Goal: Task Accomplishment & Management: Manage account settings

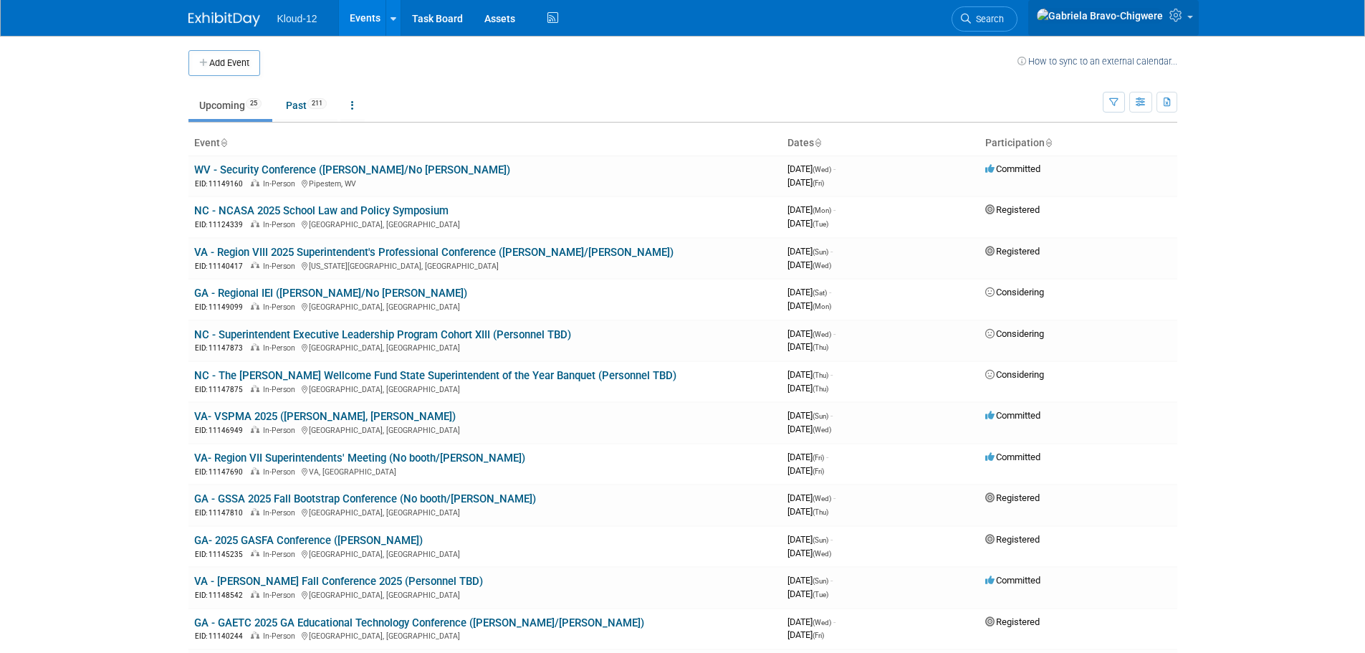
click at [1184, 19] on icon at bounding box center [1177, 15] width 16 height 13
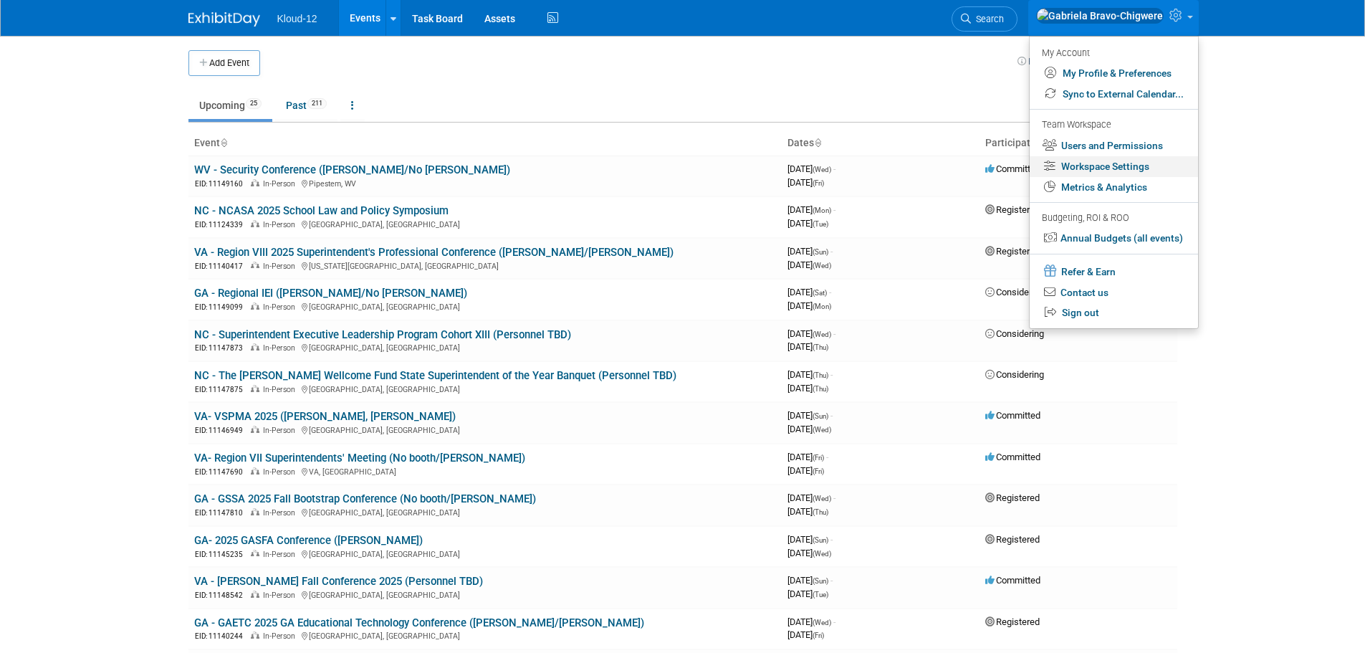
click at [1092, 170] on link "Workspace Settings" at bounding box center [1113, 166] width 168 height 21
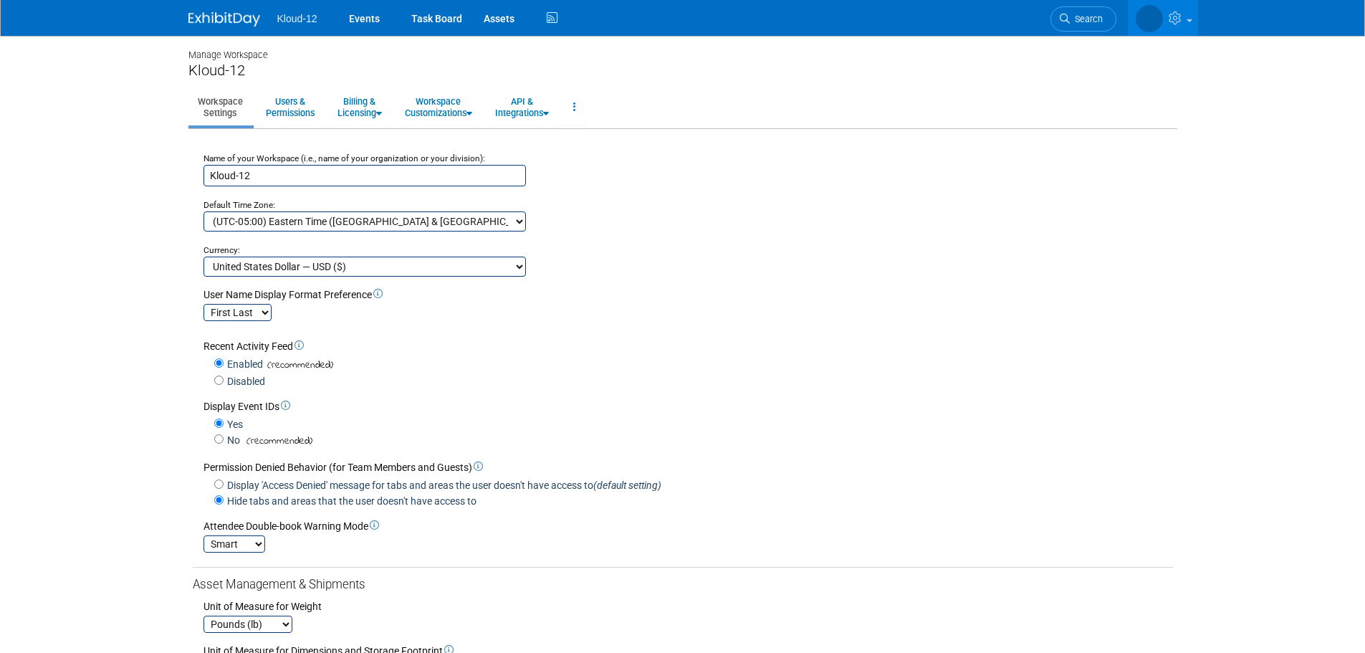
click at [297, 21] on span "Kloud-12" at bounding box center [297, 18] width 40 height 11
click at [226, 21] on img at bounding box center [224, 19] width 72 height 14
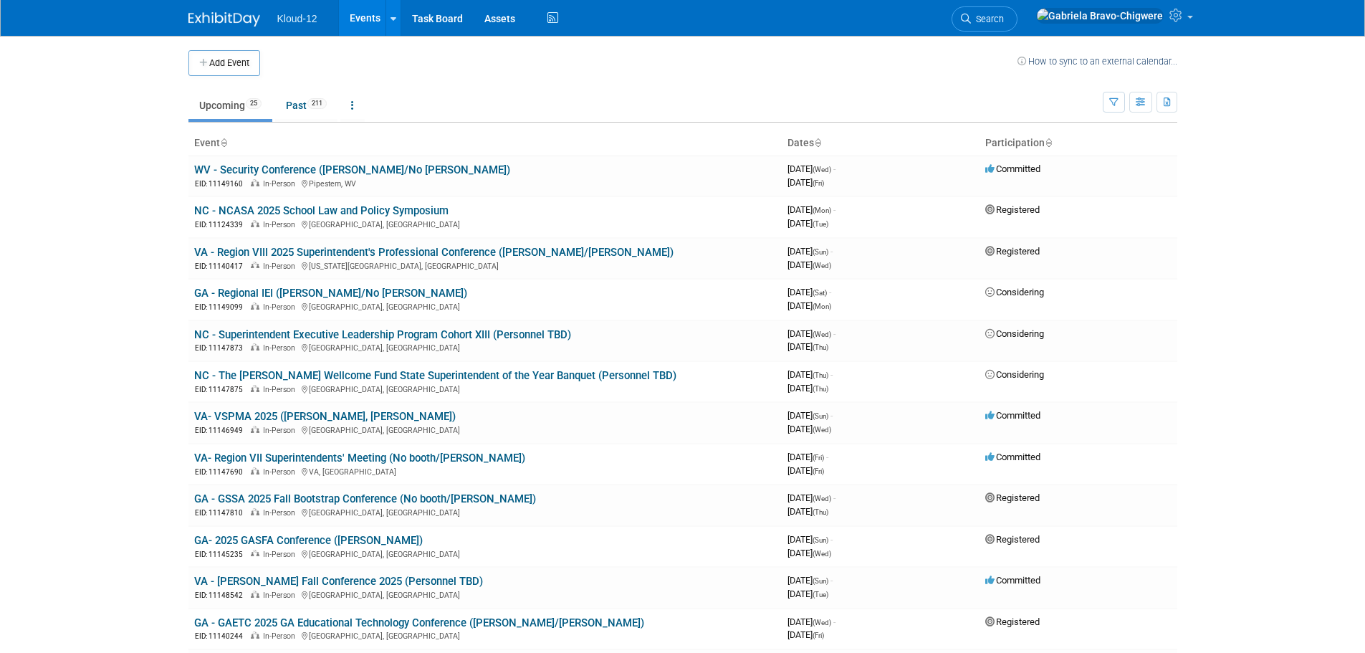
click at [279, 19] on span "Kloud-12" at bounding box center [297, 18] width 40 height 11
click at [294, 17] on span "Kloud-12" at bounding box center [297, 18] width 40 height 11
click at [395, 21] on link at bounding box center [392, 18] width 15 height 36
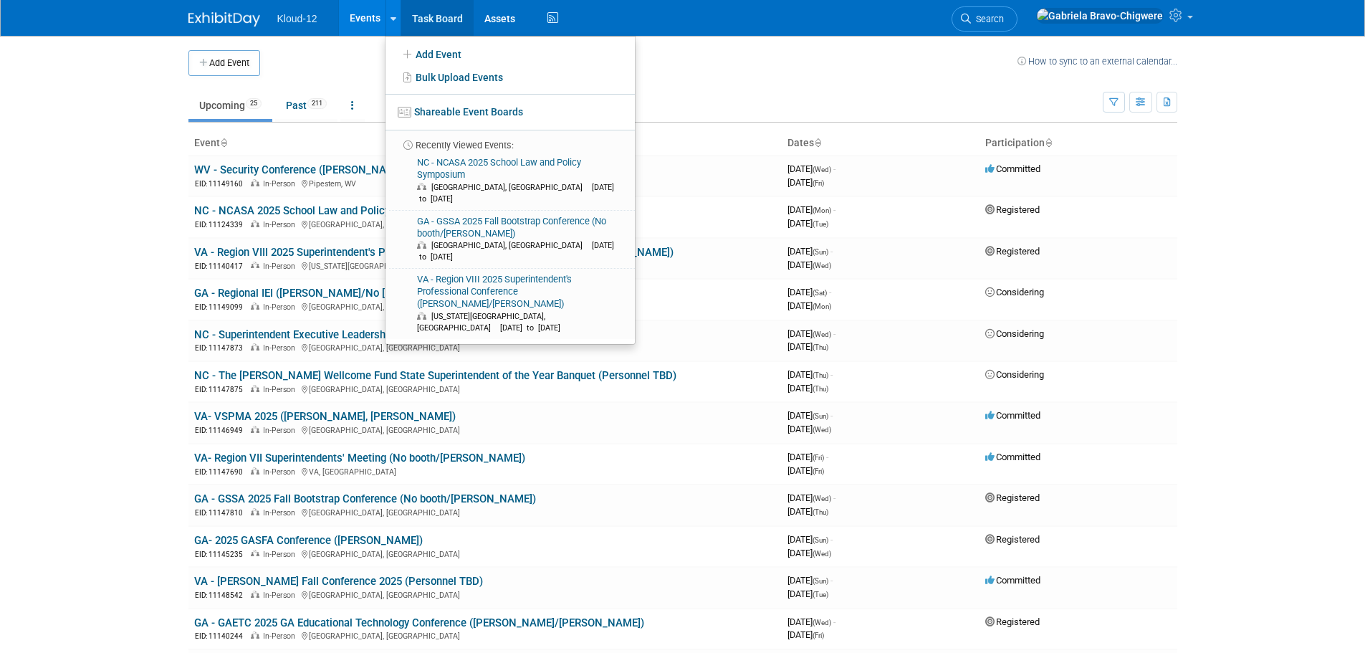
click at [457, 21] on link "Task Board" at bounding box center [437, 18] width 72 height 36
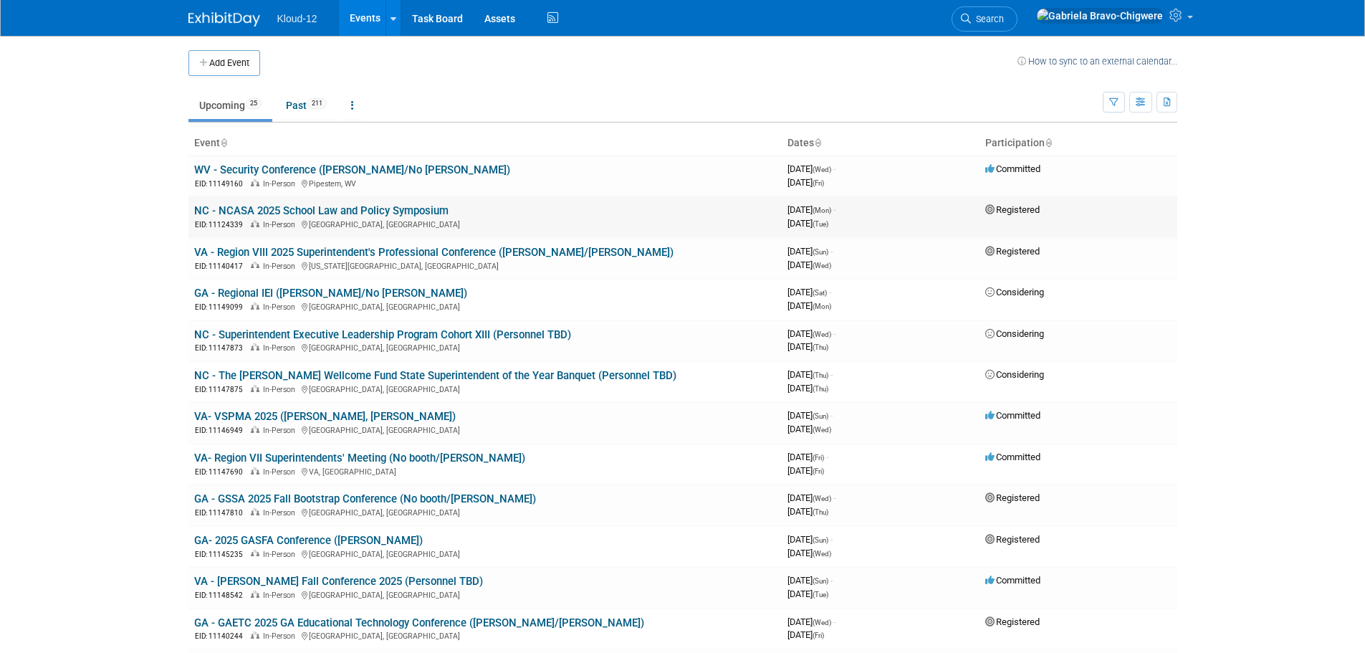
click at [474, 213] on td "NC - NCASA 2025 School Law and Policy Symposium EID: 11124339 In-Person [GEOGRA…" at bounding box center [484, 216] width 593 height 41
click at [432, 209] on link "NC - NCASA 2025 School Law and Policy Symposium" at bounding box center [321, 210] width 254 height 13
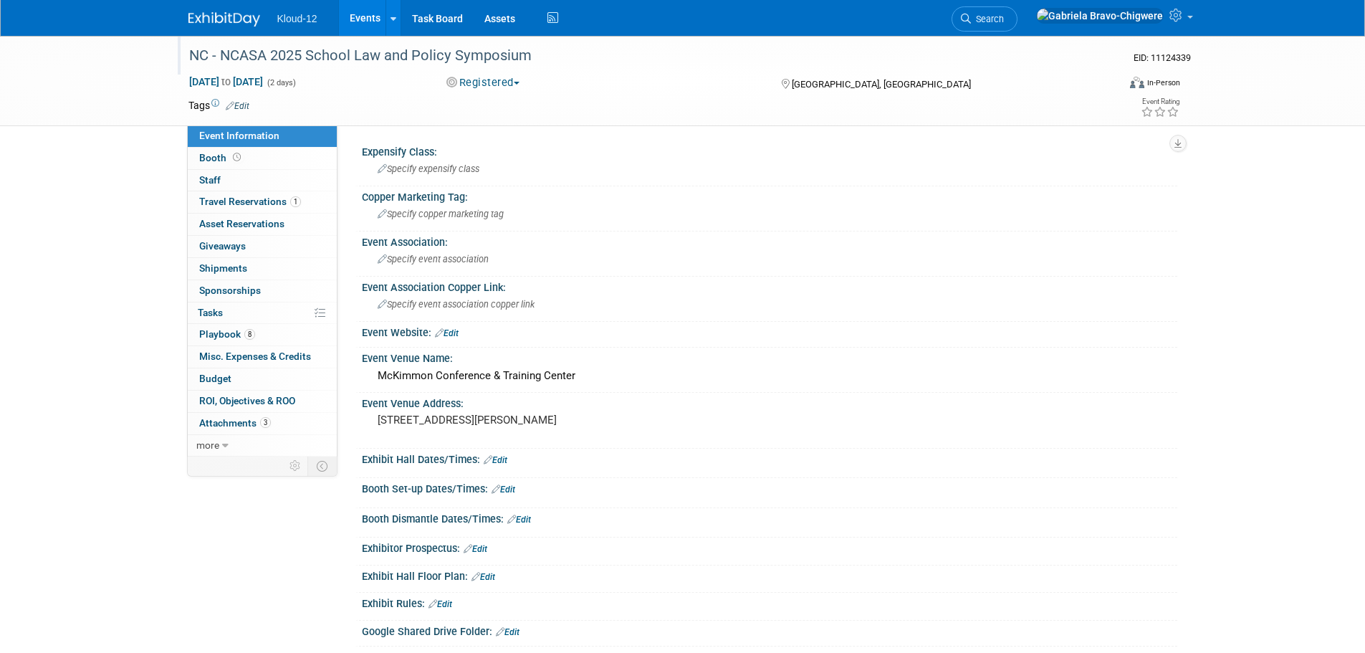
click at [531, 55] on div "NC - NCASA 2025 School Law and Policy Symposium" at bounding box center [640, 56] width 912 height 26
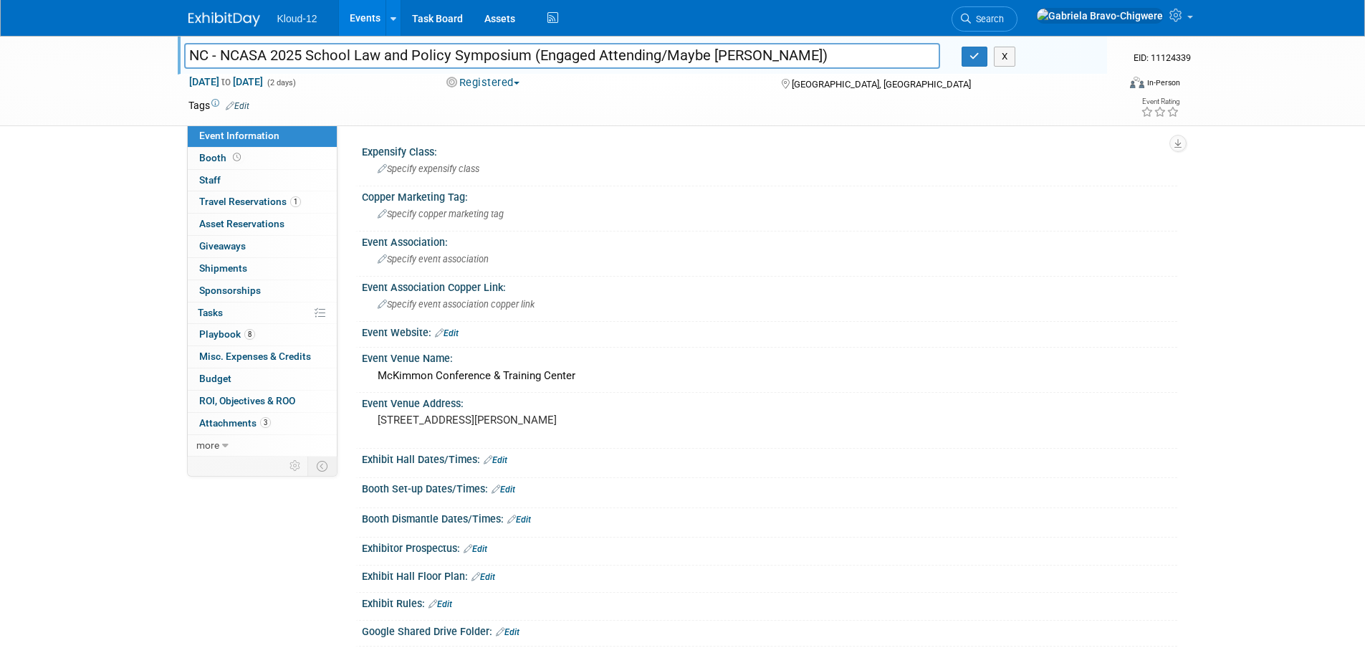
type input "NC - NCASA 2025 School Law and Policy Symposium (Engaged Attending/Maybe [PERSO…"
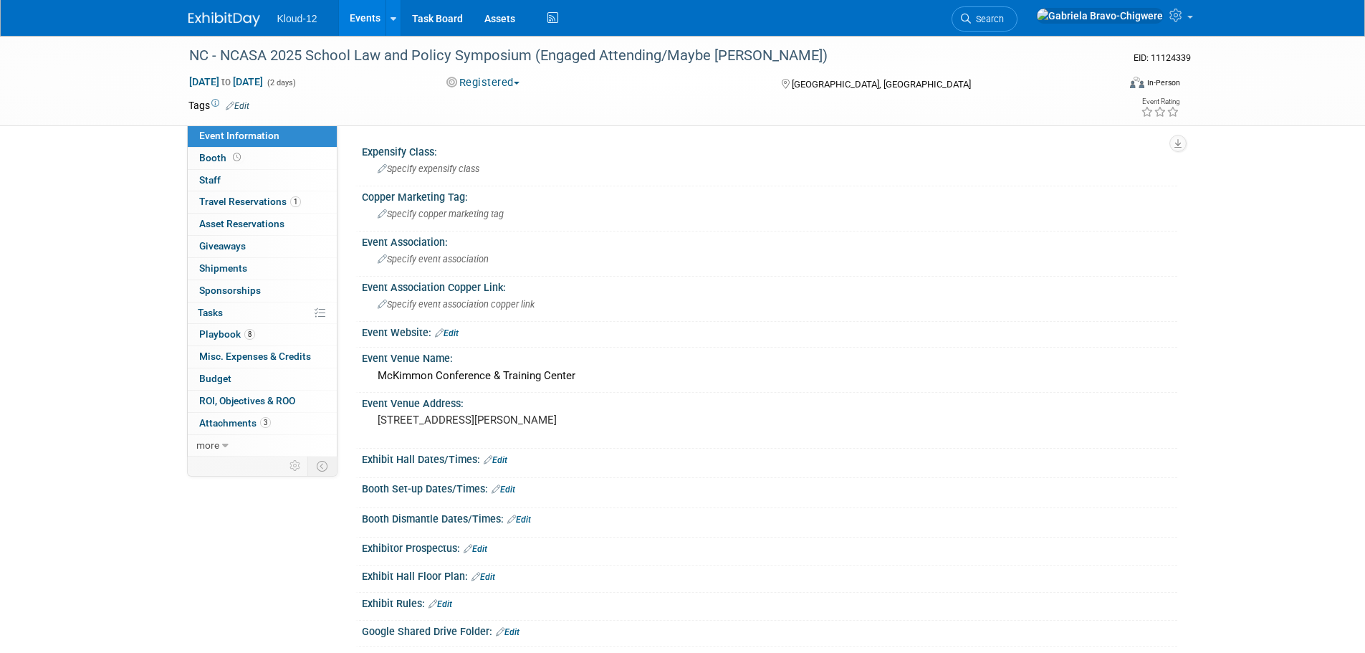
click at [524, 85] on button "Registered" at bounding box center [483, 82] width 84 height 15
click at [507, 101] on link "Committed" at bounding box center [498, 106] width 113 height 20
click at [279, 202] on span "Travel Reservations 1" at bounding box center [250, 201] width 102 height 11
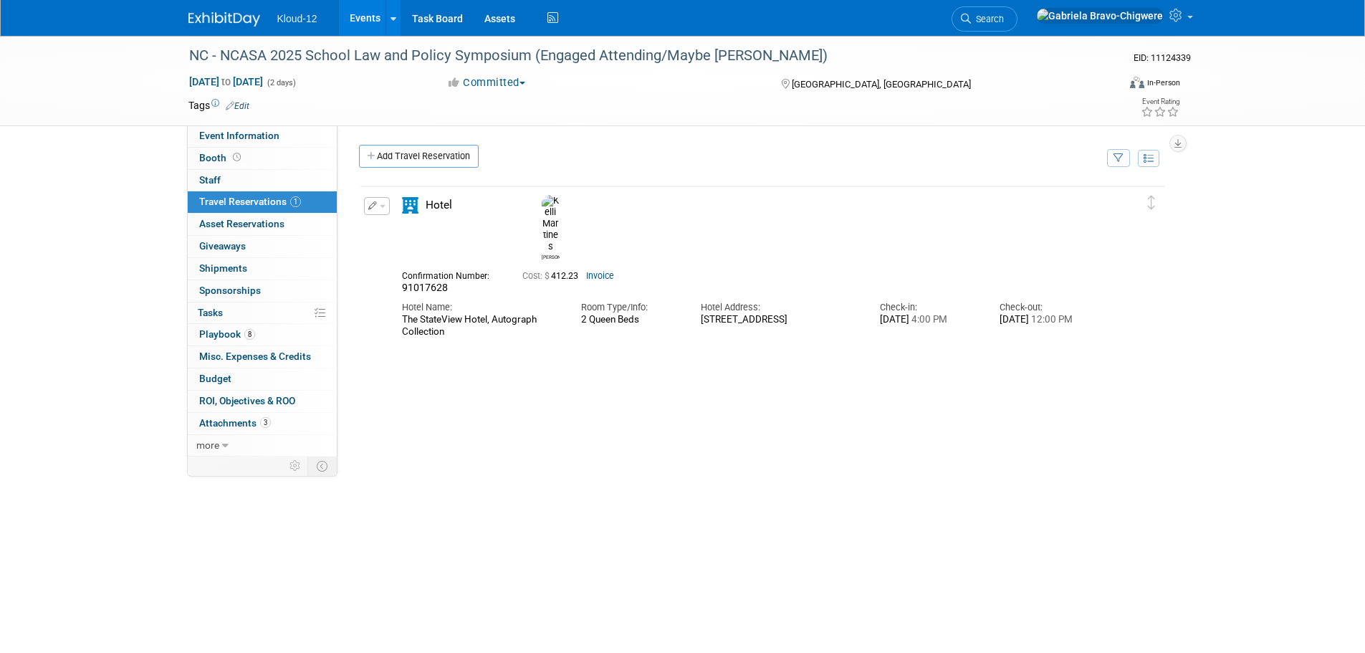
click at [457, 317] on div "Delete Reservation Kelli 91017628 Cost: $ 412.23" at bounding box center [762, 399] width 807 height 430
click at [235, 31] on div "Kloud-12 Events Add Event Bulk Upload Events Shareable Event Boards Recently Vi…" at bounding box center [682, 18] width 988 height 36
click at [230, 19] on img at bounding box center [224, 19] width 72 height 14
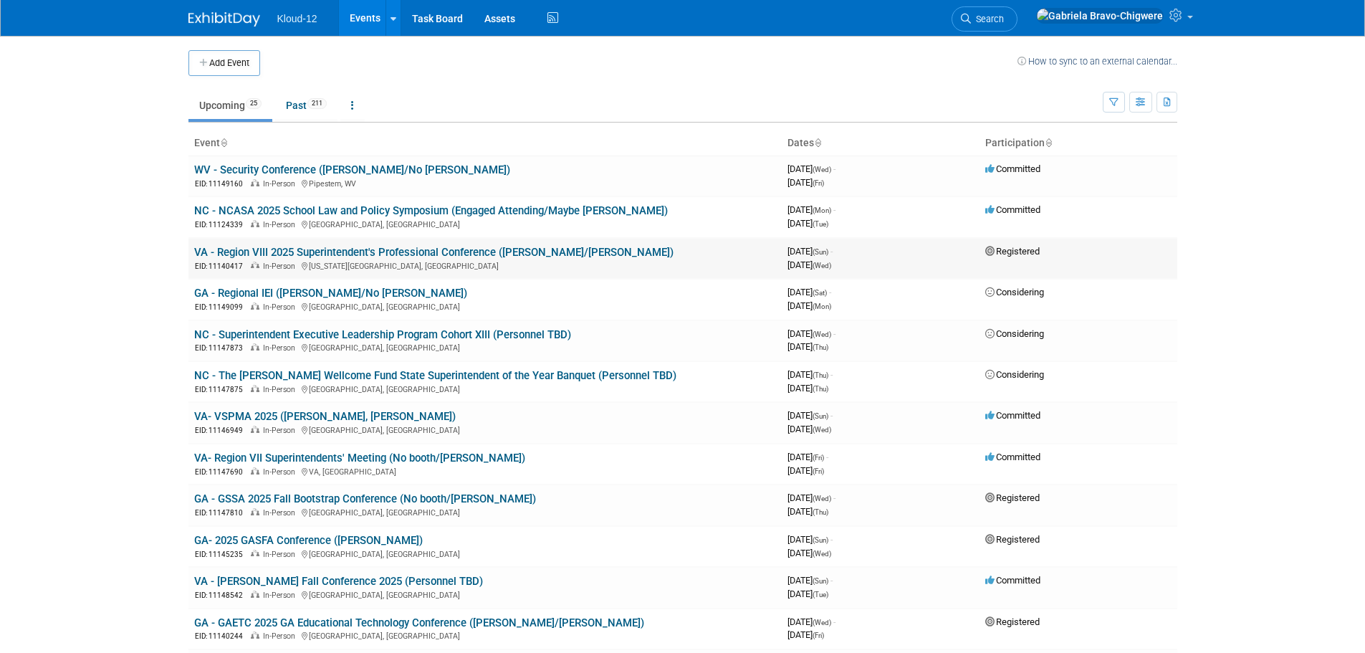
click at [414, 252] on link "VA - Region VIII 2025 Superintendent's Professional Conference ([PERSON_NAME]/[…" at bounding box center [433, 252] width 479 height 13
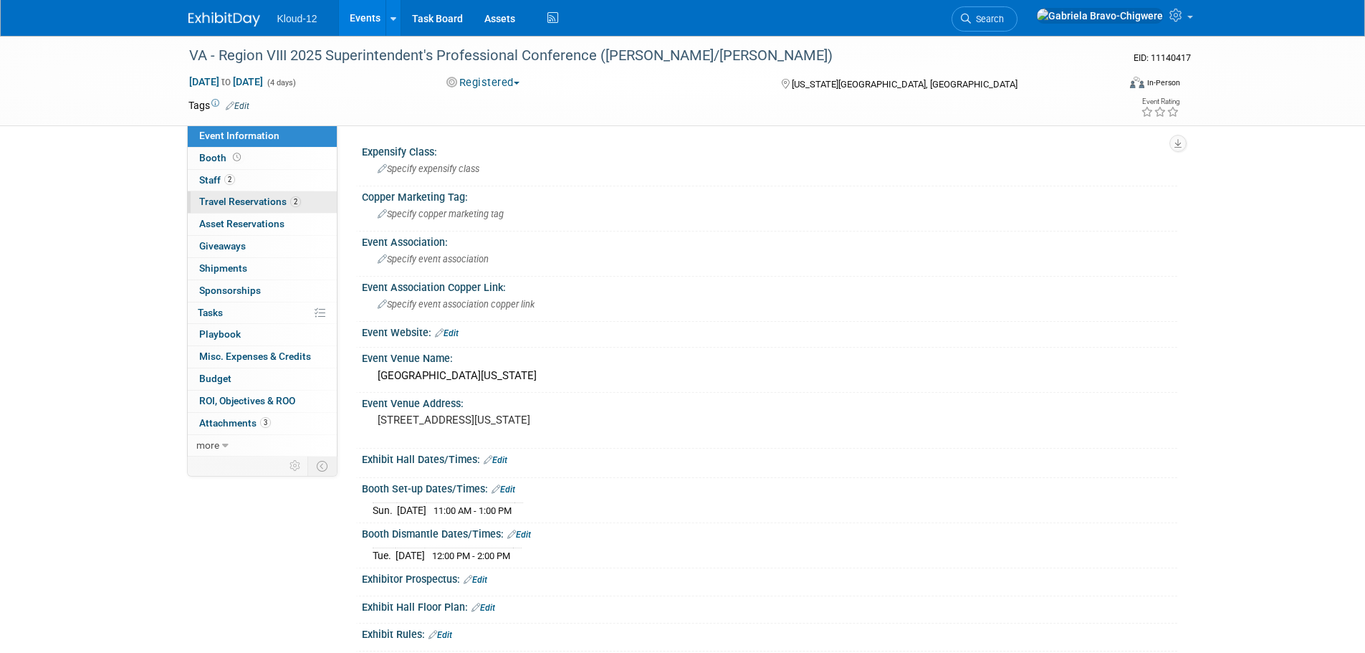
click at [274, 201] on span "Travel Reservations 2" at bounding box center [250, 201] width 102 height 11
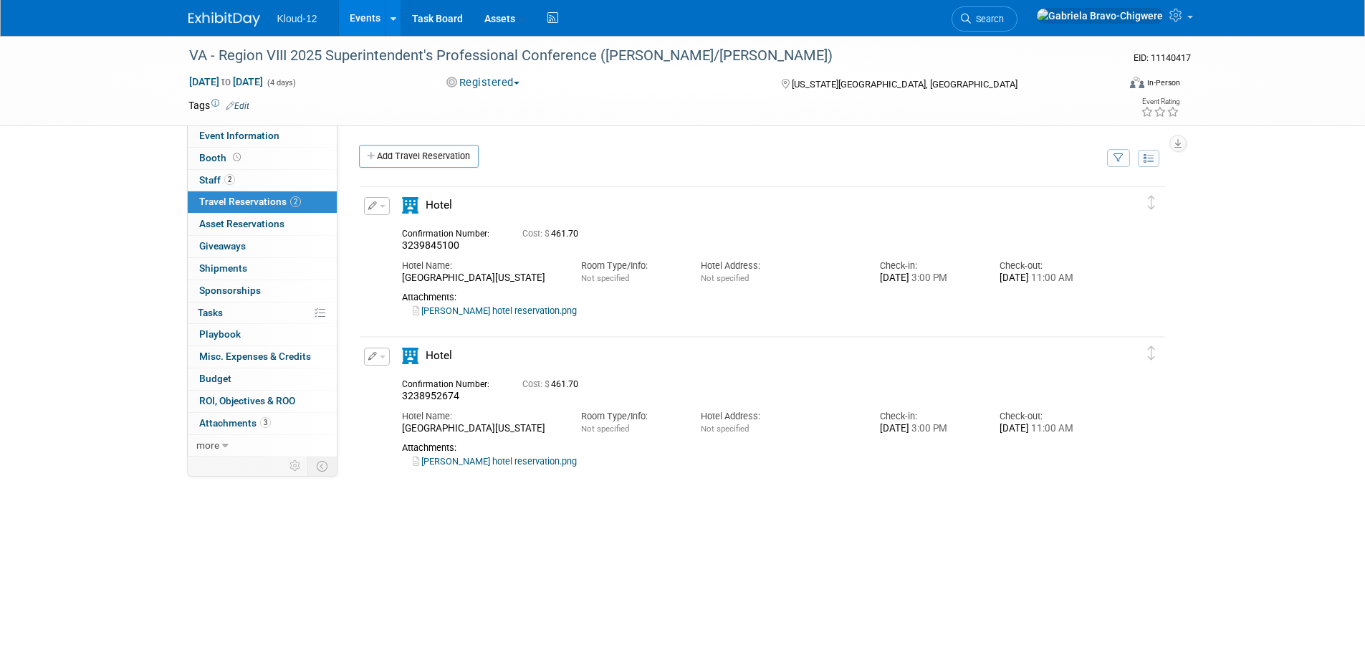
click at [510, 466] on link "Brian hotel reservation.png" at bounding box center [495, 461] width 164 height 11
click at [511, 86] on button "Registered" at bounding box center [483, 82] width 84 height 15
click at [495, 101] on link "Committed" at bounding box center [498, 106] width 113 height 20
click at [204, 23] on img at bounding box center [224, 19] width 72 height 14
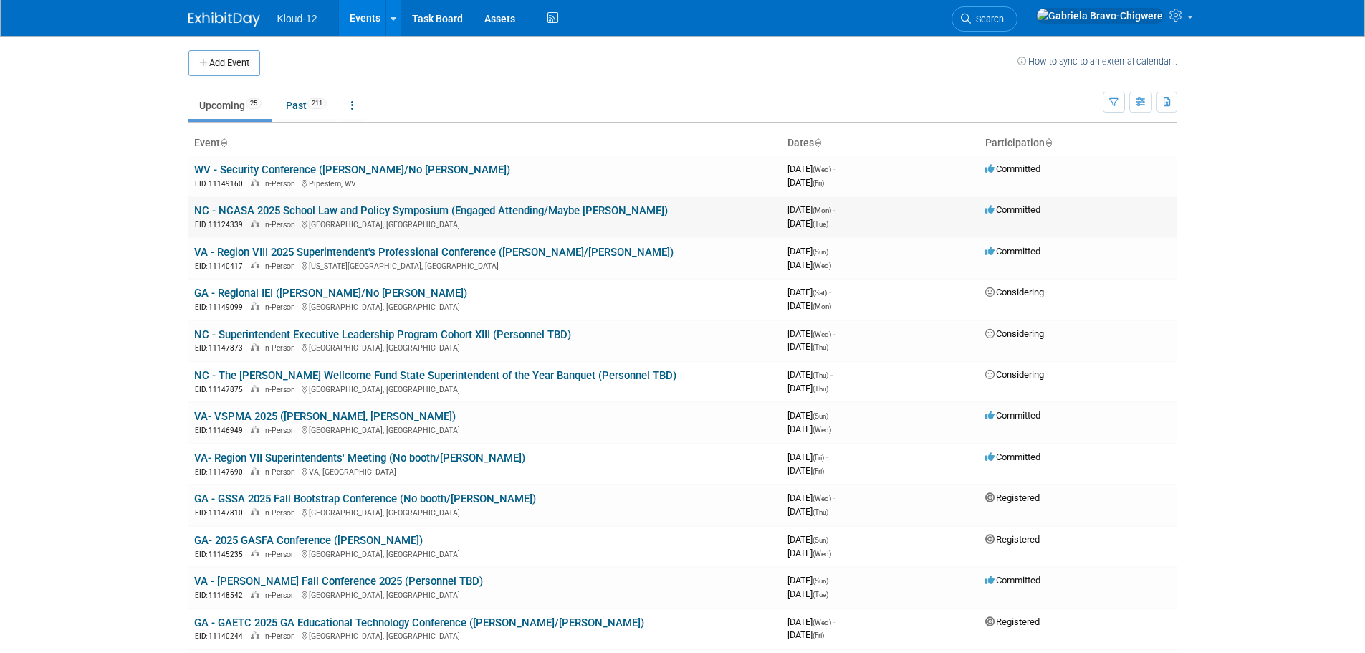
click at [259, 209] on link "NC - NCASA 2025 School Law and Policy Symposium (Engaged Attending/Maybe [PERSO…" at bounding box center [430, 210] width 473 height 13
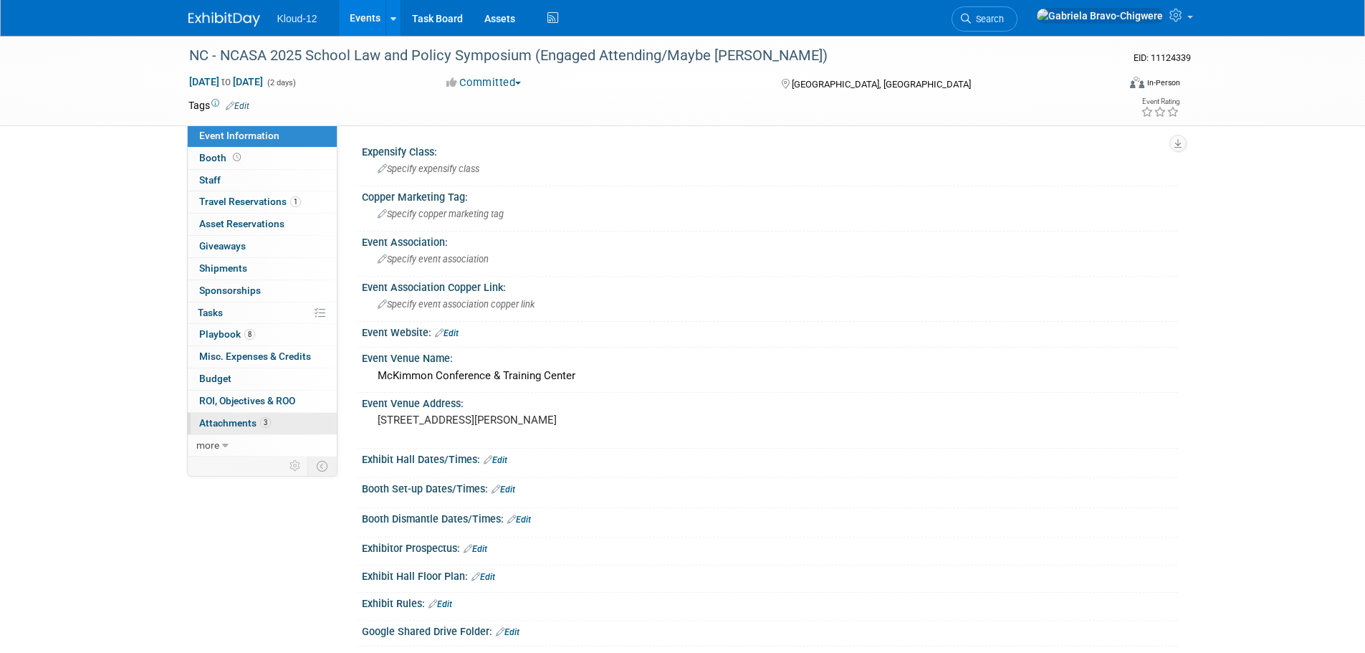
click at [231, 425] on span "Attachments 3" at bounding box center [235, 422] width 72 height 11
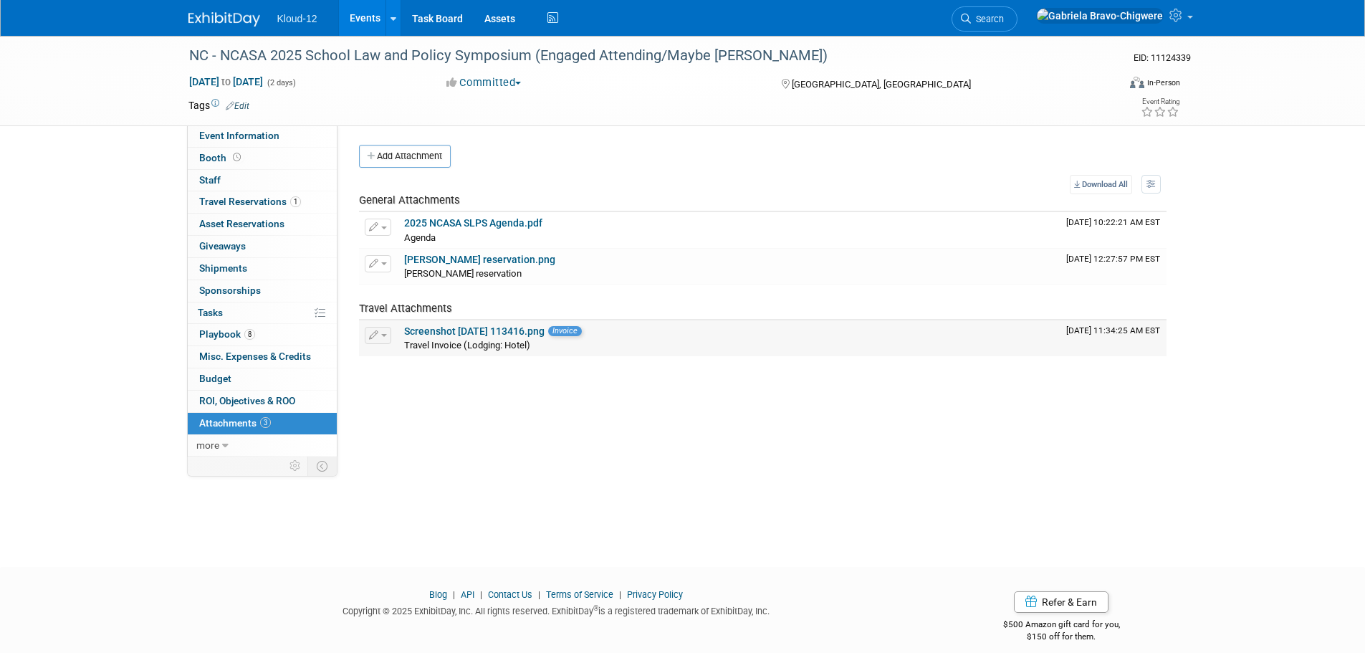
click at [433, 333] on link "Screenshot 2025-08-07 113416.png" at bounding box center [474, 330] width 140 height 11
click at [234, 18] on img at bounding box center [224, 19] width 72 height 14
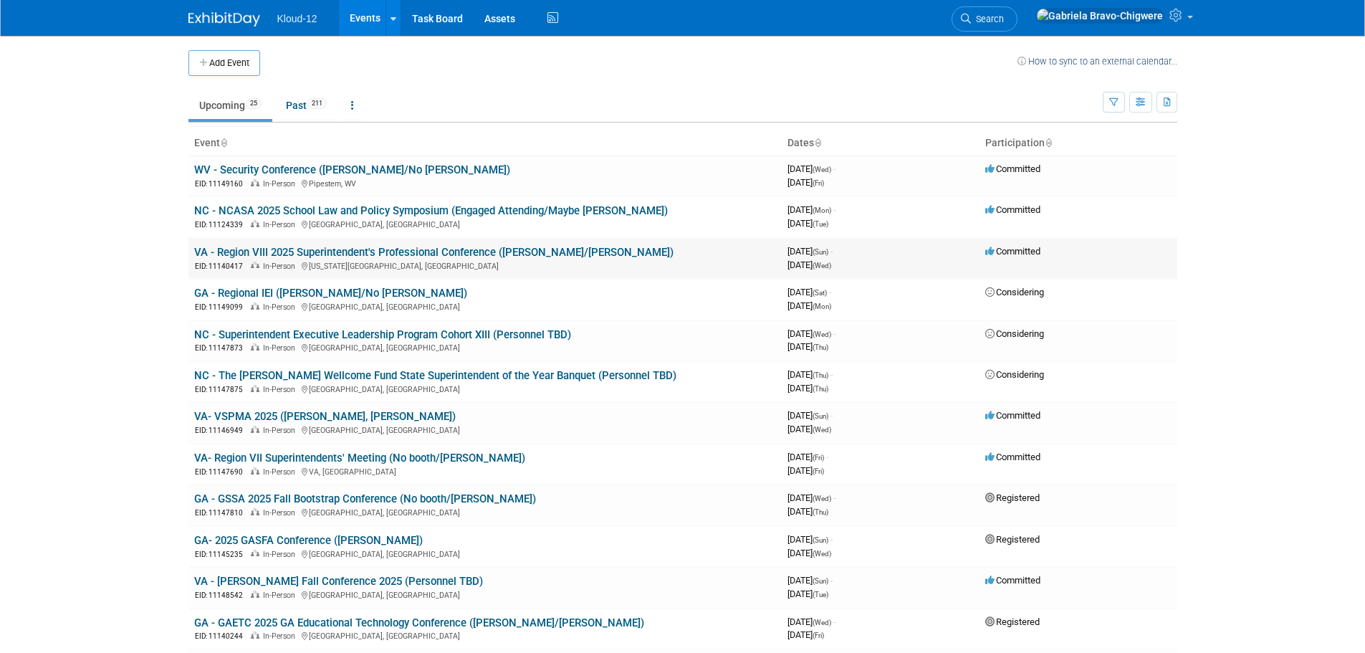
click at [263, 250] on link "VA - Region VIII 2025 Superintendent's Professional Conference ([PERSON_NAME]/[…" at bounding box center [433, 252] width 479 height 13
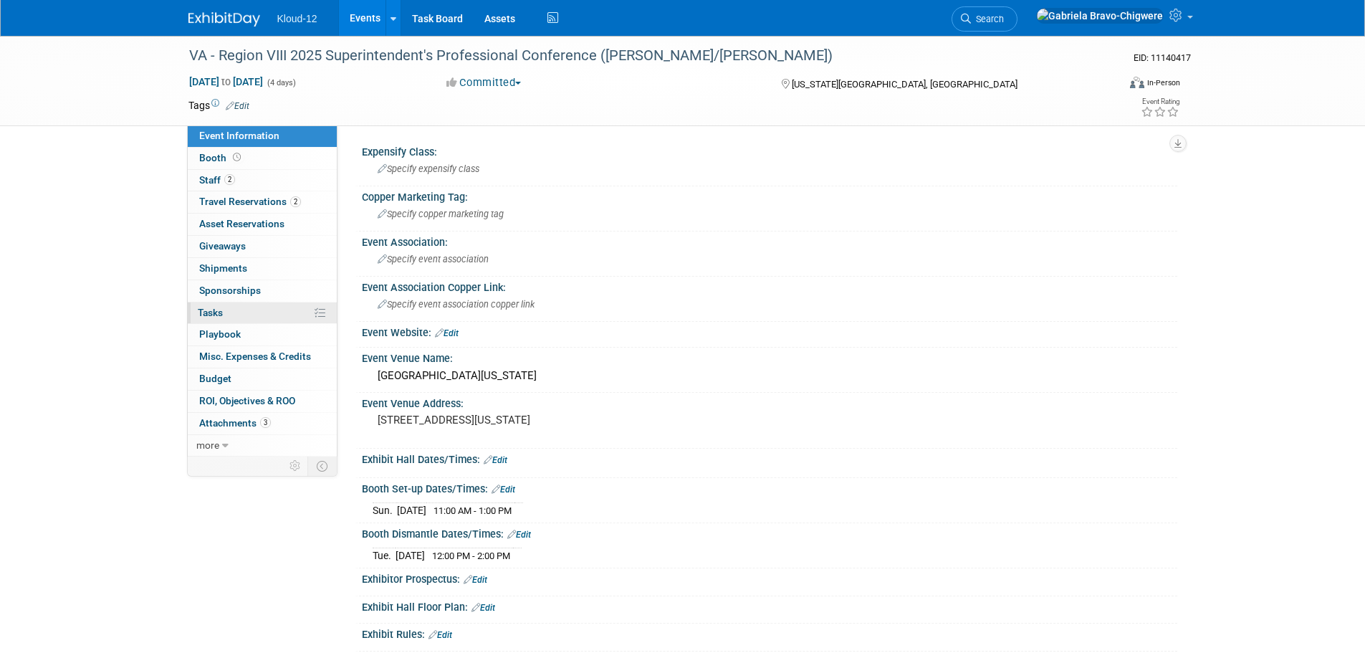
click at [214, 309] on span "Tasks 0%" at bounding box center [210, 312] width 25 height 11
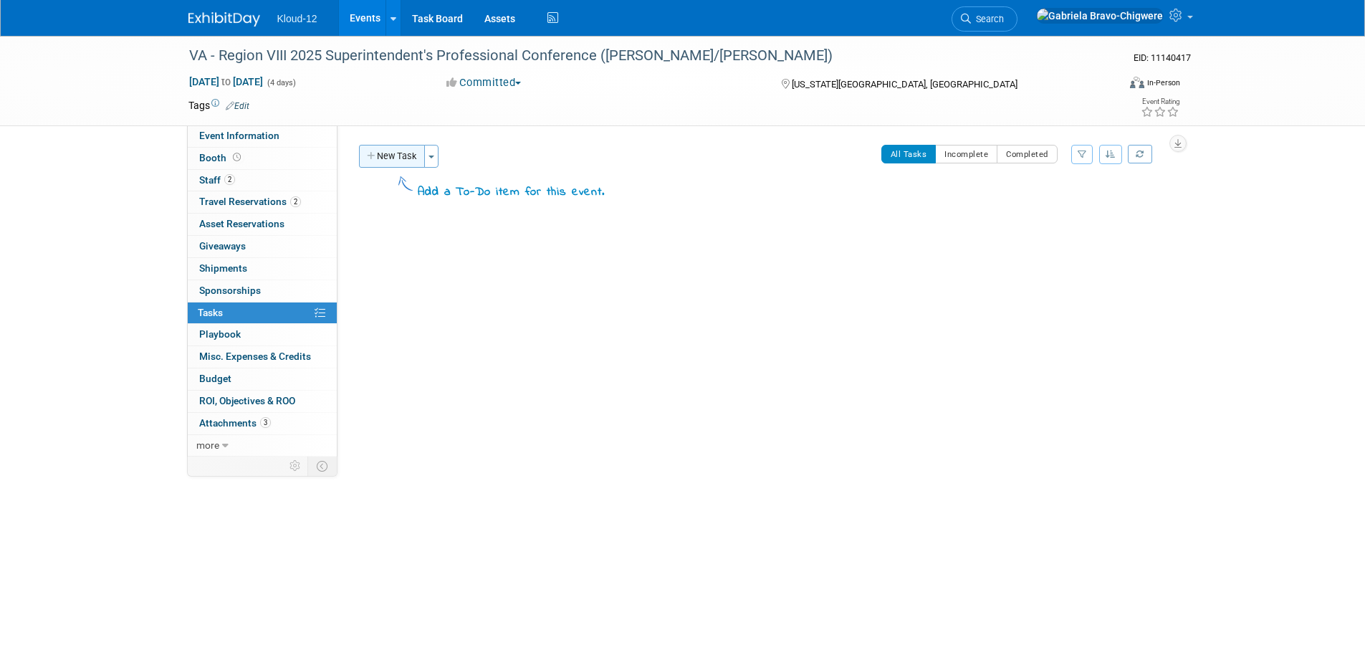
click at [394, 153] on button "New Task" at bounding box center [392, 156] width 66 height 23
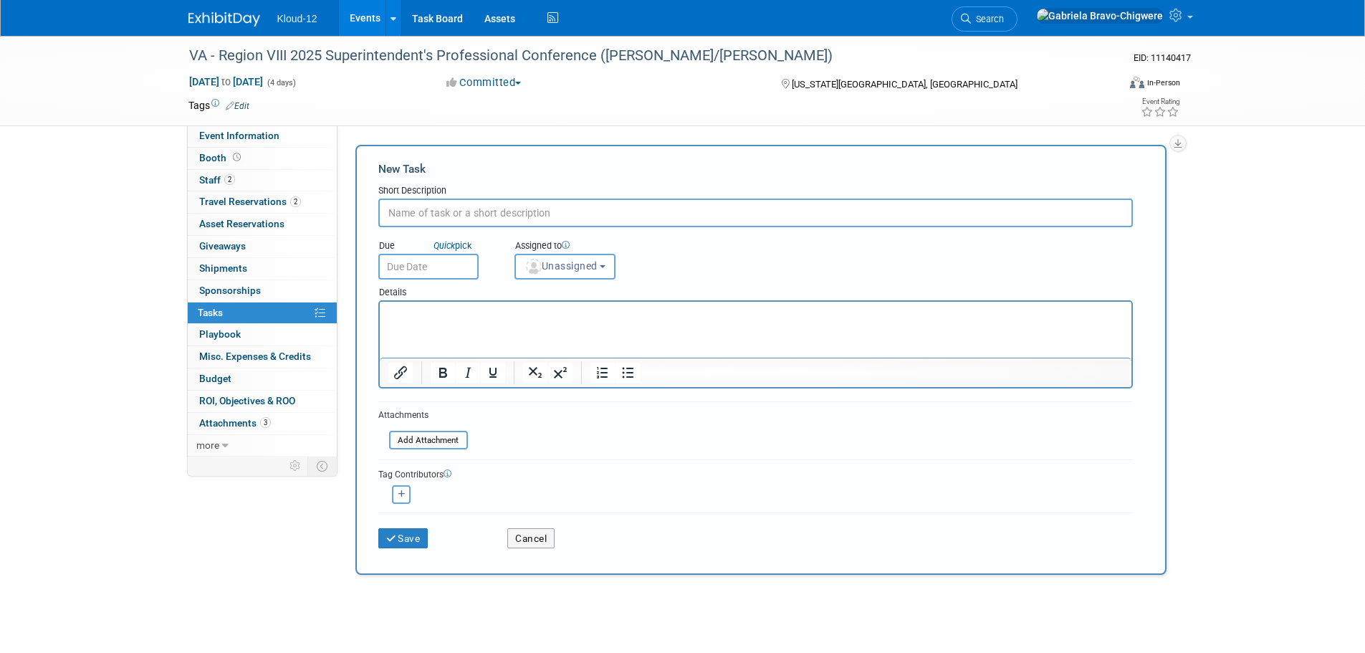
click at [404, 213] on input "text" at bounding box center [755, 212] width 754 height 29
type input "G"
type input "Create Beach Party Flyer"
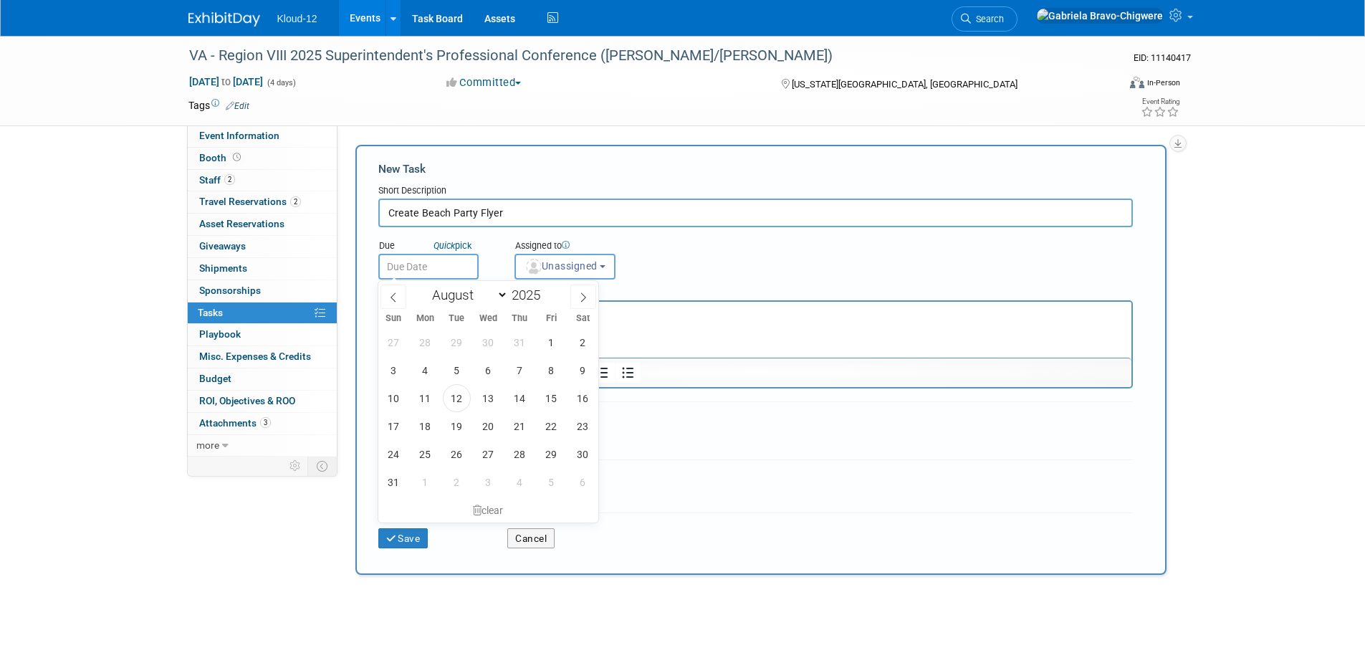
click at [423, 268] on input "text" at bounding box center [428, 267] width 100 height 26
click at [545, 400] on span "15" at bounding box center [551, 398] width 28 height 28
type input "Aug 15, 2025"
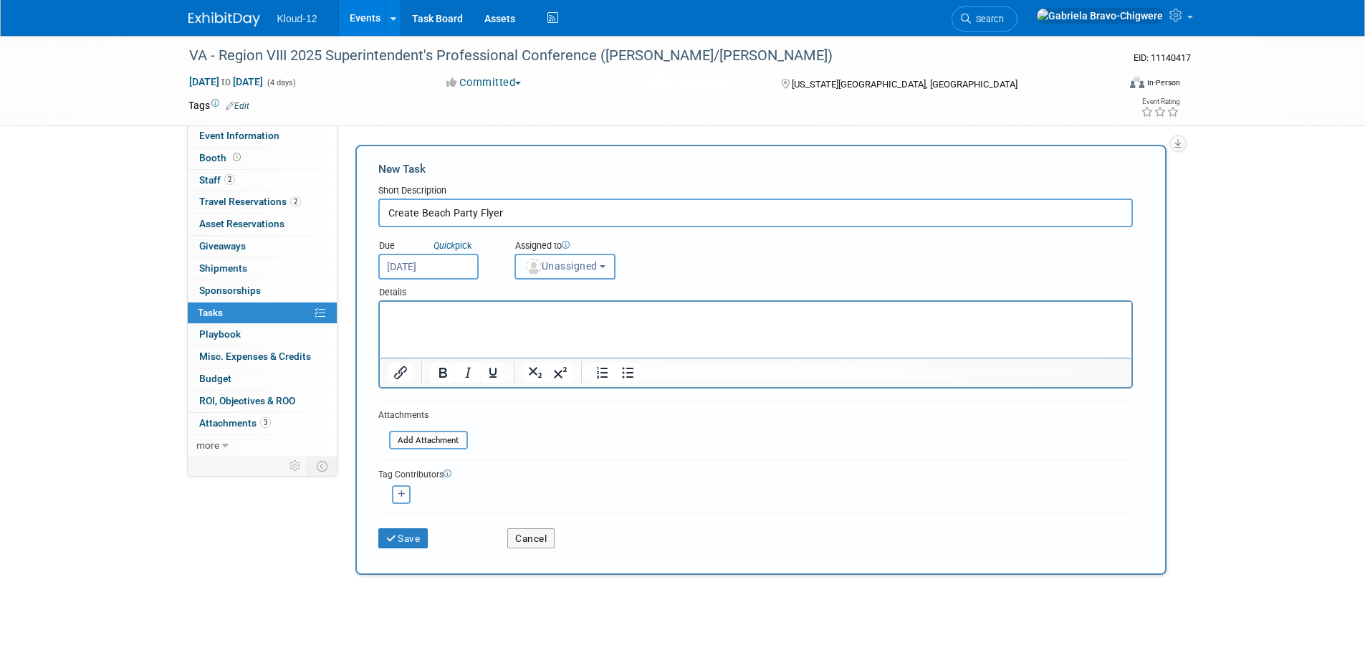
click at [584, 271] on span "Unassigned" at bounding box center [560, 265] width 73 height 11
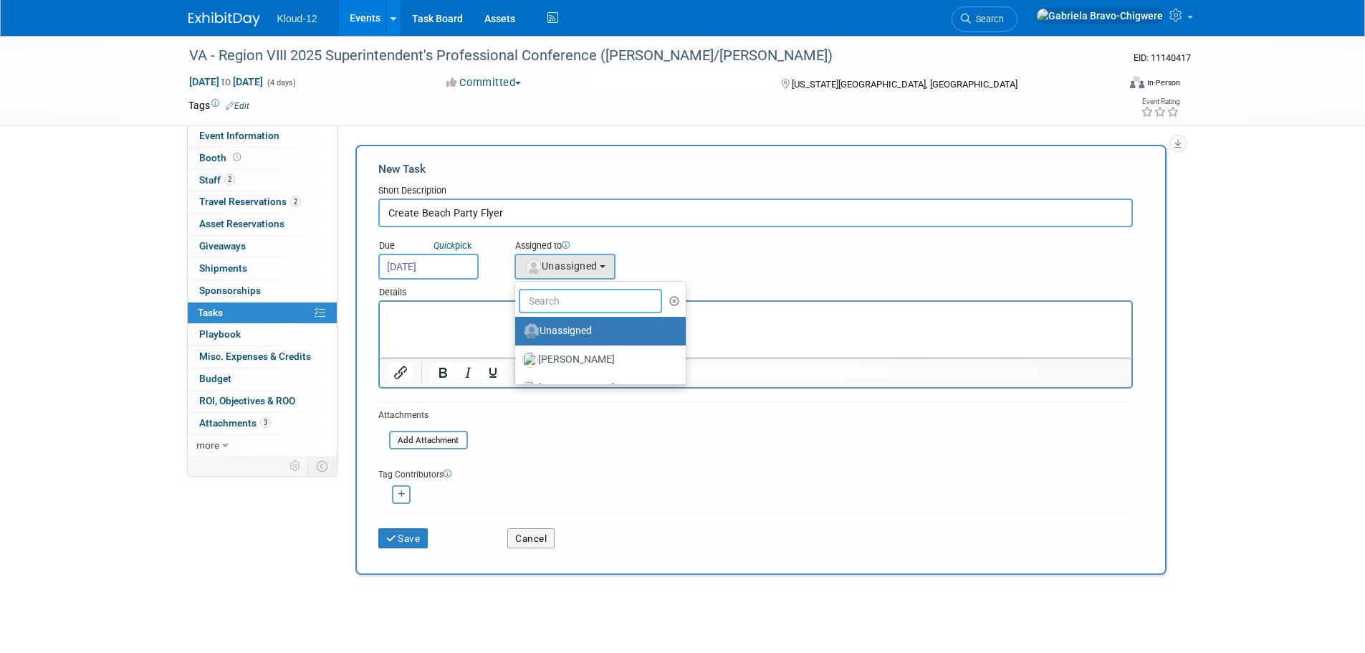
click at [580, 302] on input "text" at bounding box center [590, 301] width 143 height 24
type input "gab"
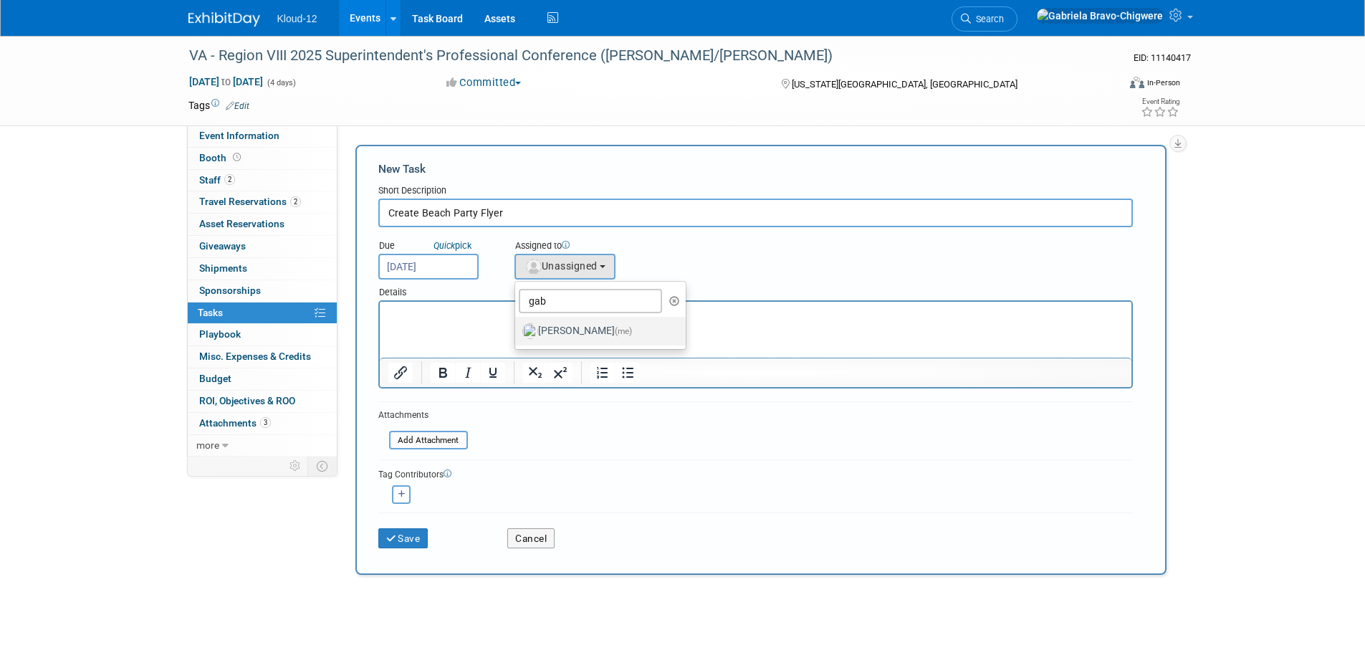
click at [580, 329] on label "[PERSON_NAME] (me)" at bounding box center [597, 330] width 150 height 23
click at [517, 329] on input "[PERSON_NAME] (me)" at bounding box center [512, 328] width 9 height 9
select select "d8e981c9-2ce1-439f-a2cb-944ca003229d"
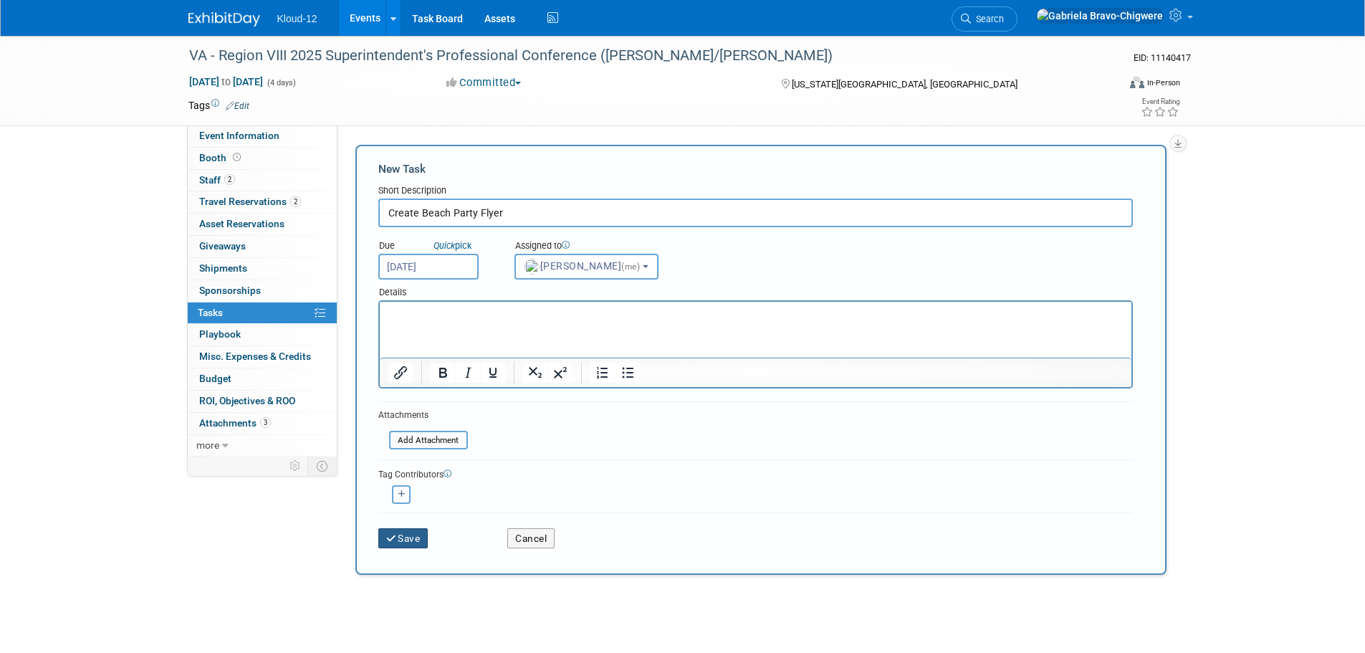
click at [400, 539] on button "Save" at bounding box center [403, 538] width 50 height 20
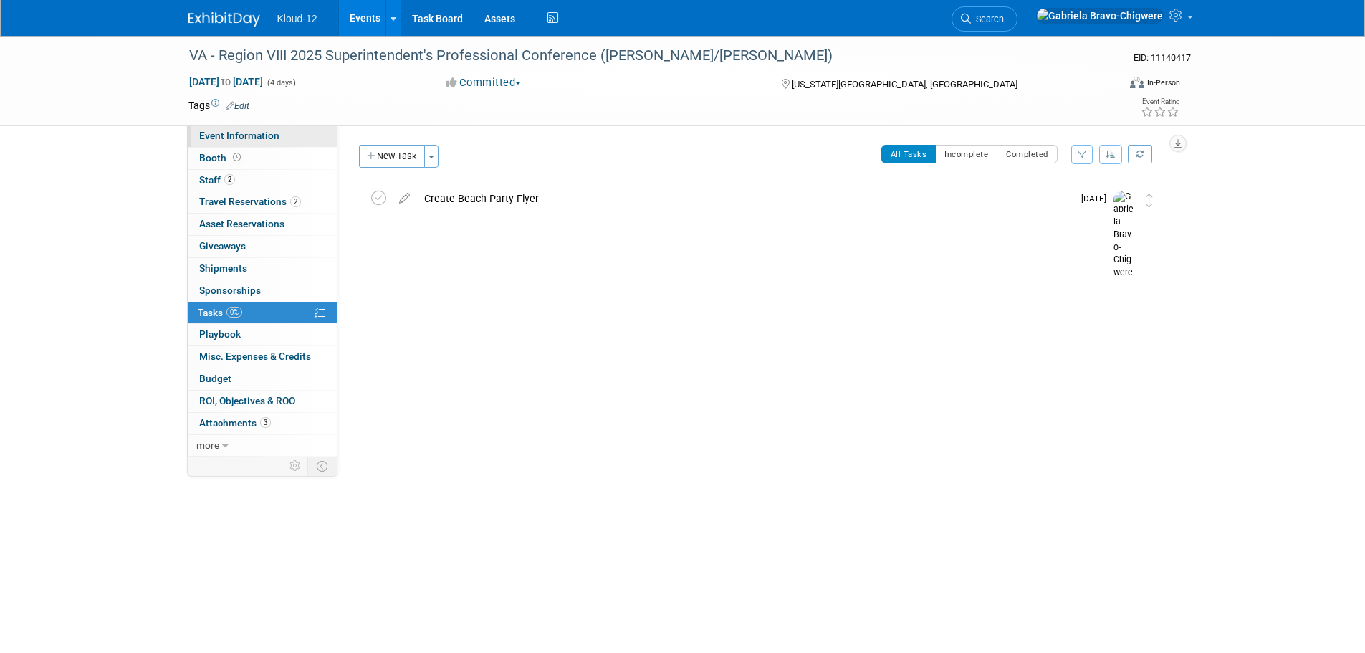
click at [254, 137] on span "Event Information" at bounding box center [239, 135] width 80 height 11
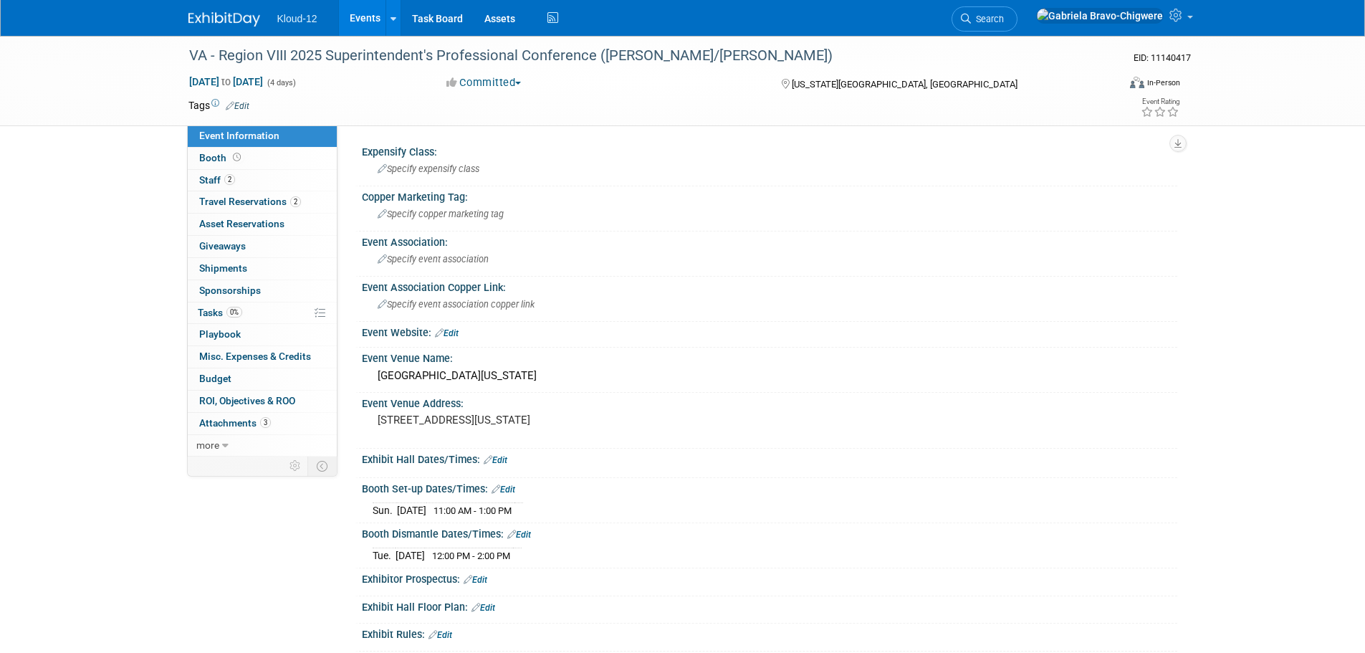
click at [223, 11] on link at bounding box center [232, 11] width 89 height 11
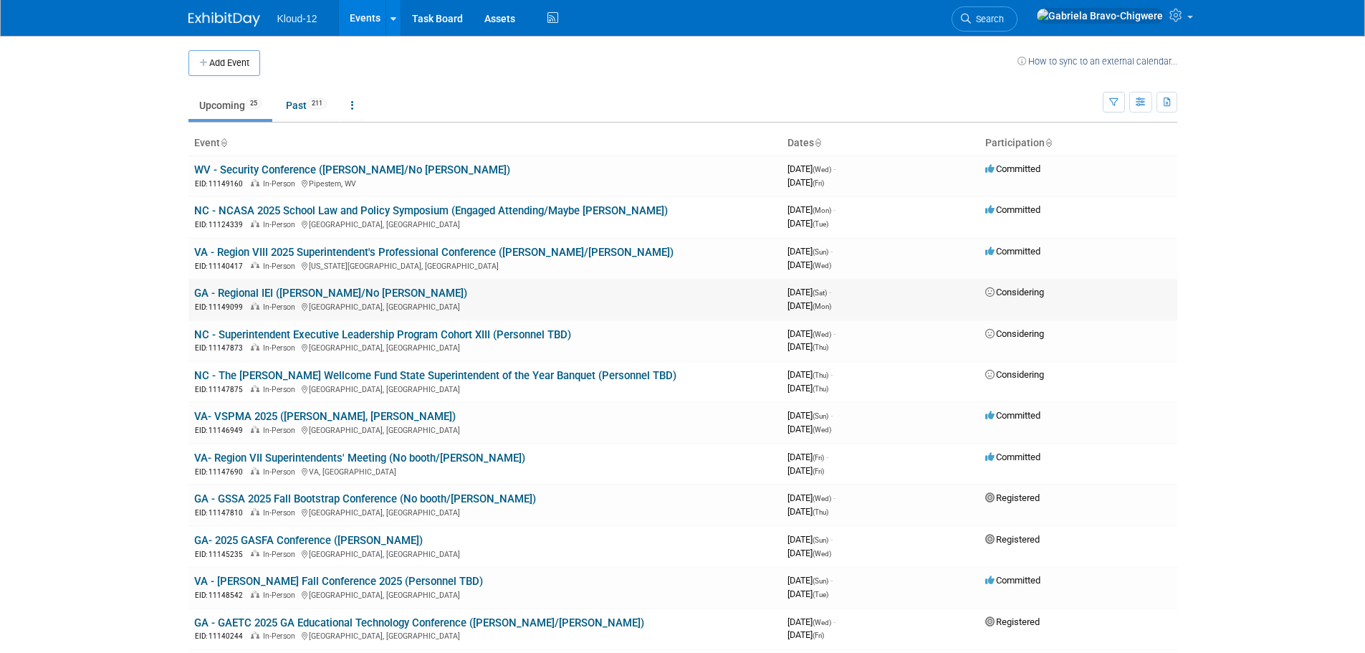
click at [279, 294] on link "GA - Regional IEI (Kelli/No Booth)" at bounding box center [330, 293] width 273 height 13
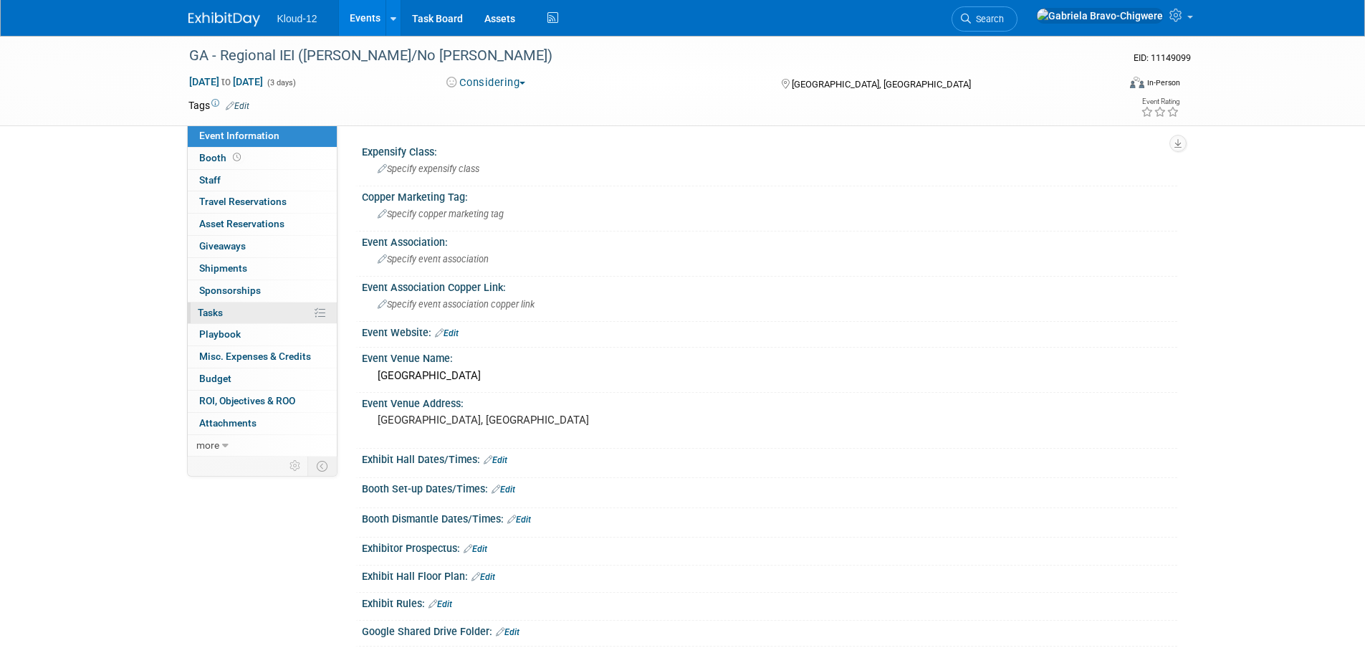
click at [214, 313] on span "Tasks 0%" at bounding box center [210, 312] width 25 height 11
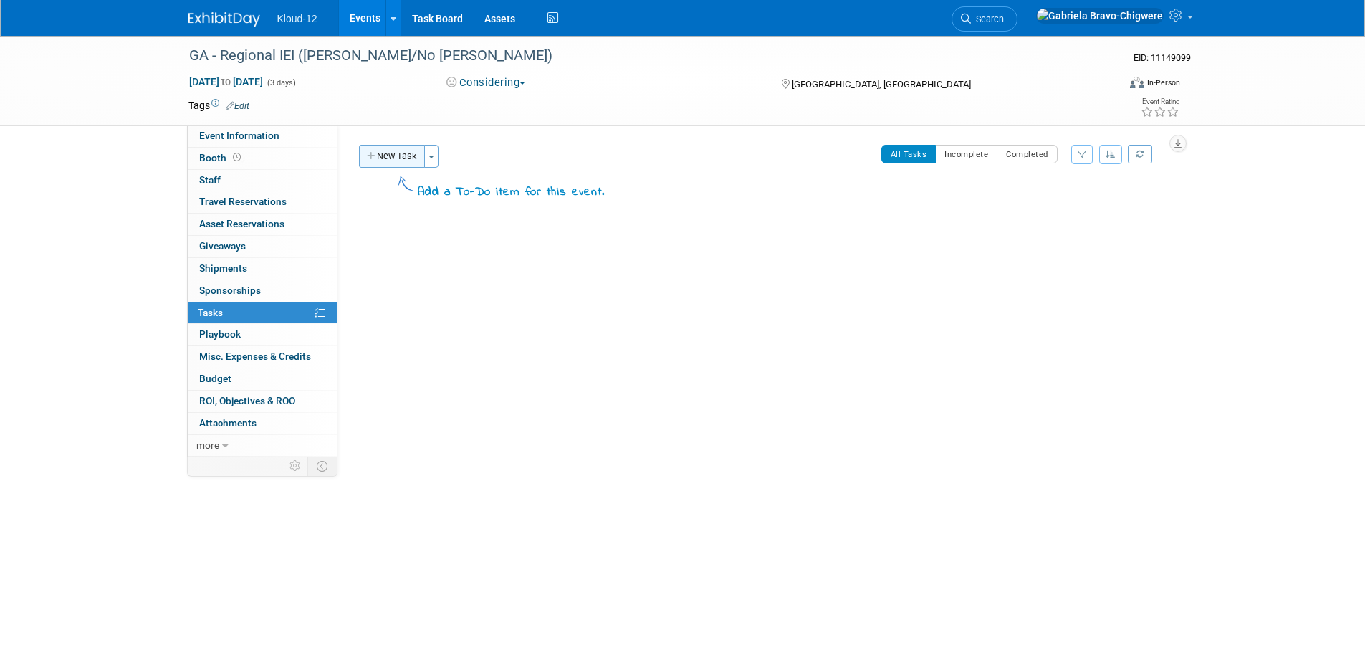
click at [377, 147] on button "New Task" at bounding box center [392, 156] width 66 height 23
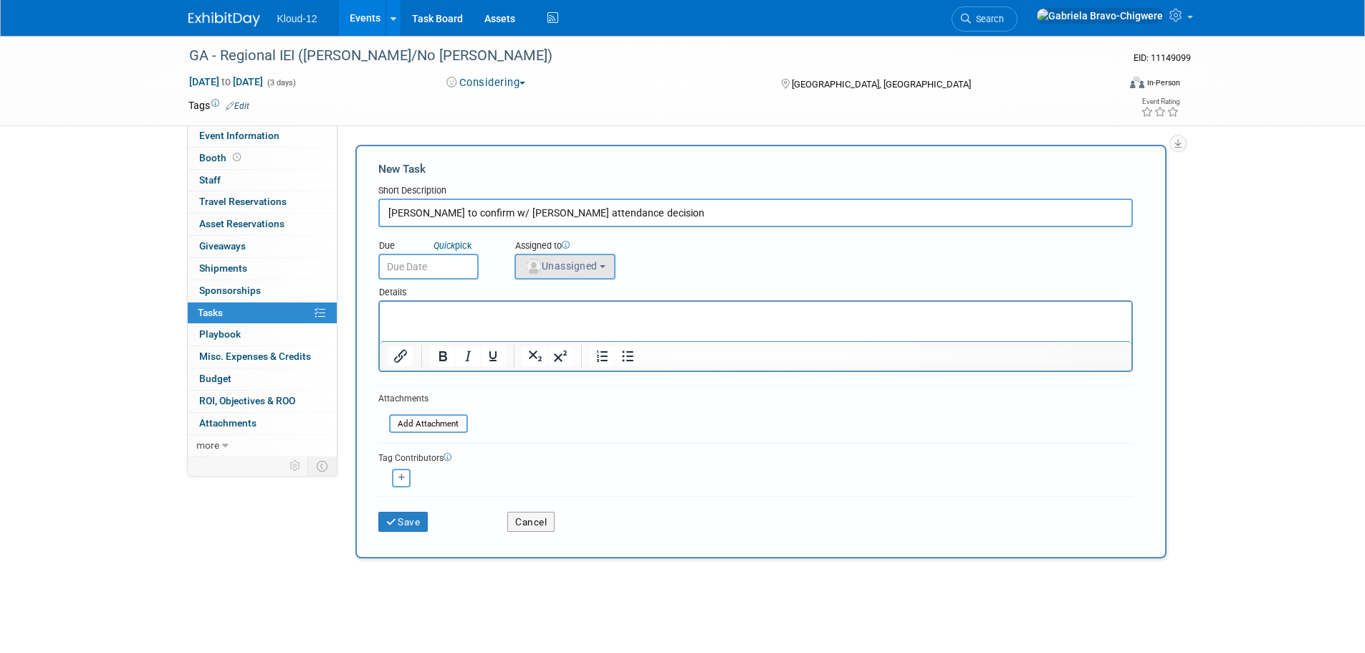
type input "Kelli to confirm w/ Jason attendance decision"
click at [582, 271] on span "Unassigned" at bounding box center [560, 265] width 73 height 11
click at [587, 303] on input "text" at bounding box center [590, 301] width 143 height 24
type input "kel"
click at [577, 327] on label "[PERSON_NAME]" at bounding box center [597, 330] width 150 height 23
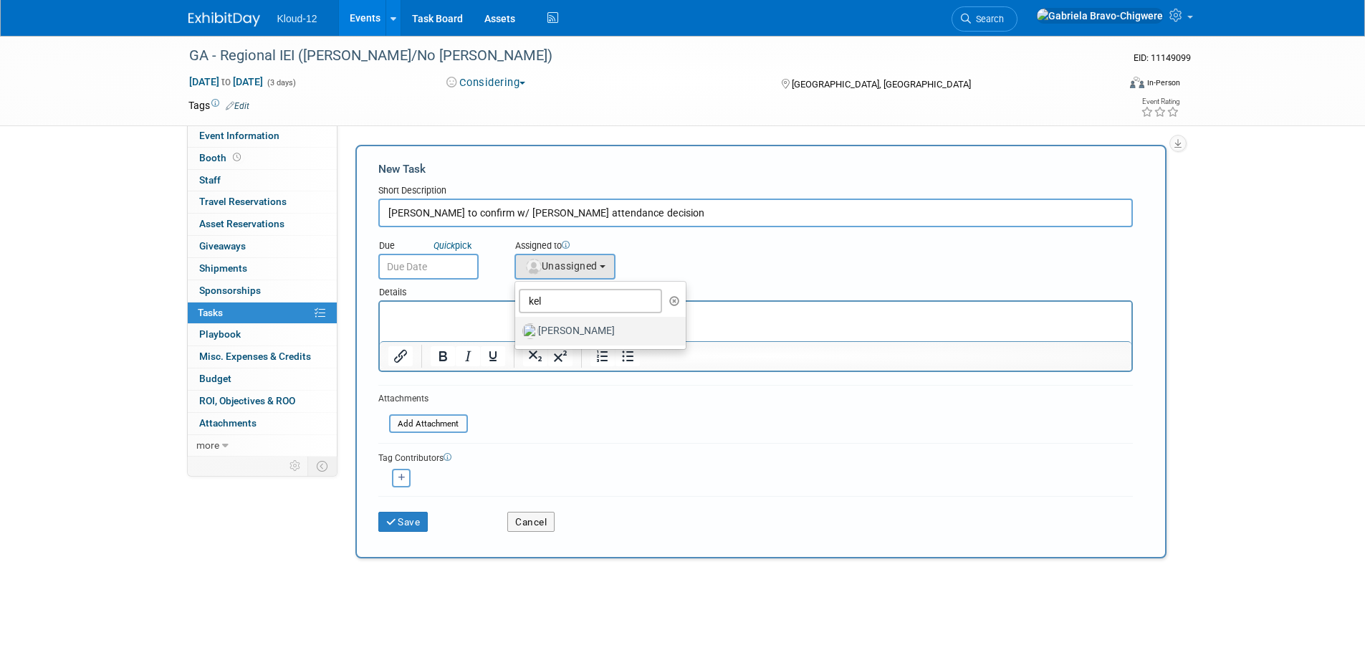
click at [517, 327] on input "[PERSON_NAME]" at bounding box center [512, 328] width 9 height 9
select select "6fd72781-348f-41a4-a1d6-5a39a280611b"
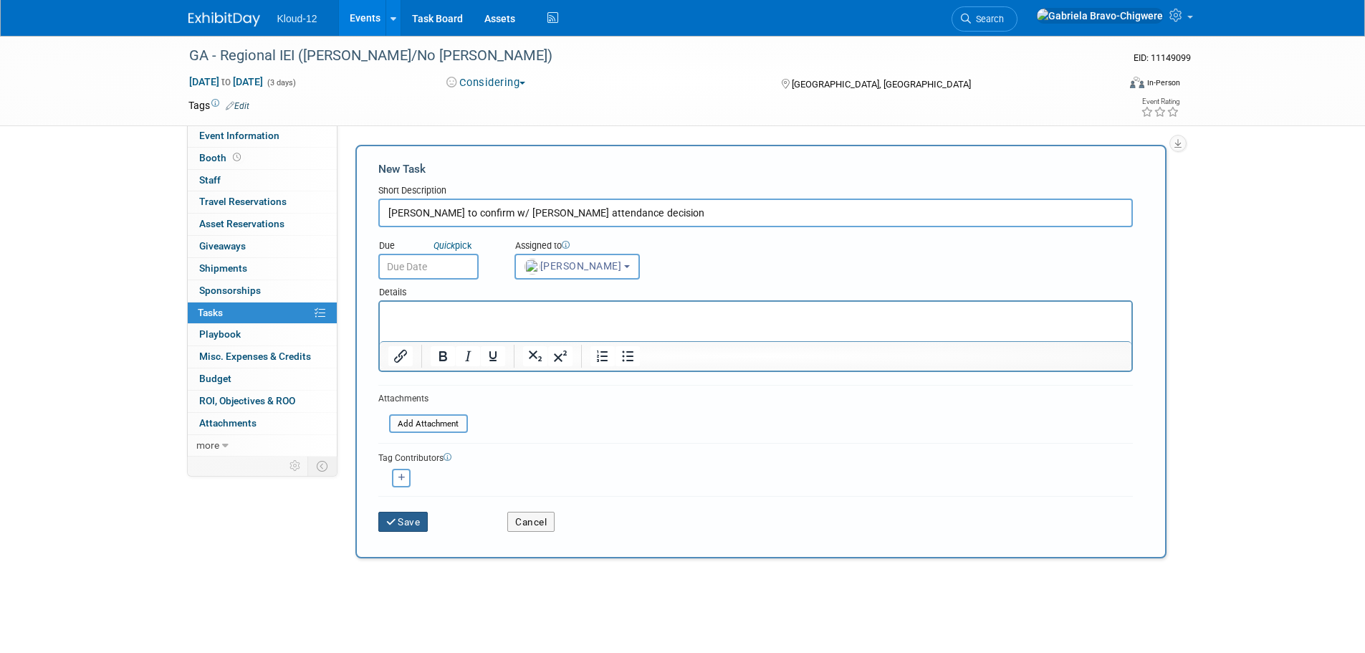
click at [402, 519] on button "Save" at bounding box center [403, 521] width 50 height 20
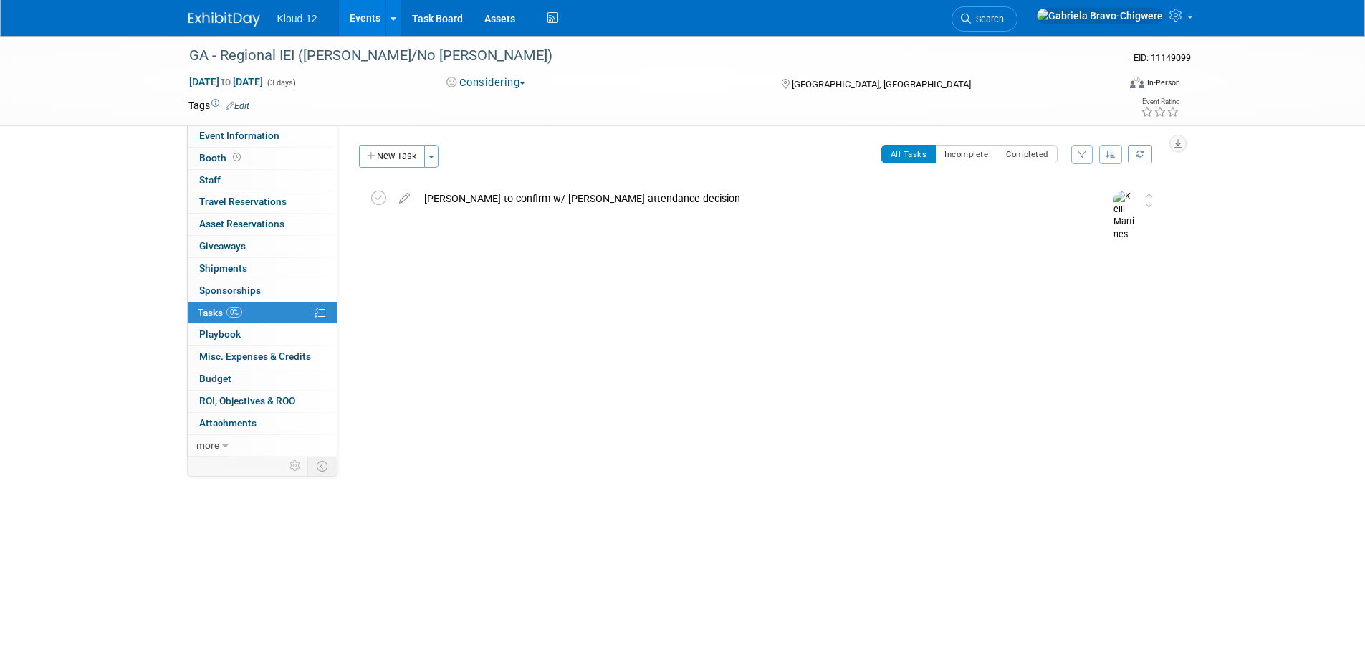
click at [213, 27] on div "Kloud-12 Events Add Event Bulk Upload Events Shareable Event Boards Recently Vi…" at bounding box center [682, 18] width 988 height 36
click at [216, 17] on img at bounding box center [224, 19] width 72 height 14
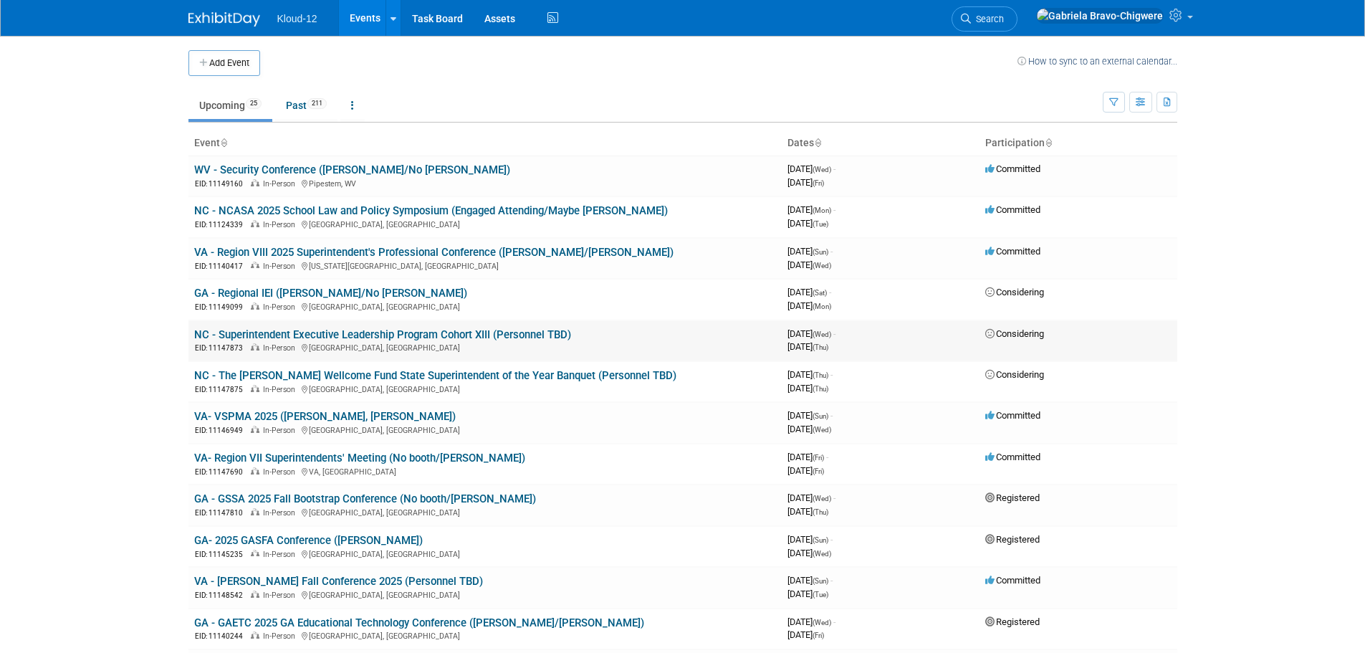
click at [314, 332] on link "NC - Superintendent Executive Leadership Program Cohort XIII (Personnel TBD)" at bounding box center [382, 334] width 377 height 13
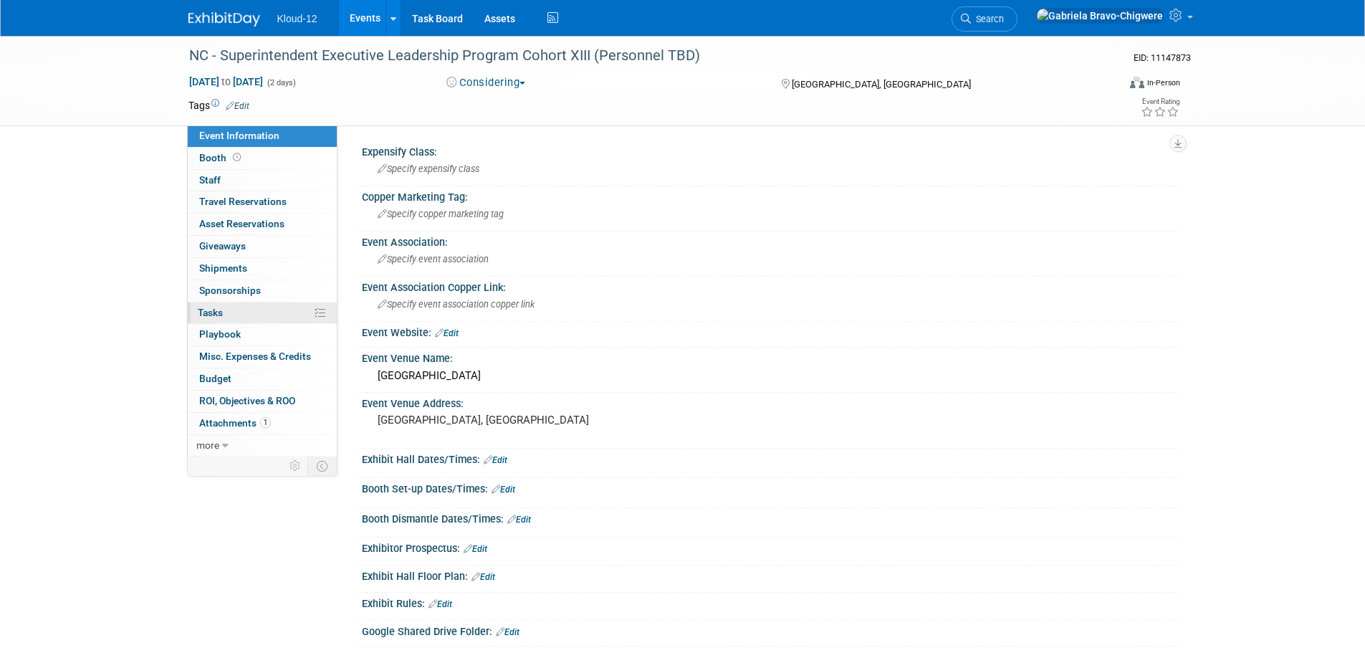
click at [236, 313] on link "0% Tasks 0%" at bounding box center [262, 312] width 149 height 21
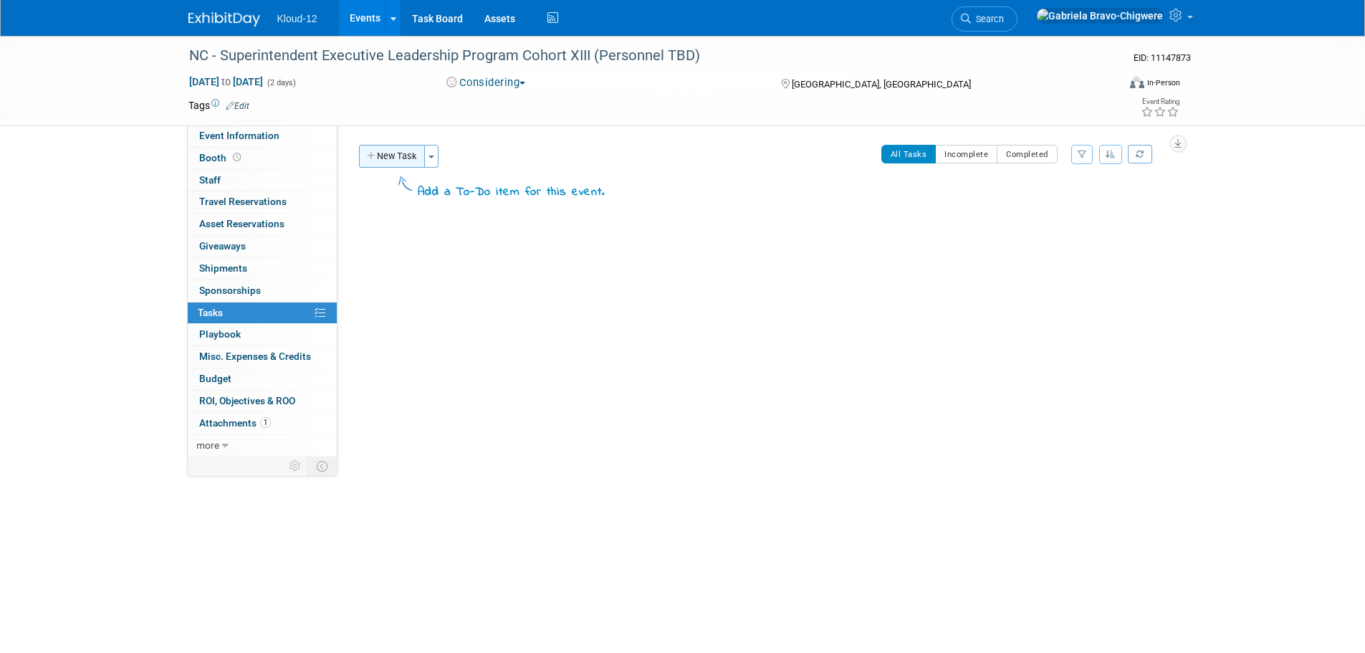
click at [385, 150] on button "New Task" at bounding box center [392, 156] width 66 height 23
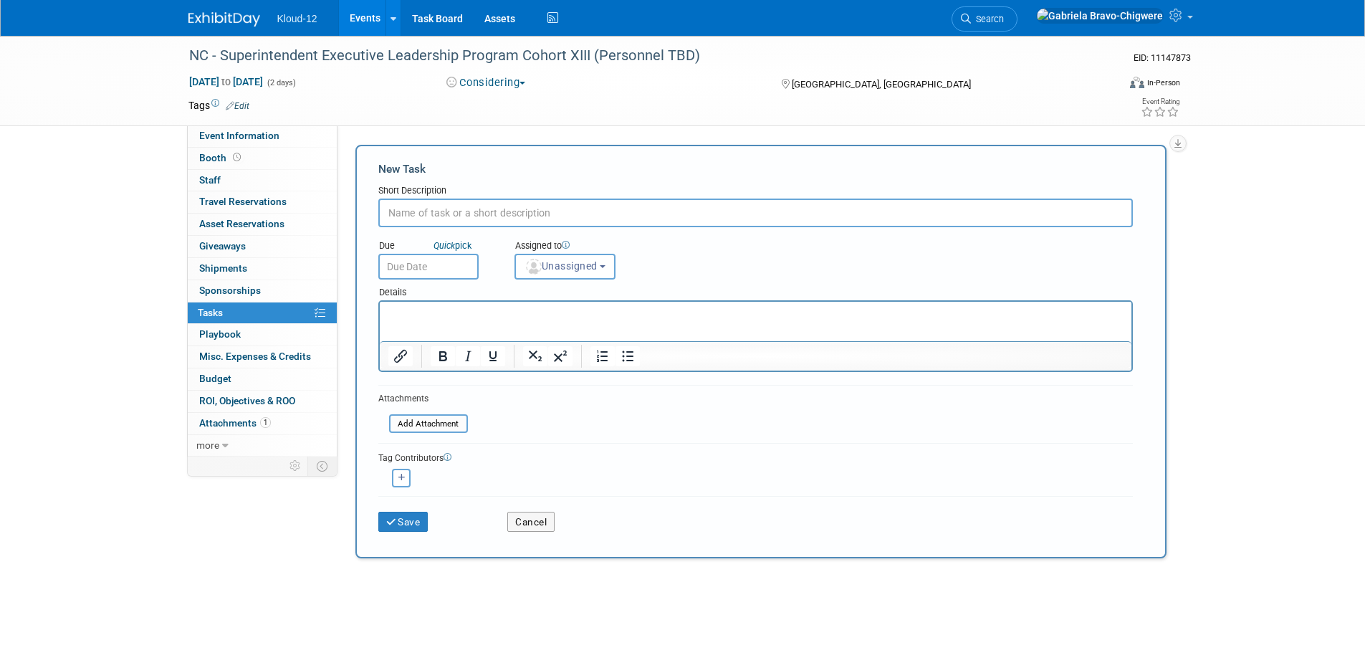
click at [430, 219] on input "text" at bounding box center [755, 212] width 754 height 29
type input "[PERSON_NAME] to confirm w/ [PERSON_NAME] re: attendance?"
click at [564, 270] on span "Unassigned" at bounding box center [560, 265] width 73 height 11
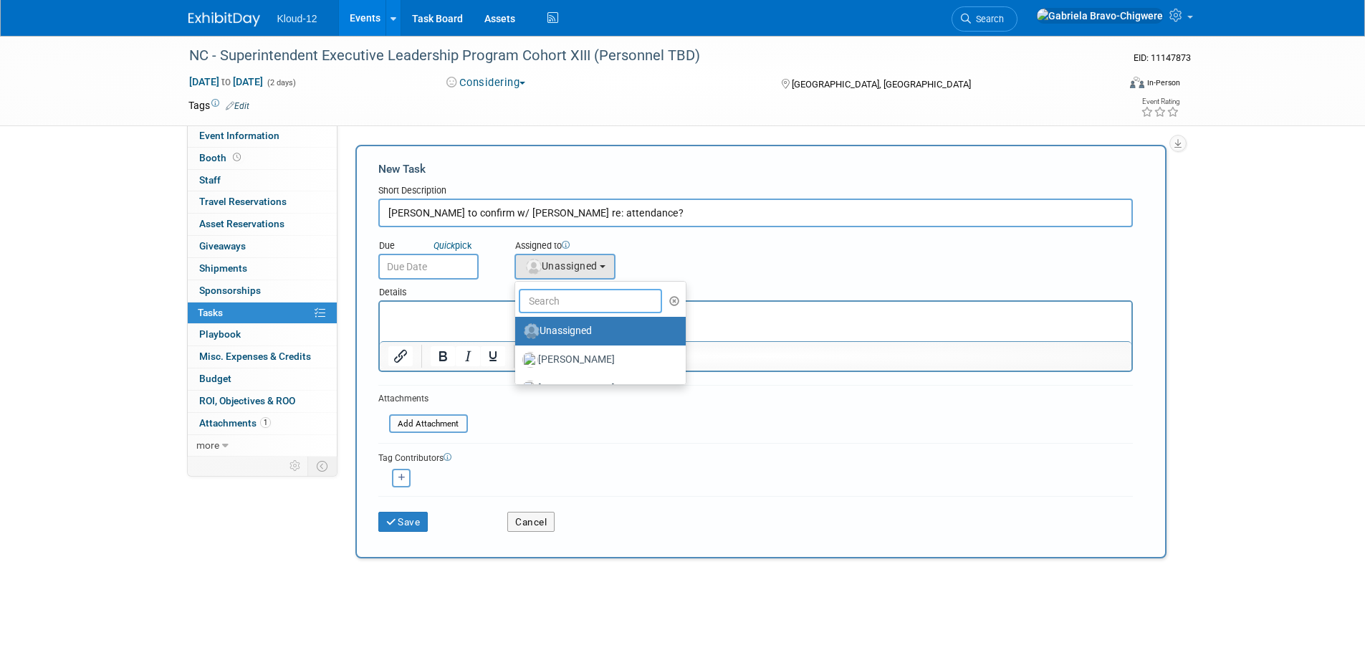
click at [552, 309] on input "text" at bounding box center [590, 301] width 143 height 24
type input "kel"
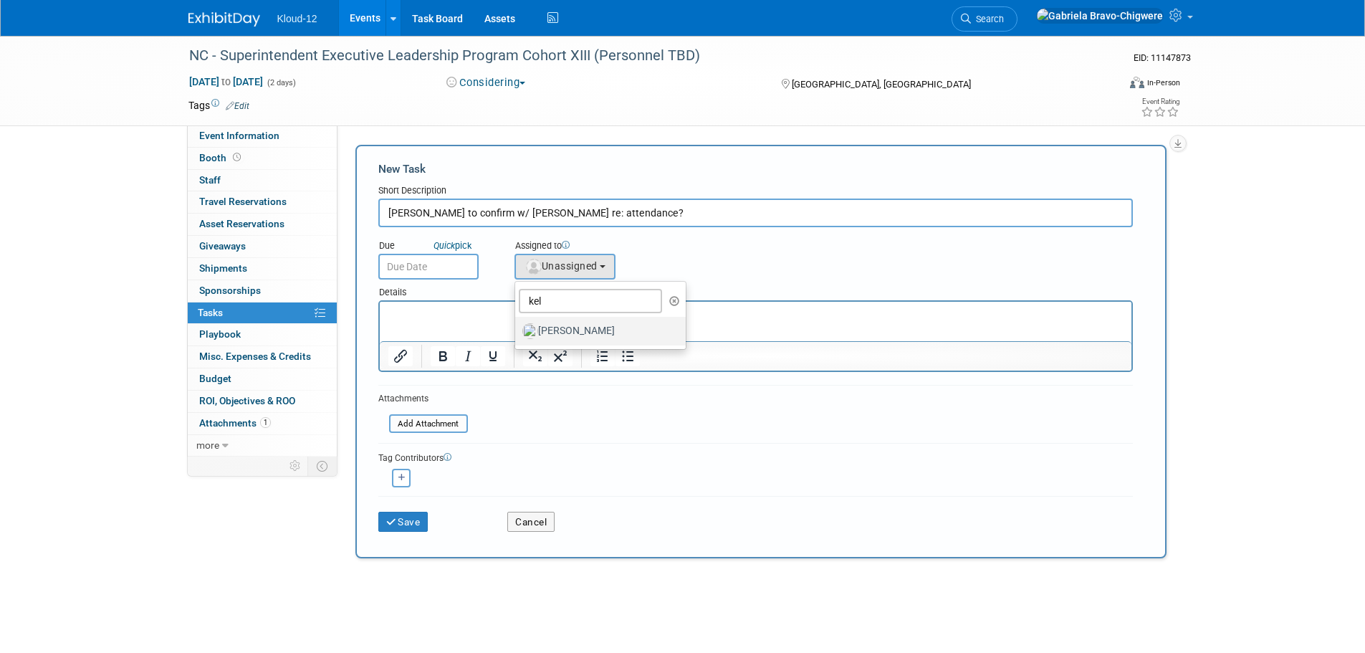
drag, startPoint x: 554, startPoint y: 325, endPoint x: 171, endPoint y: 34, distance: 481.1
click at [554, 325] on label "Kelli Martines" at bounding box center [597, 330] width 150 height 23
click at [517, 325] on input "Kelli Martines" at bounding box center [512, 328] width 9 height 9
select select "6fd72781-348f-41a4-a1d6-5a39a280611b"
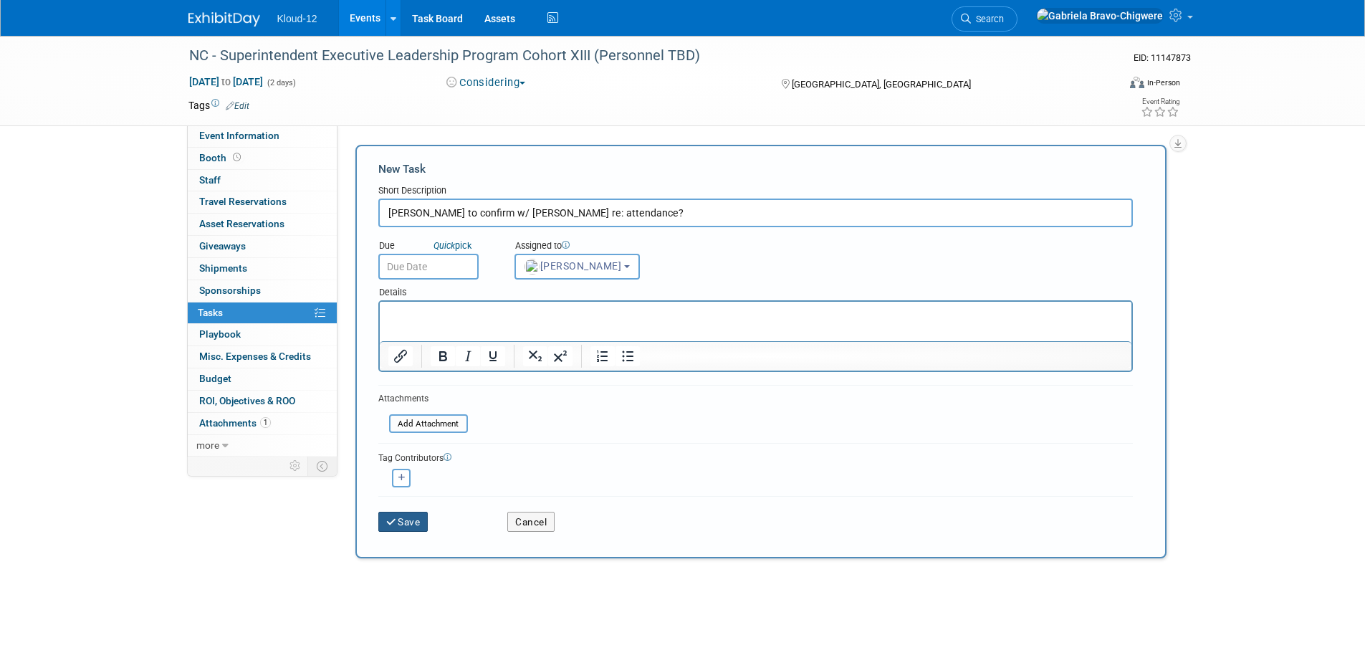
click at [400, 519] on button "Save" at bounding box center [403, 521] width 50 height 20
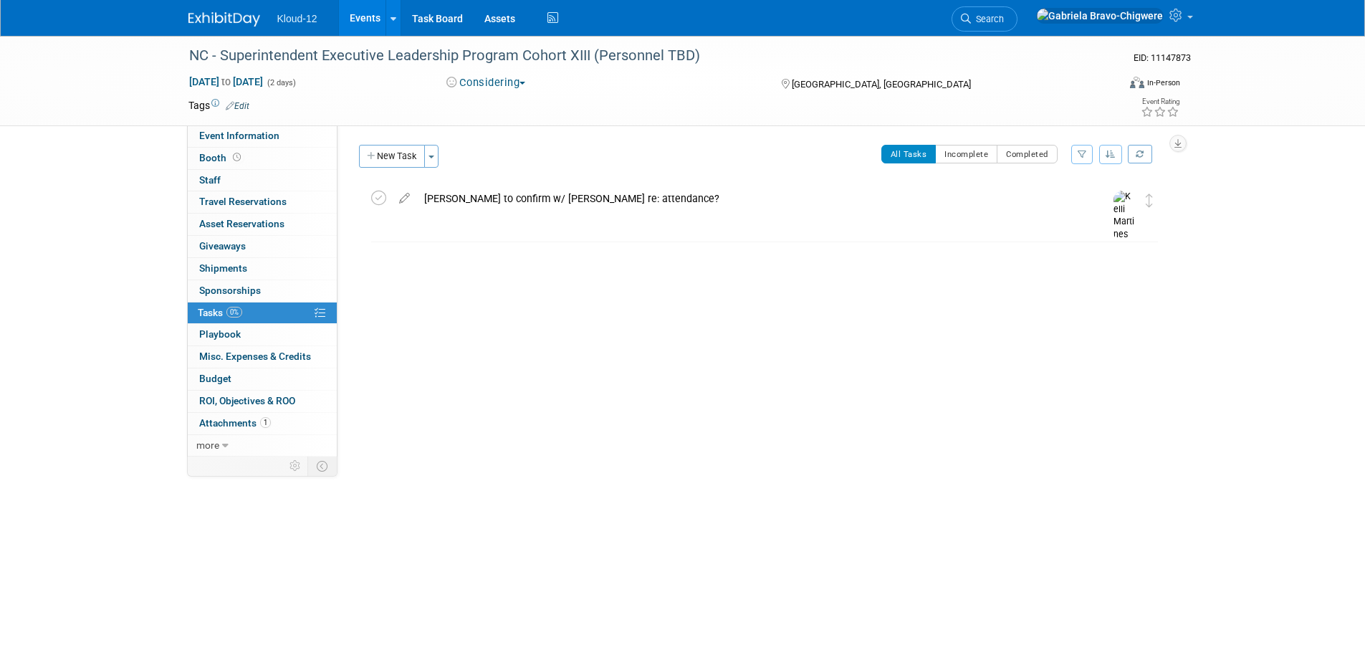
click at [220, 21] on img at bounding box center [224, 19] width 72 height 14
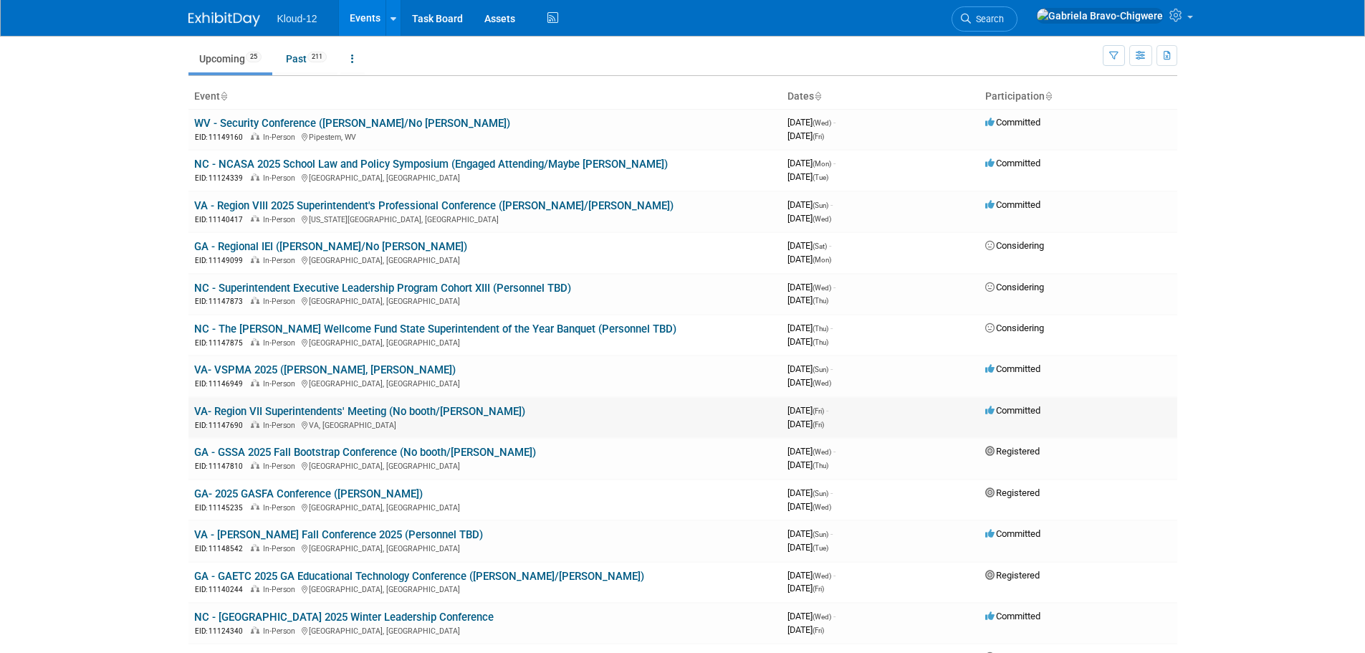
scroll to position [72, 0]
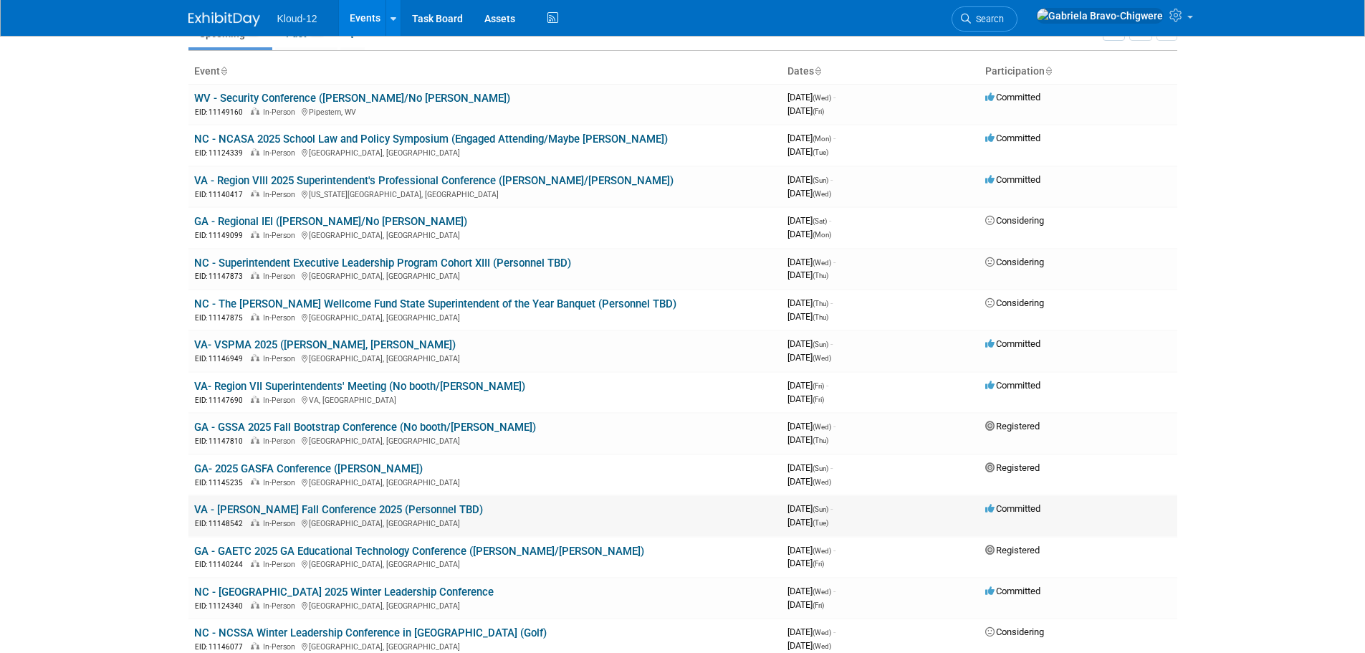
click at [319, 509] on link "VA - [PERSON_NAME] Fall Conference 2025 (Personnel TBD)" at bounding box center [338, 509] width 289 height 13
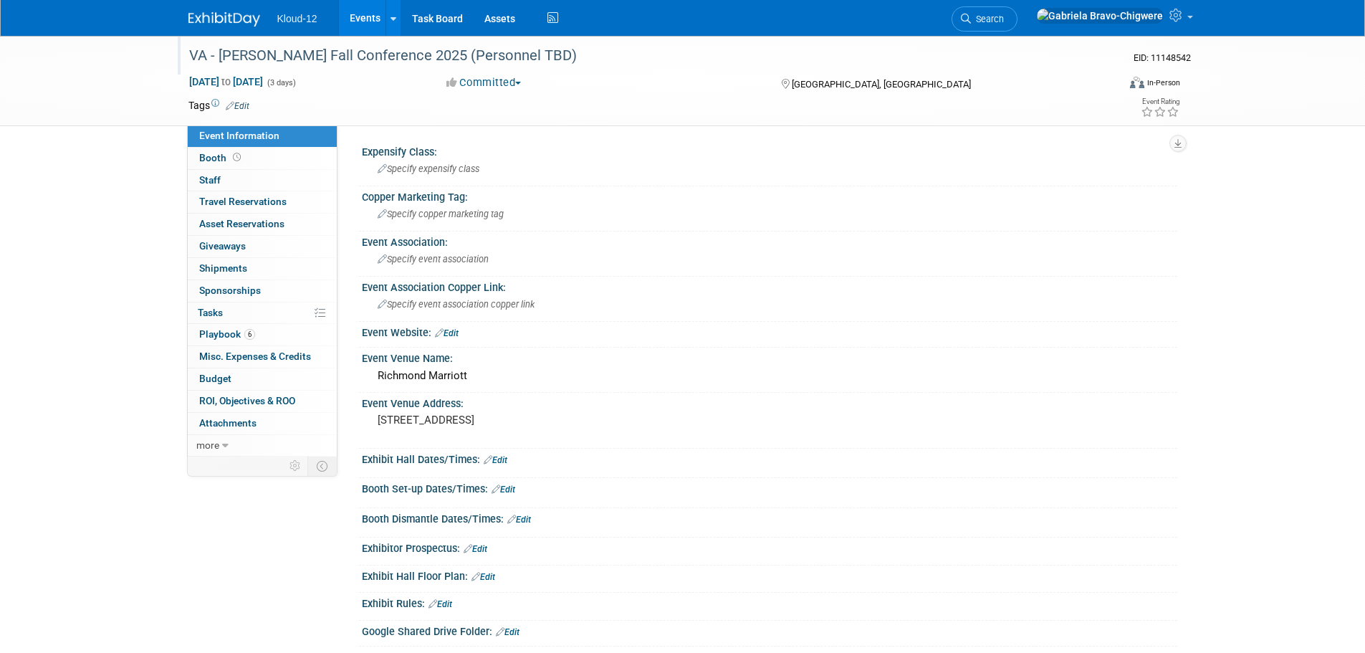
click at [415, 53] on div "VA - [PERSON_NAME] Fall Conference 2025 (Personnel TBD)" at bounding box center [640, 56] width 912 height 26
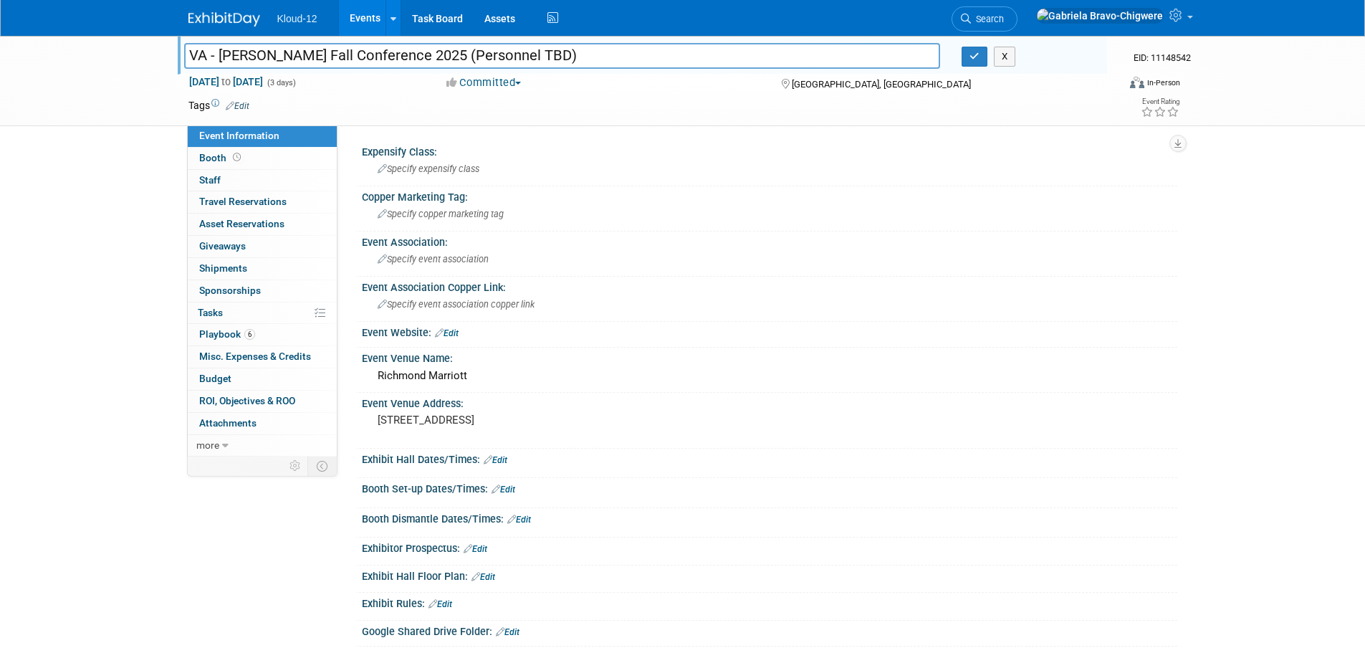
drag, startPoint x: 494, startPoint y: 56, endPoint x: 403, endPoint y: 59, distance: 91.0
click at [403, 59] on input "VA - VASS Fall Conference 2025 (Personnel TBD)" at bounding box center [562, 55] width 756 height 25
type input "VA - [PERSON_NAME] Fall Conference 2025 ([PERSON_NAME]/[PERSON_NAME]?/Table top…"
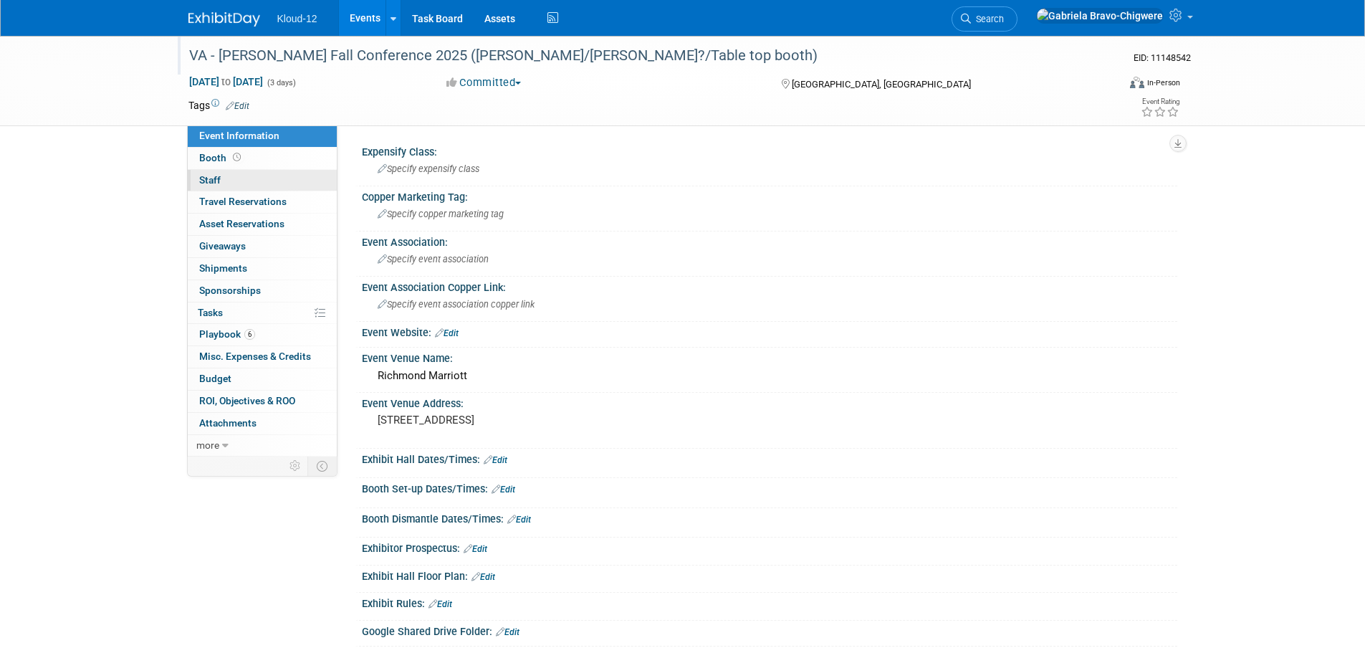
click at [218, 178] on span "Staff 0" at bounding box center [209, 179] width 21 height 11
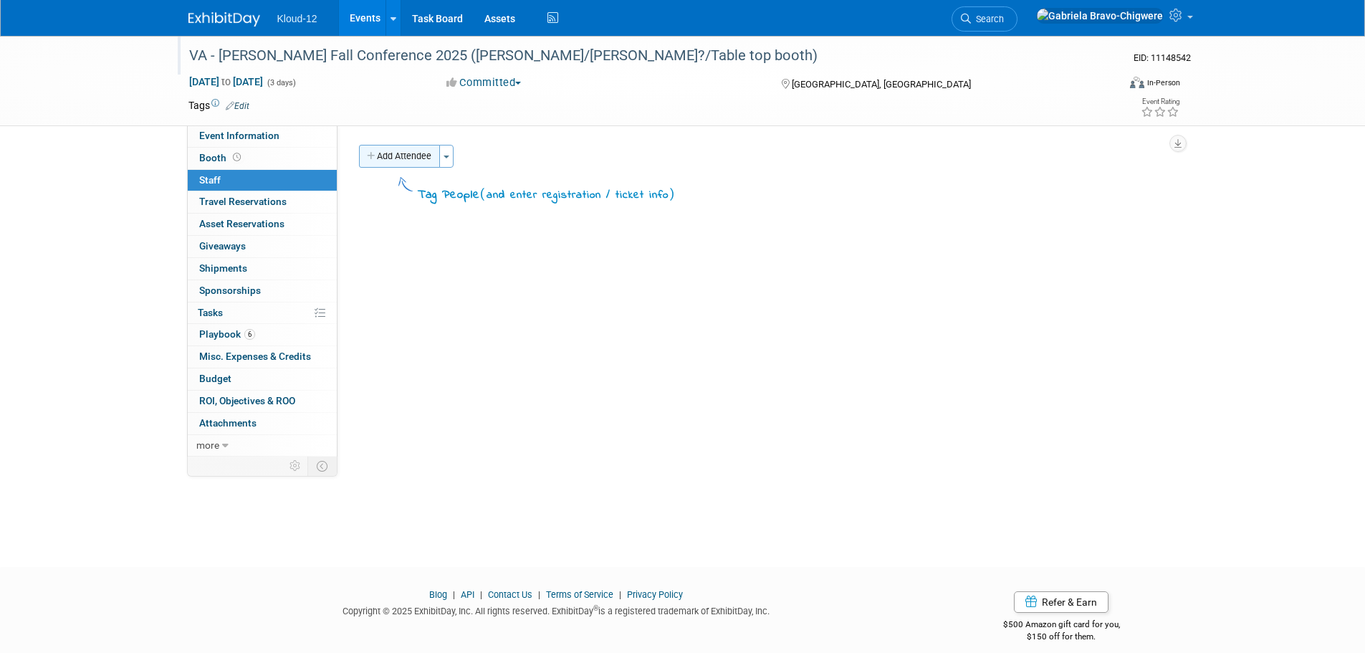
click at [403, 154] on button "Add Attendee" at bounding box center [399, 156] width 81 height 23
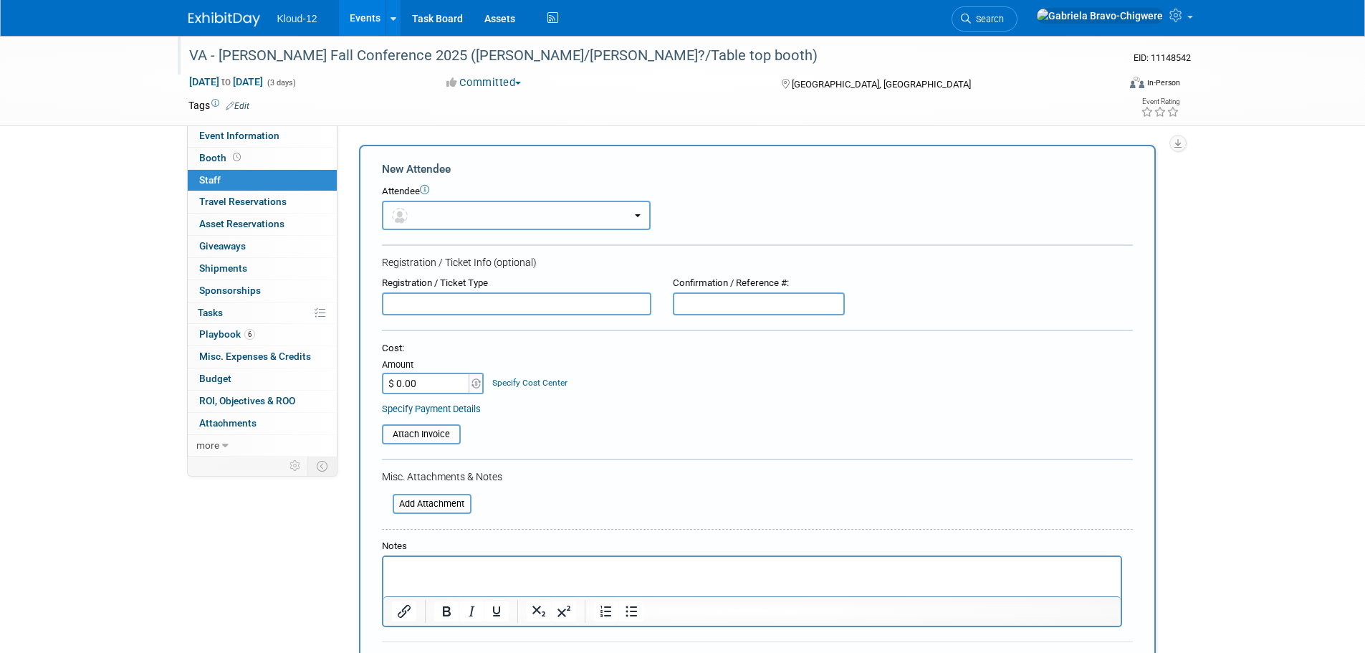
click at [421, 210] on button "button" at bounding box center [516, 215] width 269 height 29
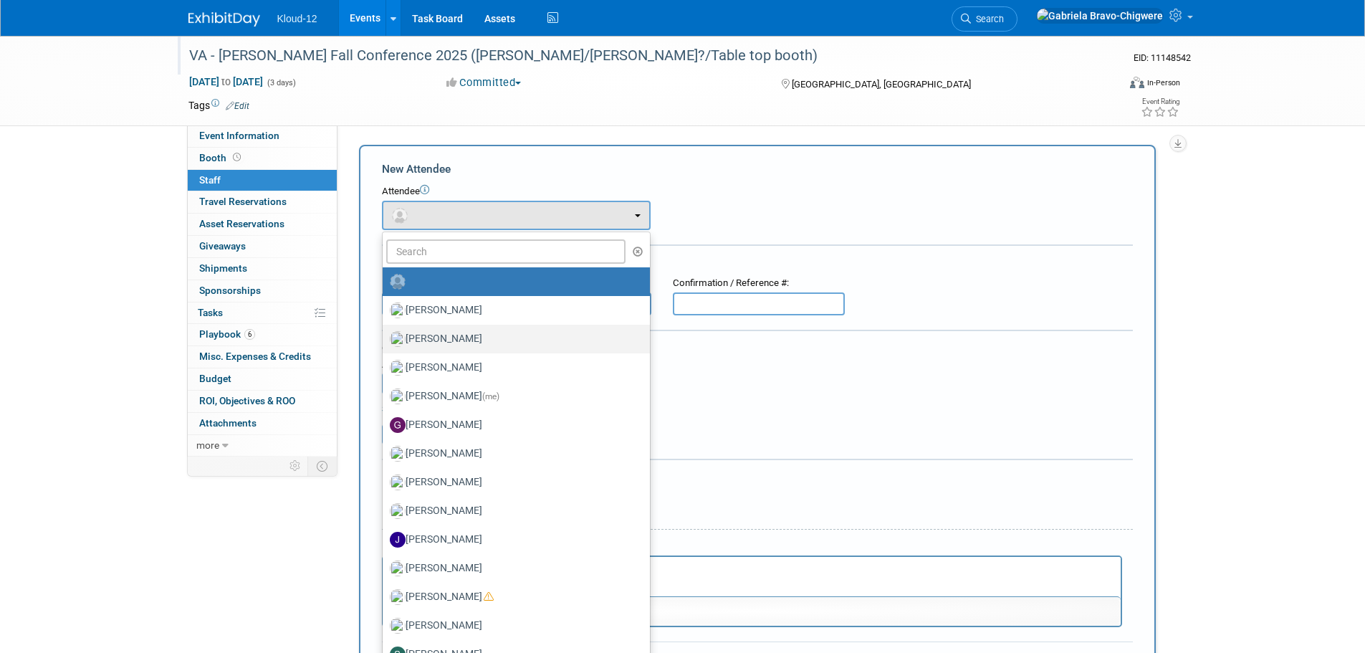
click at [448, 339] on label "[PERSON_NAME]" at bounding box center [513, 338] width 246 height 23
click at [385, 339] on input "[PERSON_NAME]" at bounding box center [379, 336] width 9 height 9
select select "f389fe02-34e9-456a-92aa-3c63687ae87a"
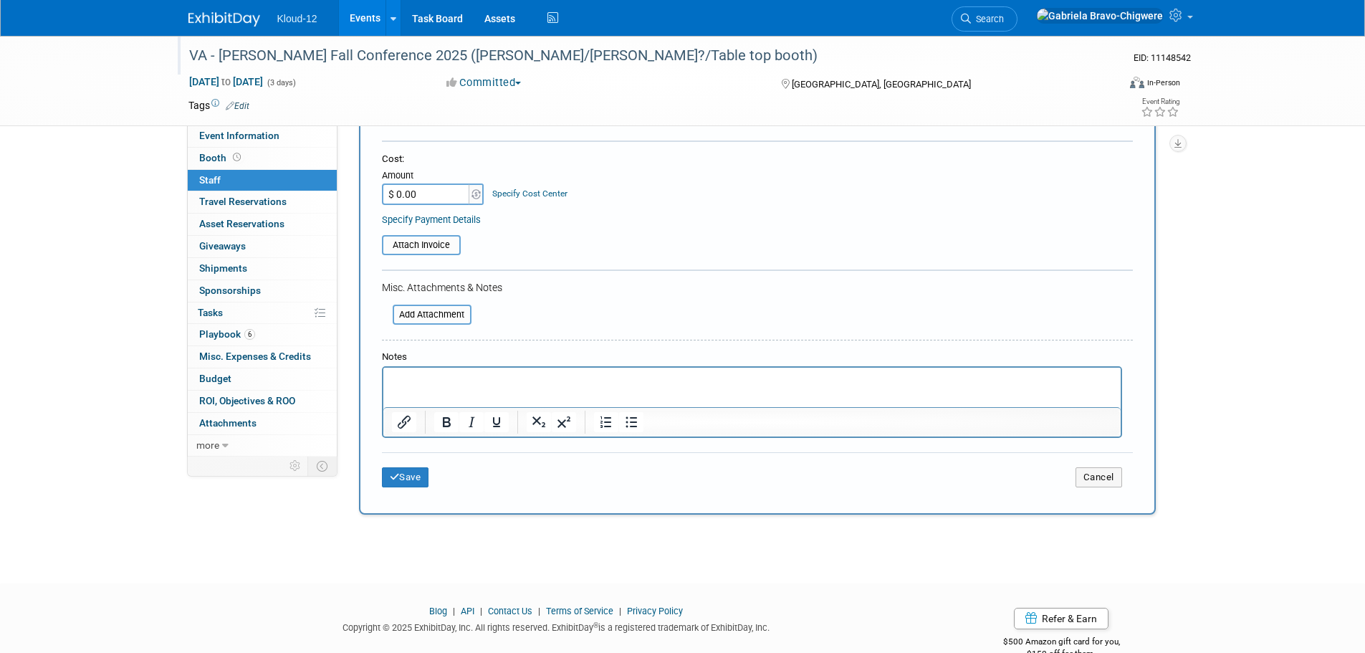
scroll to position [267, 0]
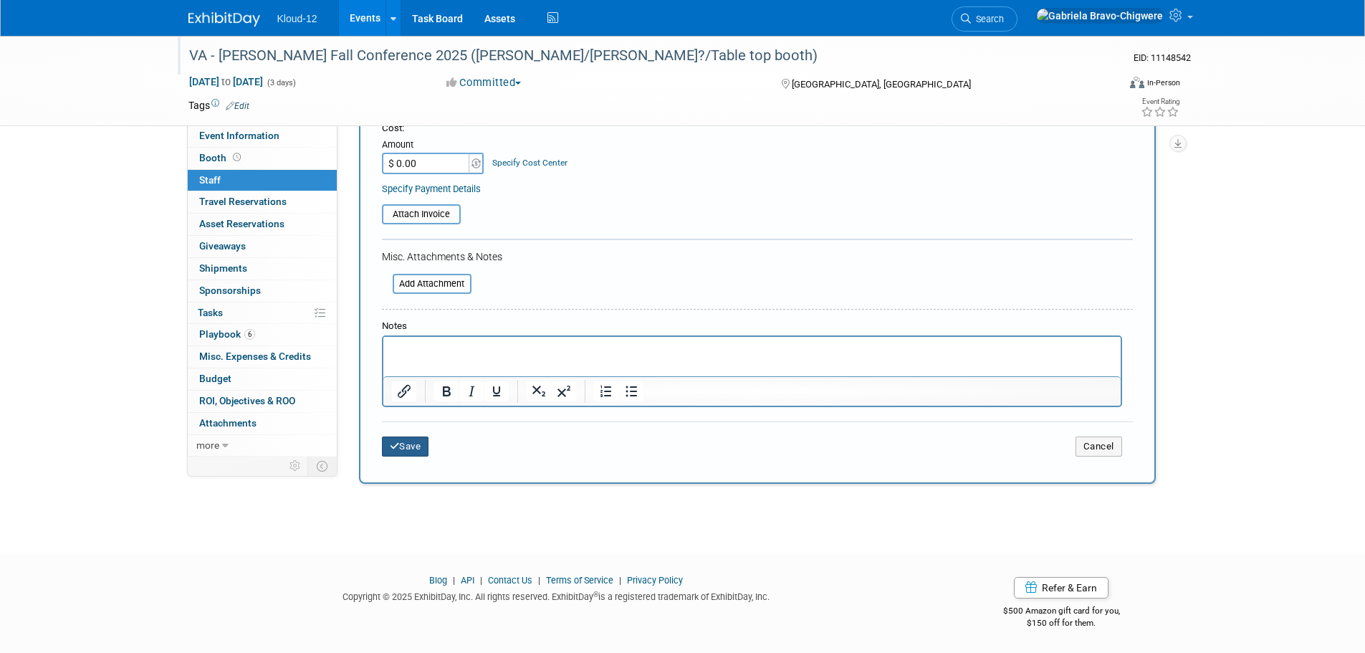
click at [404, 453] on button "Save" at bounding box center [405, 446] width 47 height 20
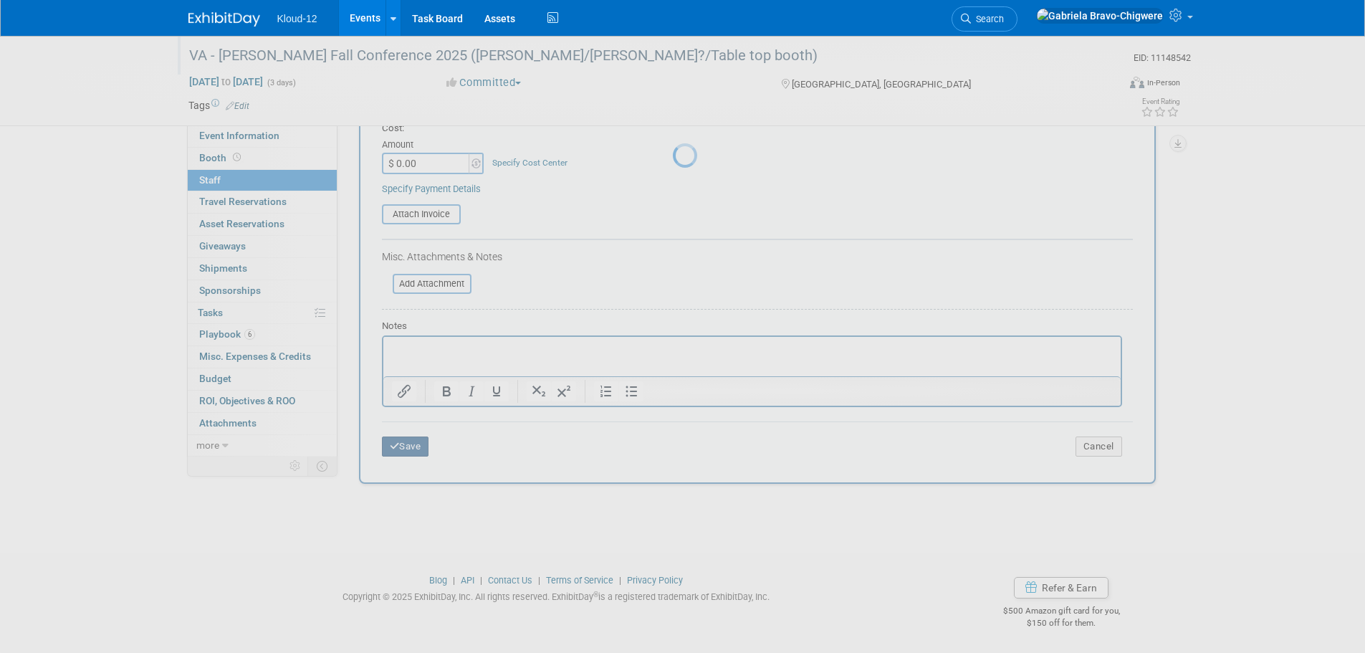
scroll to position [14, 0]
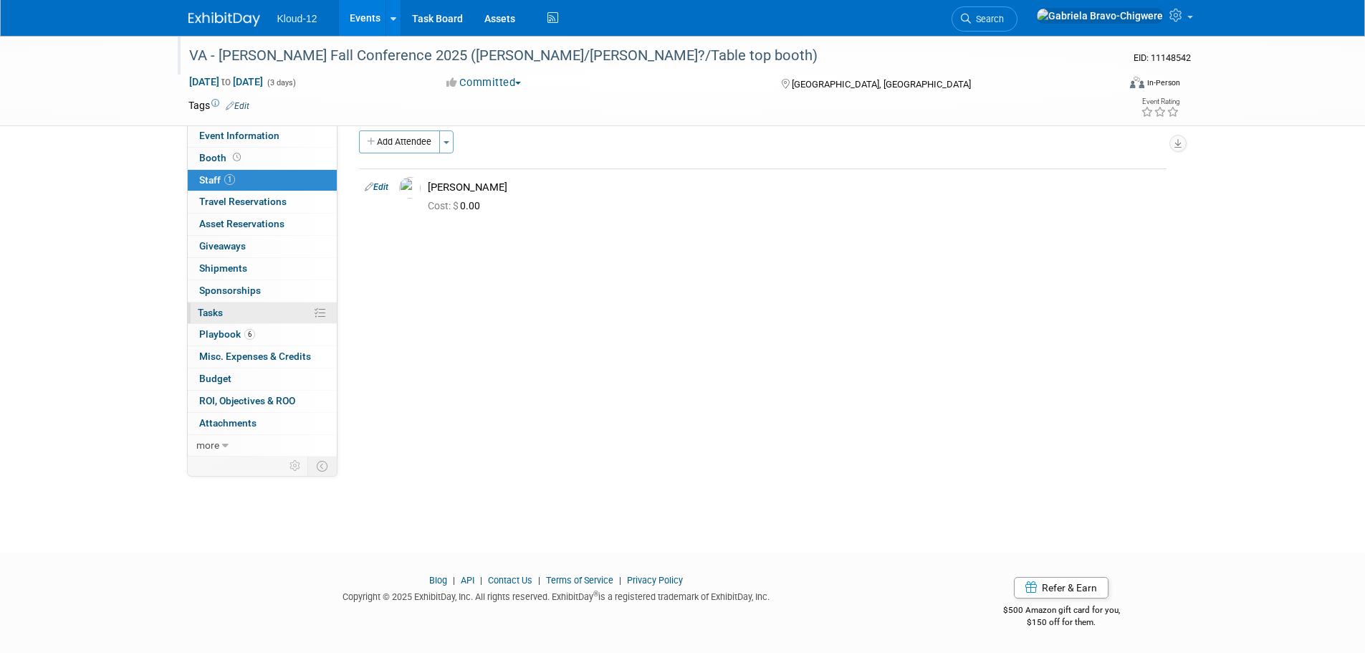
click at [220, 314] on span "Tasks 0%" at bounding box center [210, 312] width 25 height 11
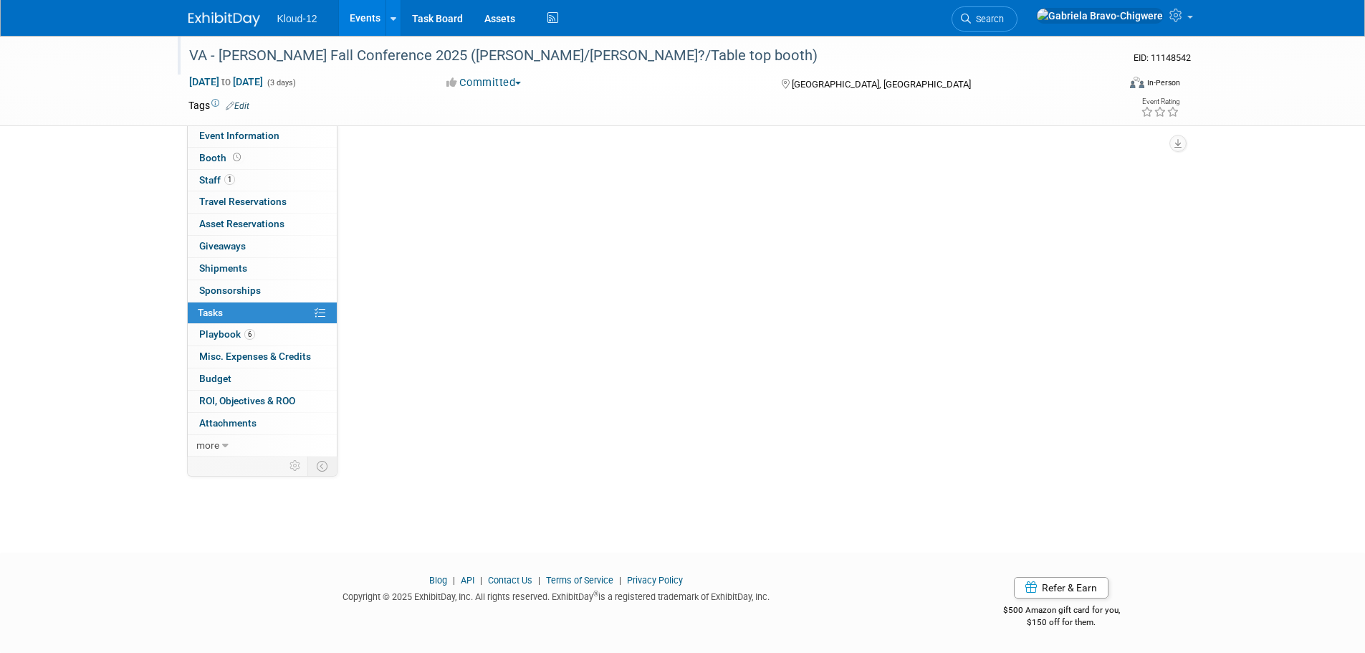
scroll to position [0, 0]
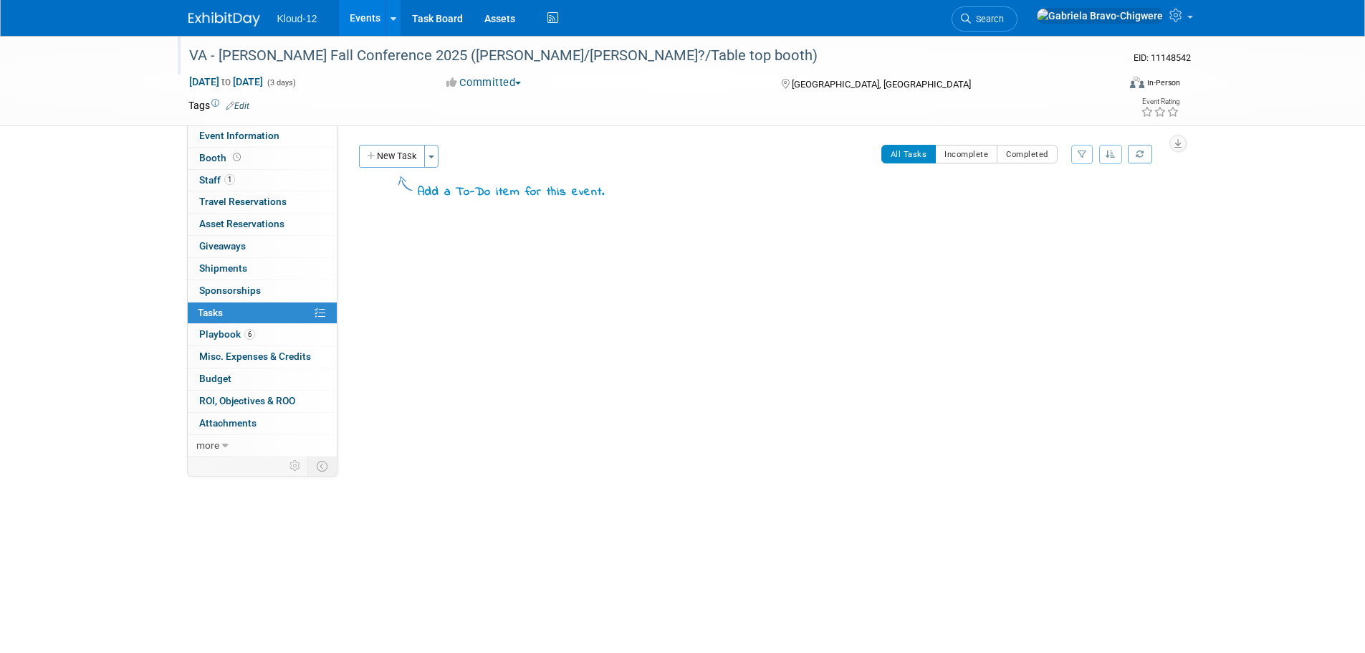
click at [405, 148] on button "New Task" at bounding box center [392, 156] width 66 height 23
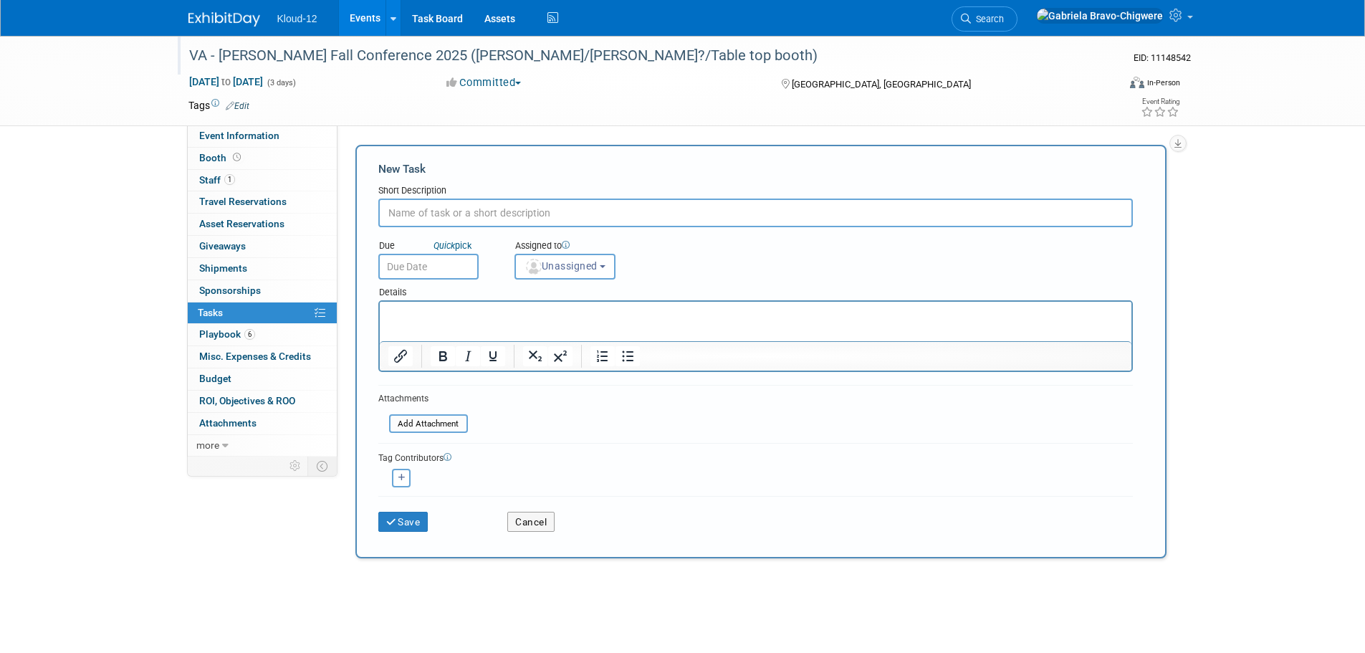
click at [456, 208] on input "text" at bounding box center [755, 212] width 754 height 29
type input "Research room block rate + book 2 rooms"
click at [597, 269] on span "Unassigned" at bounding box center [560, 265] width 73 height 11
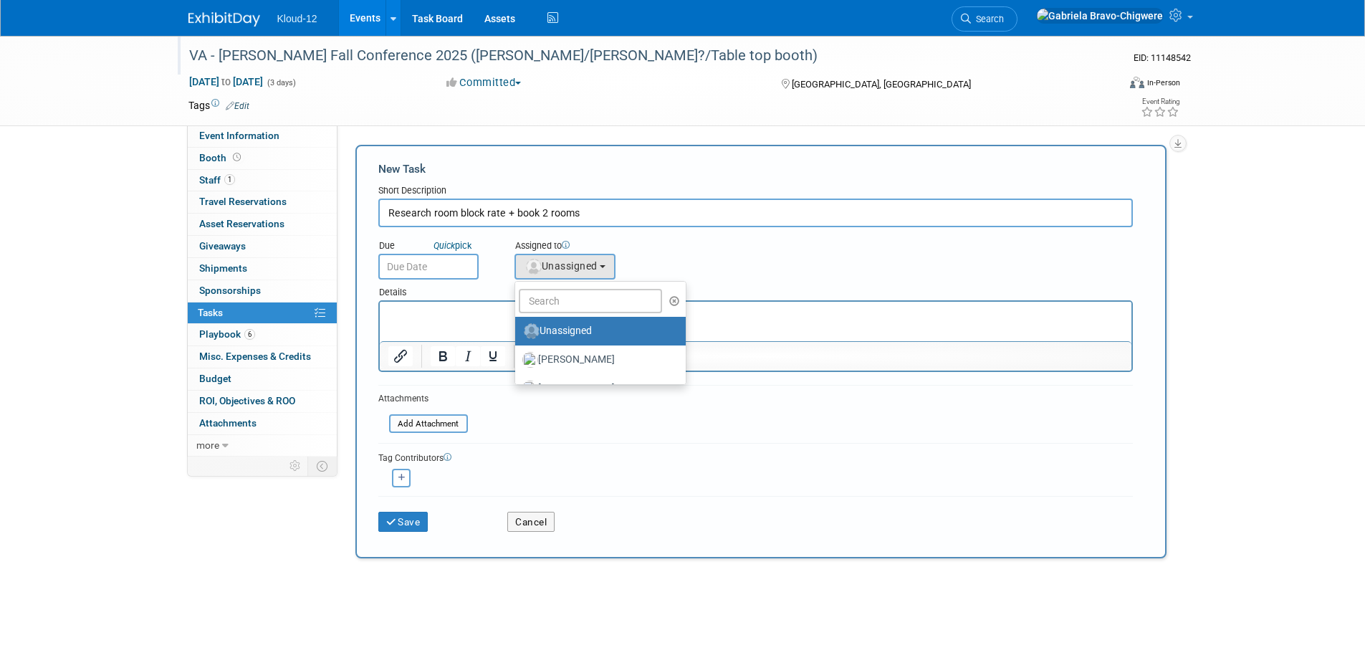
click at [597, 287] on ul "Unassigned Brandon Burleigh Brian McGill Erin Grigsby Gabriela Bravo-Chigwere (…" at bounding box center [600, 333] width 173 height 104
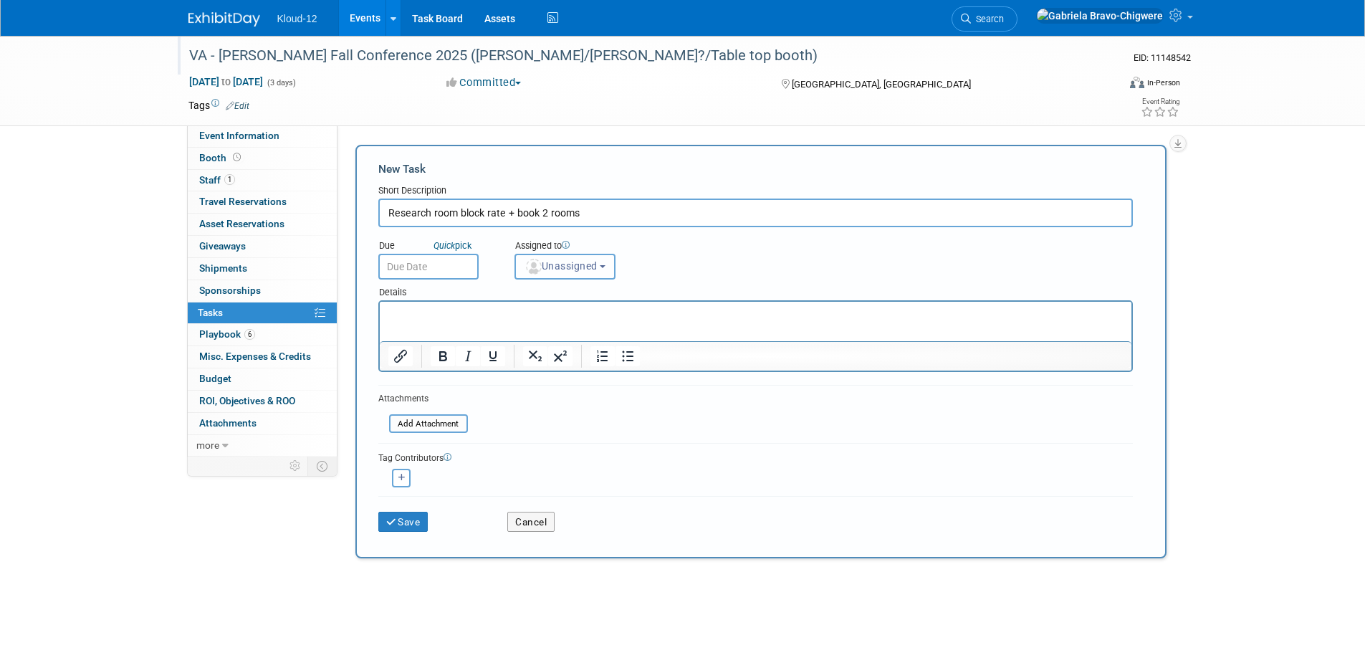
click at [592, 267] on span "Unassigned" at bounding box center [560, 265] width 73 height 11
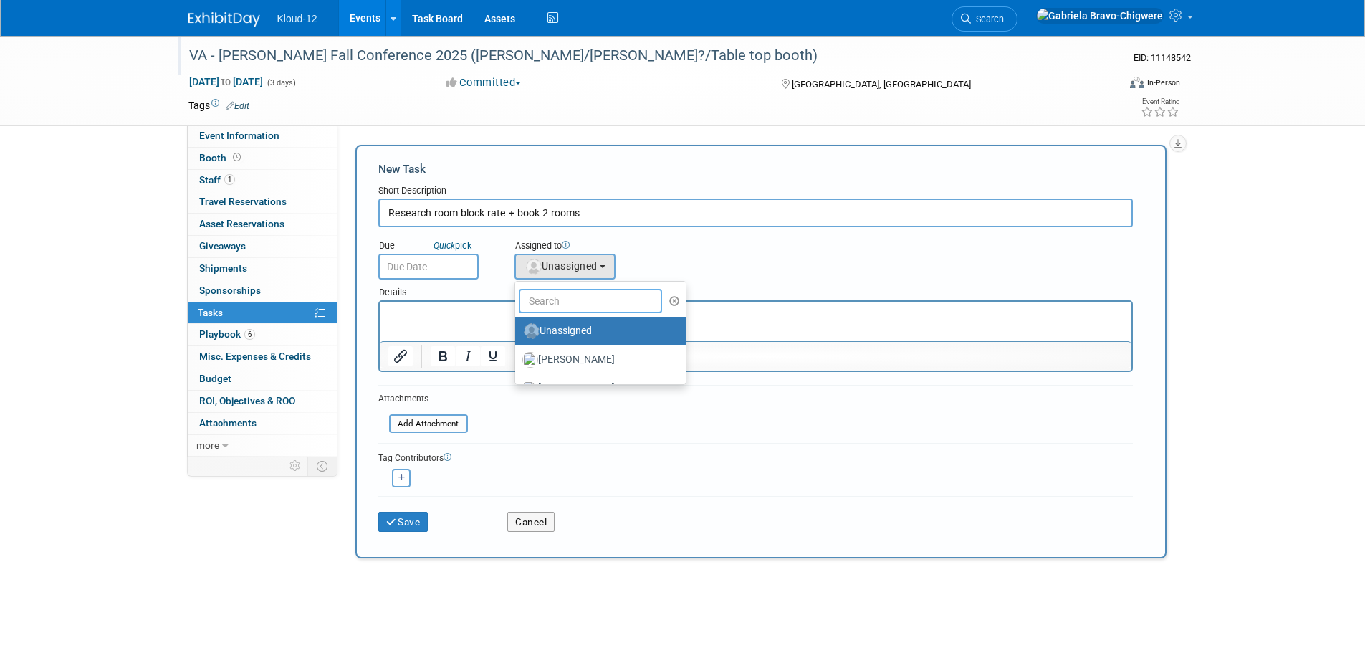
click at [586, 297] on input "text" at bounding box center [590, 301] width 143 height 24
type input "gab"
click at [585, 339] on label "[PERSON_NAME] (me)" at bounding box center [597, 330] width 150 height 23
click at [517, 334] on input "[PERSON_NAME] (me)" at bounding box center [512, 328] width 9 height 9
select select "d8e981c9-2ce1-439f-a2cb-944ca003229d"
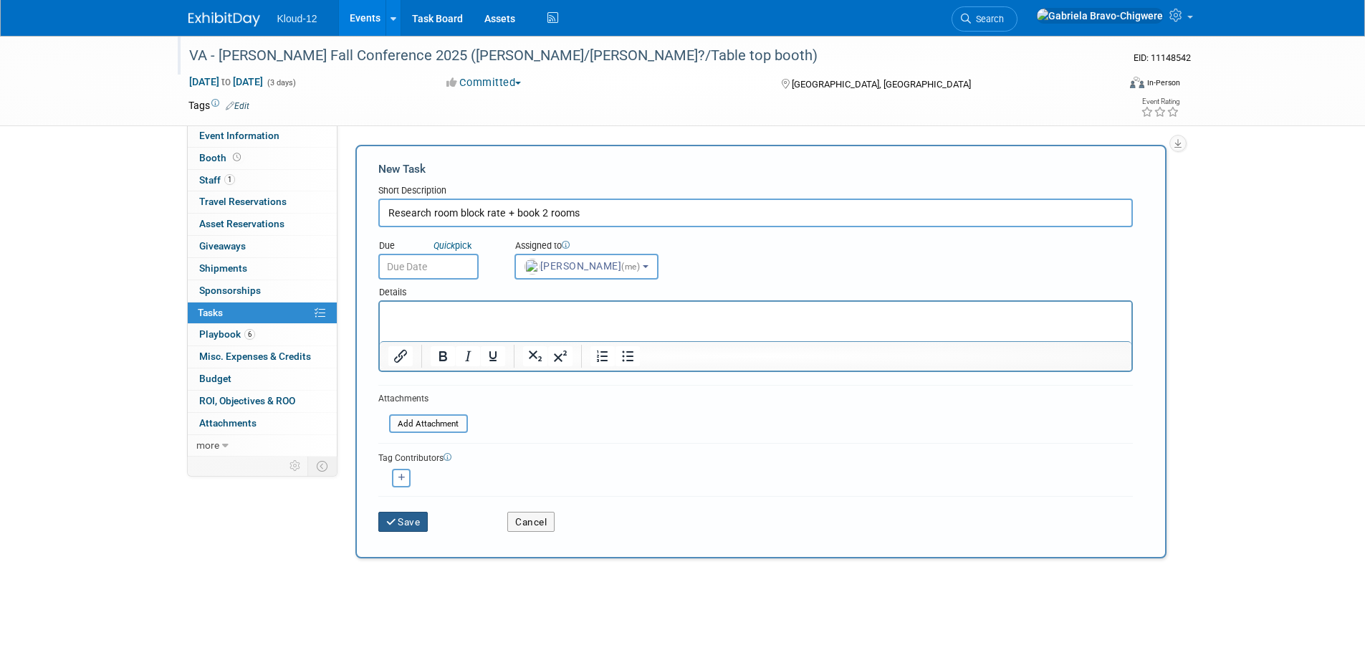
click at [415, 527] on button "Save" at bounding box center [403, 521] width 50 height 20
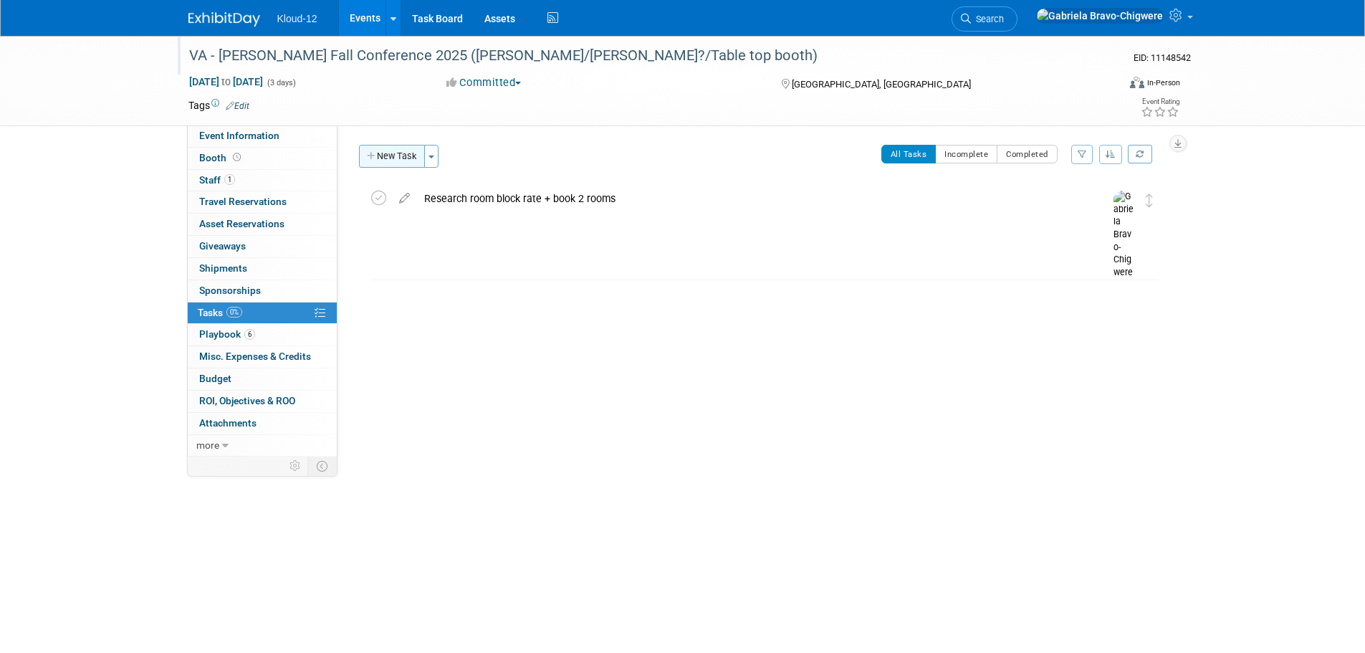
click at [382, 160] on button "New Task" at bounding box center [392, 156] width 66 height 23
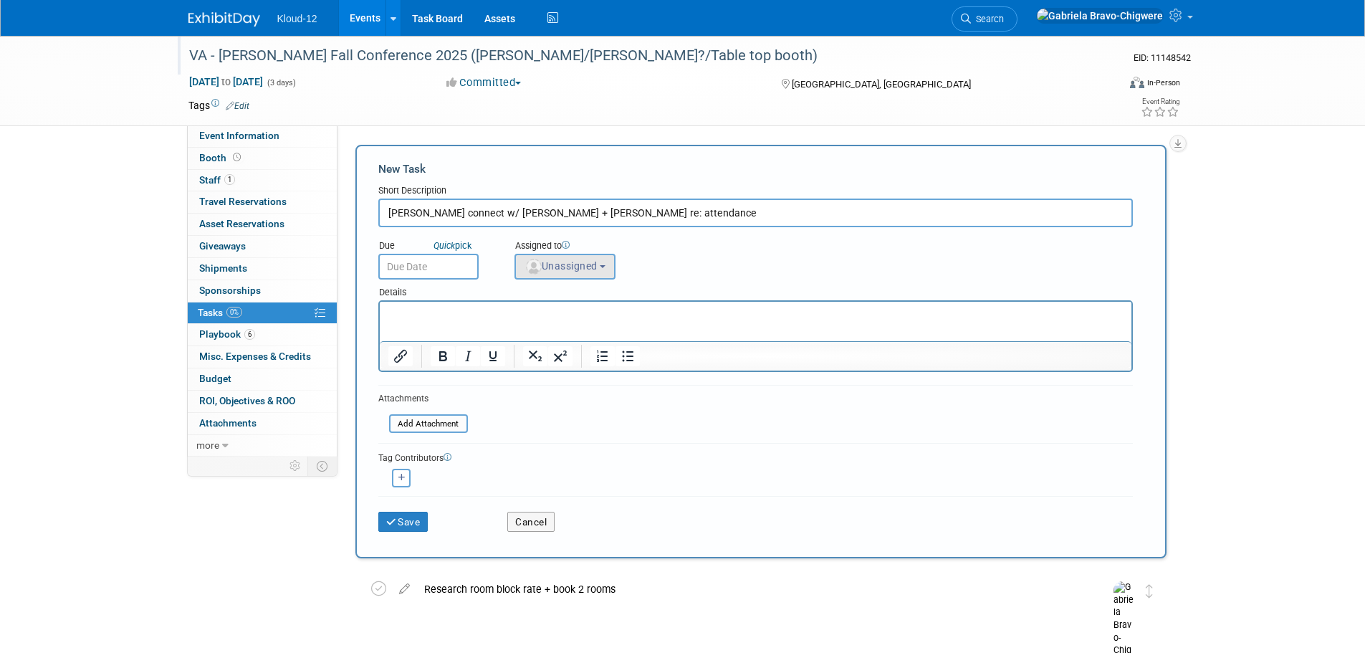
type input "Kelli connect w/ Ethan + Brian re: attendance"
click at [542, 259] on button "Unassigned" at bounding box center [565, 267] width 102 height 26
click at [578, 309] on input "text" at bounding box center [590, 301] width 143 height 24
type input "kel"
click at [578, 329] on label "[PERSON_NAME]" at bounding box center [597, 330] width 150 height 23
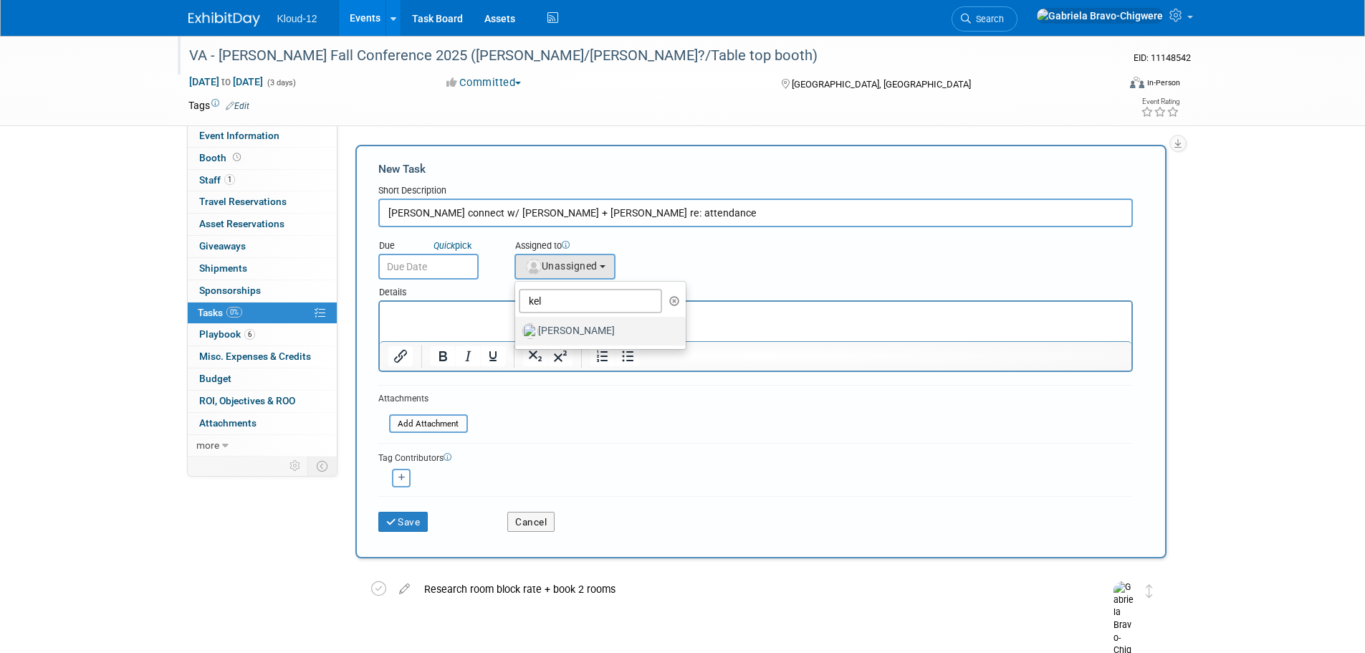
click at [517, 329] on input "Kelli Martines" at bounding box center [512, 328] width 9 height 9
select select "6fd72781-348f-41a4-a1d6-5a39a280611b"
click at [569, 243] on icon at bounding box center [566, 245] width 8 height 8
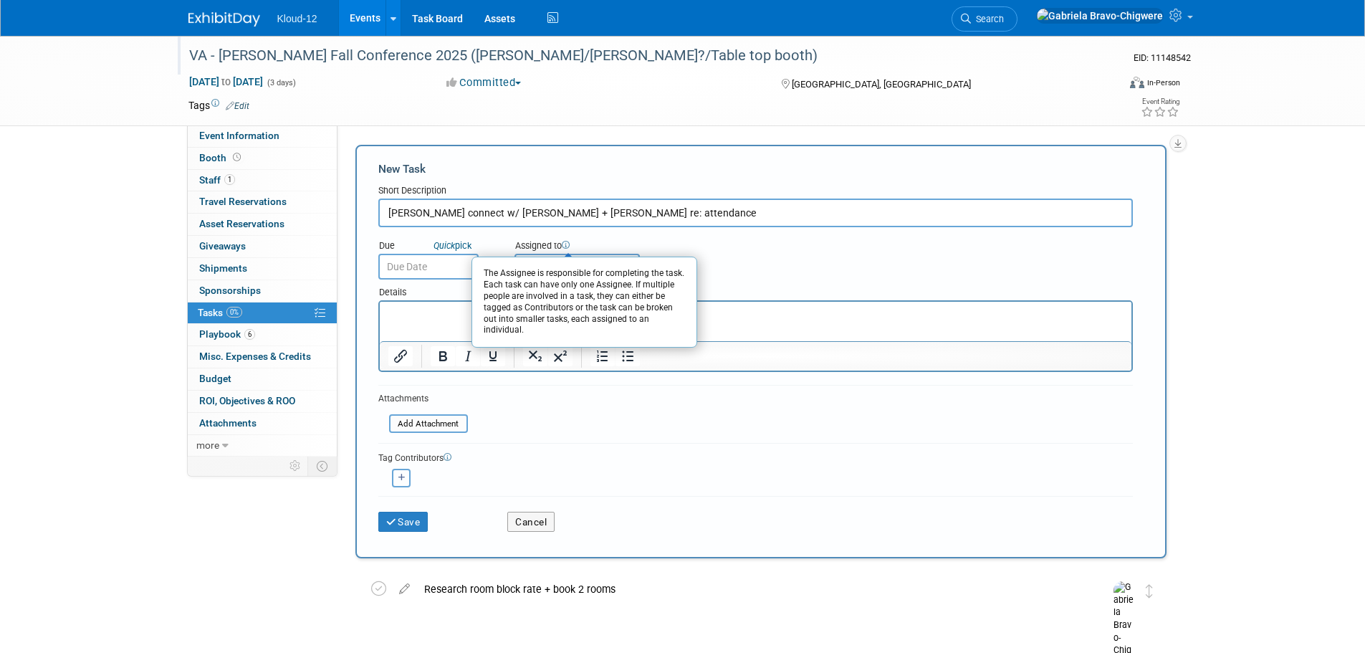
click at [403, 473] on icon "button" at bounding box center [401, 477] width 7 height 8
select select
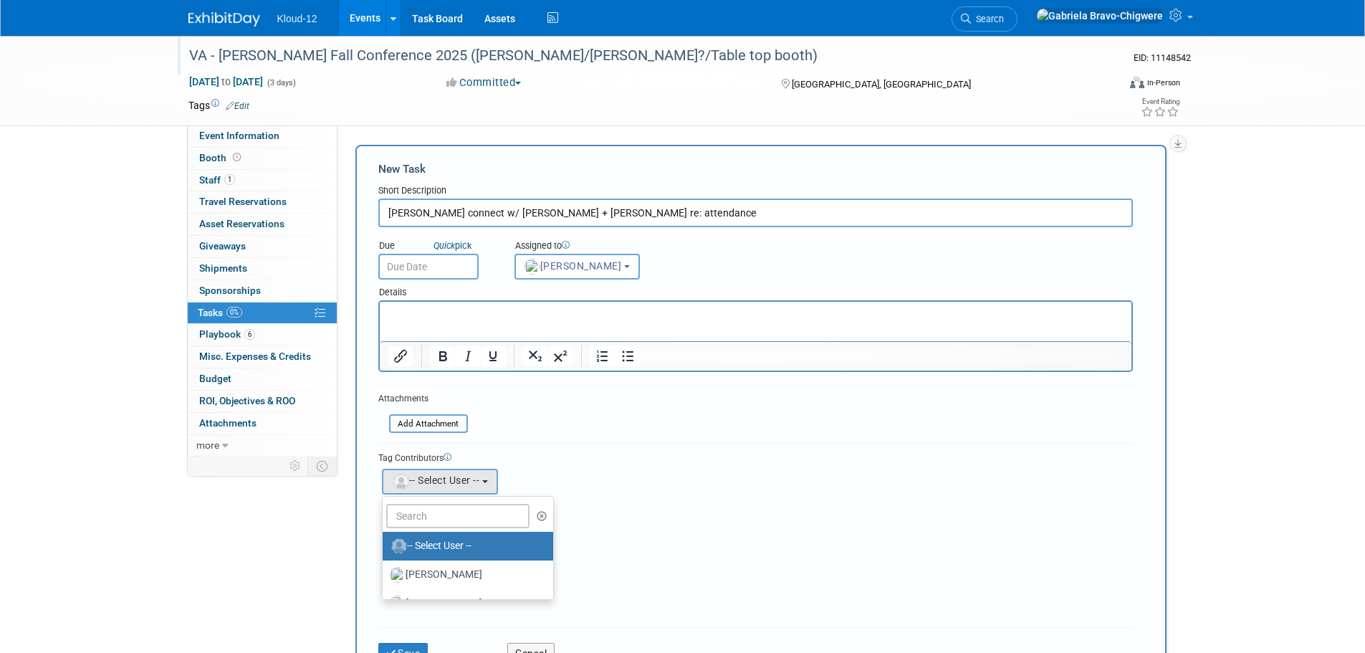
click at [634, 468] on div "Brandon remove Brian remove" at bounding box center [755, 479] width 754 height 29
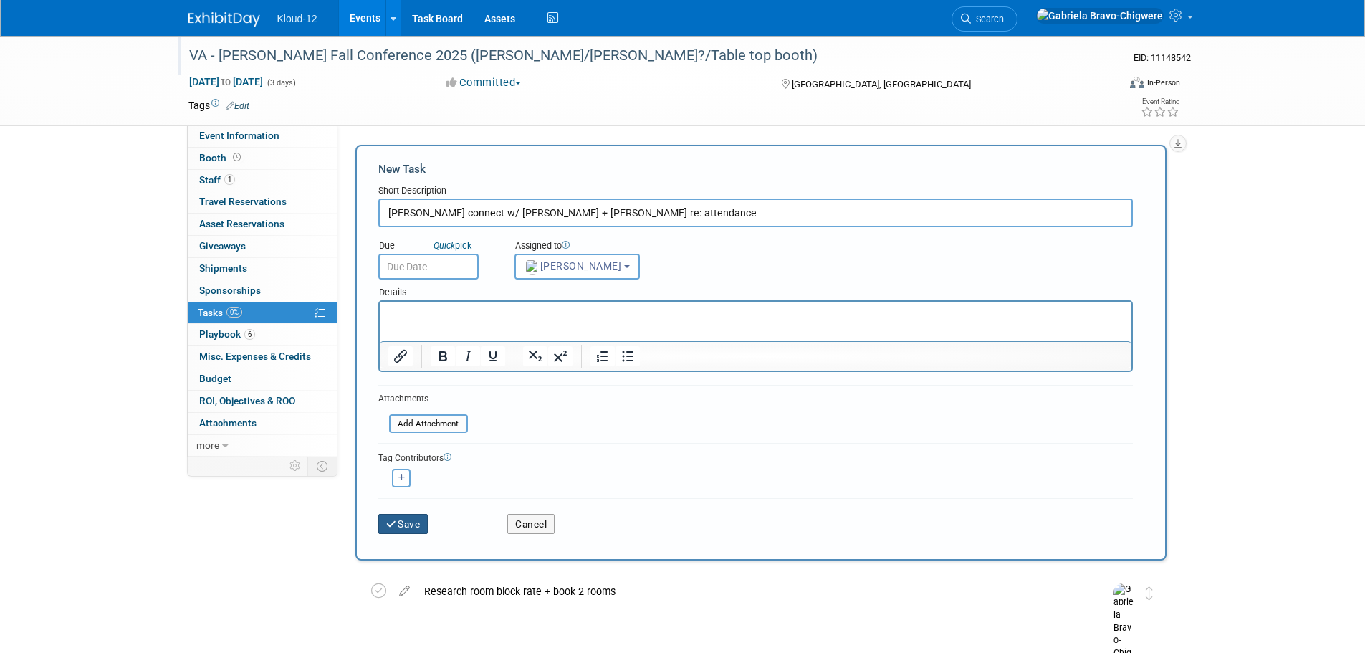
click at [424, 531] on button "Save" at bounding box center [403, 524] width 50 height 20
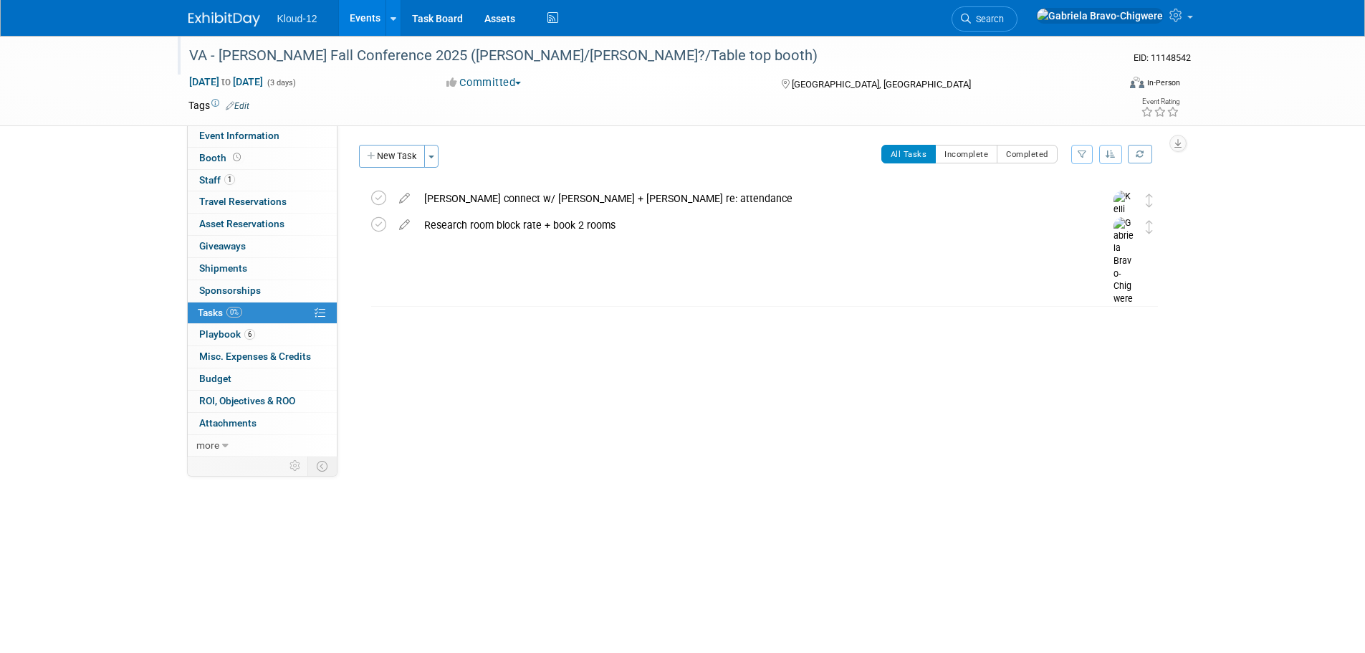
click at [231, 16] on img at bounding box center [224, 19] width 72 height 14
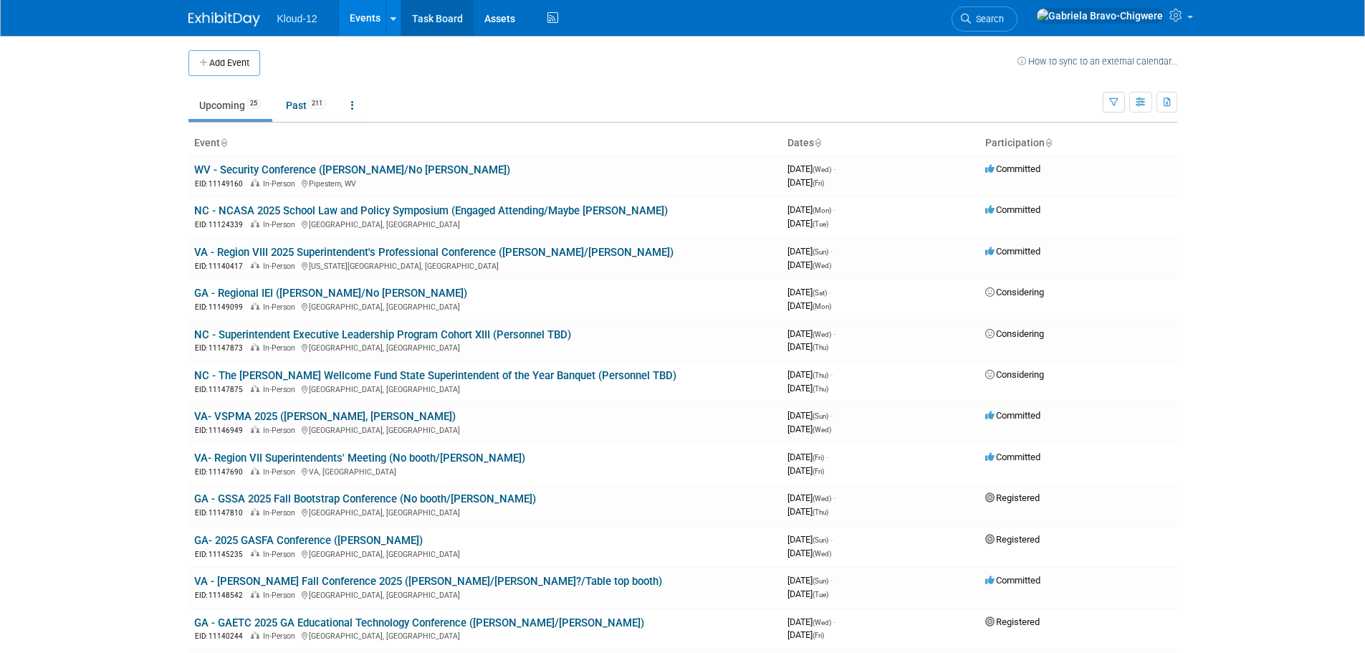
click at [445, 28] on link "Task Board" at bounding box center [437, 18] width 72 height 36
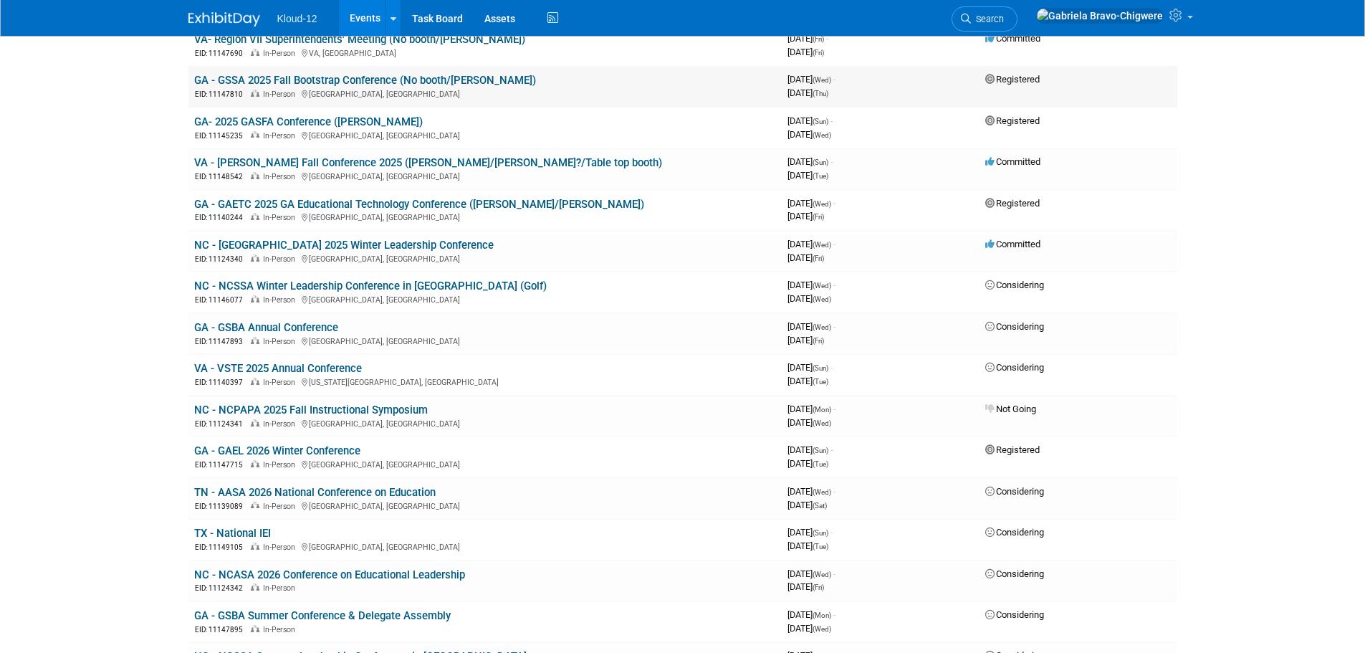
scroll to position [430, 0]
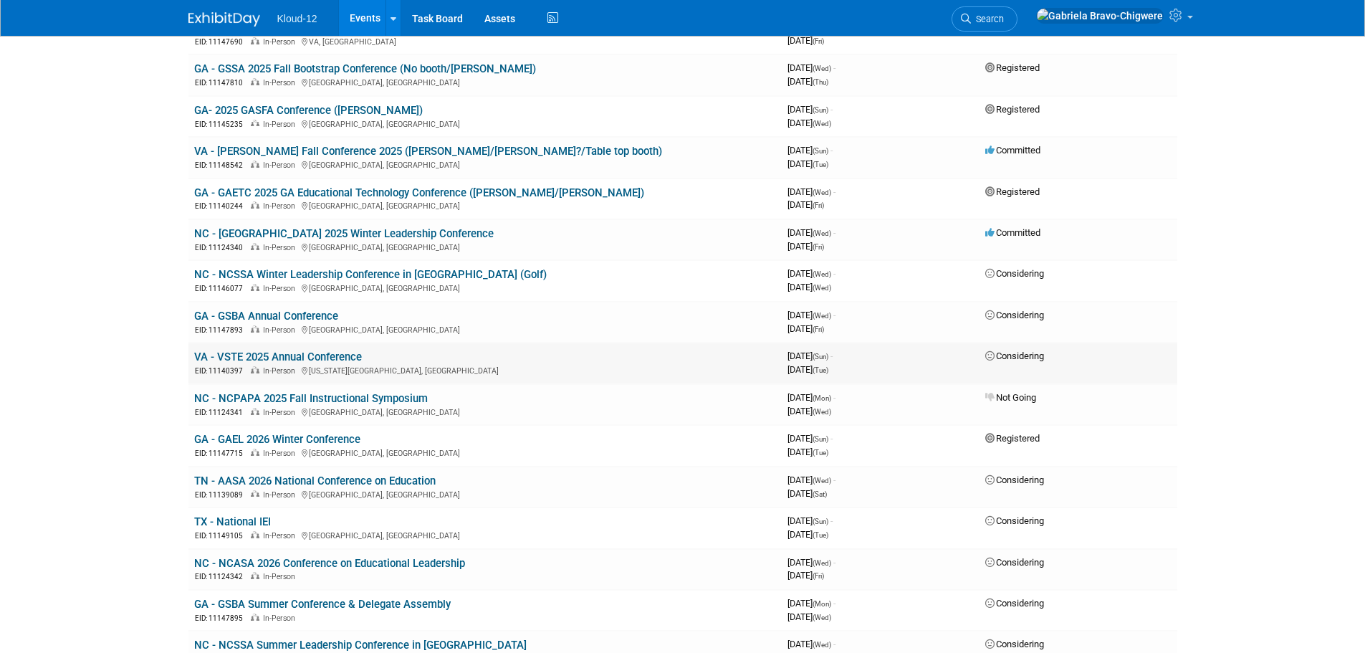
click at [305, 357] on link "VA - VSTE 2025 Annual Conference" at bounding box center [278, 356] width 168 height 13
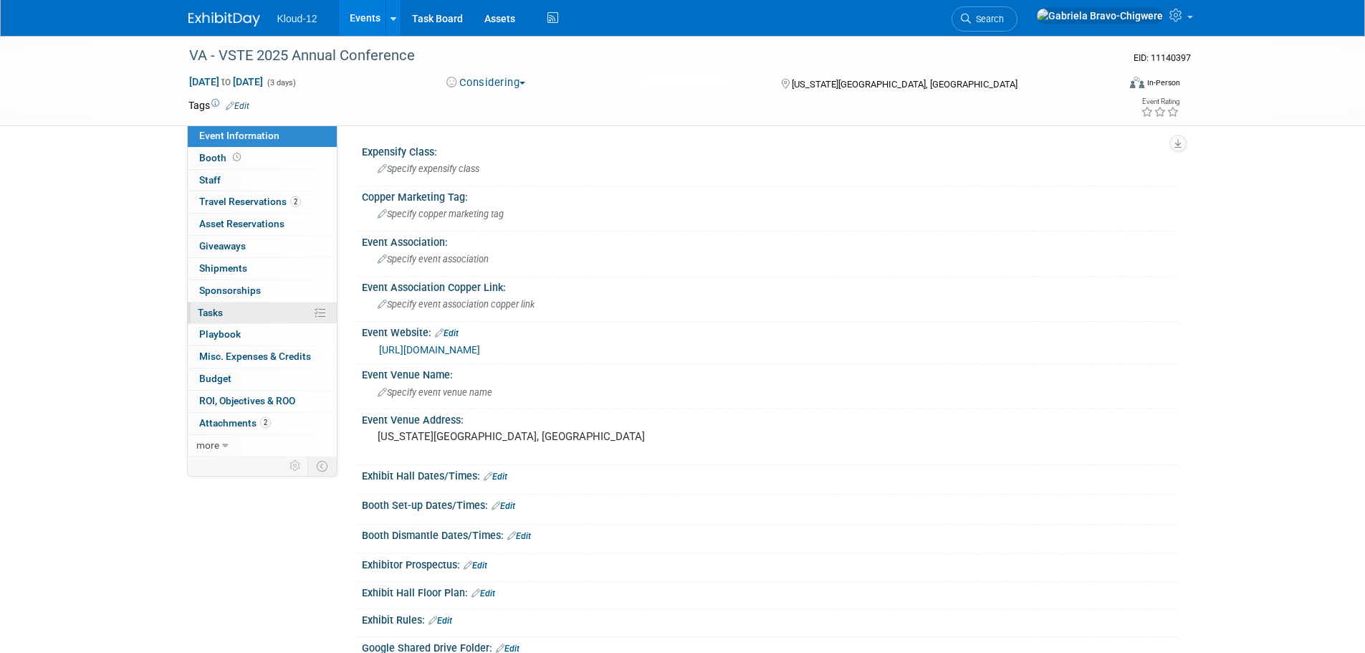
click at [242, 313] on link "0% Tasks 0%" at bounding box center [262, 312] width 149 height 21
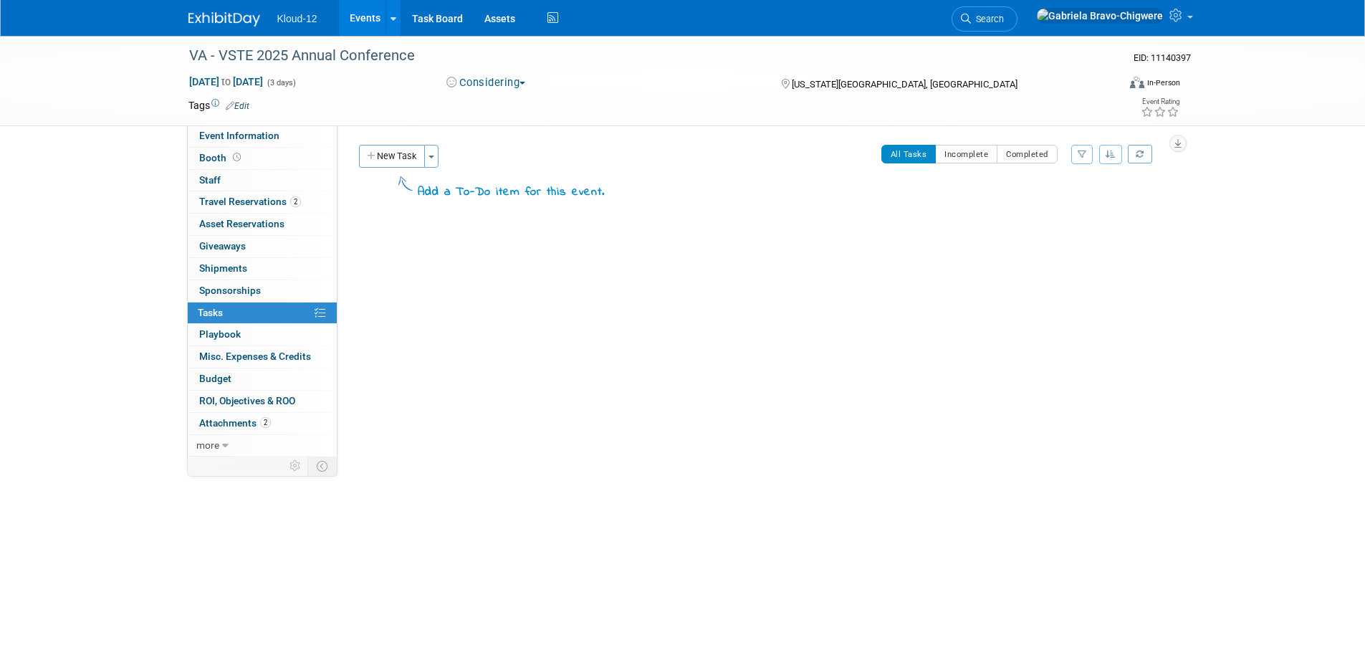
click at [392, 160] on button "New Task" at bounding box center [392, 156] width 66 height 23
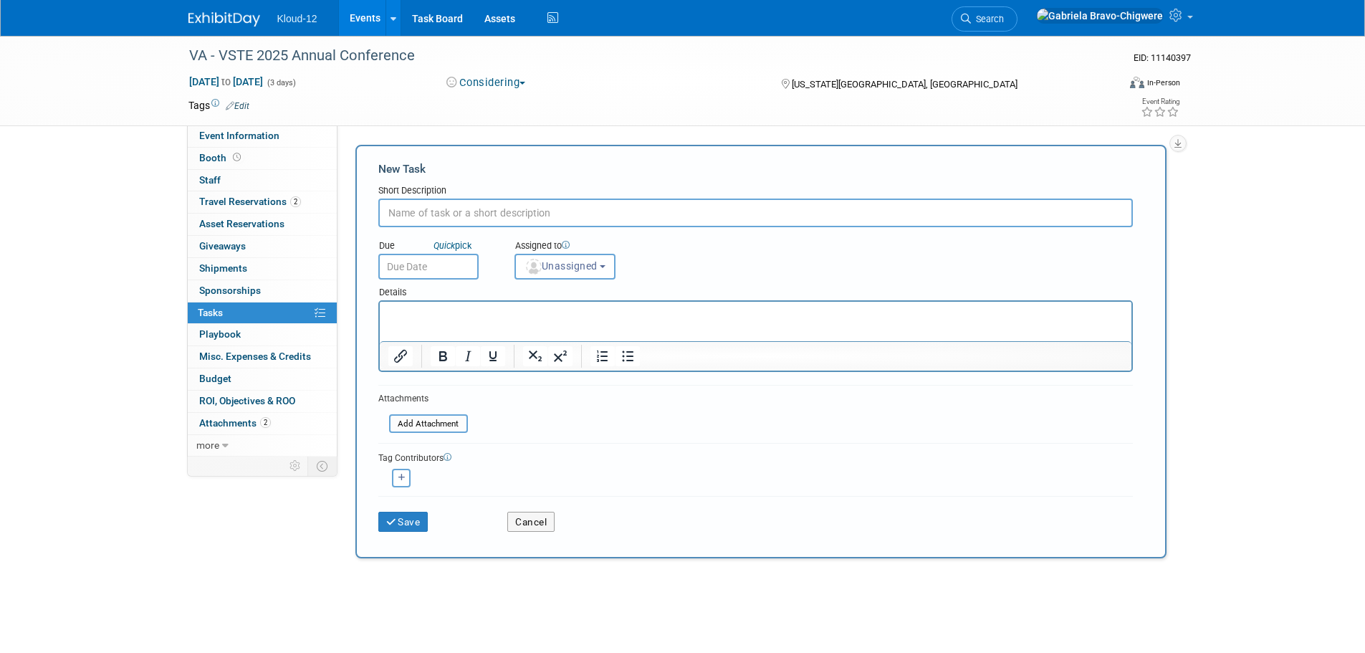
click at [418, 218] on input "text" at bounding box center [755, 212] width 754 height 29
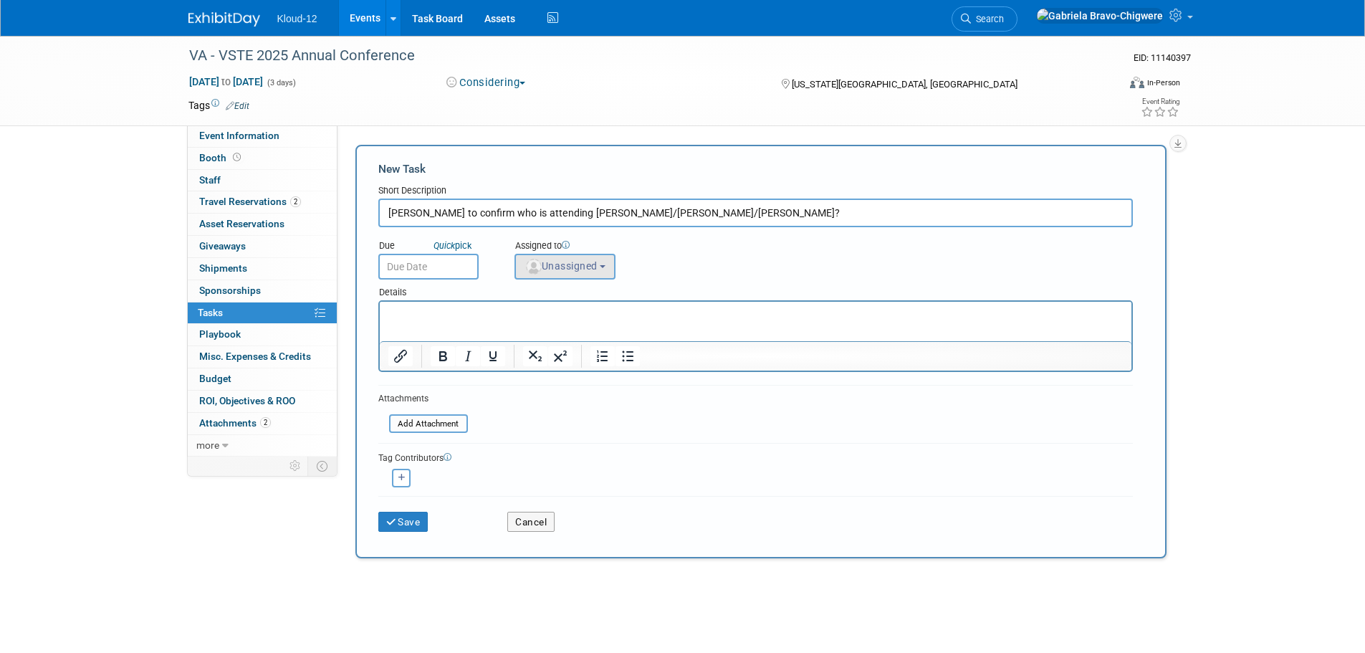
type input "[PERSON_NAME] to confirm who is attending [PERSON_NAME]/[PERSON_NAME]/[PERSON_N…"
click at [584, 272] on button "Unassigned" at bounding box center [565, 267] width 102 height 26
click at [580, 296] on input "text" at bounding box center [590, 301] width 143 height 24
type input "kel"
click at [577, 324] on label "[PERSON_NAME]" at bounding box center [597, 330] width 150 height 23
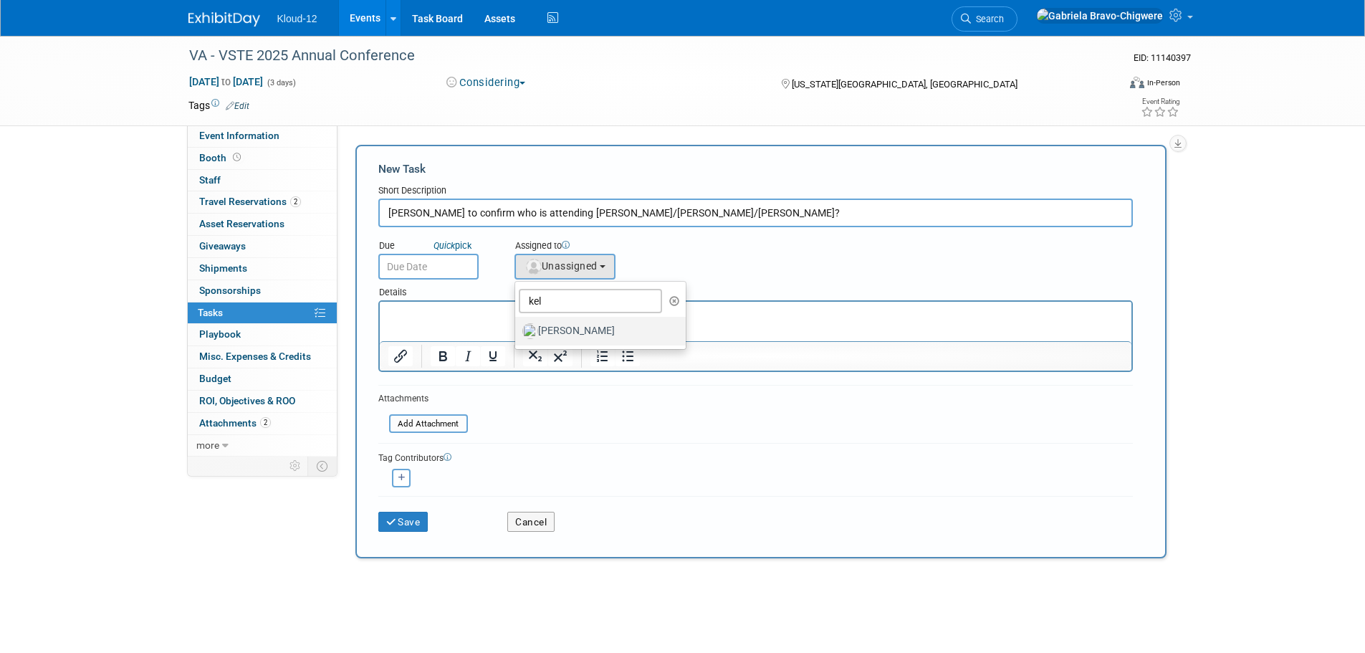
click at [517, 324] on input "[PERSON_NAME]" at bounding box center [512, 328] width 9 height 9
select select "6fd72781-348f-41a4-a1d6-5a39a280611b"
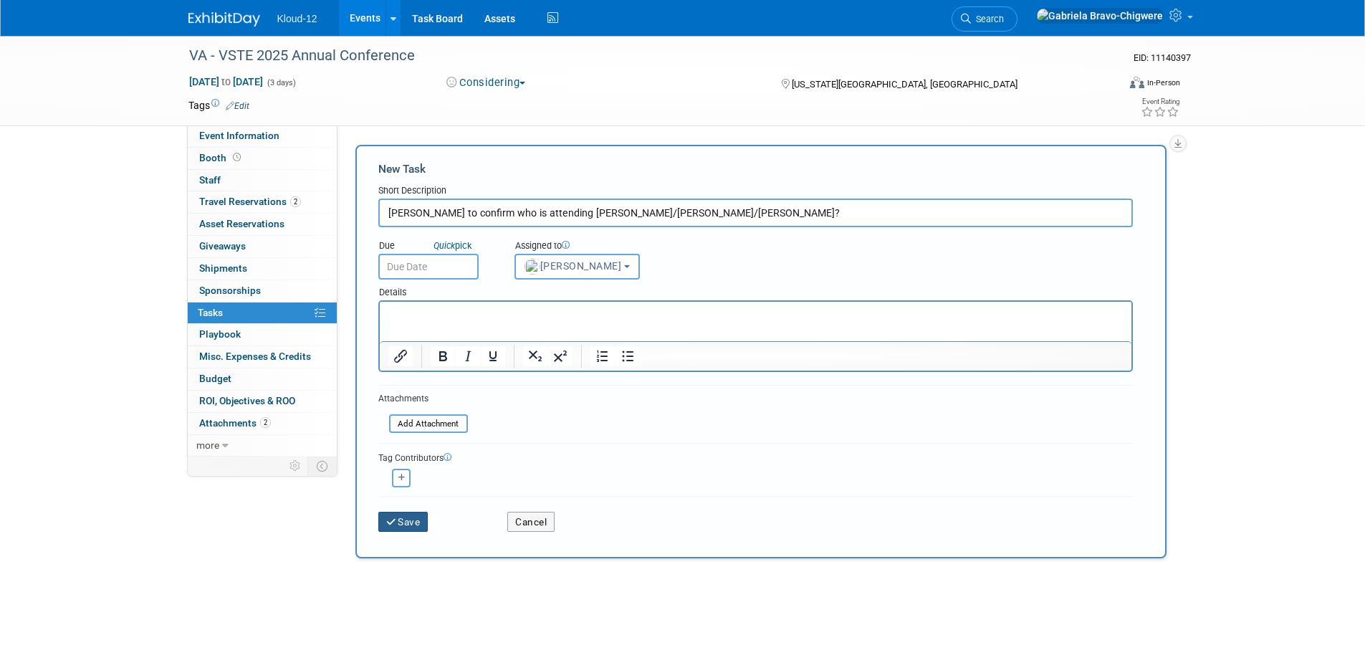
click at [403, 521] on button "Save" at bounding box center [403, 521] width 50 height 20
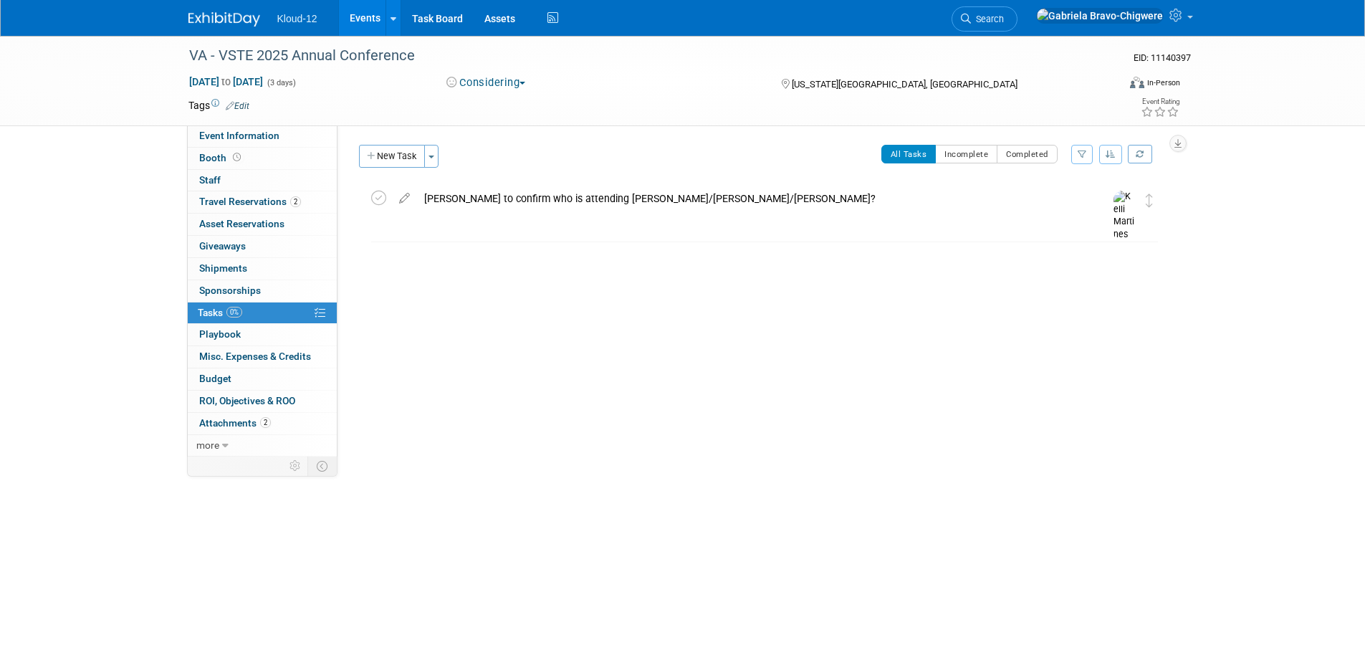
click at [226, 24] on img at bounding box center [224, 19] width 72 height 14
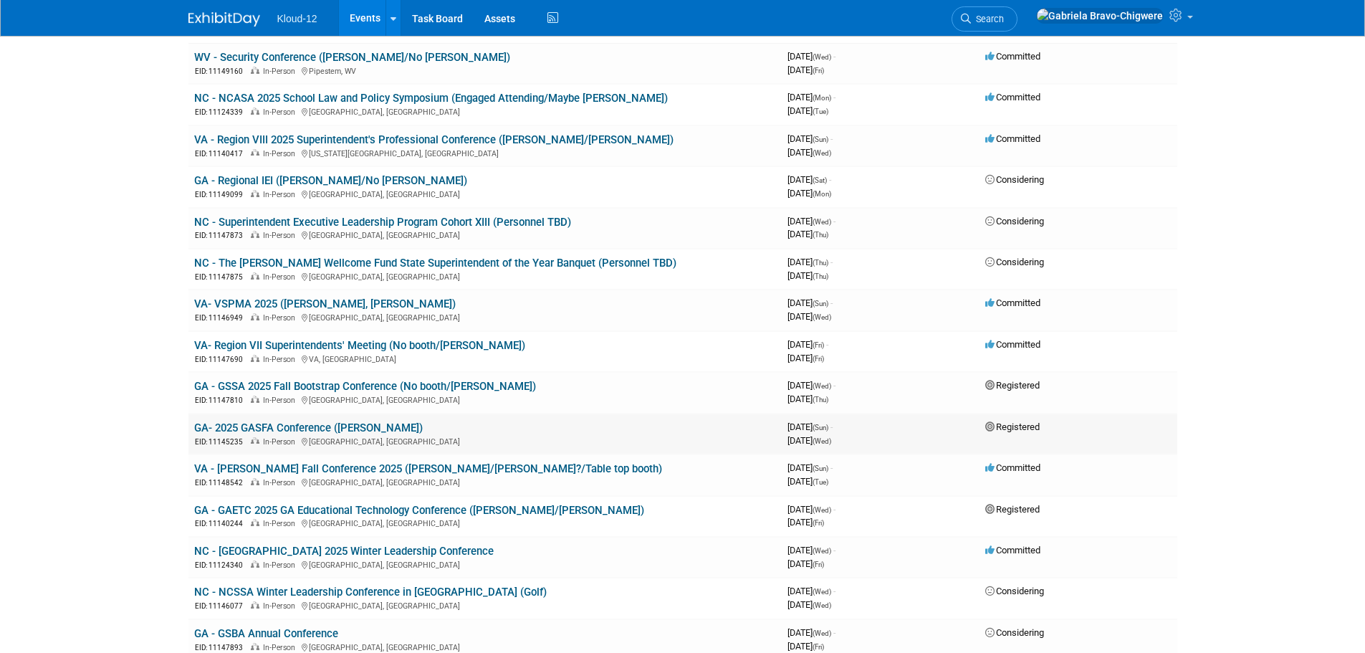
scroll to position [143, 0]
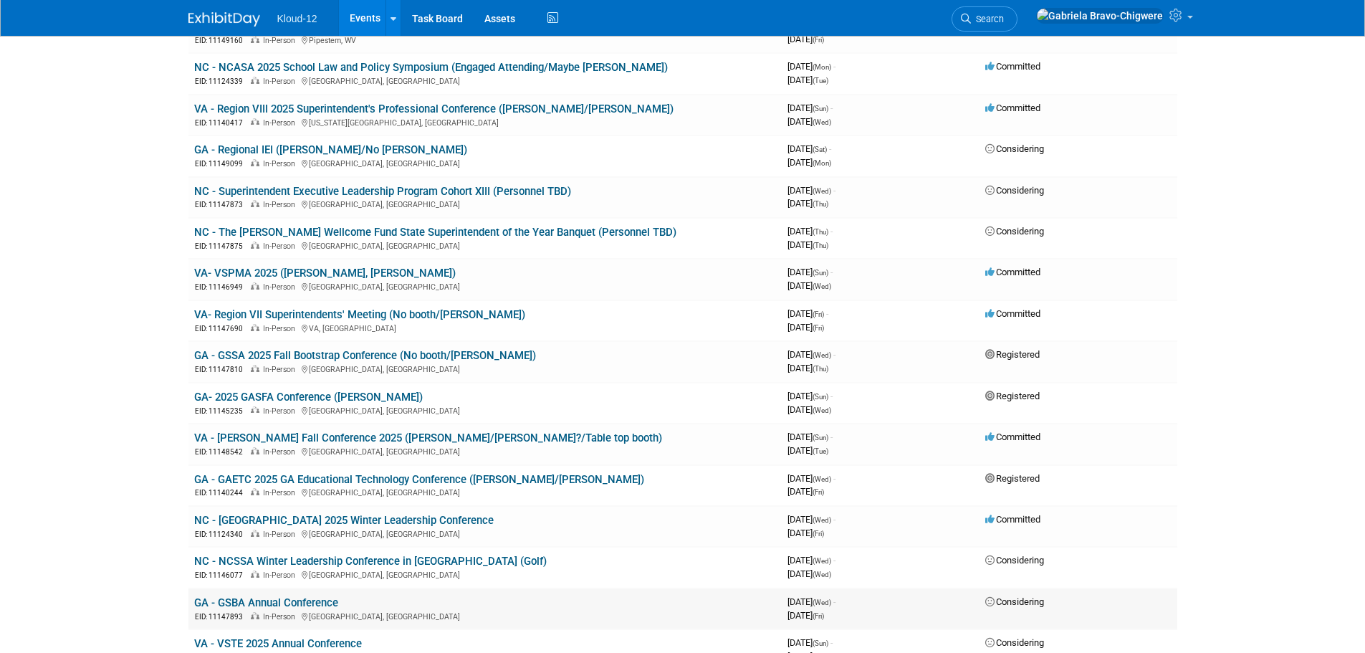
click at [304, 603] on link "GA - GSBA Annual Conference" at bounding box center [266, 602] width 144 height 13
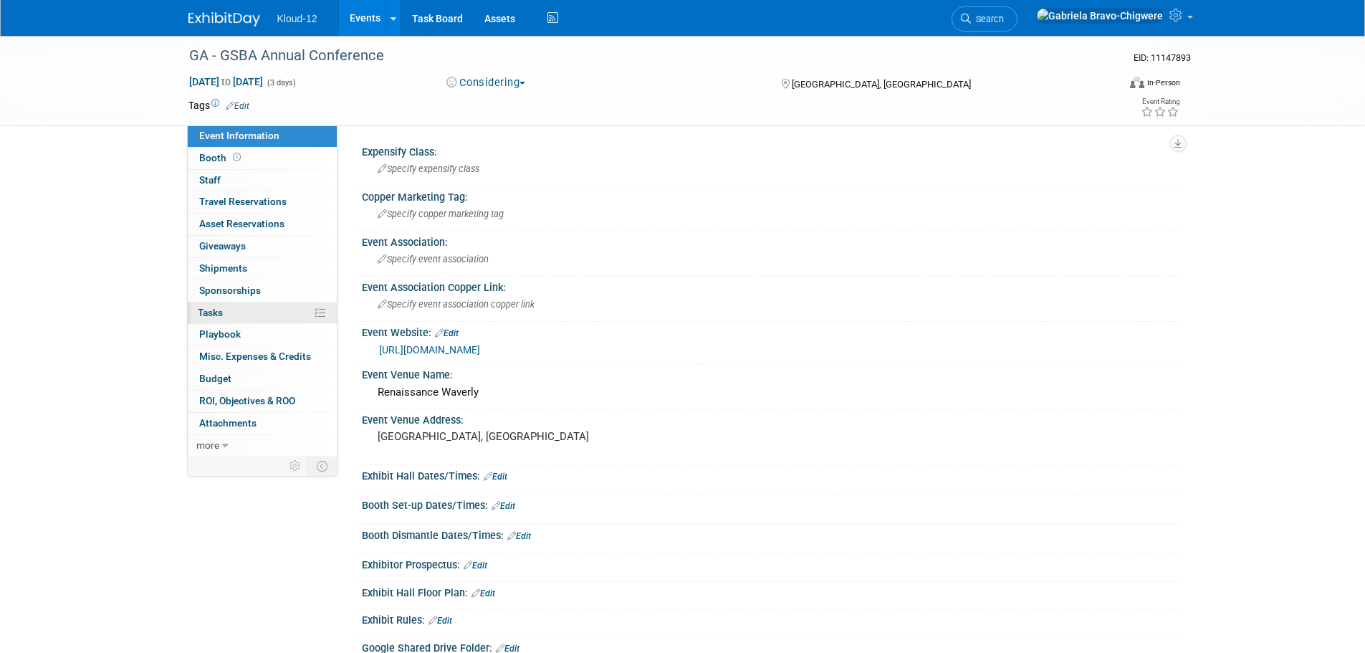
click at [221, 310] on span "Tasks 0%" at bounding box center [210, 312] width 25 height 11
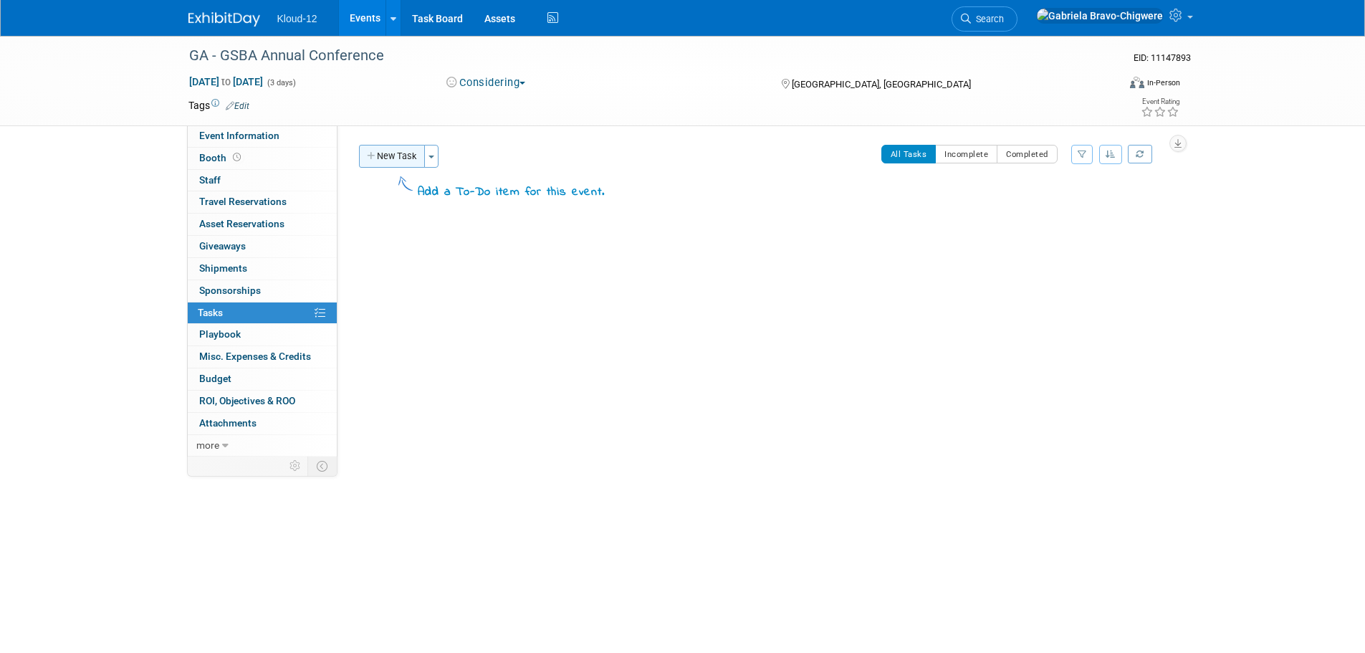
click at [395, 155] on button "New Task" at bounding box center [392, 156] width 66 height 23
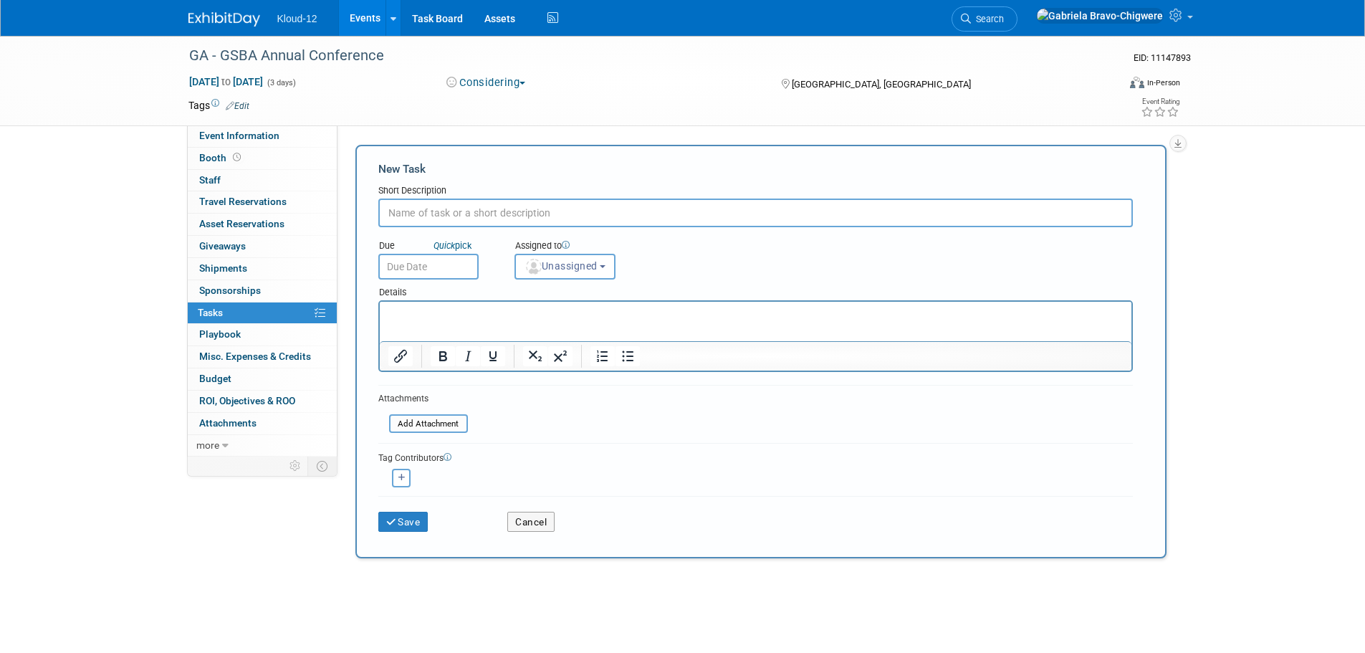
click at [416, 206] on input "text" at bounding box center [755, 212] width 754 height 29
type input "[PERSON_NAME] to book own hotel room"
click at [559, 263] on span "Unassigned" at bounding box center [560, 265] width 73 height 11
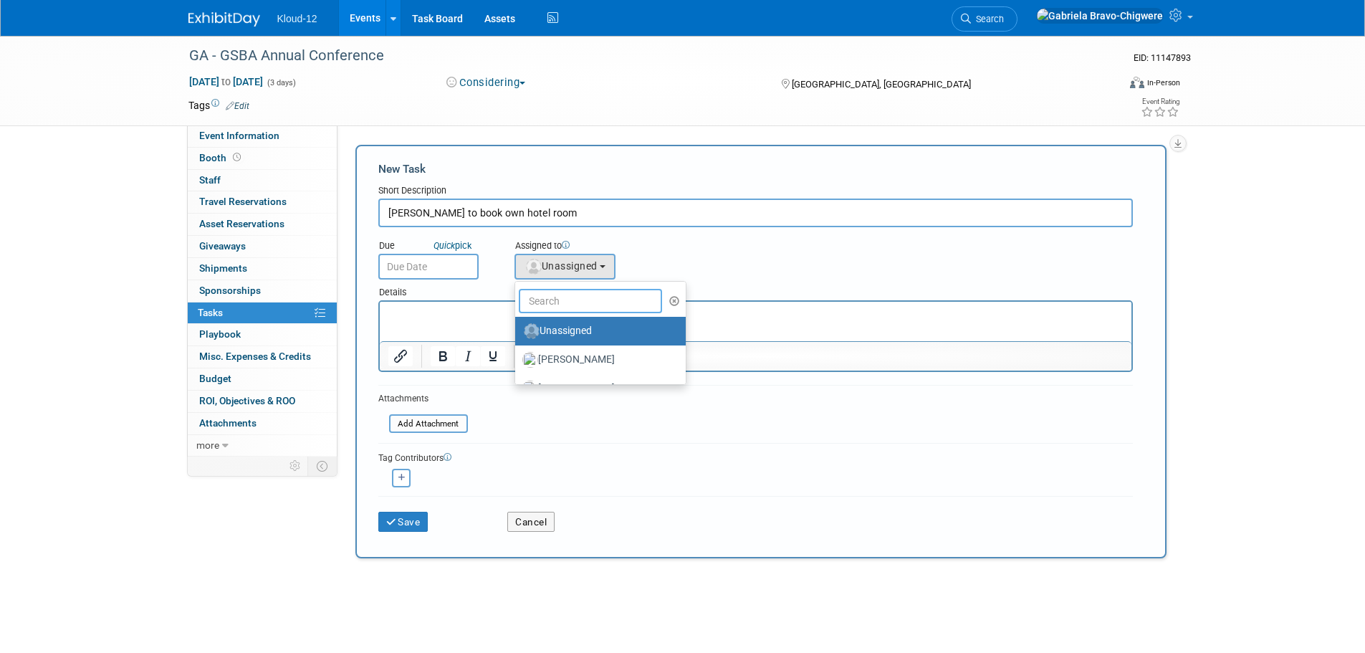
click at [566, 300] on input "text" at bounding box center [590, 301] width 143 height 24
type input "kel"
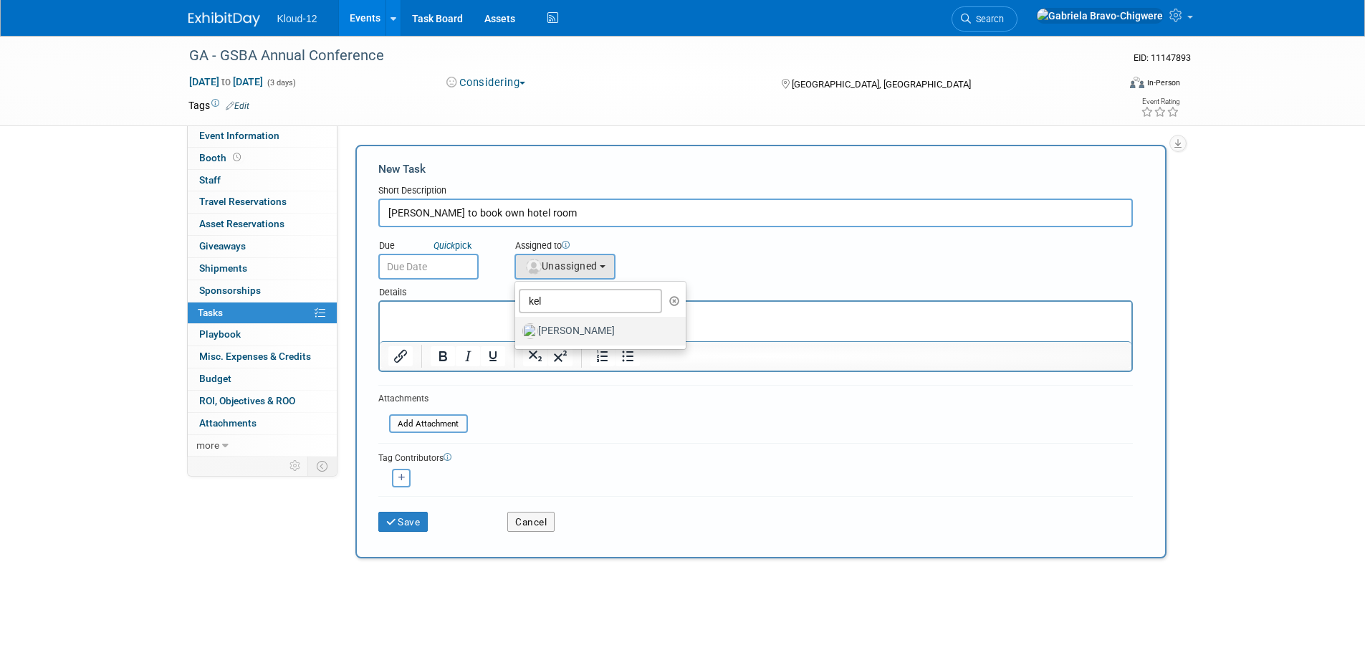
click at [572, 330] on label "[PERSON_NAME]" at bounding box center [597, 330] width 150 height 23
click at [517, 330] on input "[PERSON_NAME]" at bounding box center [512, 328] width 9 height 9
select select "6fd72781-348f-41a4-a1d6-5a39a280611b"
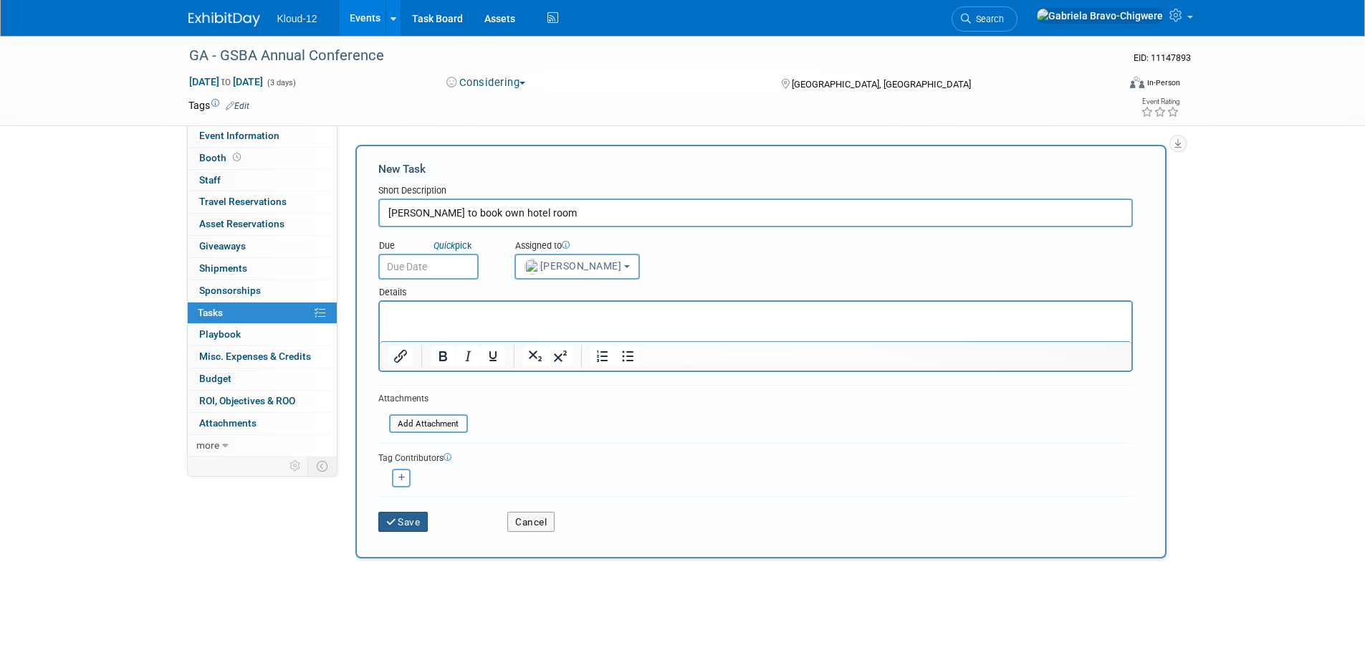
click at [408, 526] on button "Save" at bounding box center [403, 521] width 50 height 20
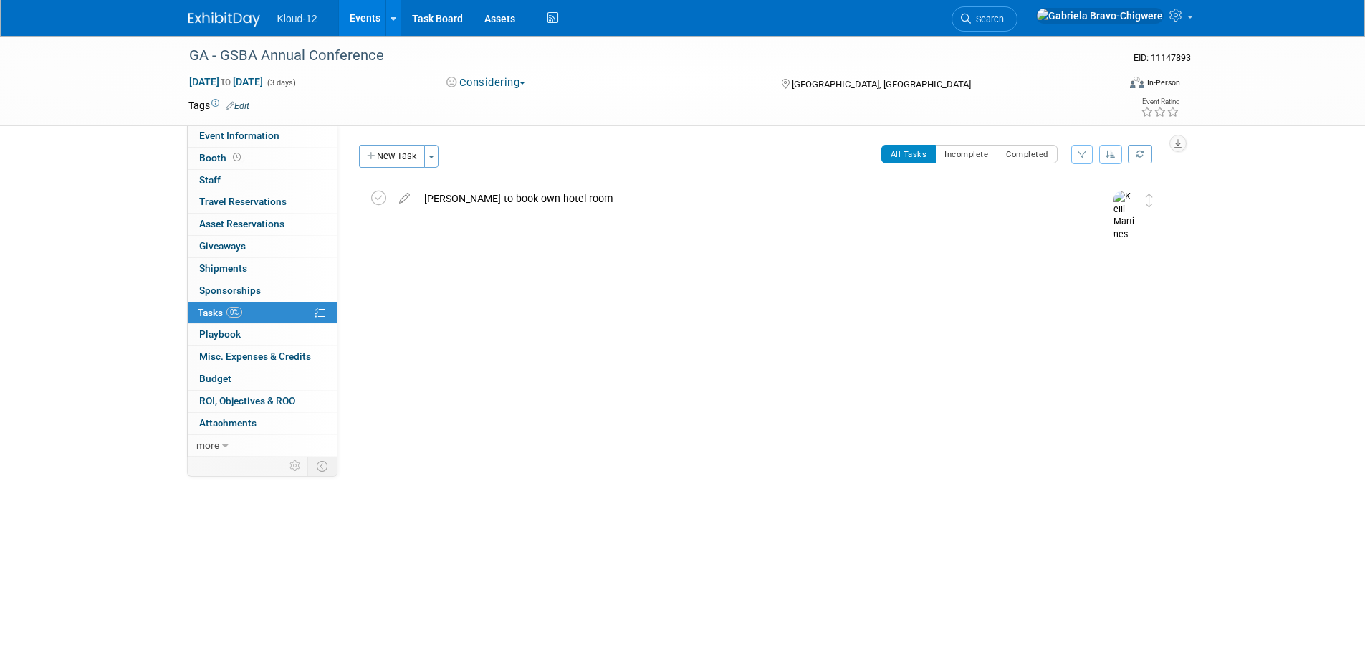
click at [221, 21] on img at bounding box center [224, 19] width 72 height 14
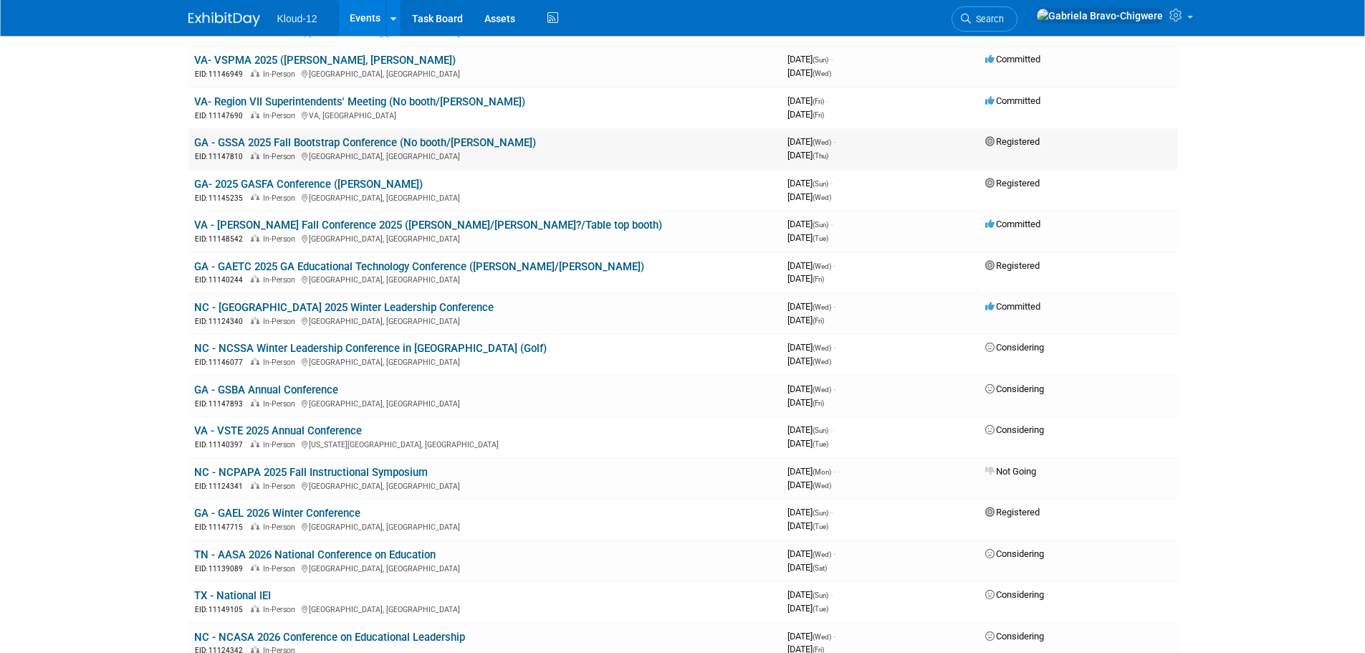
scroll to position [358, 0]
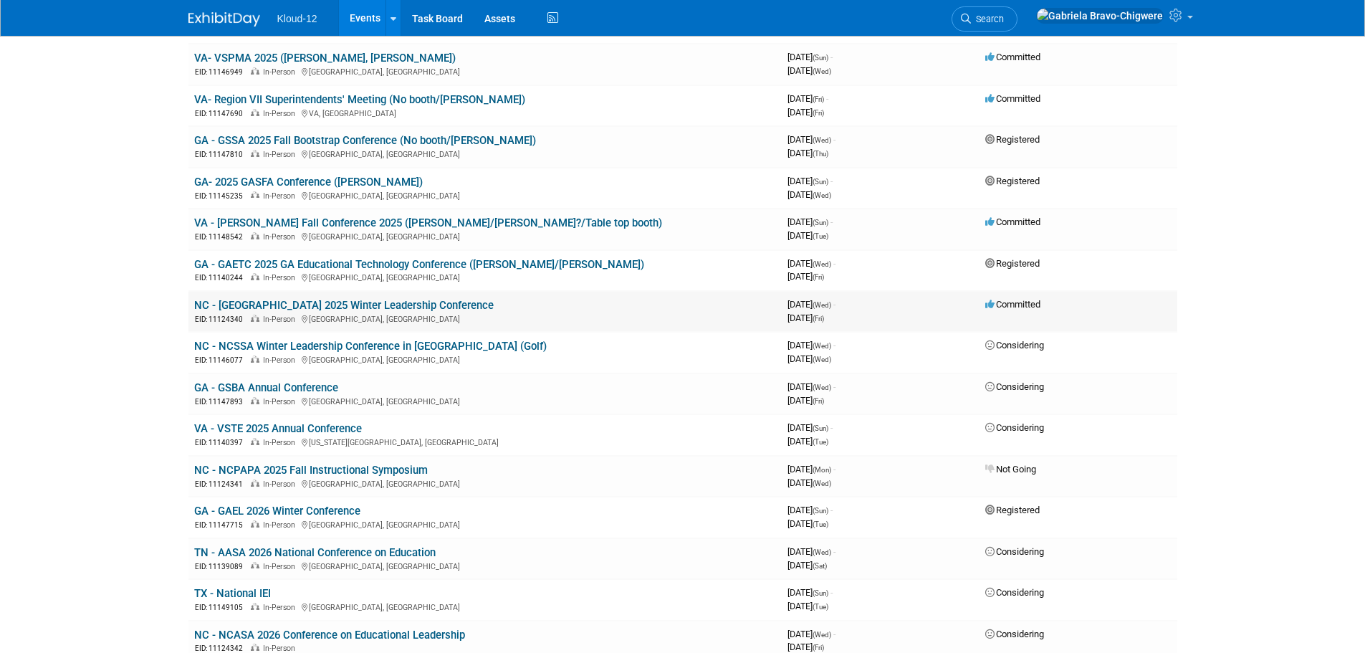
click at [307, 300] on link "NC - [GEOGRAPHIC_DATA] 2025 Winter Leadership Conference" at bounding box center [343, 305] width 299 height 13
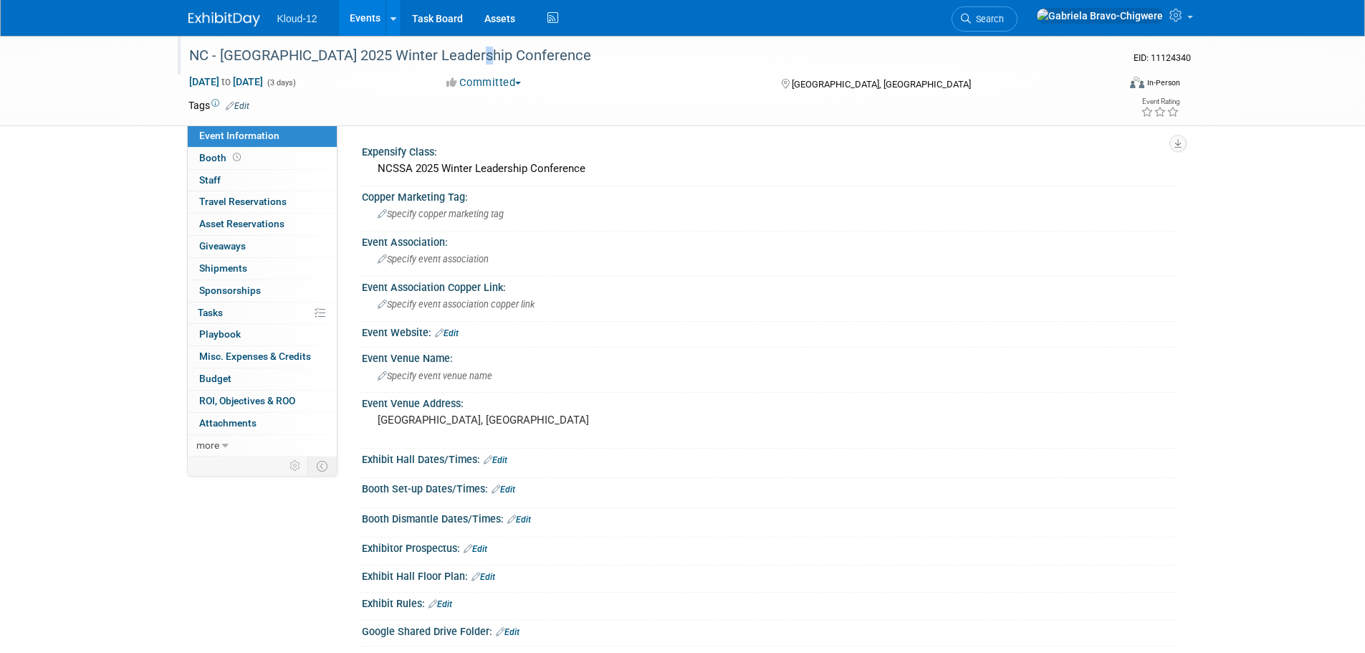
click at [472, 56] on div "NC - [GEOGRAPHIC_DATA] 2025 Winter Leadership Conference" at bounding box center [640, 56] width 912 height 26
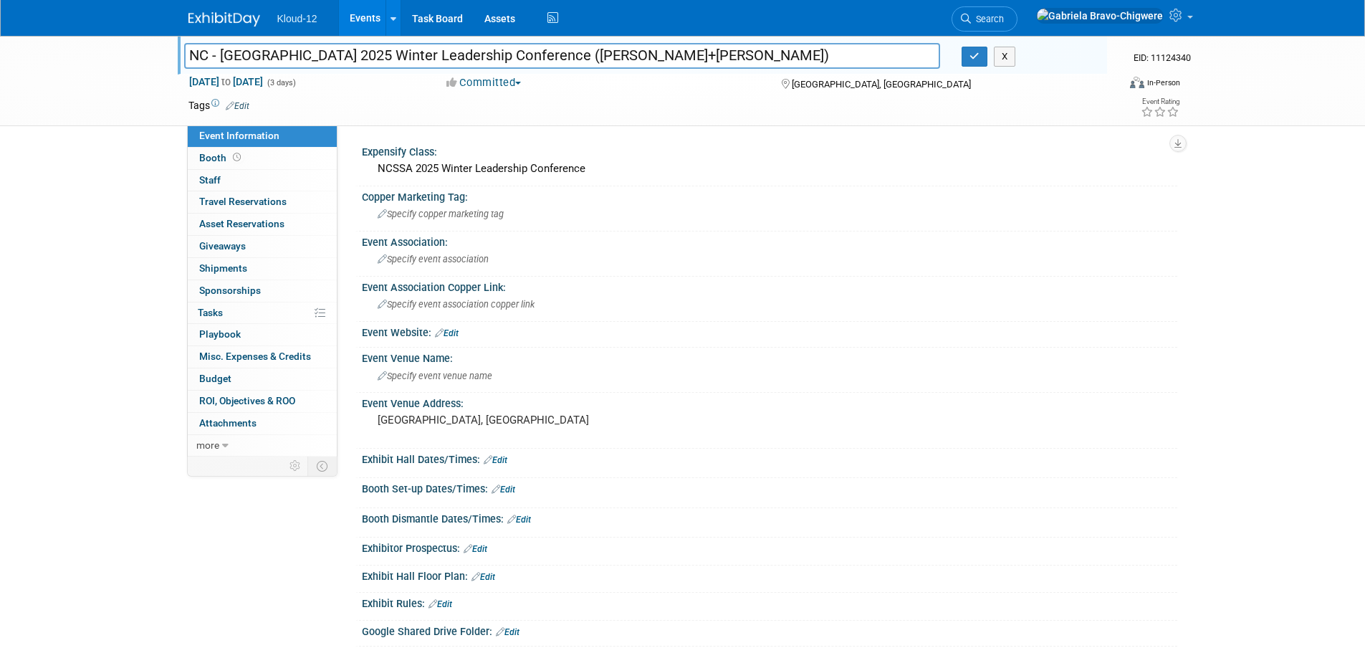
type input "NC - [GEOGRAPHIC_DATA] 2025 Winter Leadership Conference ([PERSON_NAME]+[PERSON…"
click at [125, 97] on div "NC - [GEOGRAPHIC_DATA] 2025 Winter Leadership Conference [GEOGRAPHIC_DATA] - NC…" at bounding box center [682, 81] width 1365 height 90
click at [971, 59] on icon "button" at bounding box center [974, 56] width 10 height 9
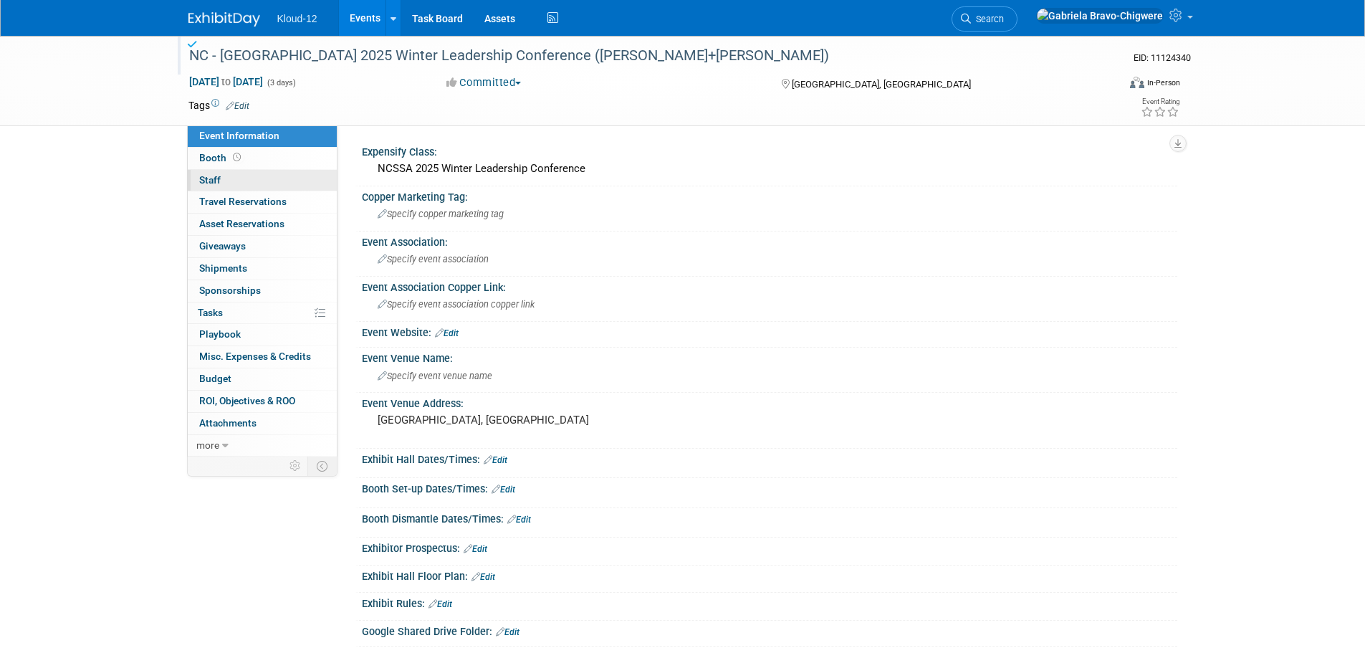
click at [208, 176] on span "Staff 0" at bounding box center [209, 179] width 21 height 11
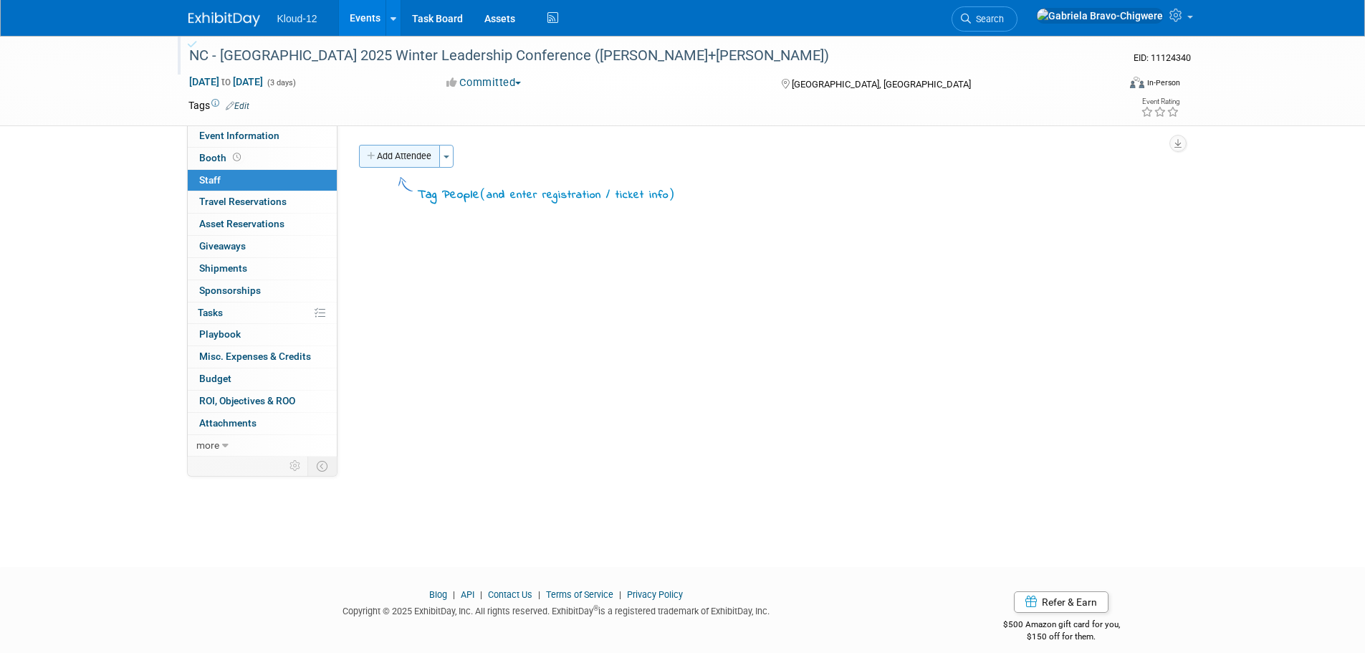
click at [400, 150] on button "Add Attendee" at bounding box center [399, 156] width 81 height 23
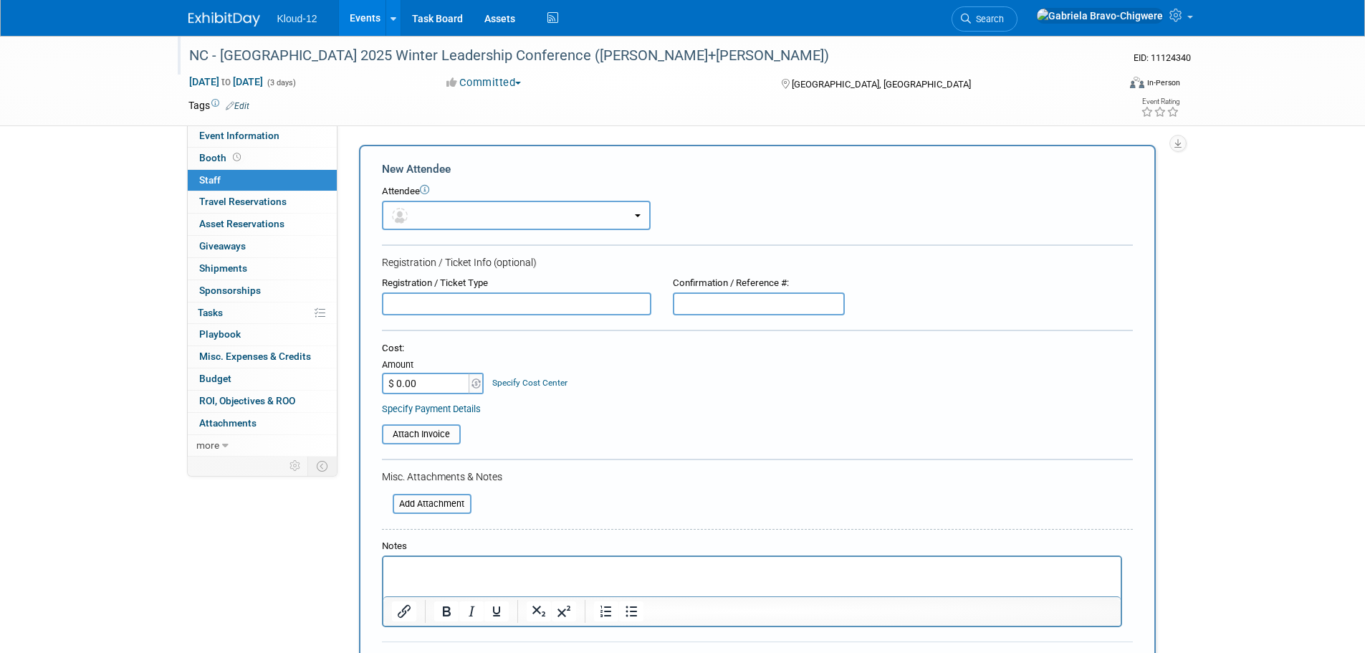
click at [427, 216] on button "button" at bounding box center [516, 215] width 269 height 29
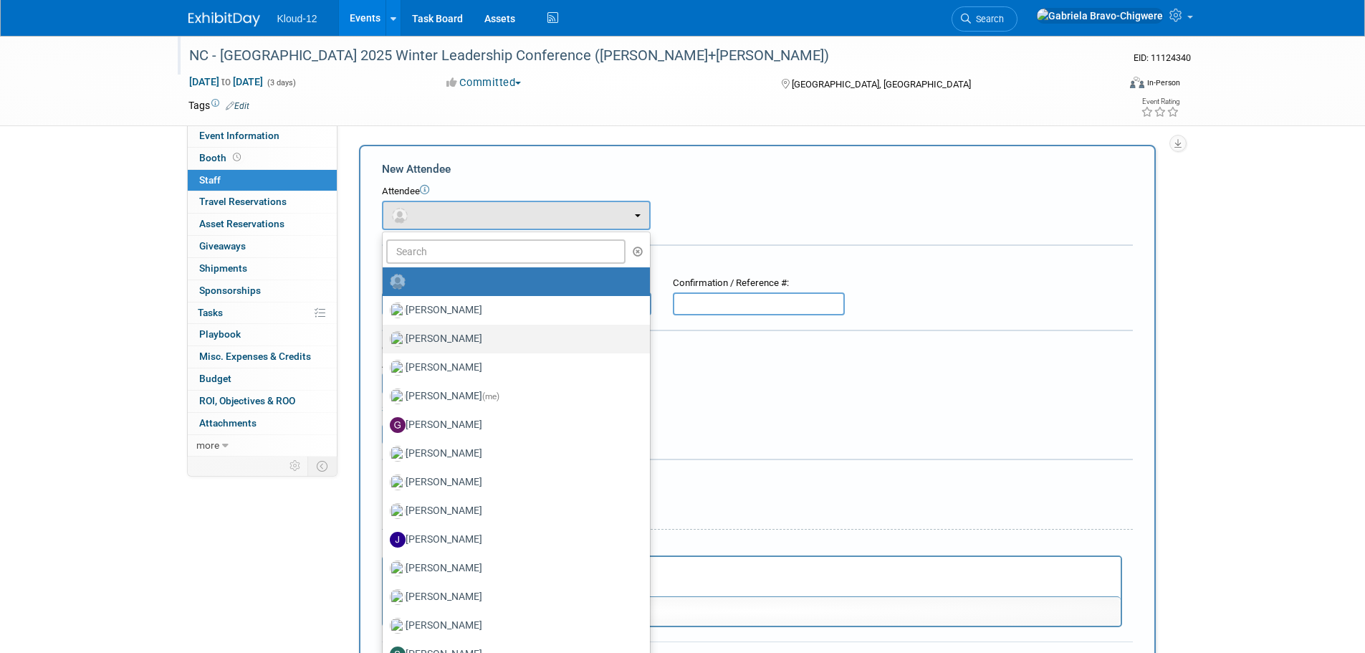
click at [468, 340] on label "[PERSON_NAME]" at bounding box center [513, 338] width 246 height 23
click at [385, 340] on input "[PERSON_NAME]" at bounding box center [379, 336] width 9 height 9
select select "f389fe02-34e9-456a-92aa-3c63687ae87a"
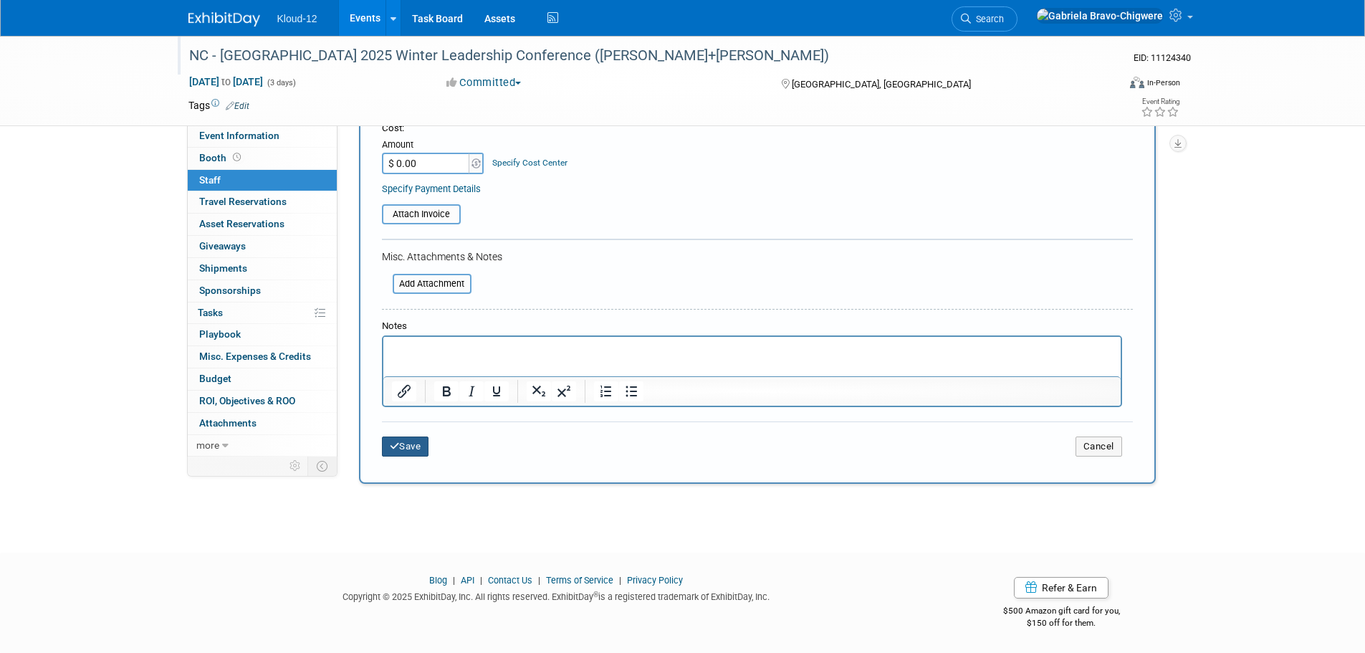
click at [404, 440] on button "Save" at bounding box center [405, 446] width 47 height 20
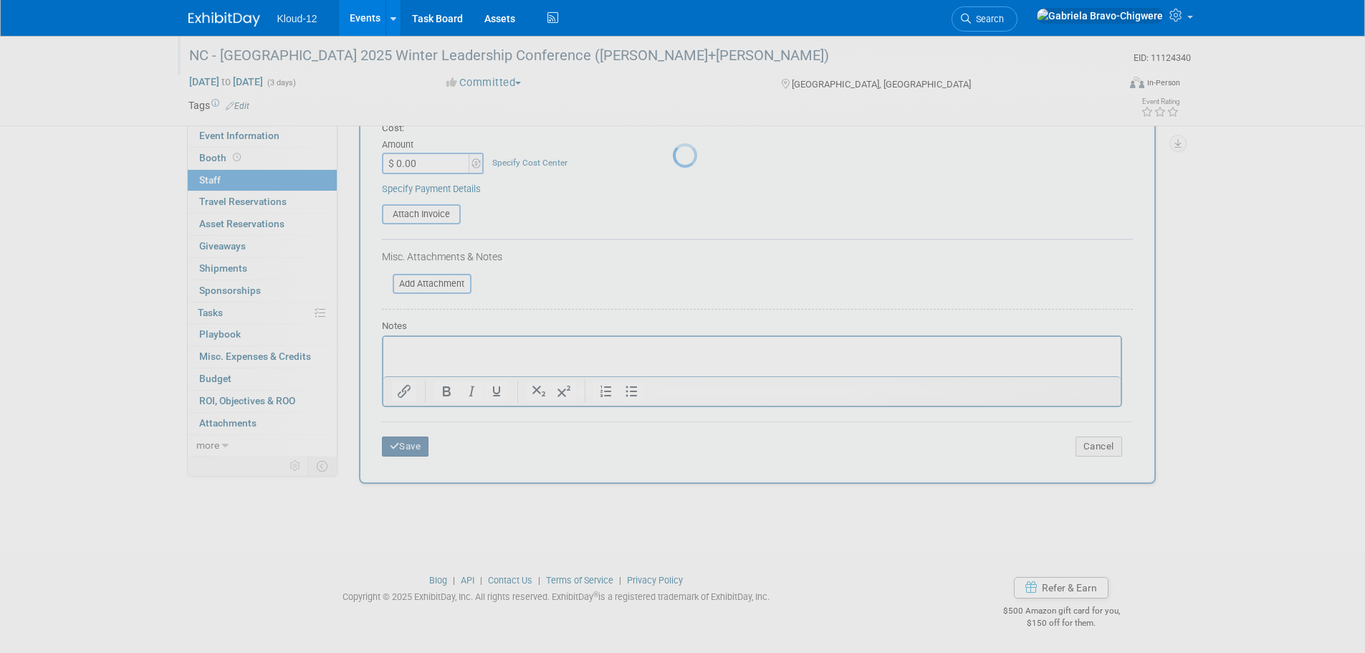
scroll to position [14, 0]
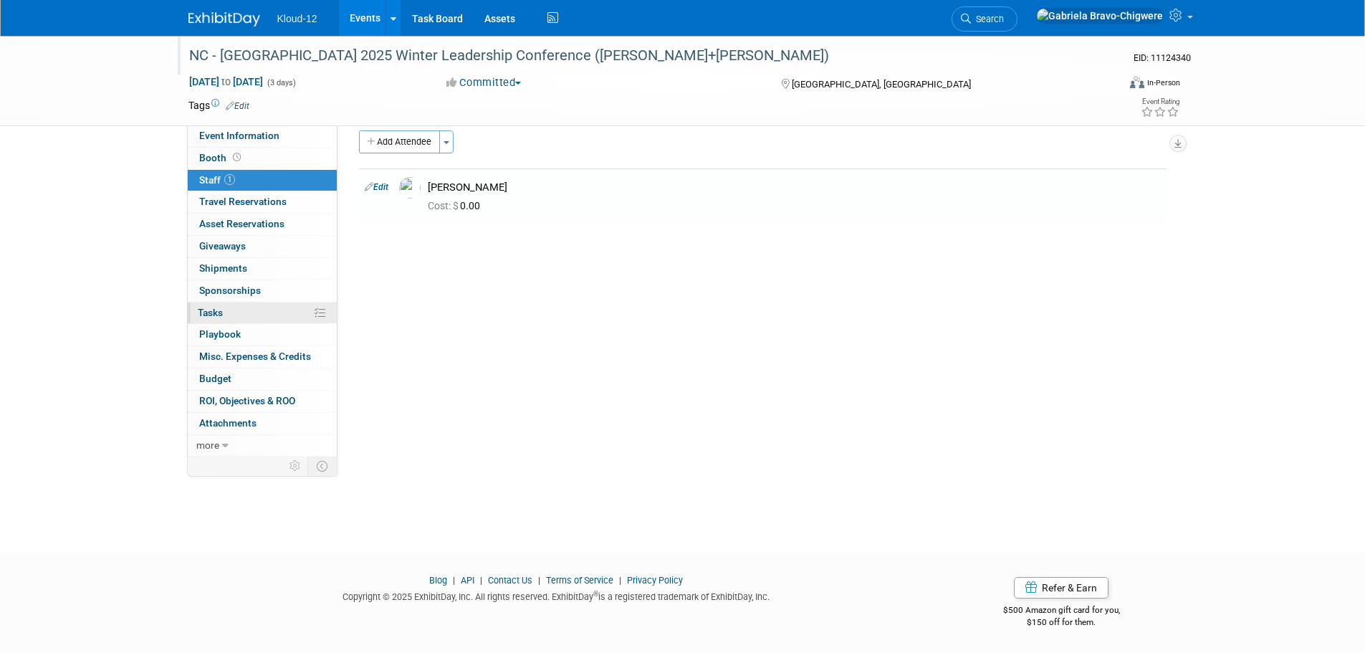
click at [221, 312] on span "Tasks 0%" at bounding box center [210, 312] width 25 height 11
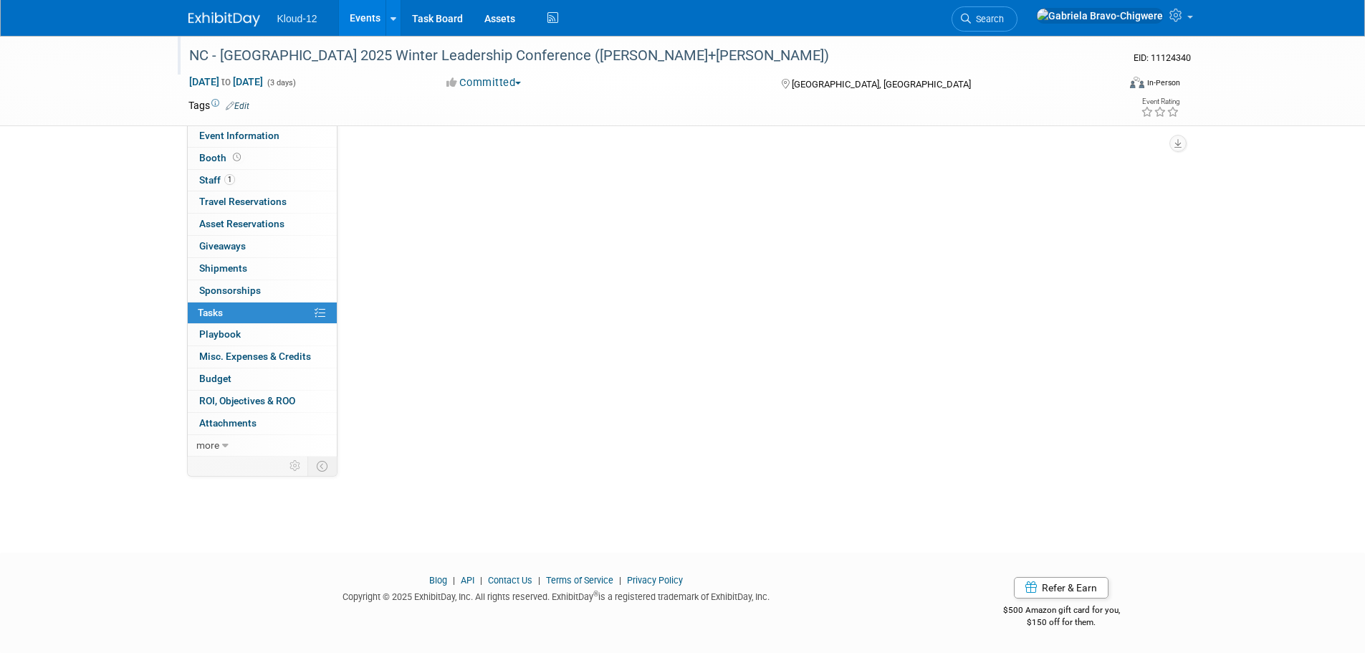
scroll to position [0, 0]
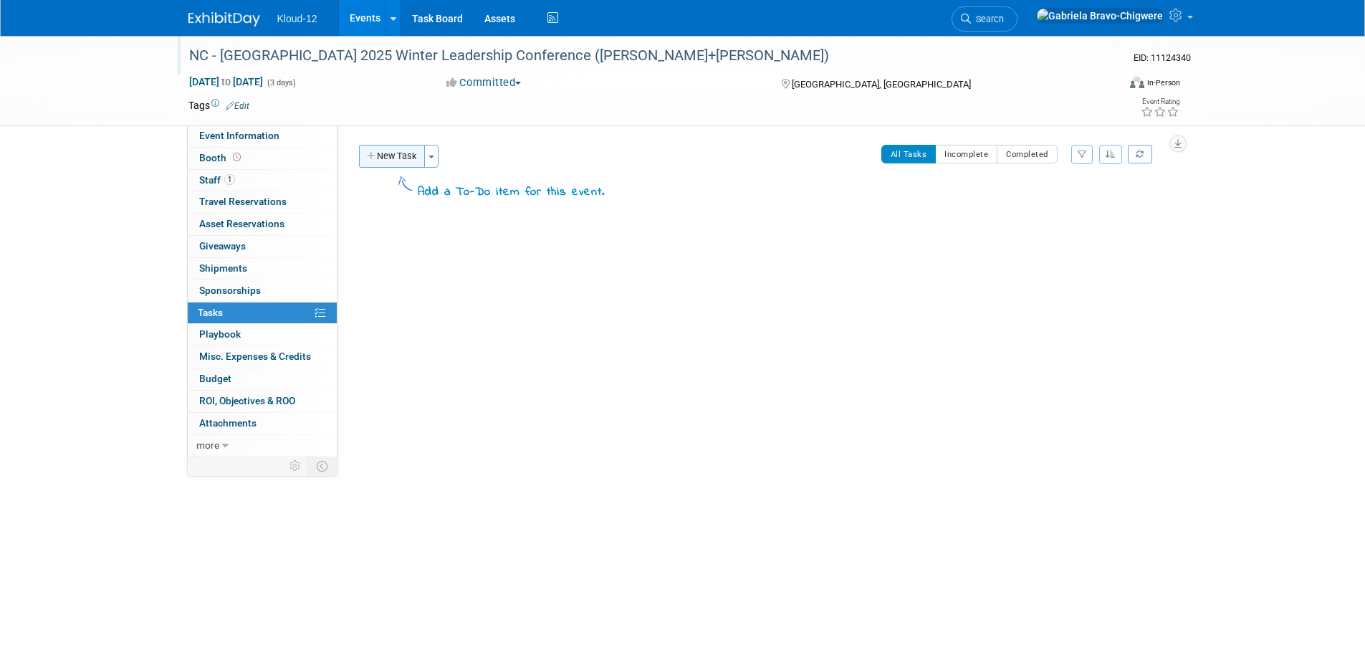
click at [388, 149] on button "New Task" at bounding box center [392, 156] width 66 height 23
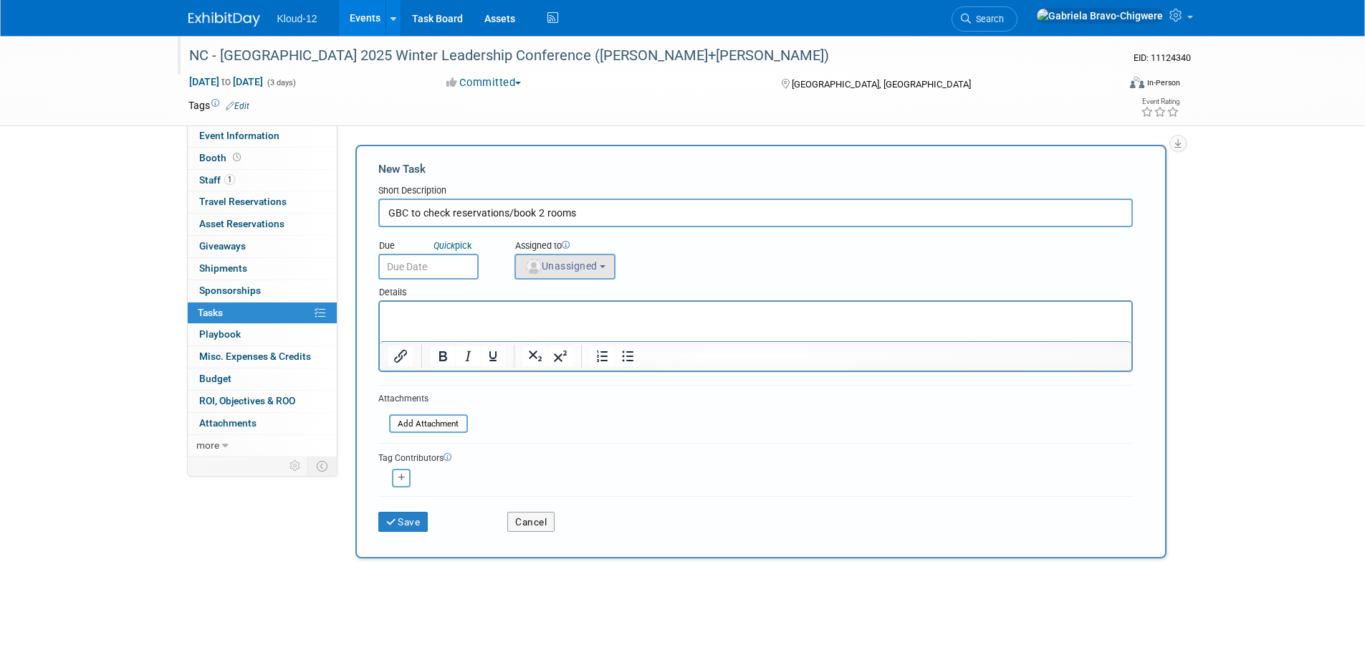
type input "GBC to check reservations/book 2 rooms"
click at [572, 271] on span "Unassigned" at bounding box center [560, 265] width 73 height 11
click at [570, 302] on input "text" at bounding box center [590, 301] width 143 height 24
type input "gabr"
click at [570, 327] on label "Gabriela Bravo-Chigwere (me)" at bounding box center [597, 330] width 150 height 23
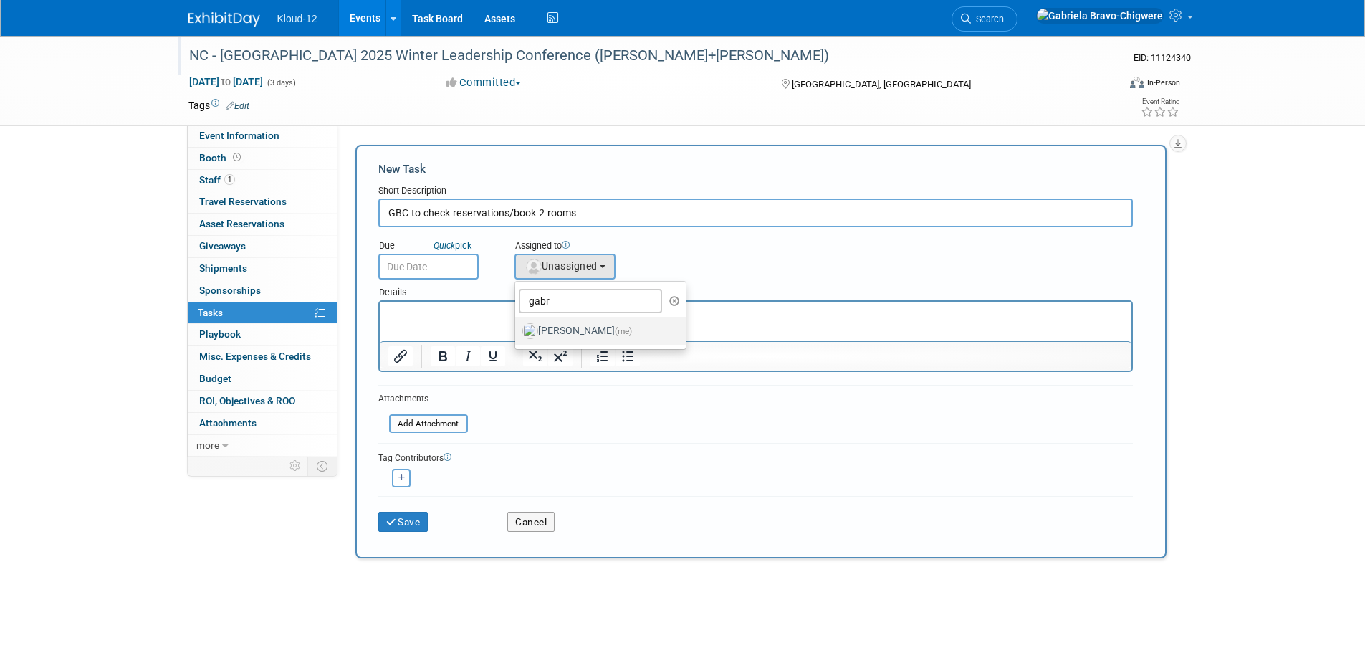
click at [517, 327] on input "Gabriela Bravo-Chigwere (me)" at bounding box center [512, 328] width 9 height 9
select select "d8e981c9-2ce1-439f-a2cb-944ca003229d"
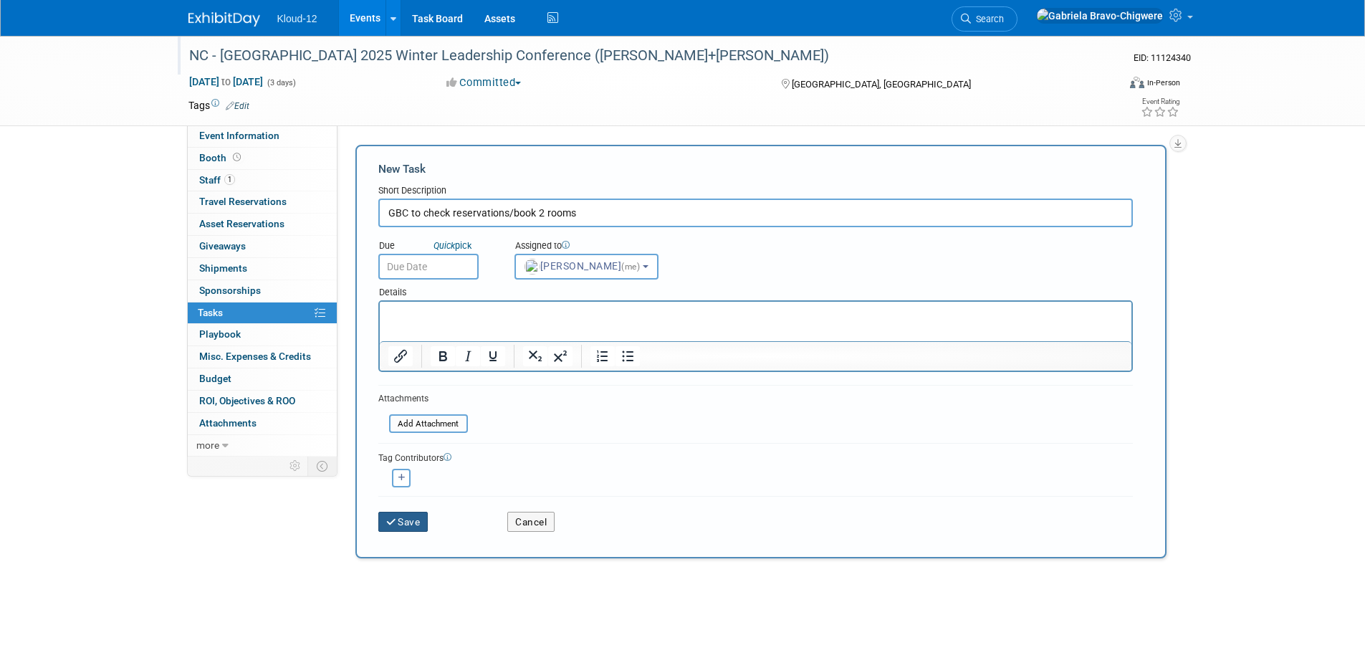
click at [405, 528] on button "Save" at bounding box center [403, 521] width 50 height 20
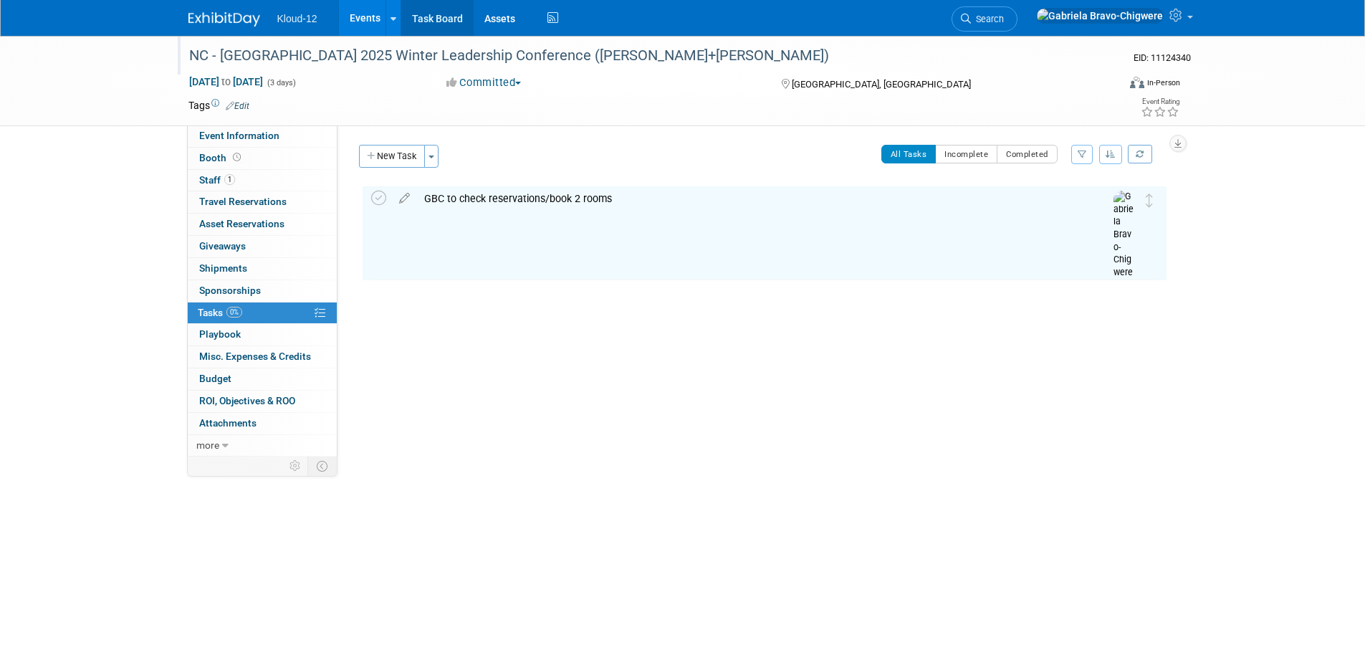
click at [436, 23] on link "Task Board" at bounding box center [437, 18] width 72 height 36
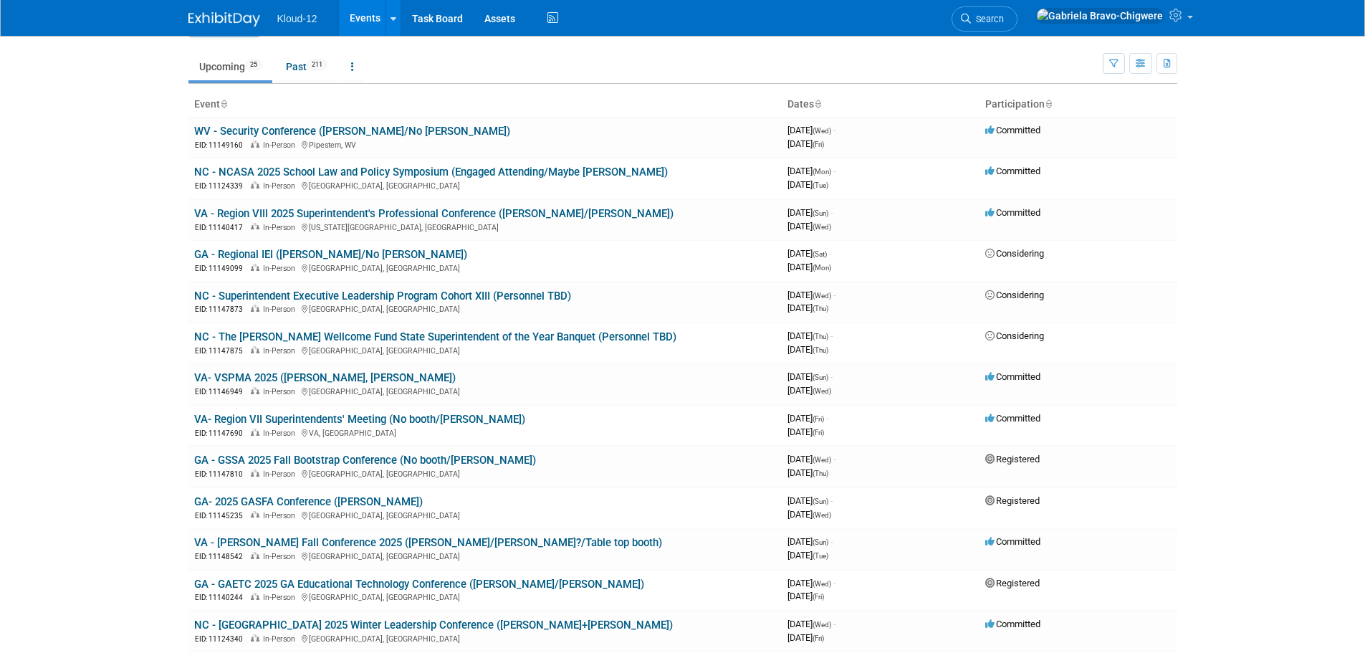
scroll to position [72, 0]
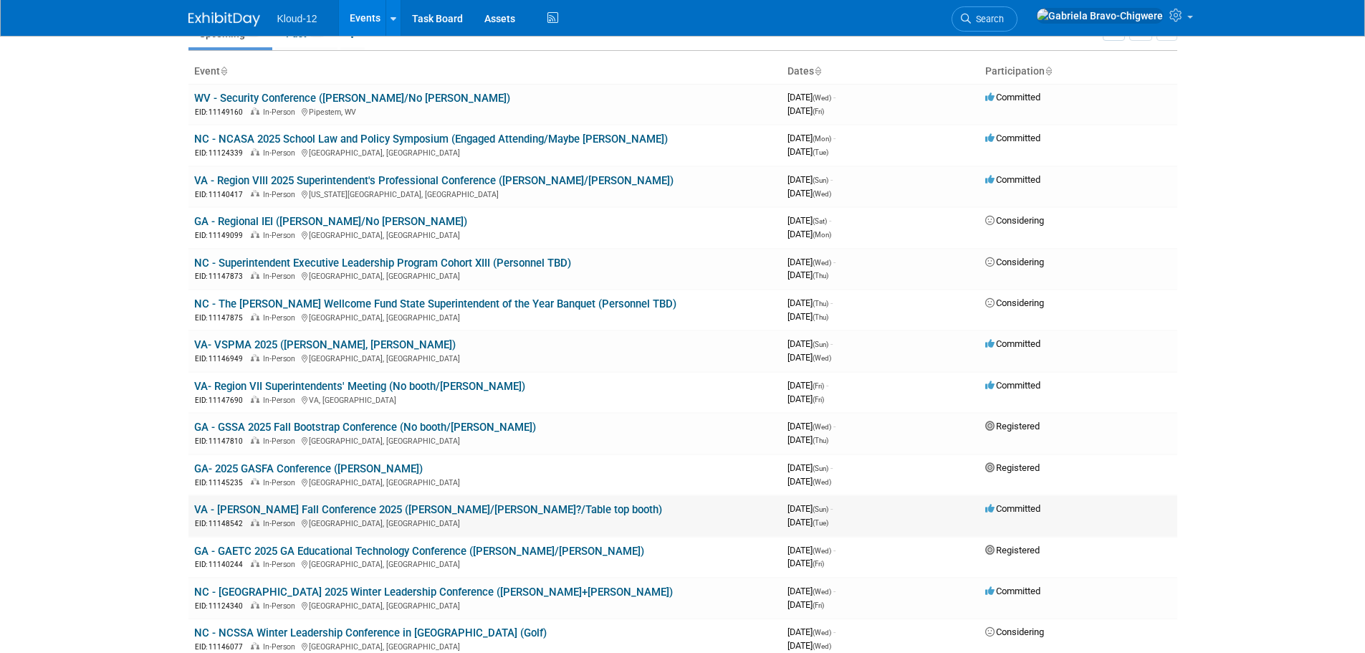
click at [297, 510] on link "VA - [PERSON_NAME] Fall Conference 2025 ([PERSON_NAME]/[PERSON_NAME]?/Table top…" at bounding box center [428, 509] width 468 height 13
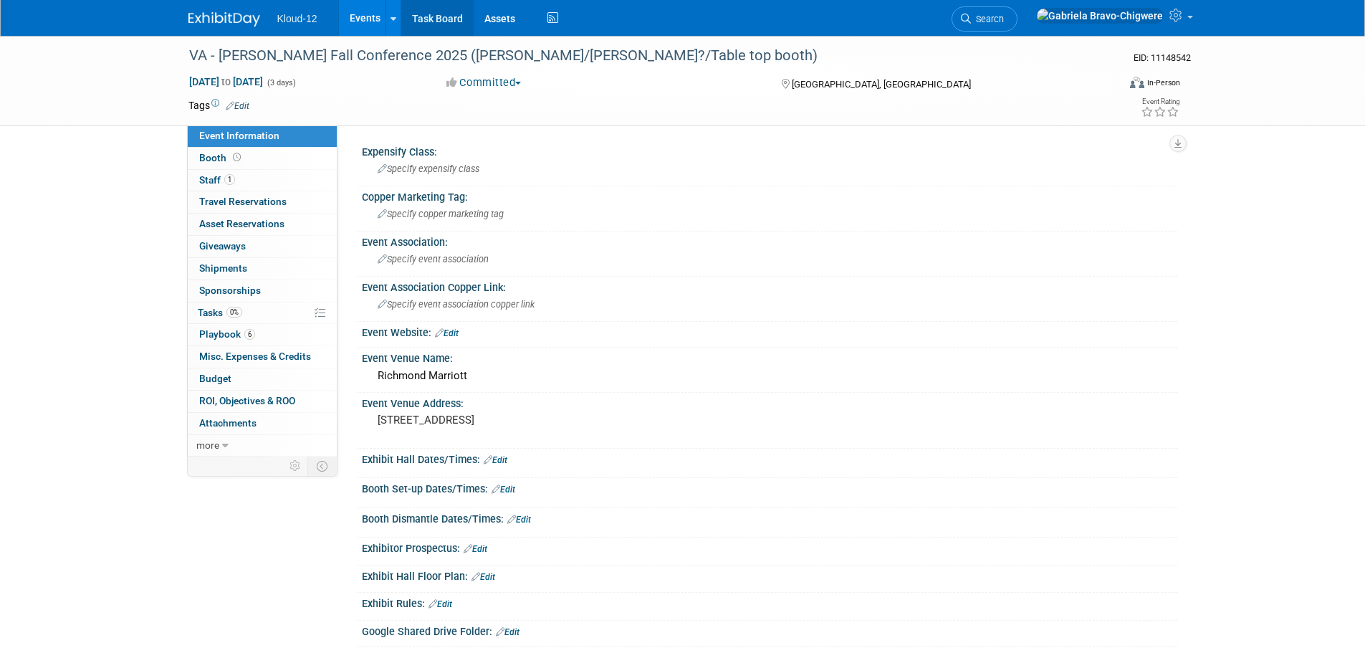
click at [433, 11] on link "Task Board" at bounding box center [437, 18] width 72 height 36
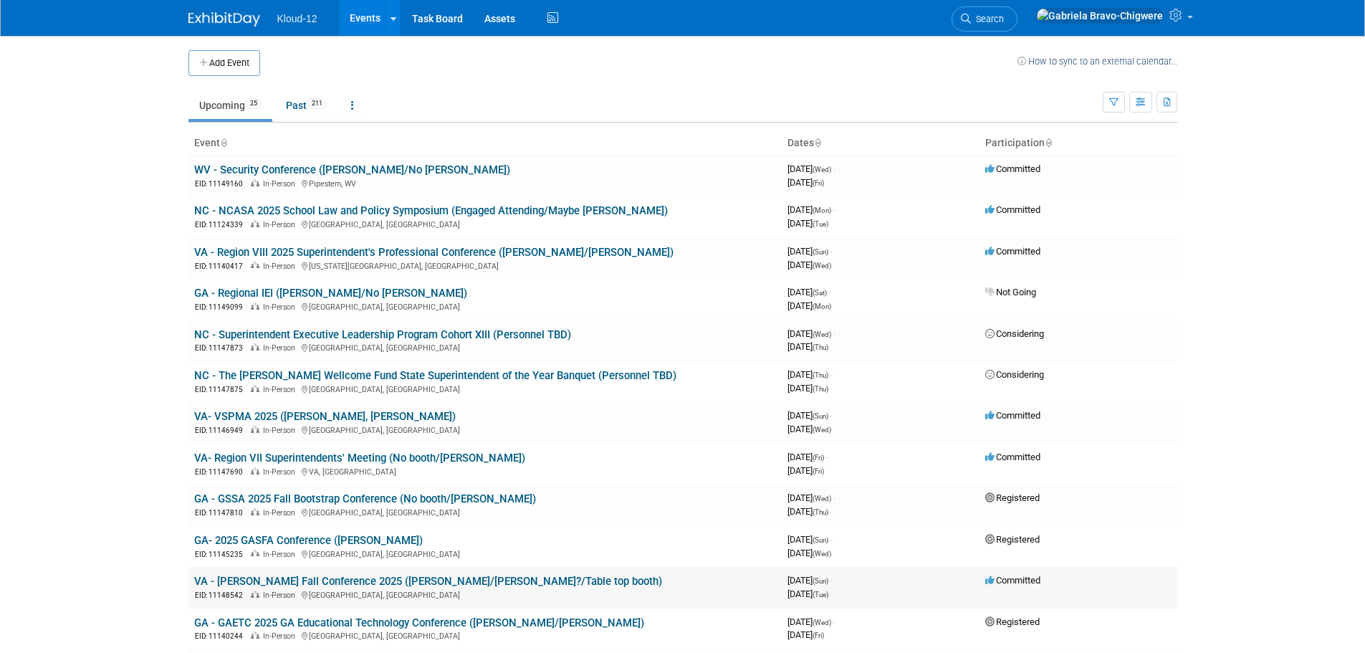
click at [288, 580] on link "VA - [PERSON_NAME] Fall Conference 2025 ([PERSON_NAME]/[PERSON_NAME]?/Table top…" at bounding box center [428, 580] width 468 height 13
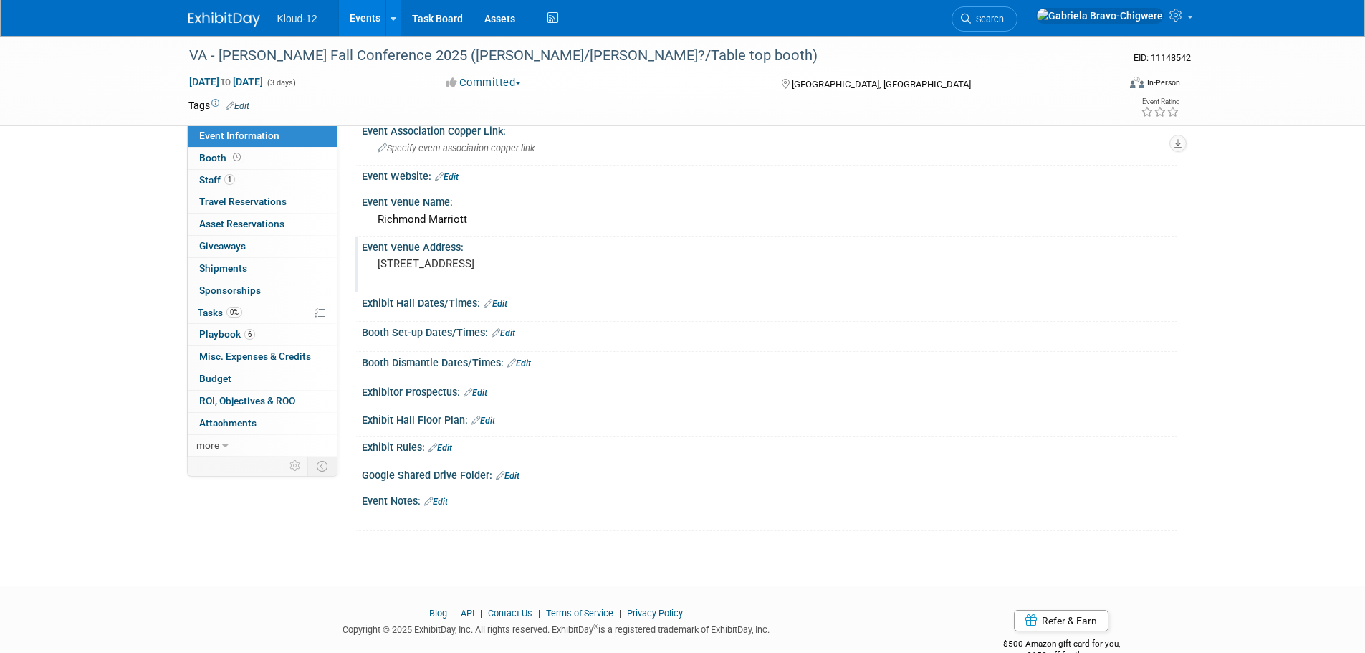
scroll to position [188, 0]
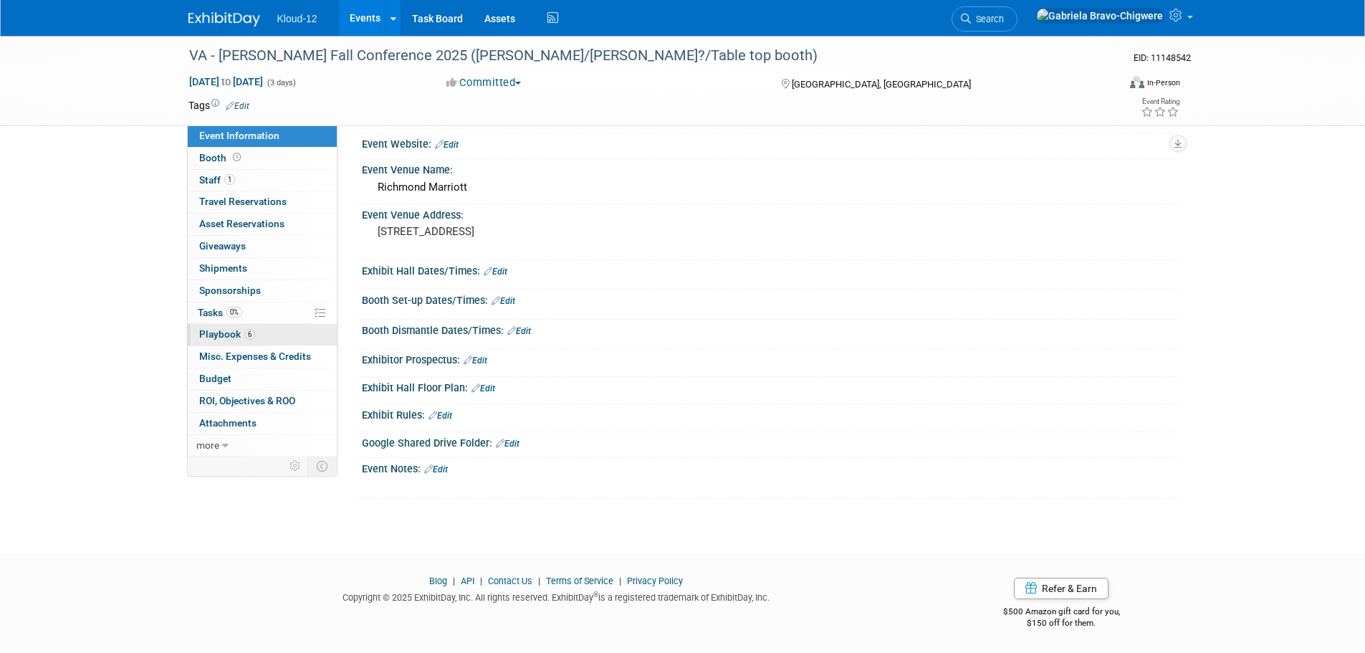
click at [227, 332] on span "Playbook 6" at bounding box center [227, 333] width 56 height 11
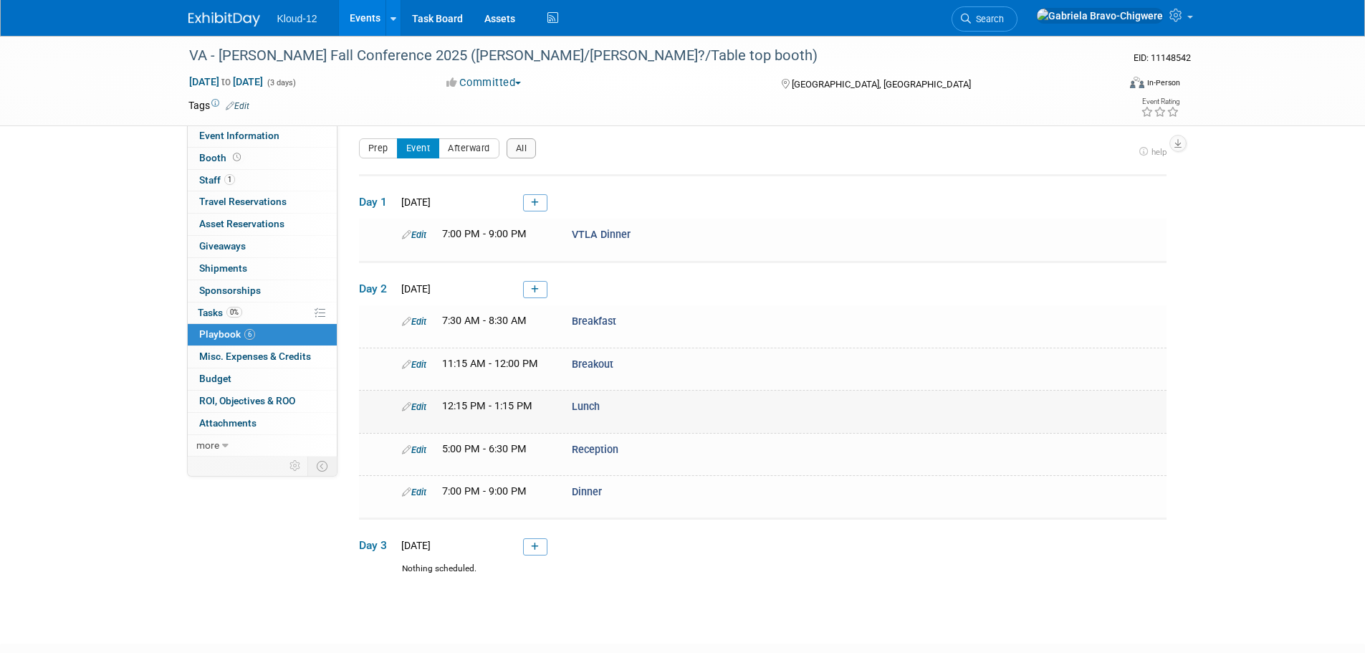
scroll to position [0, 0]
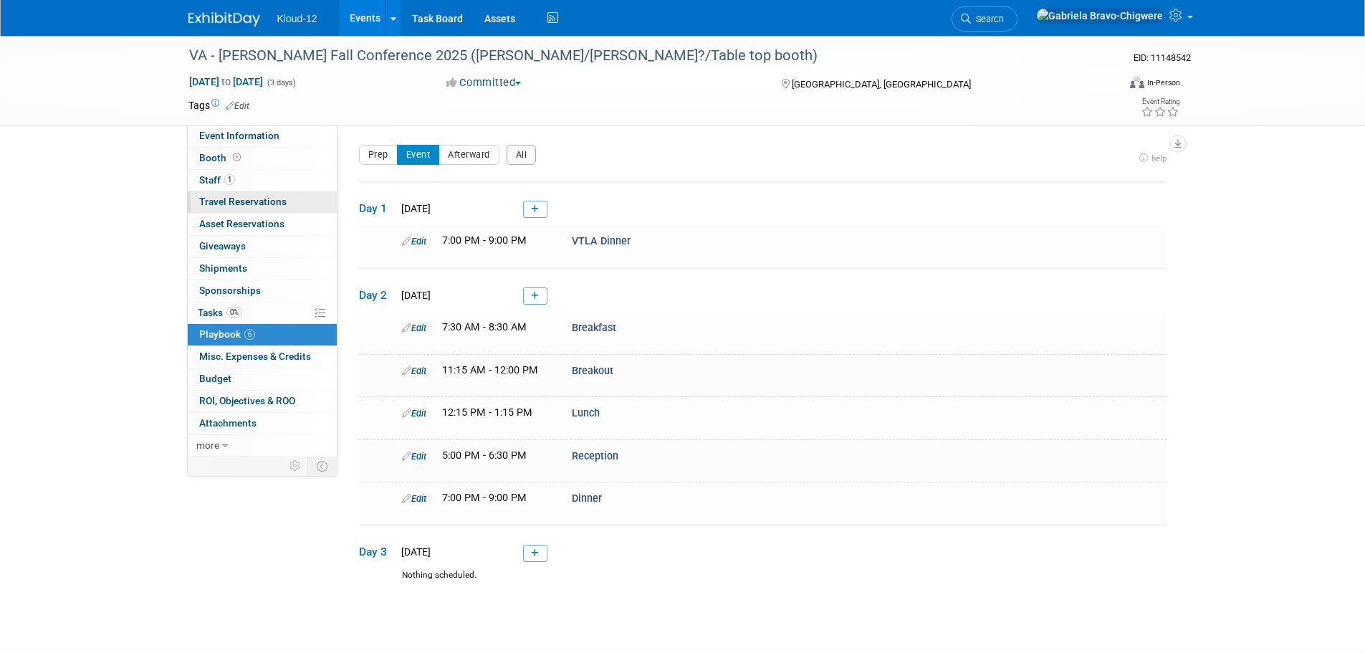
click at [230, 201] on span "Travel Reservations 0" at bounding box center [242, 201] width 87 height 11
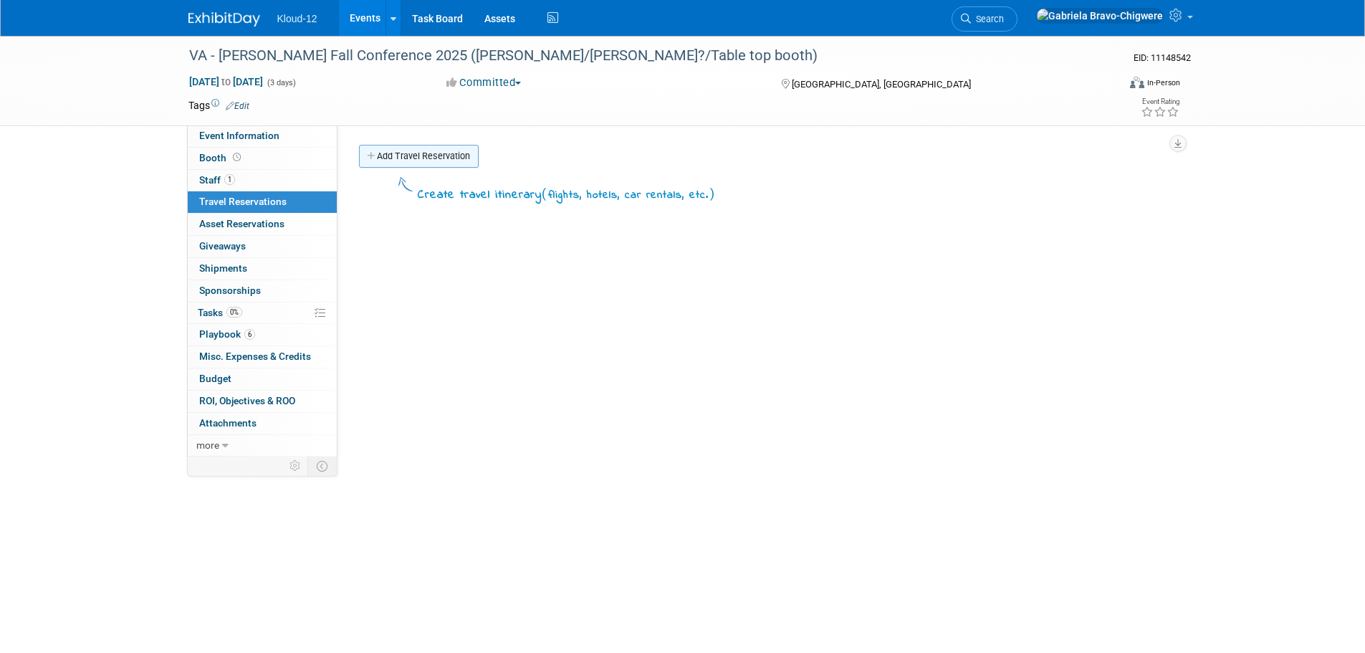
click at [381, 162] on link "Add Travel Reservation" at bounding box center [419, 156] width 120 height 23
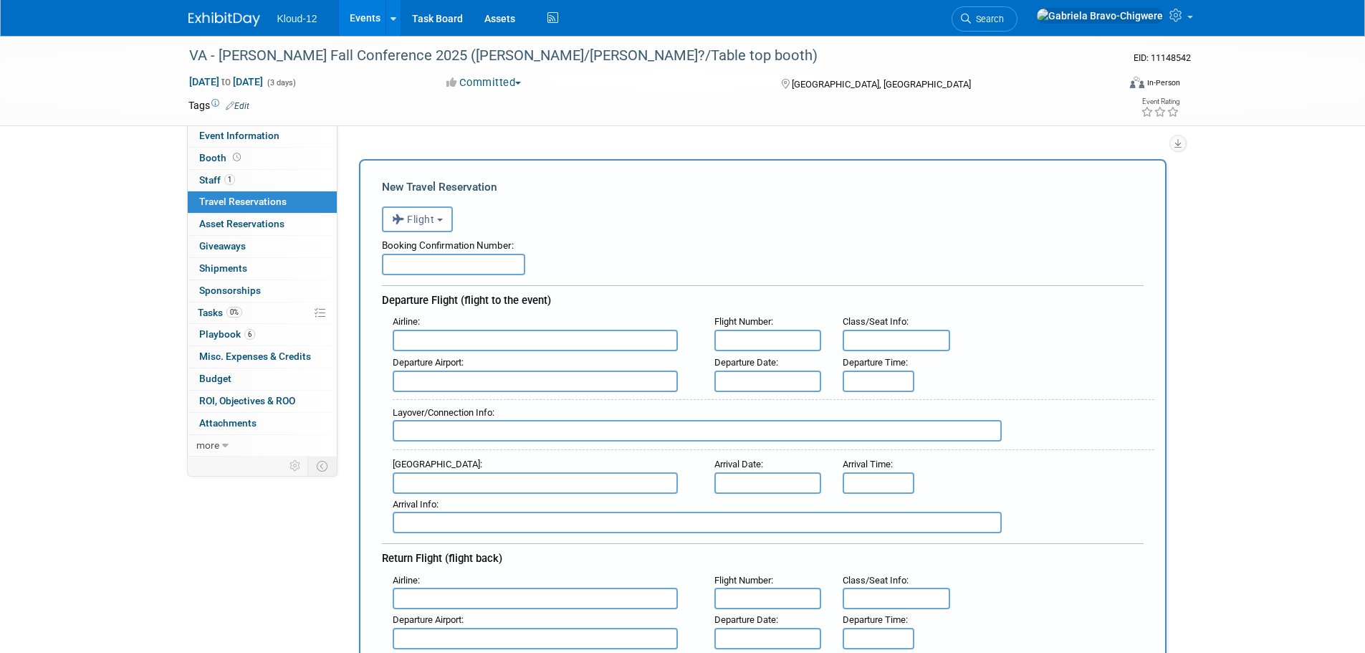
click at [410, 260] on input "text" at bounding box center [453, 264] width 143 height 21
click at [415, 230] on button "Flight" at bounding box center [417, 219] width 71 height 26
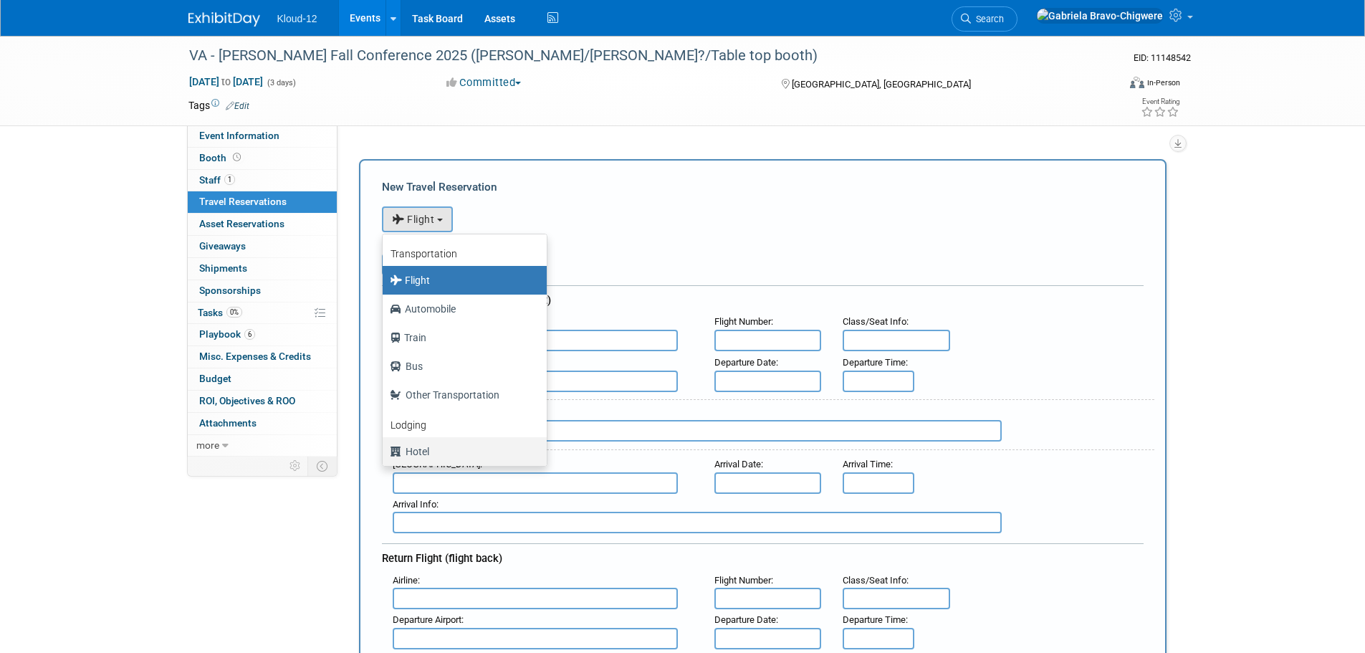
click at [435, 442] on label "Hotel" at bounding box center [461, 451] width 143 height 23
click at [385, 445] on input "Hotel" at bounding box center [379, 449] width 9 height 9
select select "6"
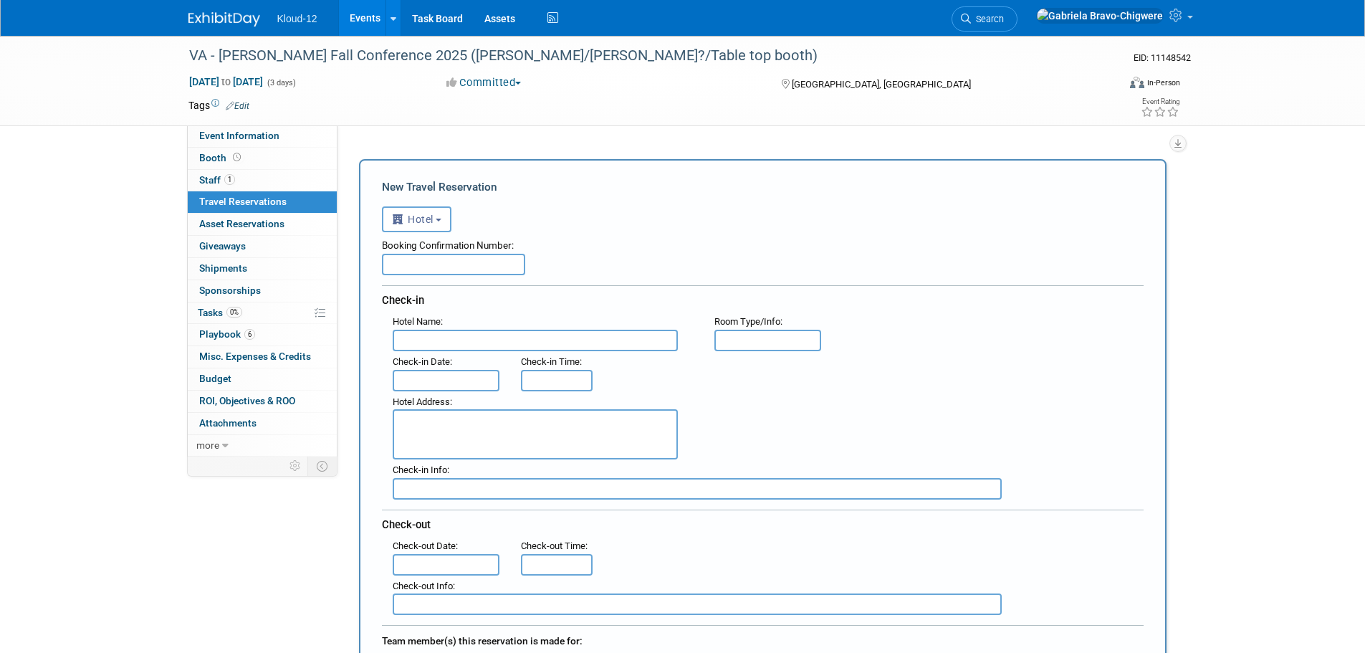
click at [431, 256] on input "text" at bounding box center [453, 264] width 143 height 21
paste input "#86200201"
type input "#86200201"
click at [422, 342] on input "text" at bounding box center [535, 339] width 285 height 21
paste input "[GEOGRAPHIC_DATA]"
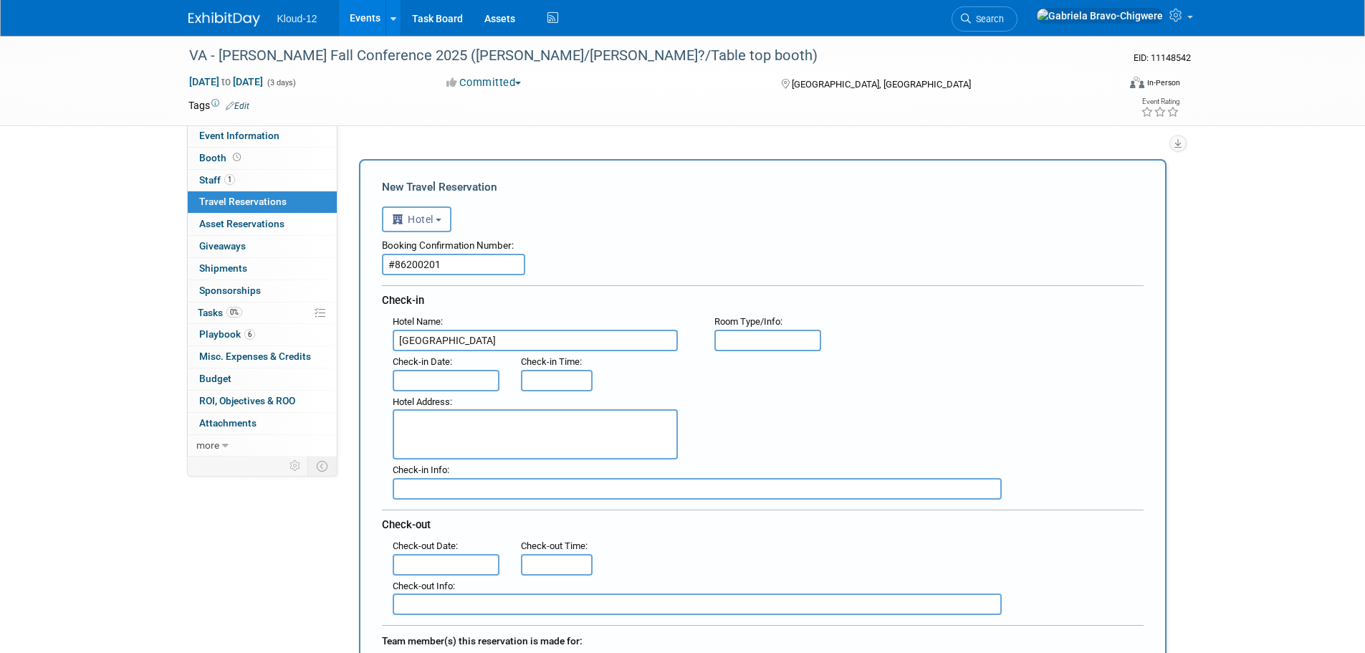
type input "[GEOGRAPHIC_DATA]"
click at [414, 375] on input "text" at bounding box center [446, 380] width 107 height 21
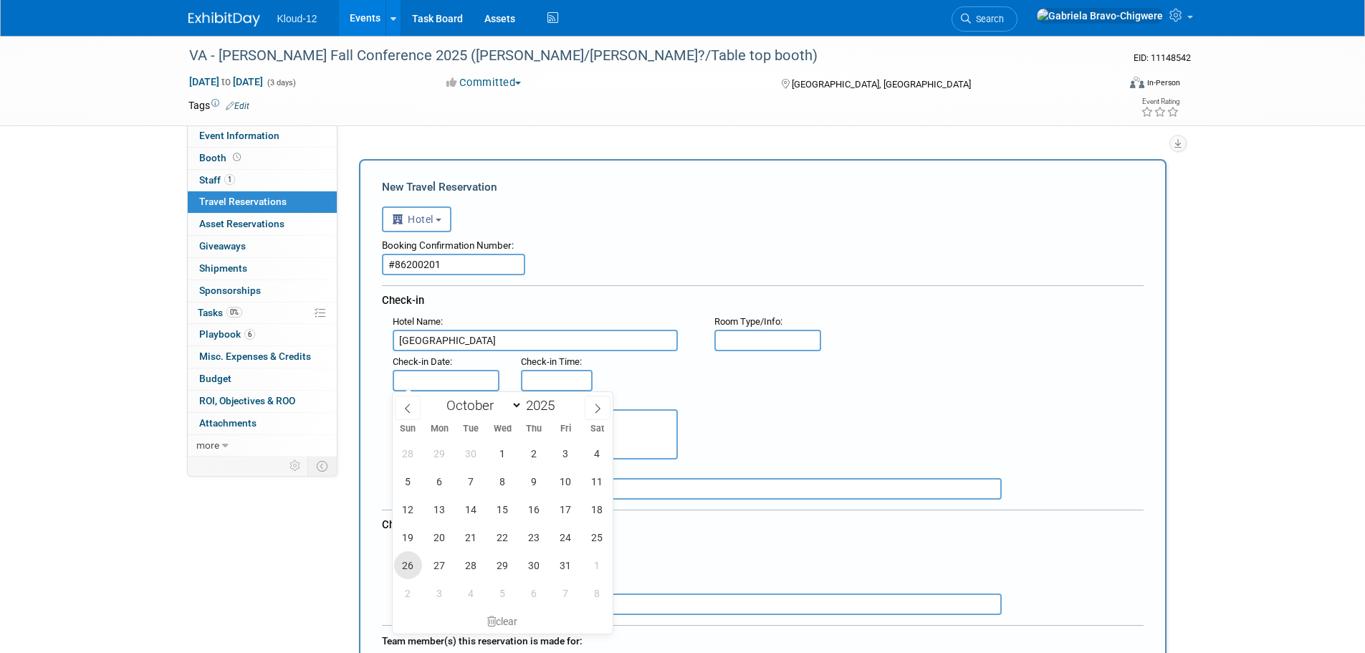
click at [403, 553] on span "26" at bounding box center [408, 565] width 28 height 28
type input "[DATE]"
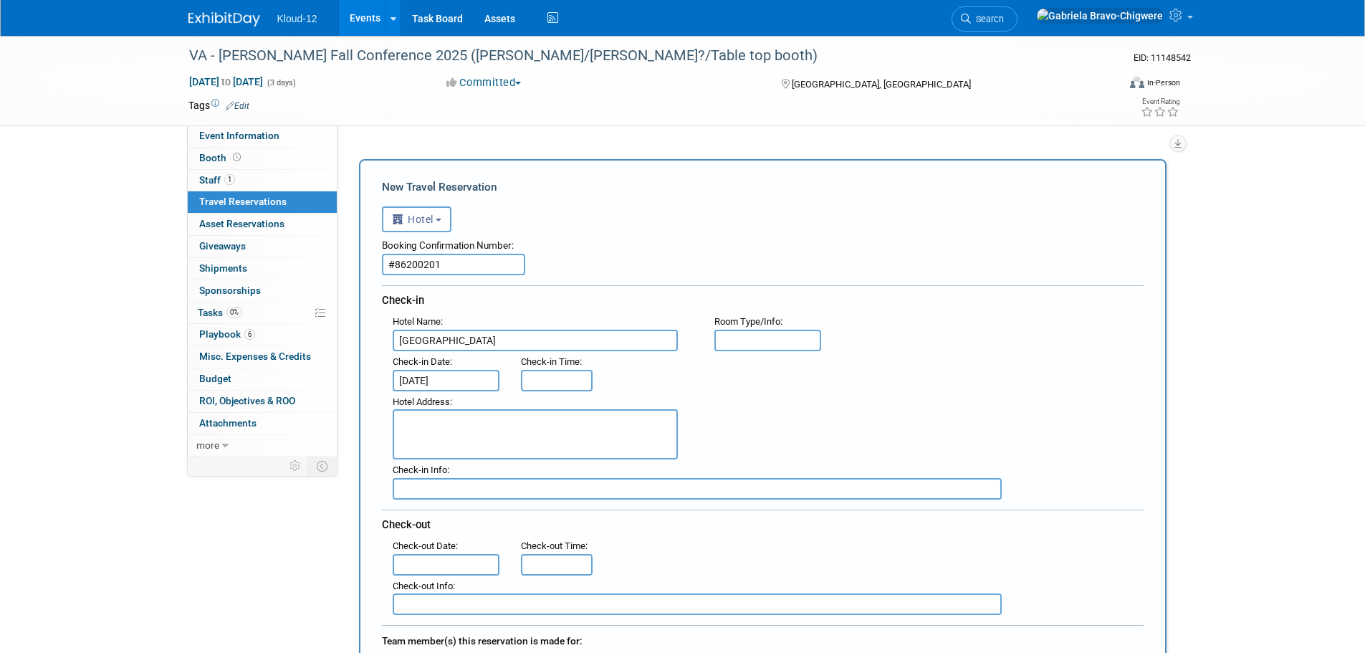
click at [562, 367] on div "Check-in Time :" at bounding box center [555, 362] width 68 height 16
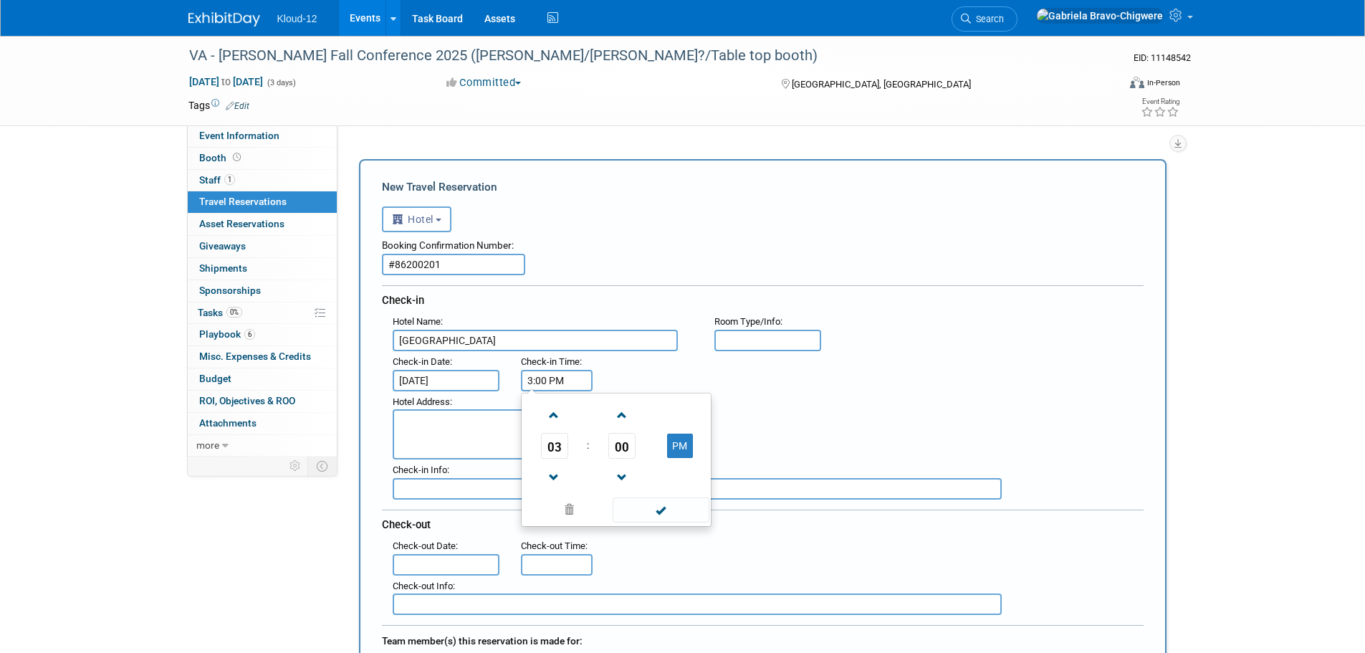
click at [561, 370] on input "3:00 PM" at bounding box center [557, 380] width 72 height 21
click at [549, 414] on span at bounding box center [554, 415] width 25 height 25
type input "4:00 PM"
click at [753, 395] on div "Hotel Address :" at bounding box center [768, 425] width 772 height 69
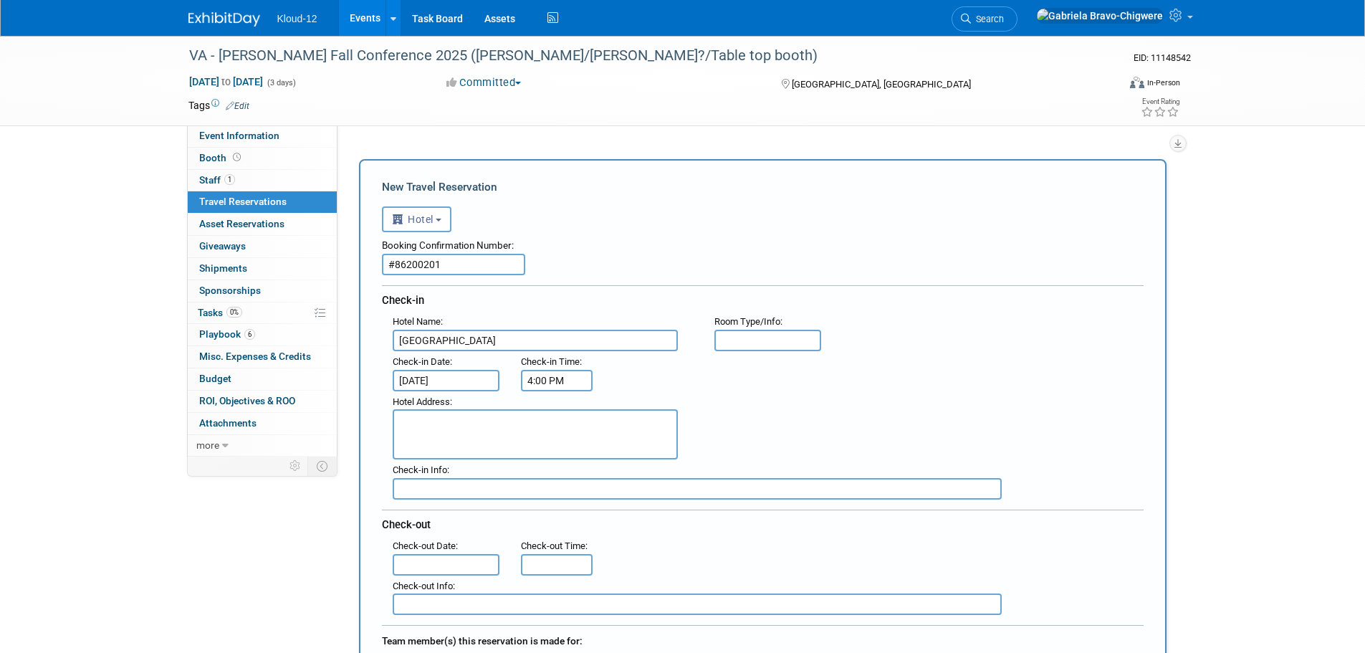
click at [754, 333] on input "text" at bounding box center [767, 339] width 107 height 21
type input "2 Double Beds"
click at [430, 435] on textarea at bounding box center [535, 434] width 285 height 50
paste textarea "[STREET_ADDRESS]"
type textarea "[STREET_ADDRESS]"
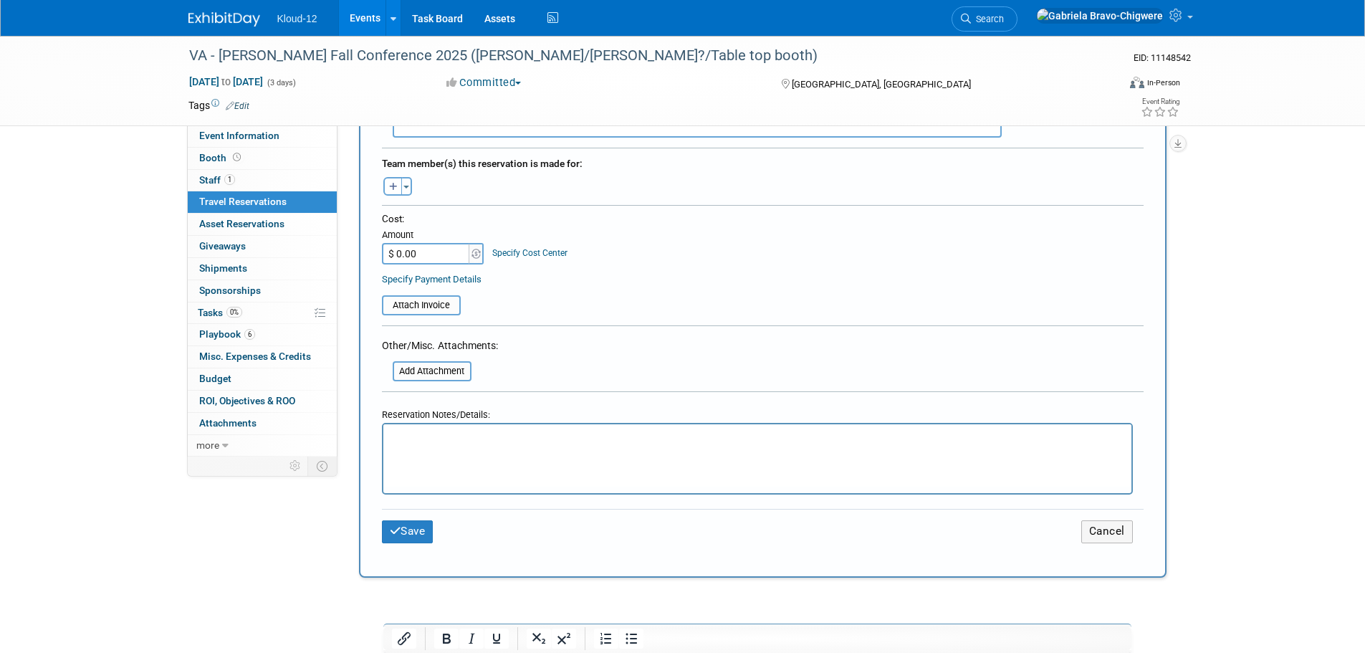
scroll to position [501, 0]
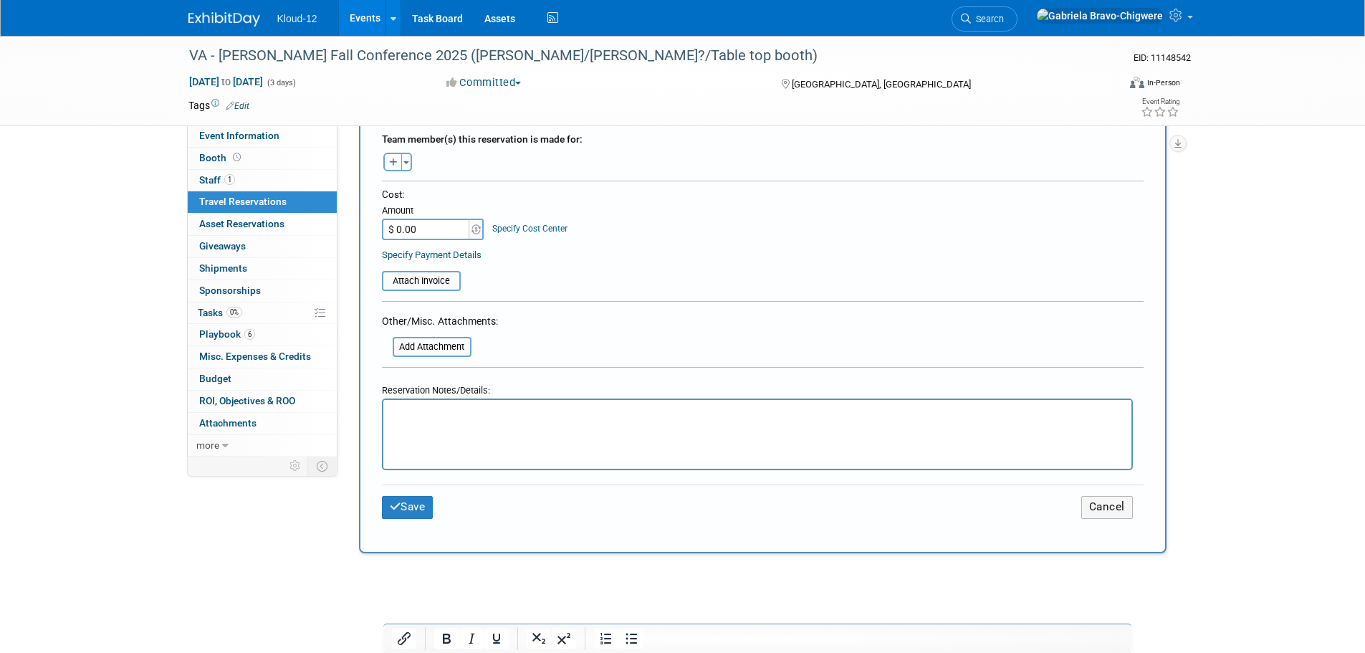
click at [446, 420] on html at bounding box center [756, 410] width 748 height 21
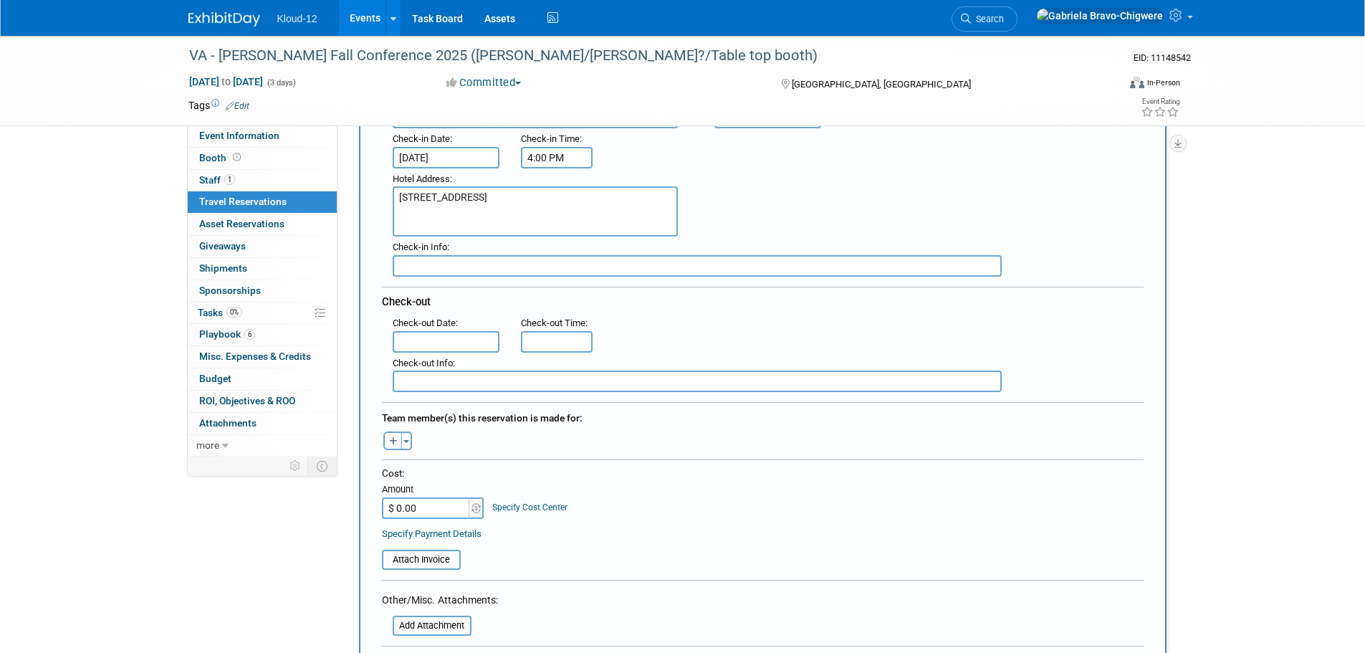
scroll to position [215, 0]
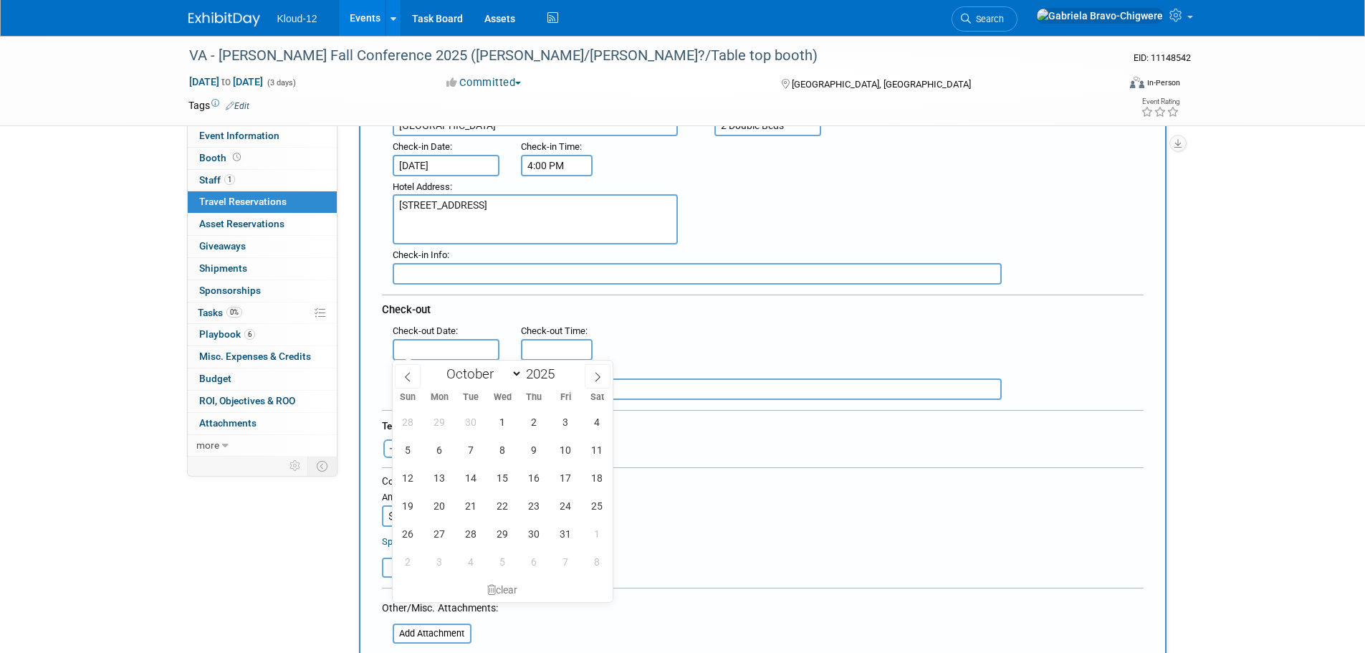
click at [435, 352] on input "text" at bounding box center [446, 349] width 107 height 21
click at [468, 536] on span "28" at bounding box center [471, 533] width 28 height 28
type input "[DATE]"
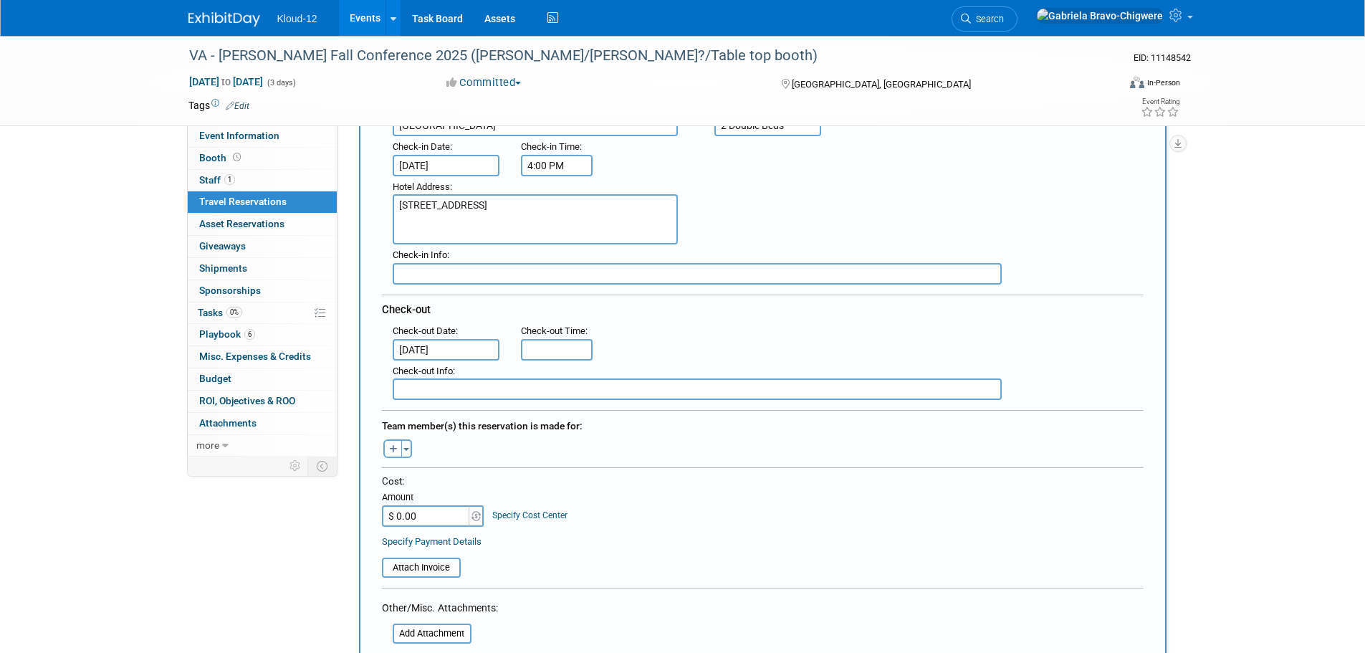
click at [520, 352] on div "Check-out Time :" at bounding box center [555, 340] width 90 height 40
type input "11:00 AM"
click at [529, 350] on input "11:00 AM" at bounding box center [557, 349] width 72 height 21
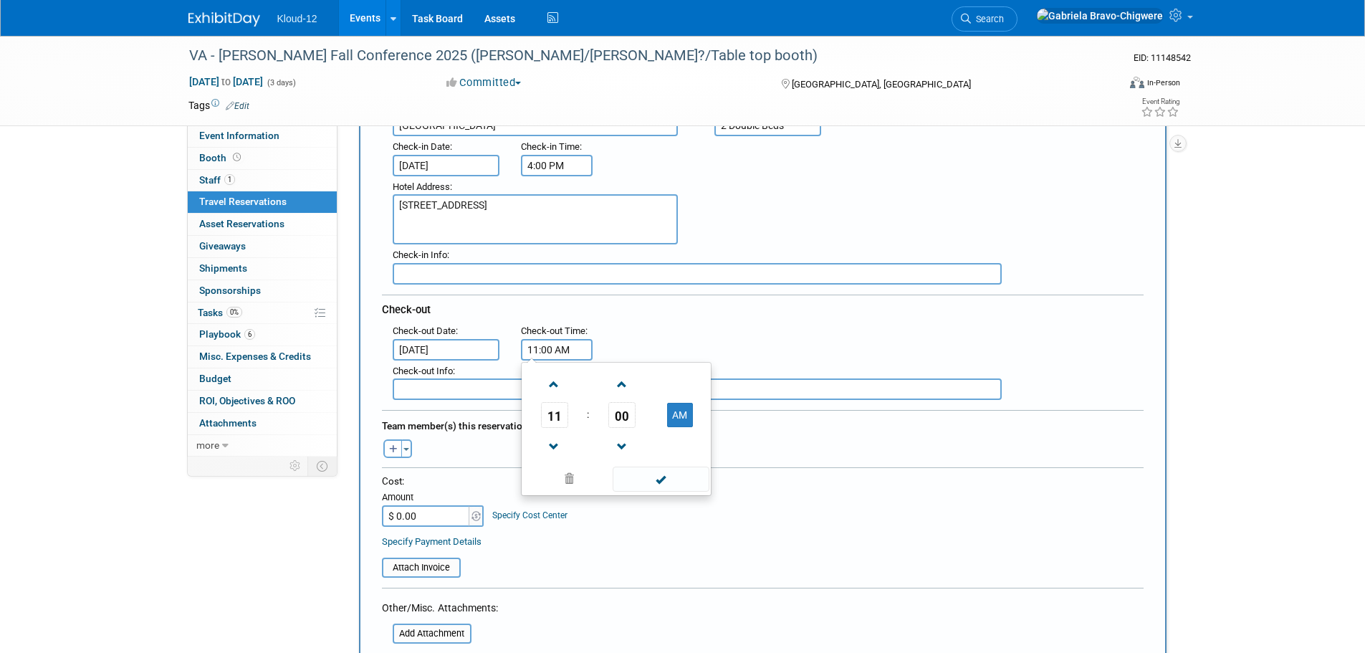
click at [827, 422] on div "Team member(s) this reservation is made for:" at bounding box center [762, 424] width 761 height 23
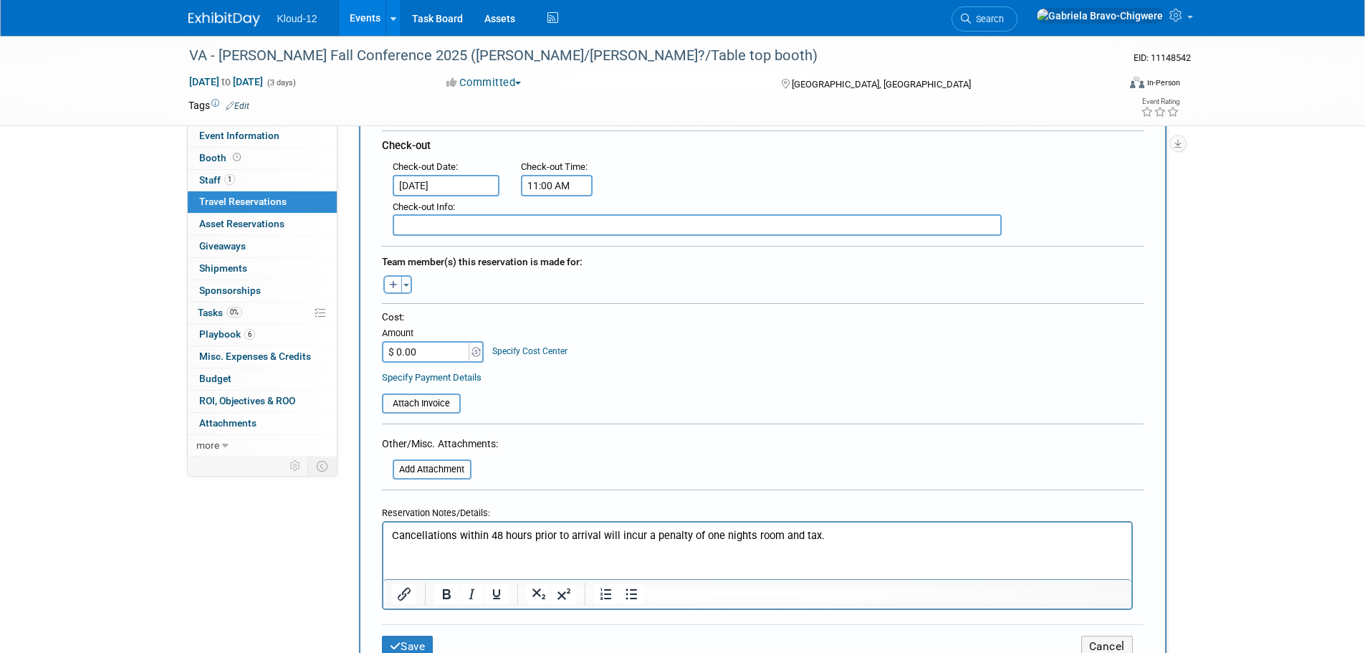
scroll to position [358, 0]
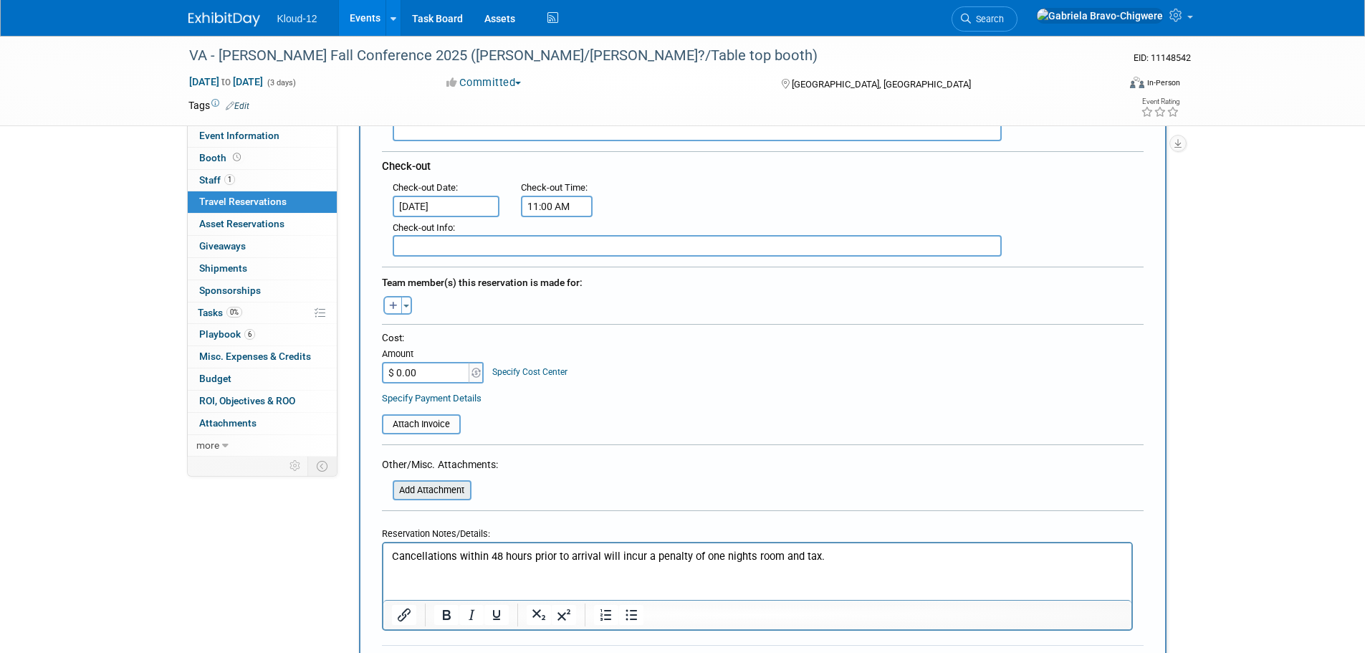
click at [447, 484] on input "file" at bounding box center [384, 489] width 170 height 17
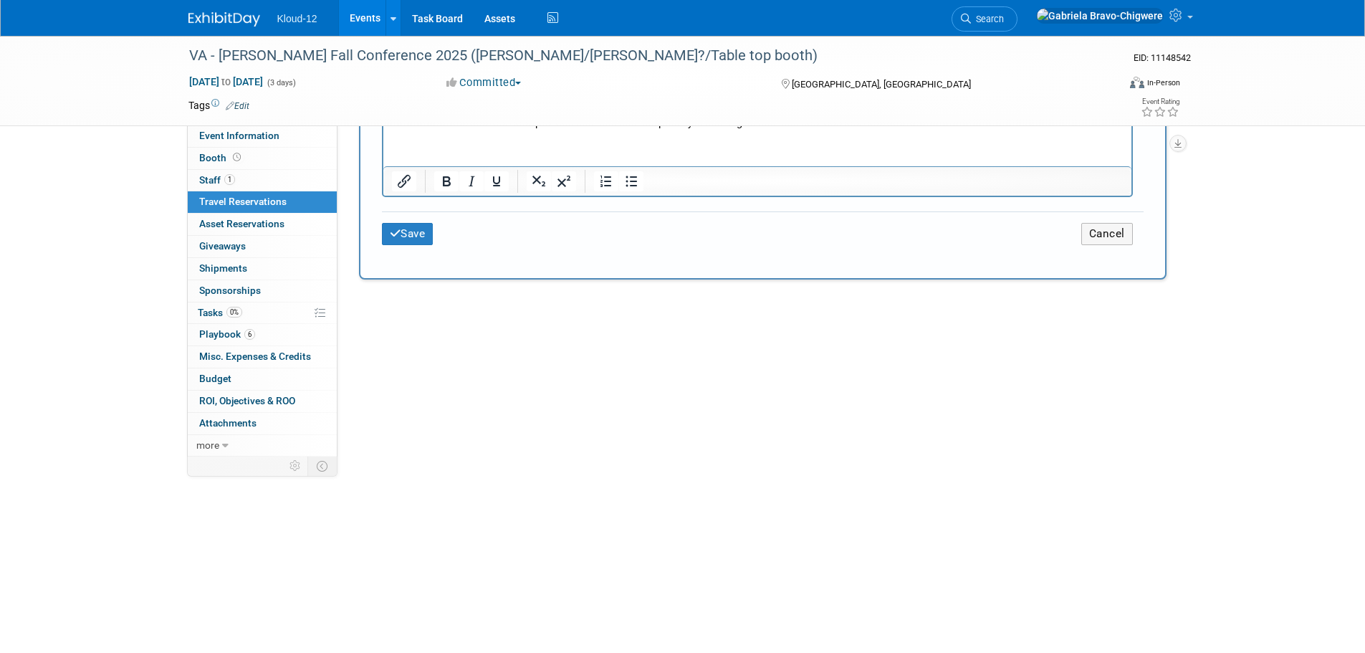
scroll to position [788, 0]
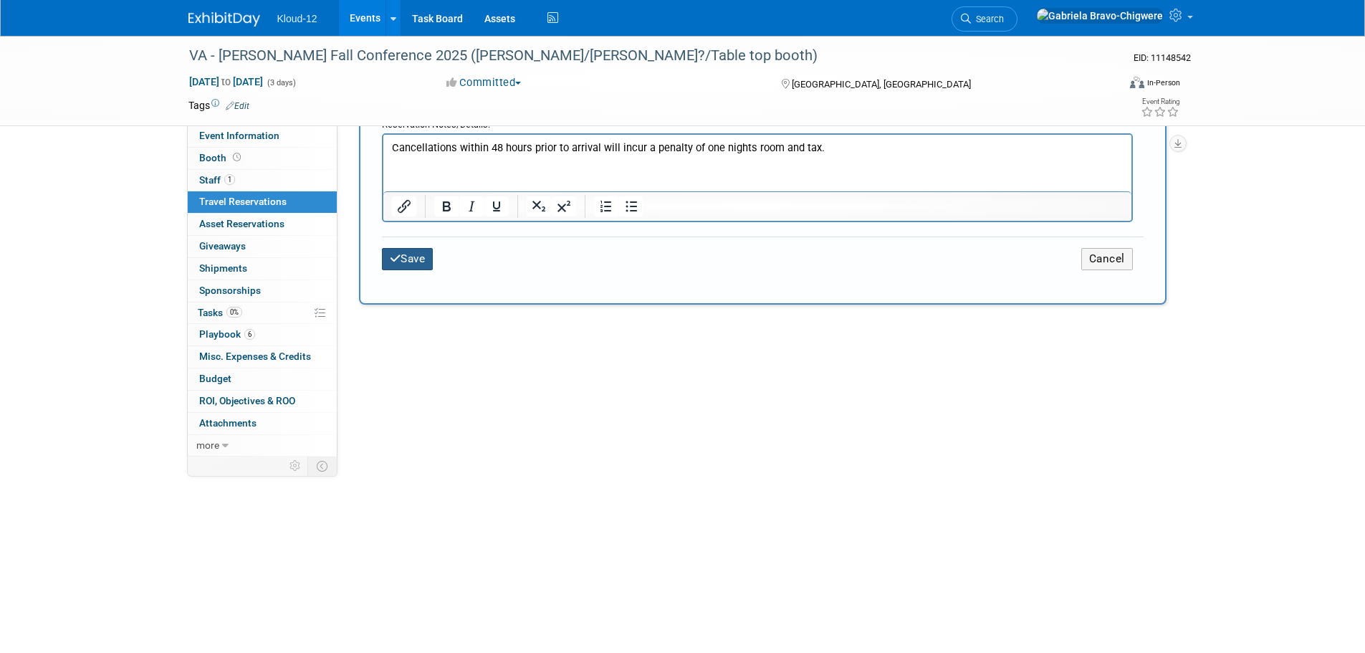
click at [394, 254] on icon "submit" at bounding box center [395, 258] width 11 height 11
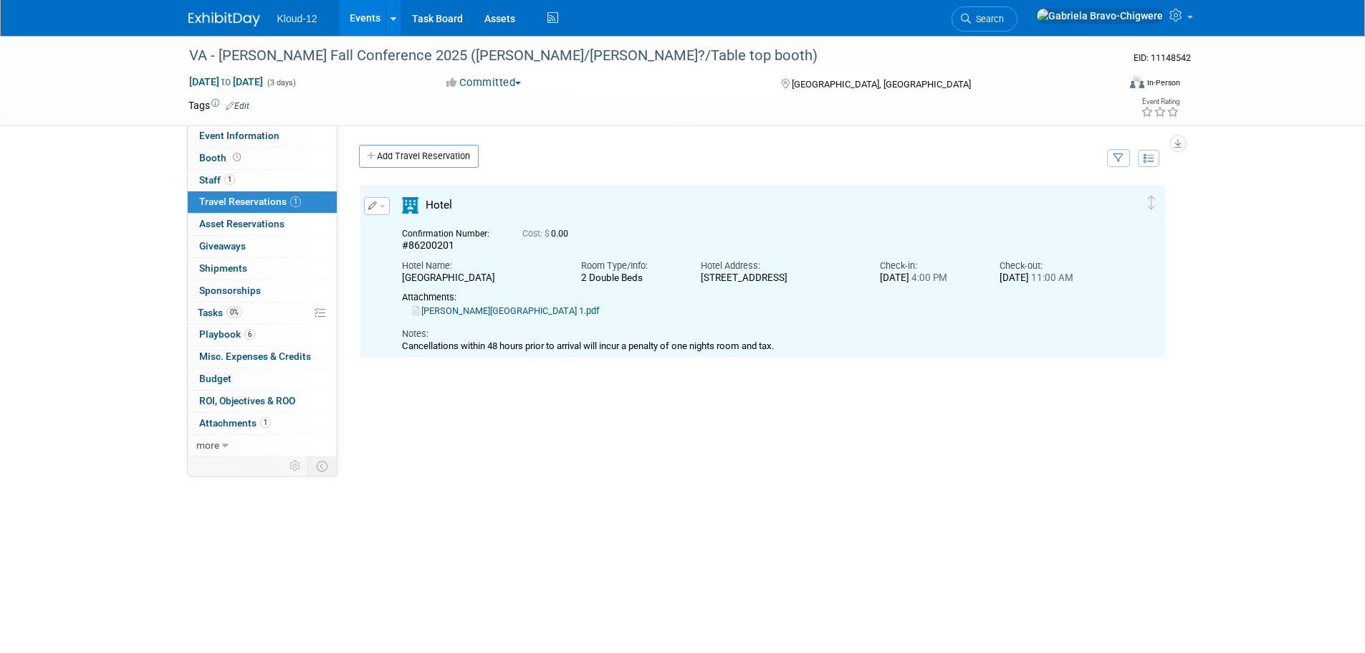
scroll to position [0, 0]
click at [373, 205] on icon "button" at bounding box center [372, 205] width 9 height 9
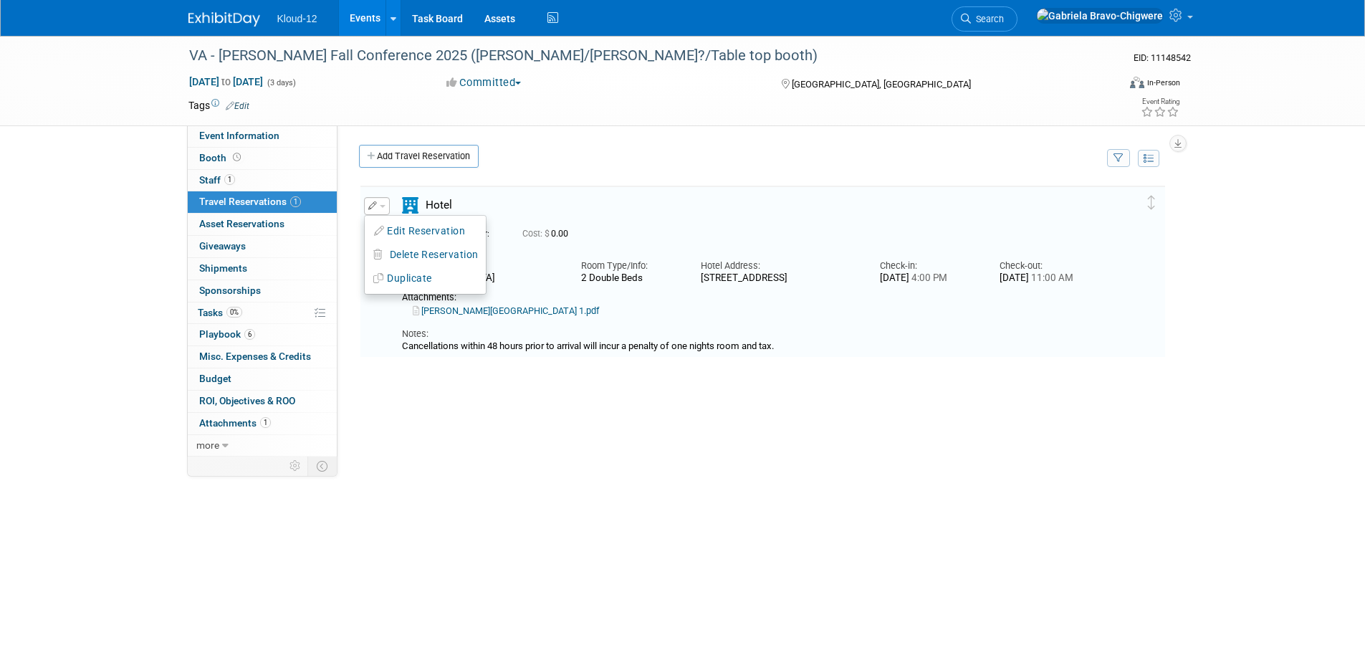
click at [542, 161] on div "Add Travel Reservation" at bounding box center [729, 158] width 748 height 27
click at [459, 158] on link "Add Travel Reservation" at bounding box center [419, 156] width 120 height 23
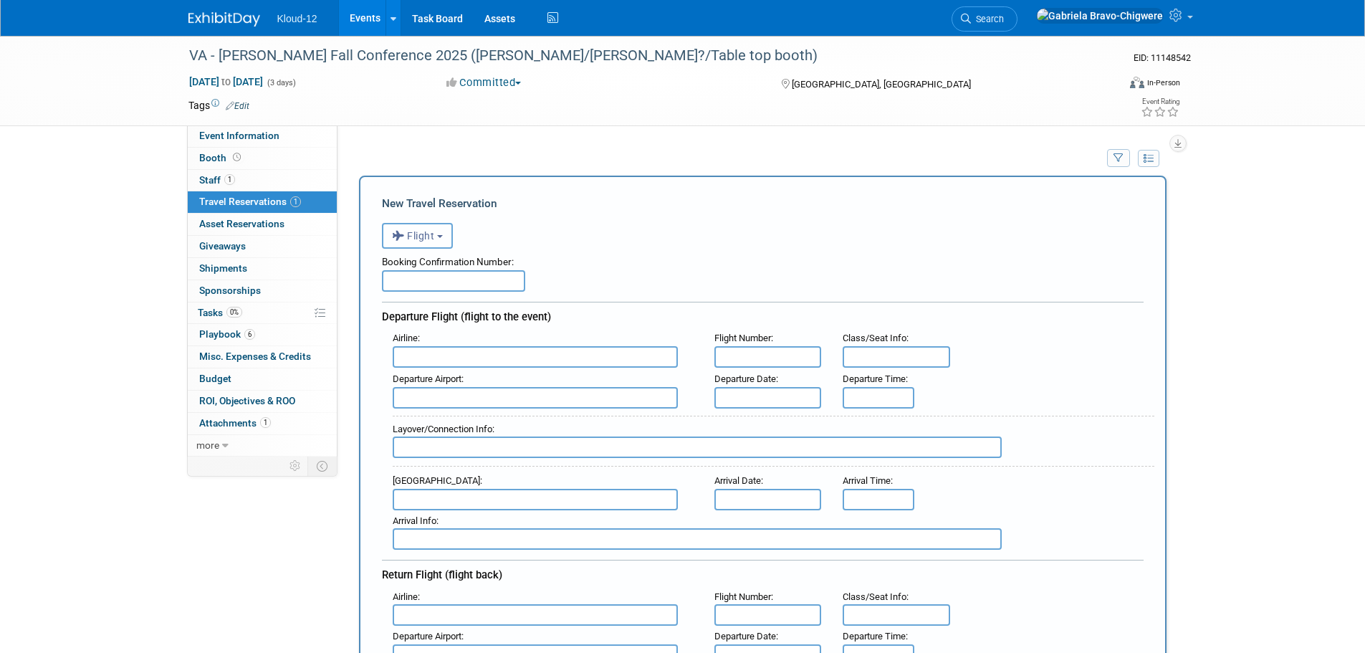
click at [431, 241] on span "Flight" at bounding box center [413, 235] width 43 height 11
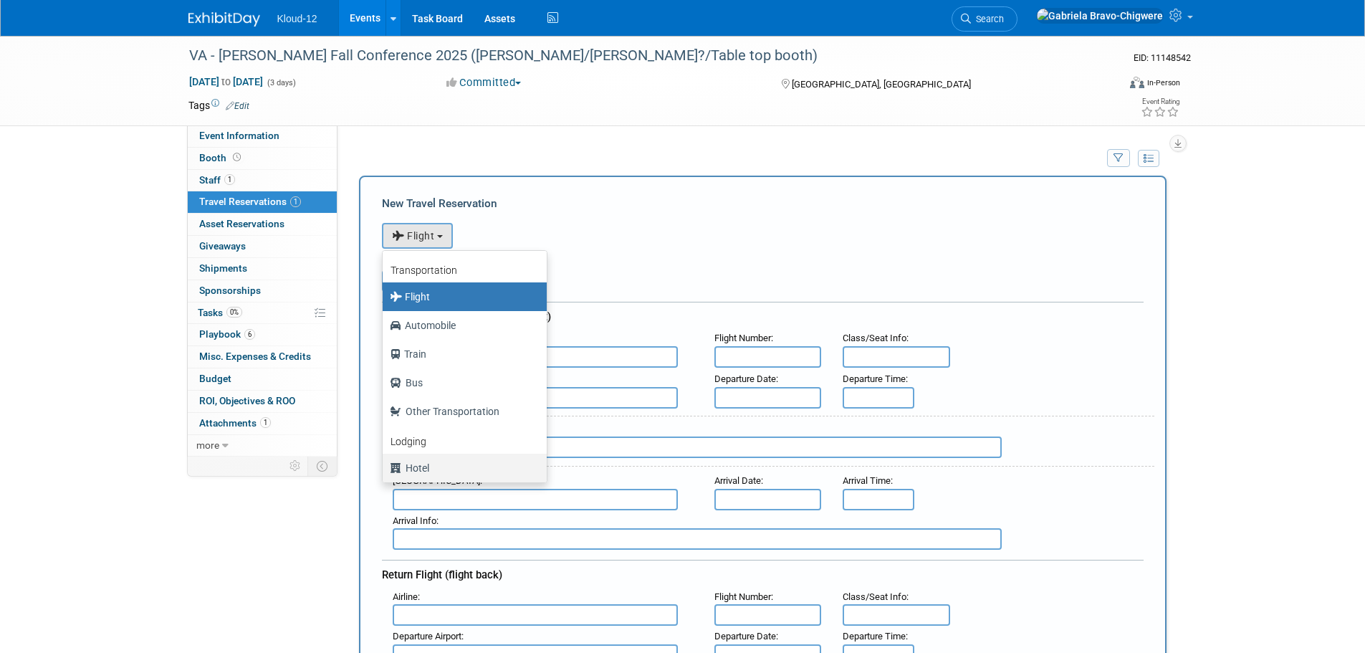
click at [440, 469] on label "Hotel" at bounding box center [461, 467] width 143 height 23
click at [385, 469] on input "Hotel" at bounding box center [379, 465] width 9 height 9
select select "6"
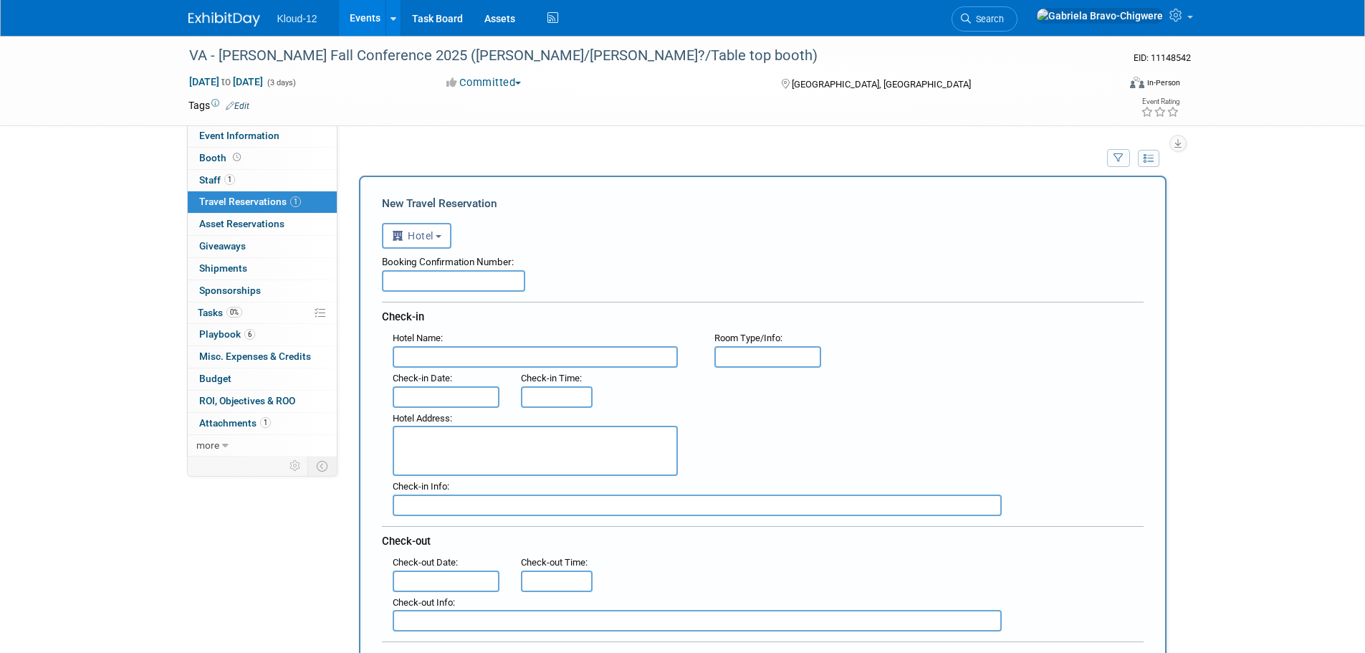
click at [410, 270] on div "Booking Confirmation Number:" at bounding box center [762, 259] width 761 height 21
click at [411, 280] on input "text" at bounding box center [453, 280] width 143 height 21
paste input "#86196820"
type input "#86196820"
click at [418, 354] on input "text" at bounding box center [535, 356] width 285 height 21
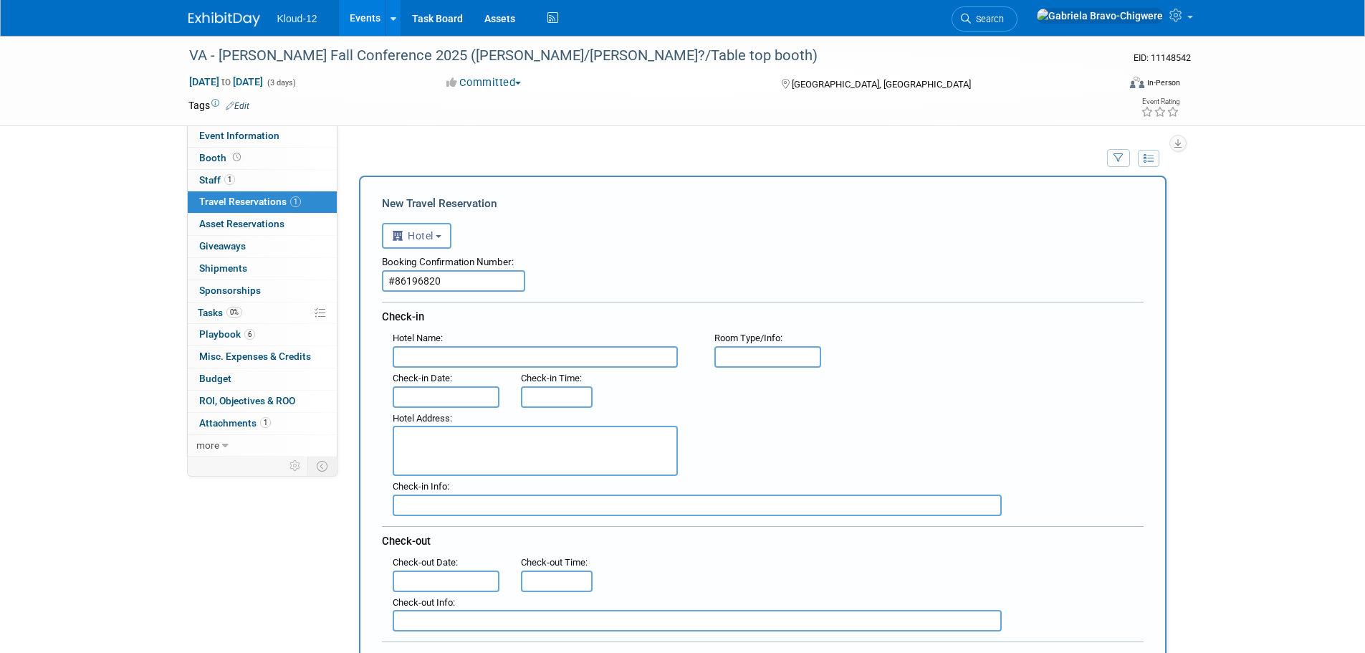
paste input "[GEOGRAPHIC_DATA]"
type input "[GEOGRAPHIC_DATA]"
click at [756, 348] on input "text" at bounding box center [767, 356] width 107 height 21
type input "1 King"
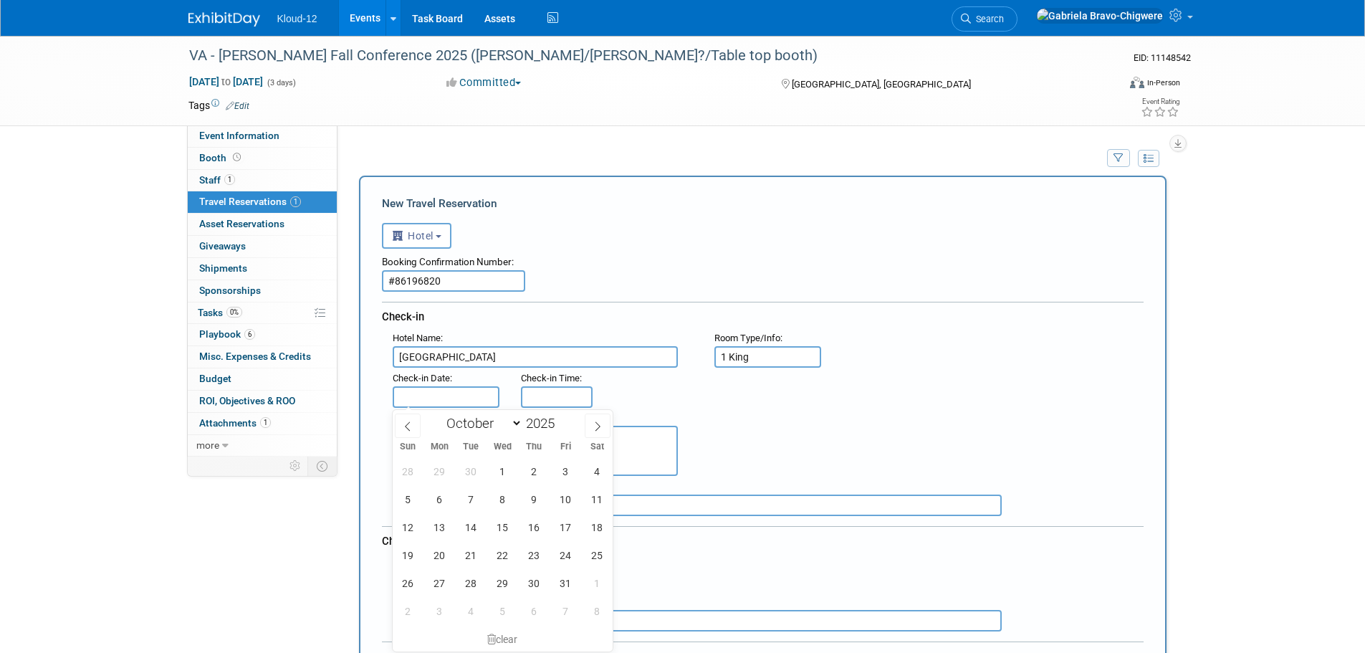
click at [408, 398] on input "text" at bounding box center [446, 396] width 107 height 21
click at [411, 584] on span "26" at bounding box center [408, 583] width 28 height 28
type input "[DATE]"
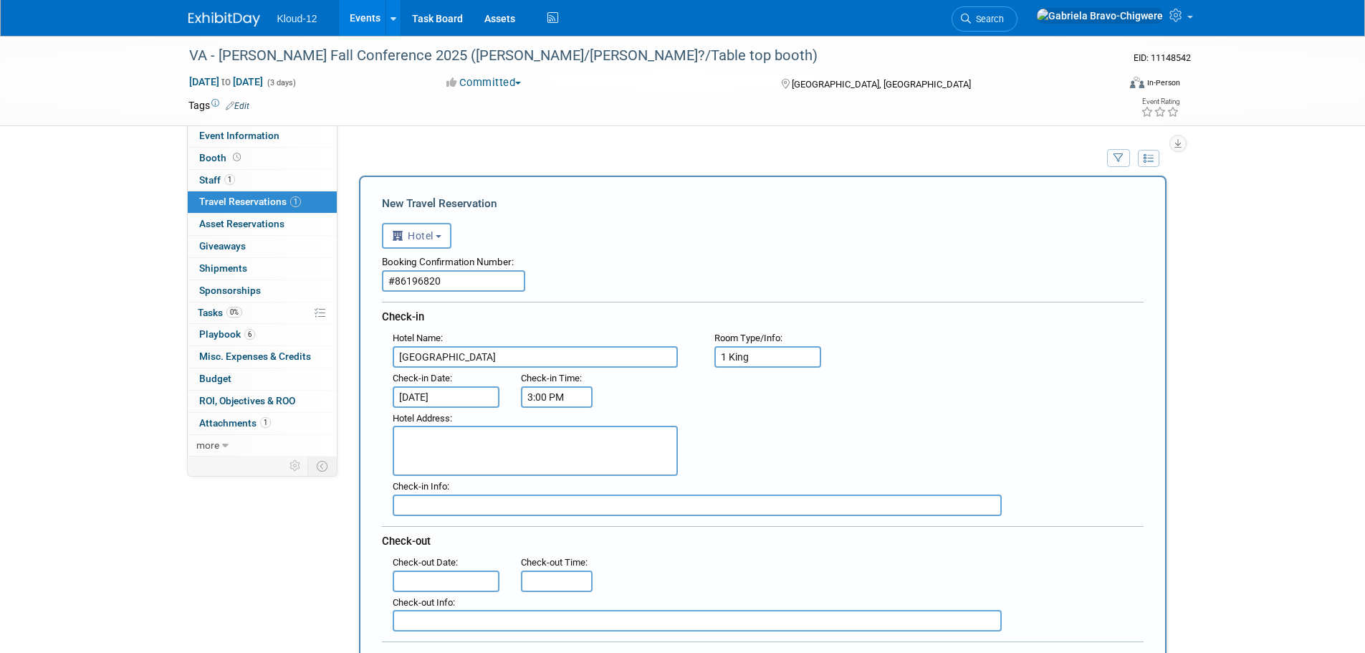
click at [549, 399] on input "3:00 PM" at bounding box center [557, 396] width 72 height 21
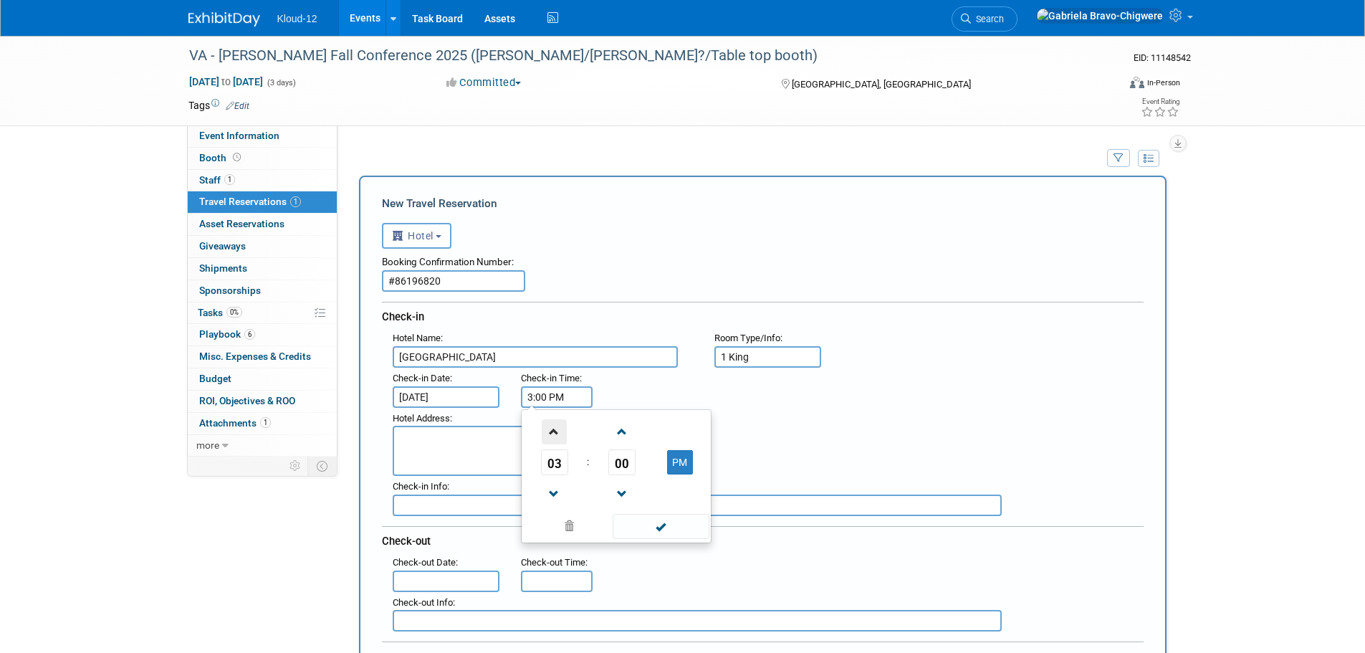
click at [554, 439] on span at bounding box center [554, 431] width 25 height 25
type input "4:00 PM"
click at [751, 441] on div "Hotel Address :" at bounding box center [768, 442] width 772 height 69
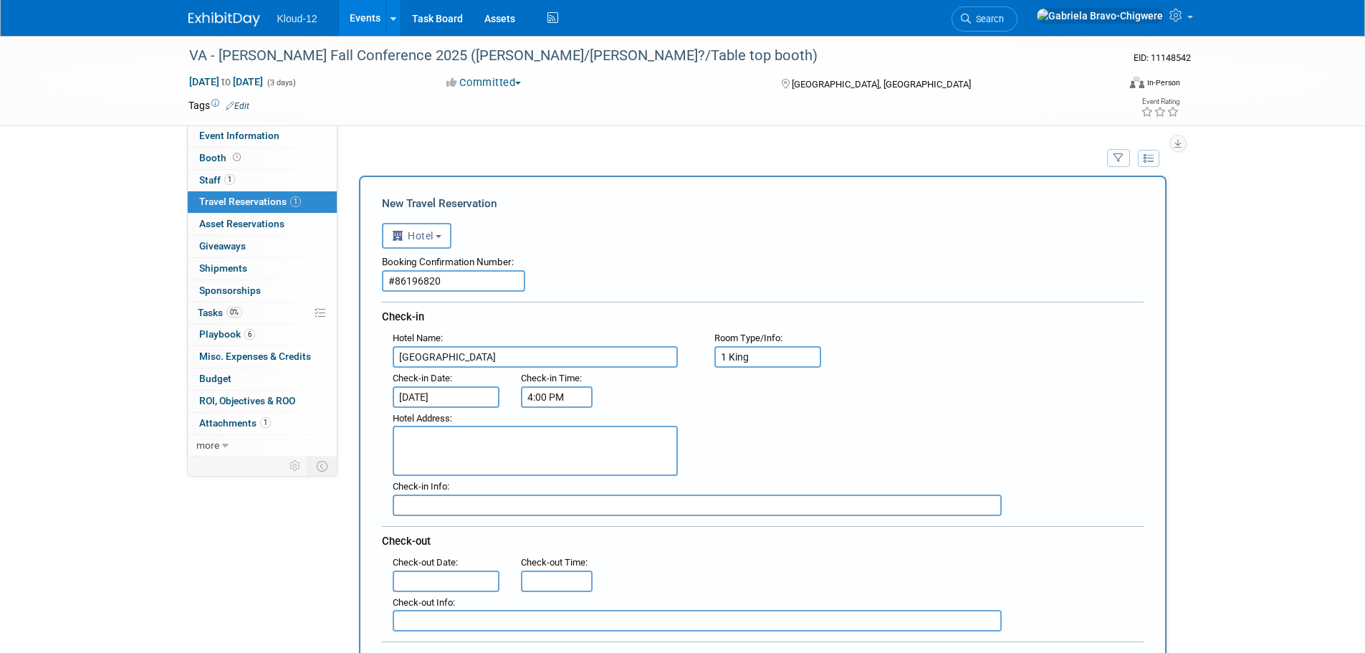
click at [439, 438] on textarea at bounding box center [535, 450] width 285 height 50
paste textarea "[STREET_ADDRESS]"
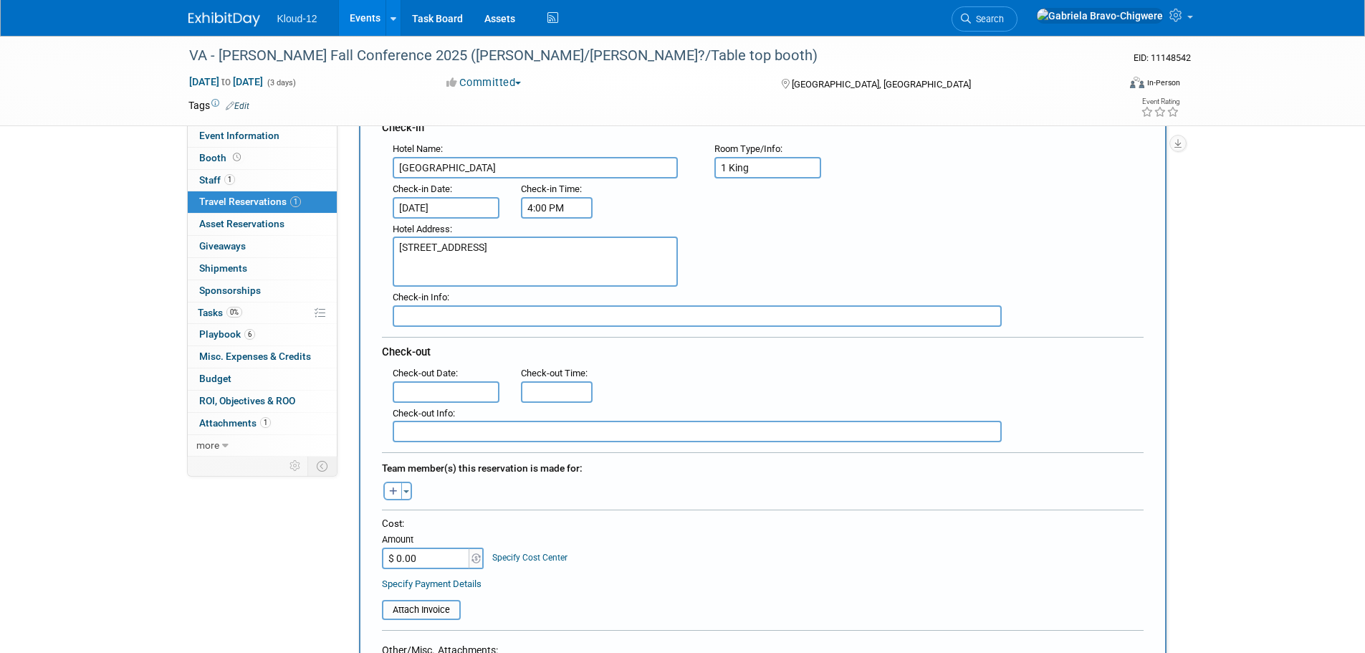
scroll to position [215, 0]
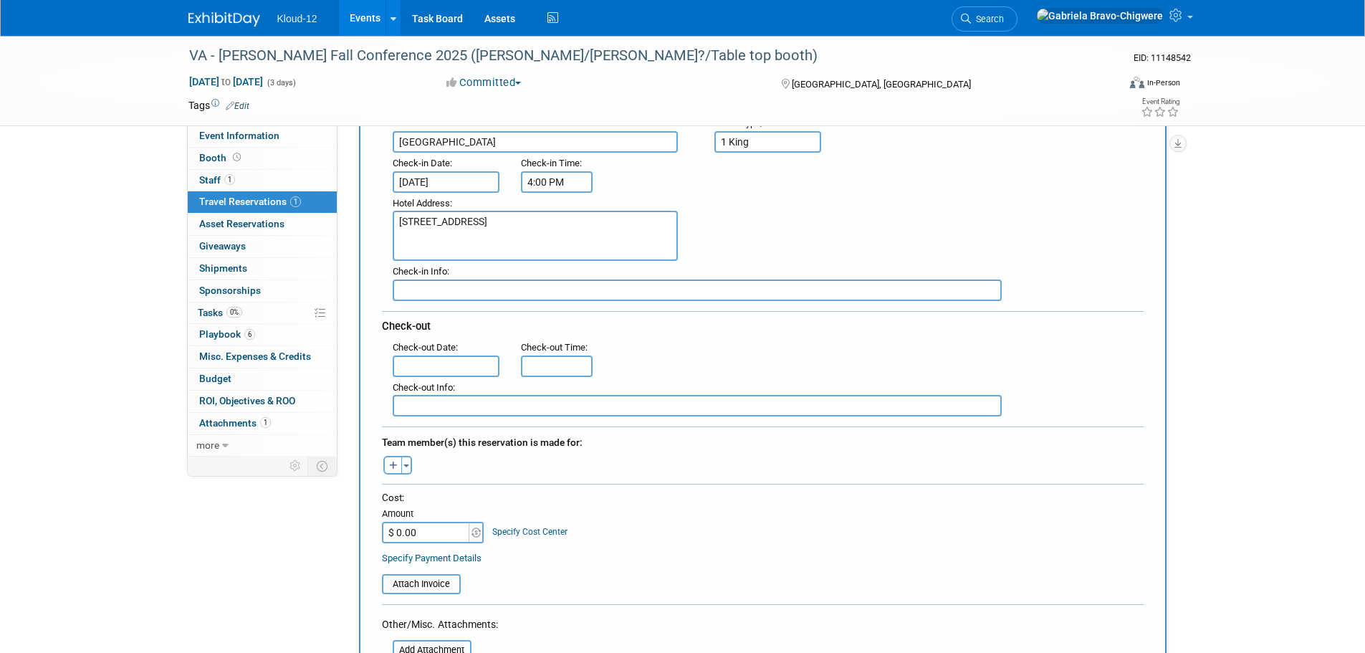
type textarea "[STREET_ADDRESS]"
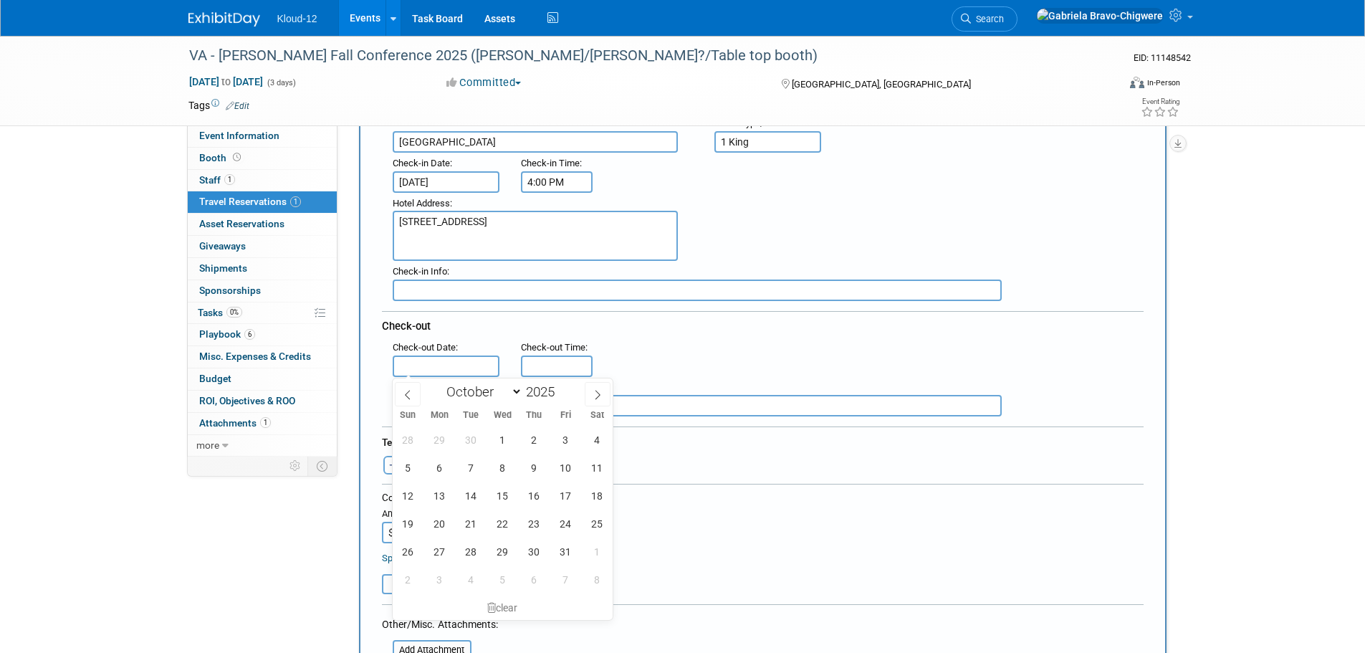
click at [441, 360] on input "text" at bounding box center [446, 365] width 107 height 21
click at [473, 545] on span "28" at bounding box center [471, 551] width 28 height 28
type input "[DATE]"
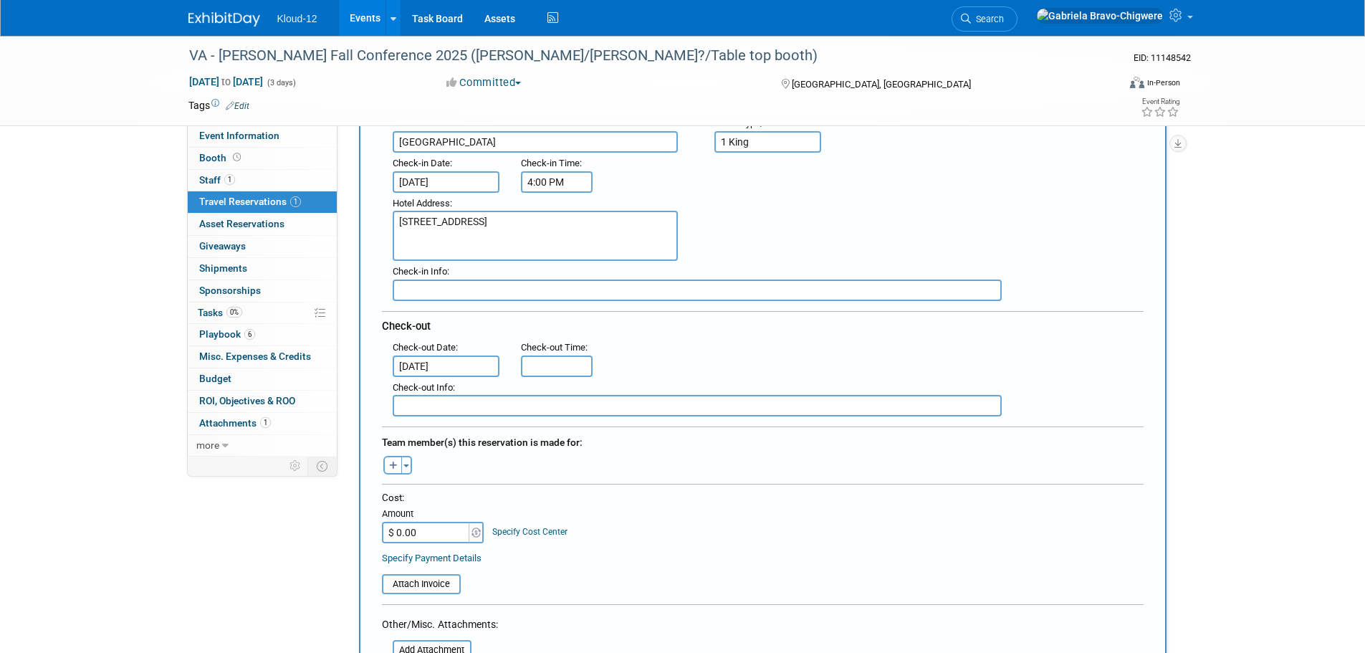
type input "11:00 AM"
click at [544, 367] on input "11:00 AM" at bounding box center [557, 365] width 72 height 21
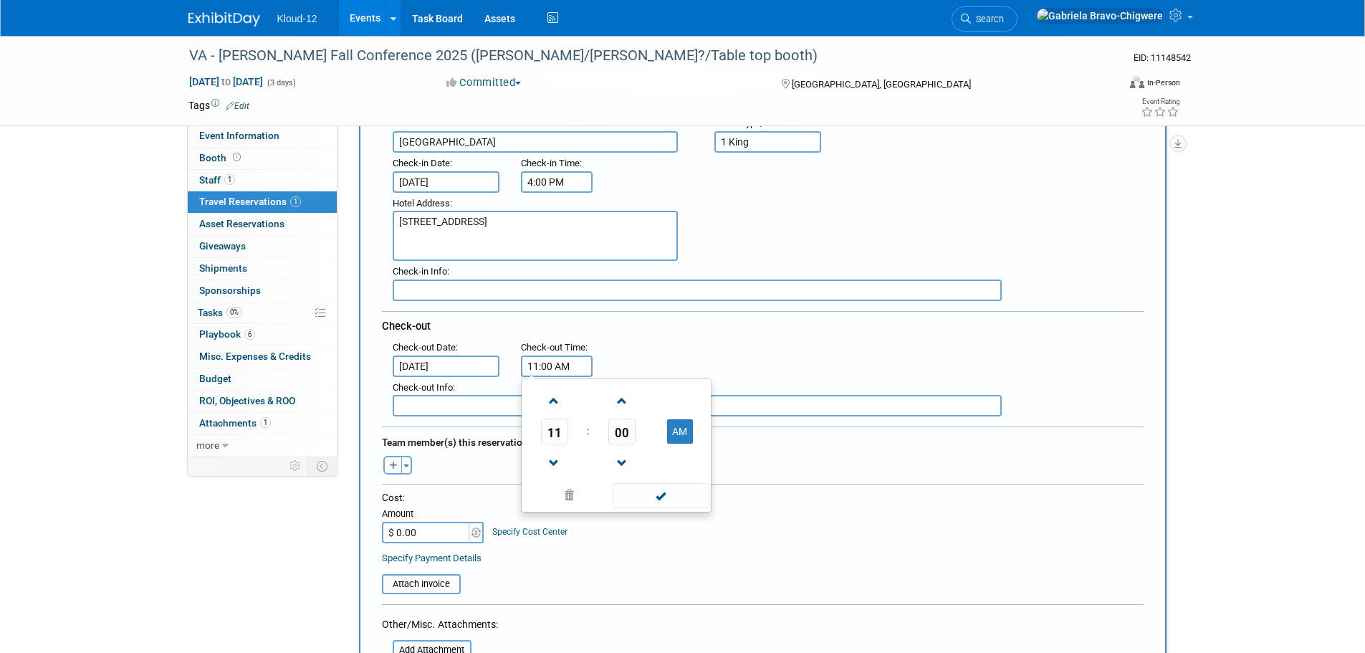
click at [774, 369] on div ": Check-out Date : [DATE] Check-out Time : 11:00 AM 11 : 00 AM 12 01 02 03 04 0…" at bounding box center [768, 357] width 772 height 40
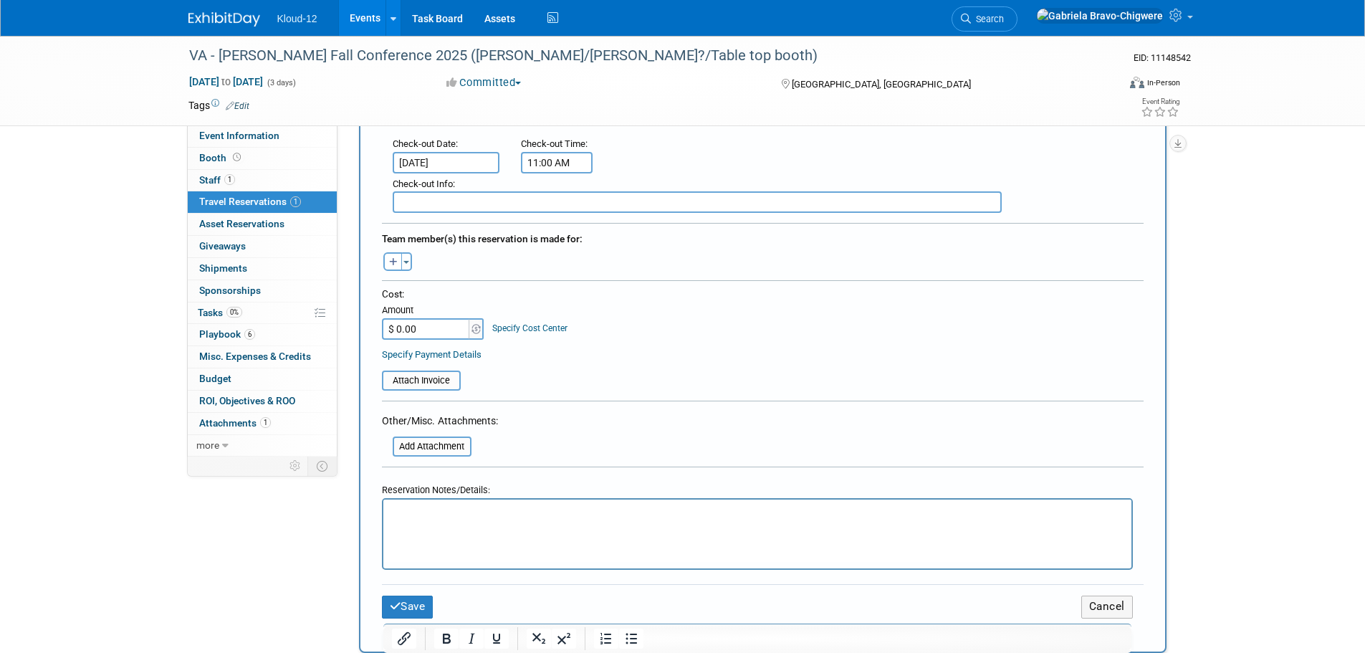
scroll to position [501, 0]
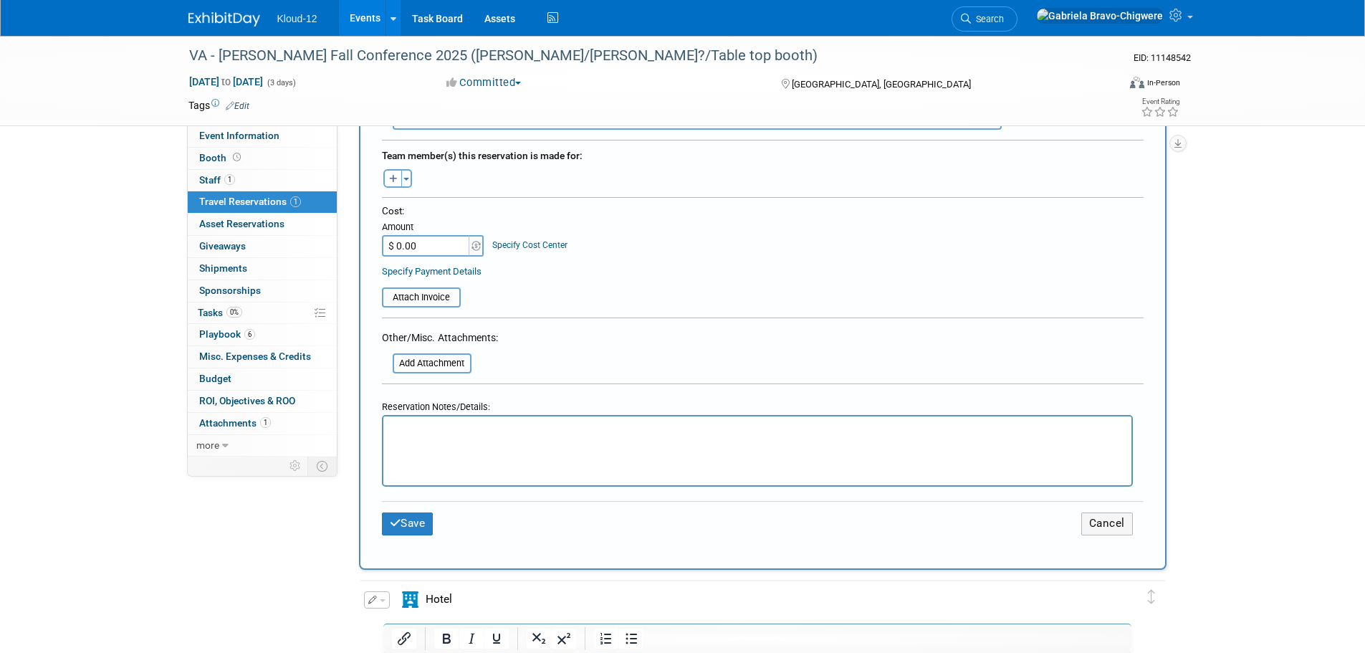
click at [504, 422] on p "Rich Text Area. Press ALT-0 for help." at bounding box center [756, 429] width 731 height 15
click at [438, 249] on input "$ 0.00" at bounding box center [427, 245] width 90 height 21
type input "$ 359.60"
click at [439, 365] on input "file" at bounding box center [384, 363] width 170 height 17
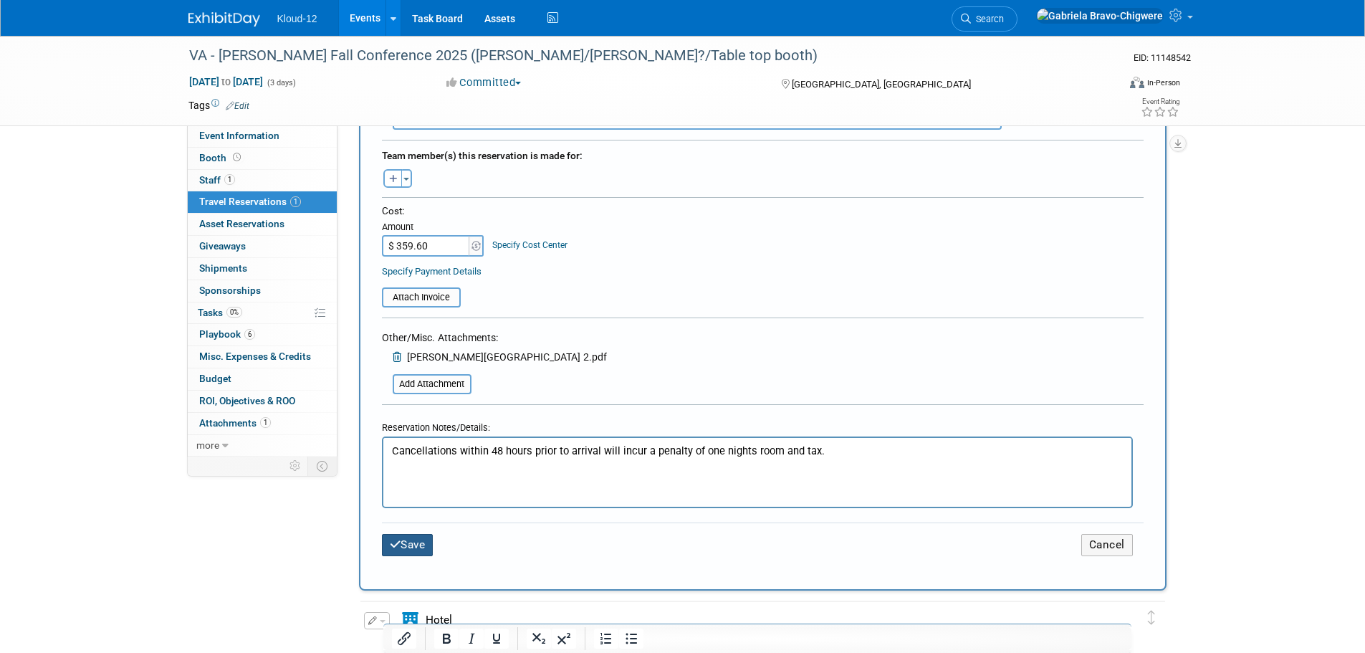
click at [419, 543] on button "Save" at bounding box center [408, 545] width 52 height 22
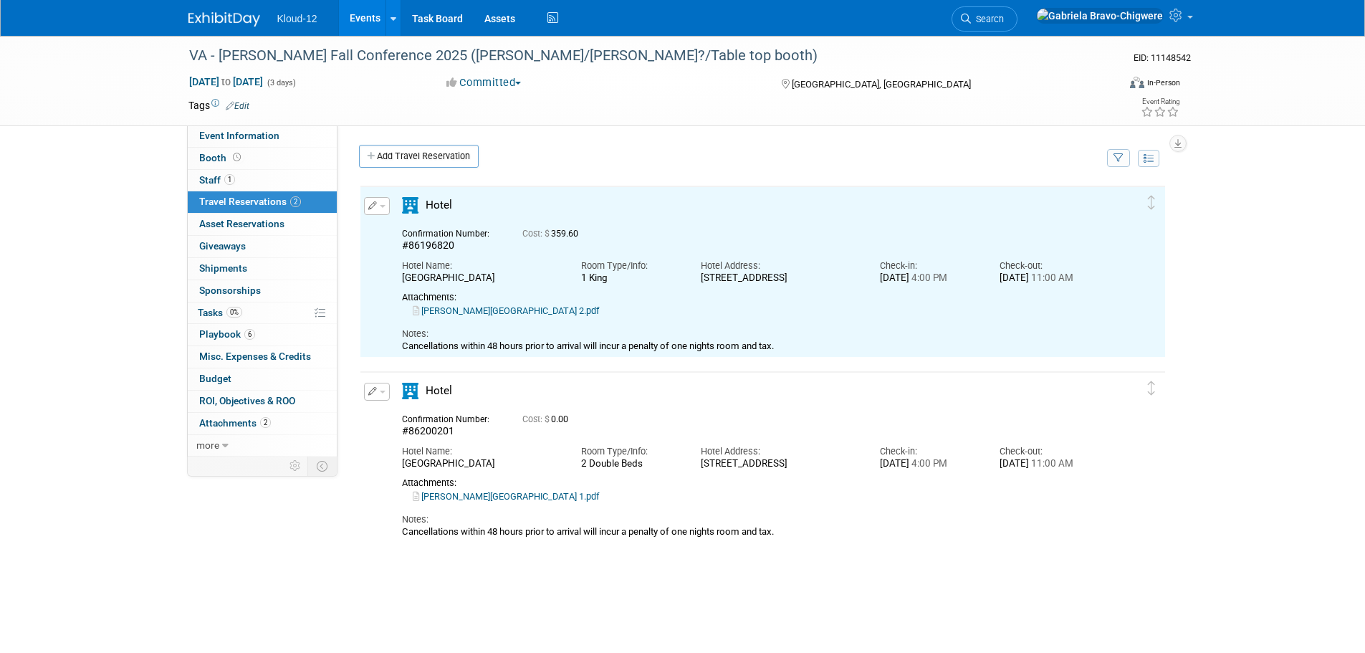
scroll to position [0, 0]
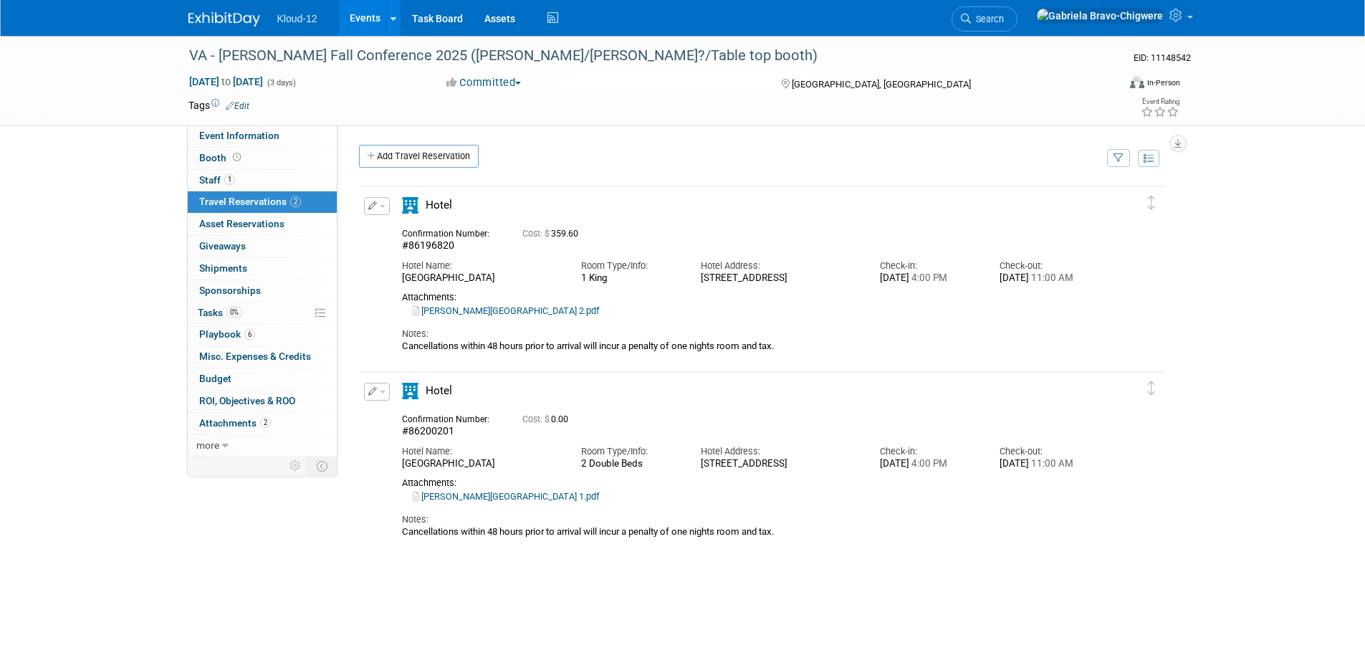
click at [368, 395] on icon "button" at bounding box center [372, 391] width 9 height 9
click at [392, 423] on button "Edit Reservation" at bounding box center [425, 416] width 121 height 21
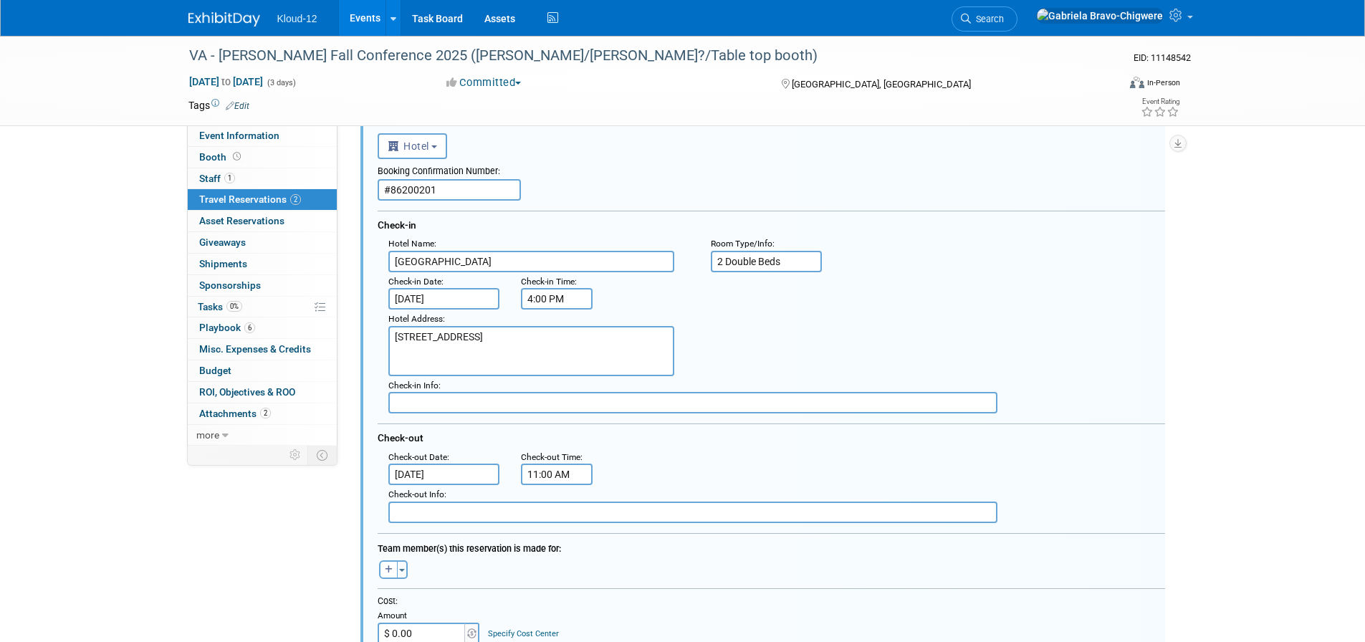
scroll to position [354, 0]
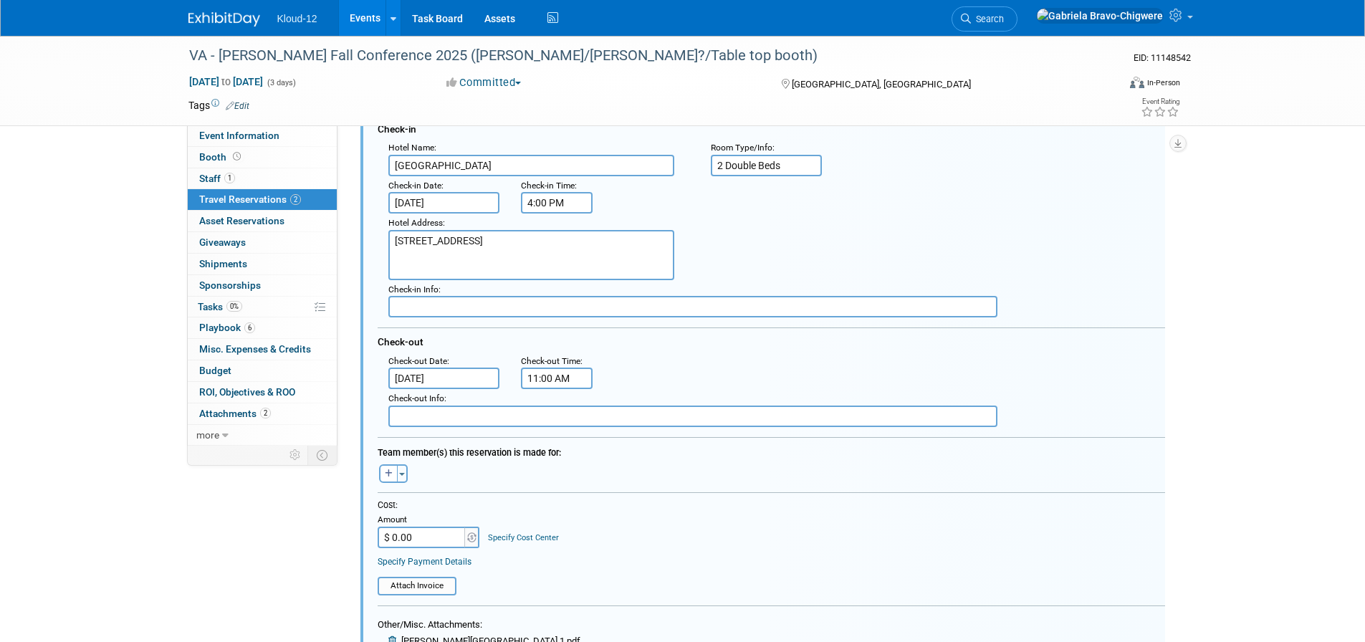
click at [427, 536] on input "$ 0.00" at bounding box center [422, 536] width 90 height 21
paste input "359.6"
type input "$ 359.60"
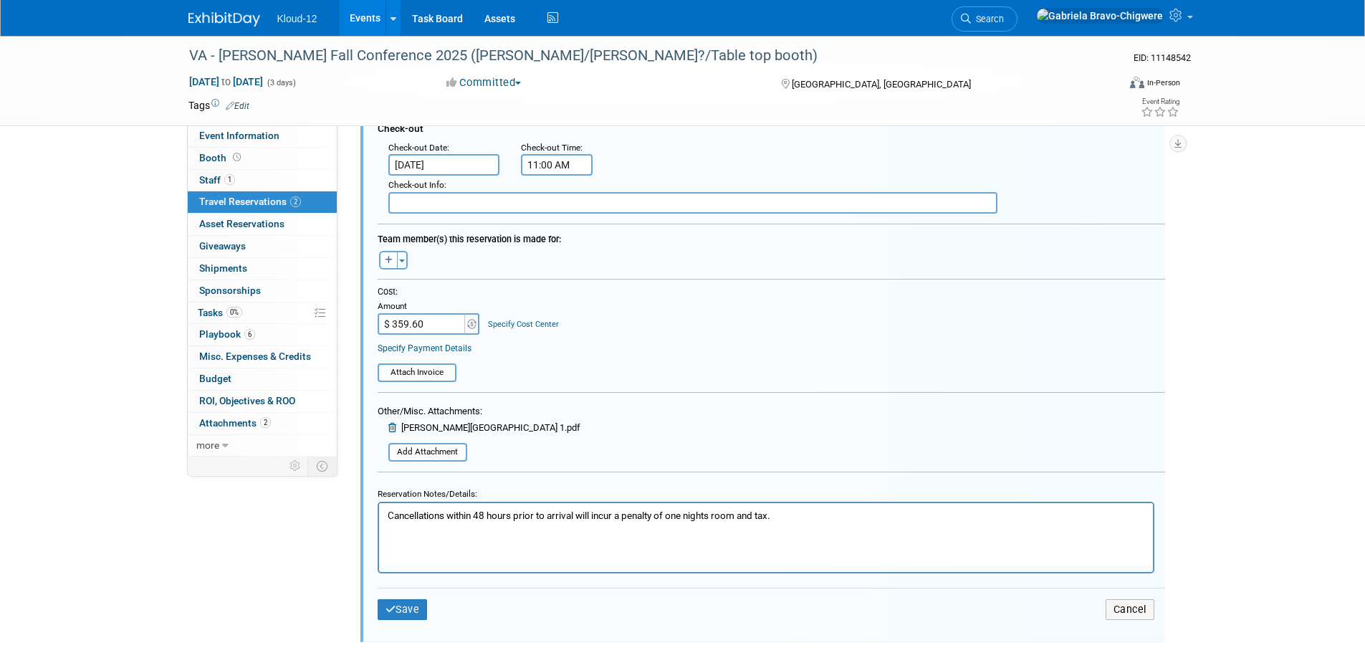
scroll to position [569, 0]
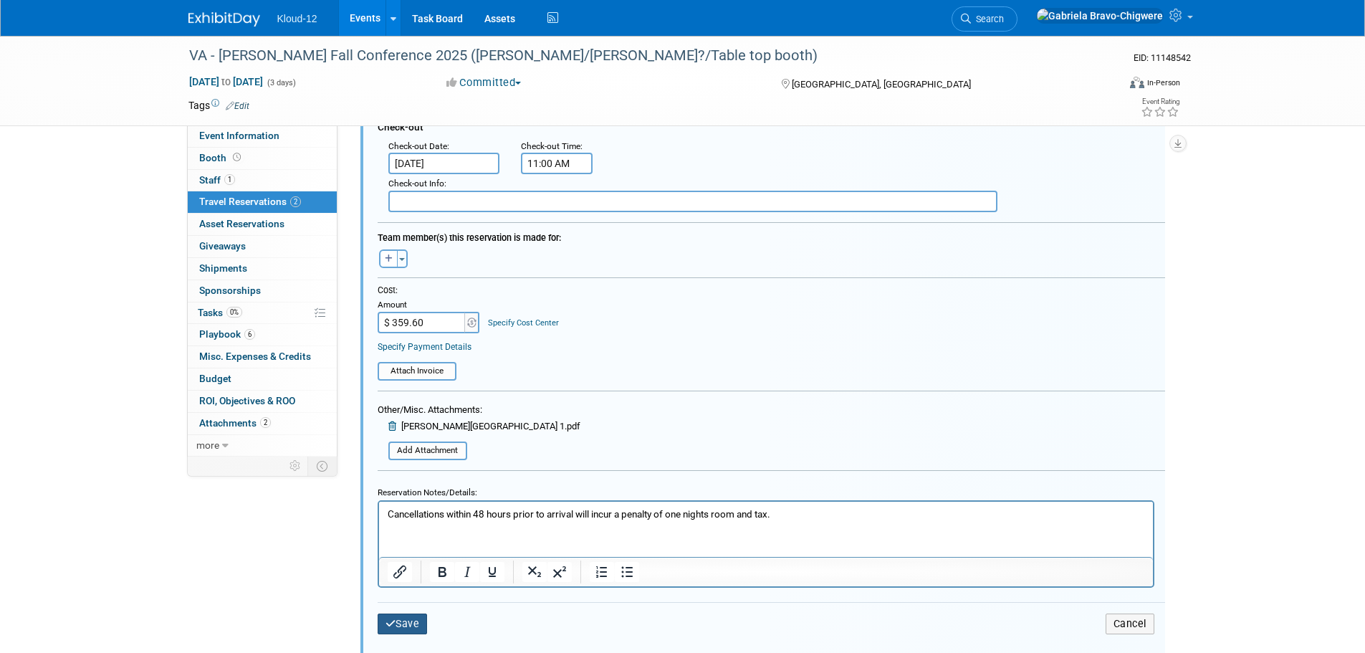
click at [393, 618] on button "Save" at bounding box center [402, 623] width 50 height 21
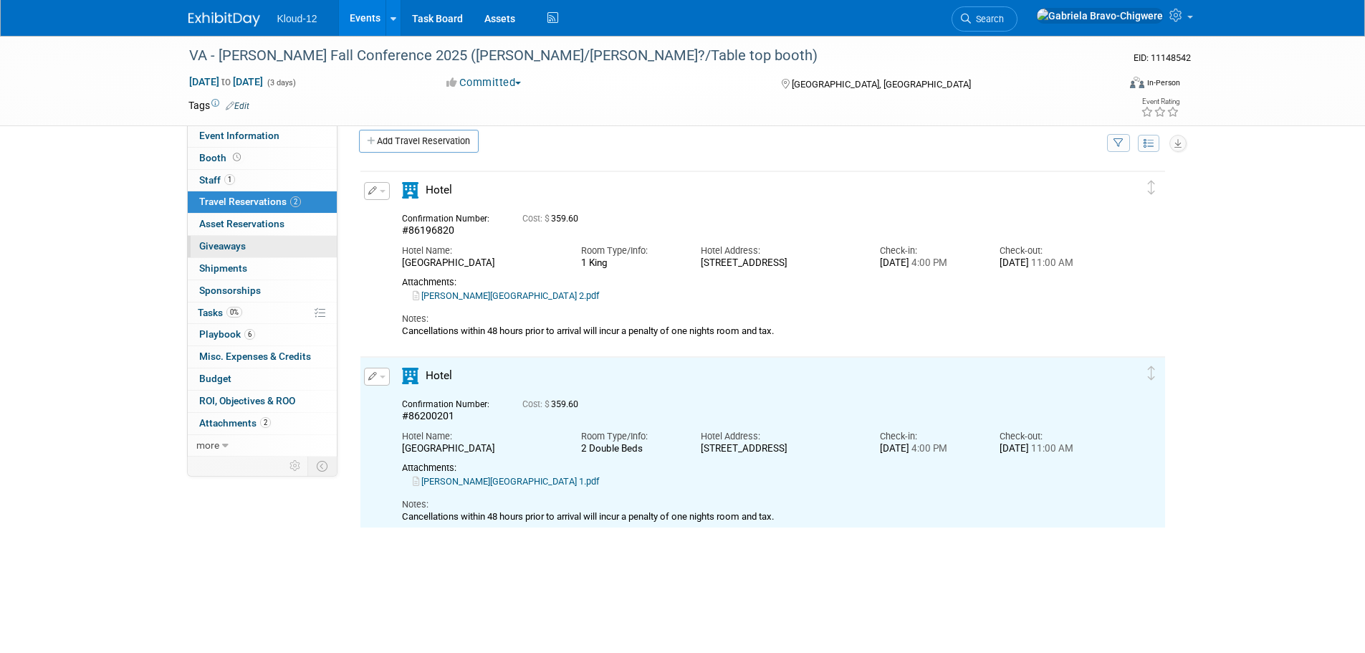
scroll to position [0, 0]
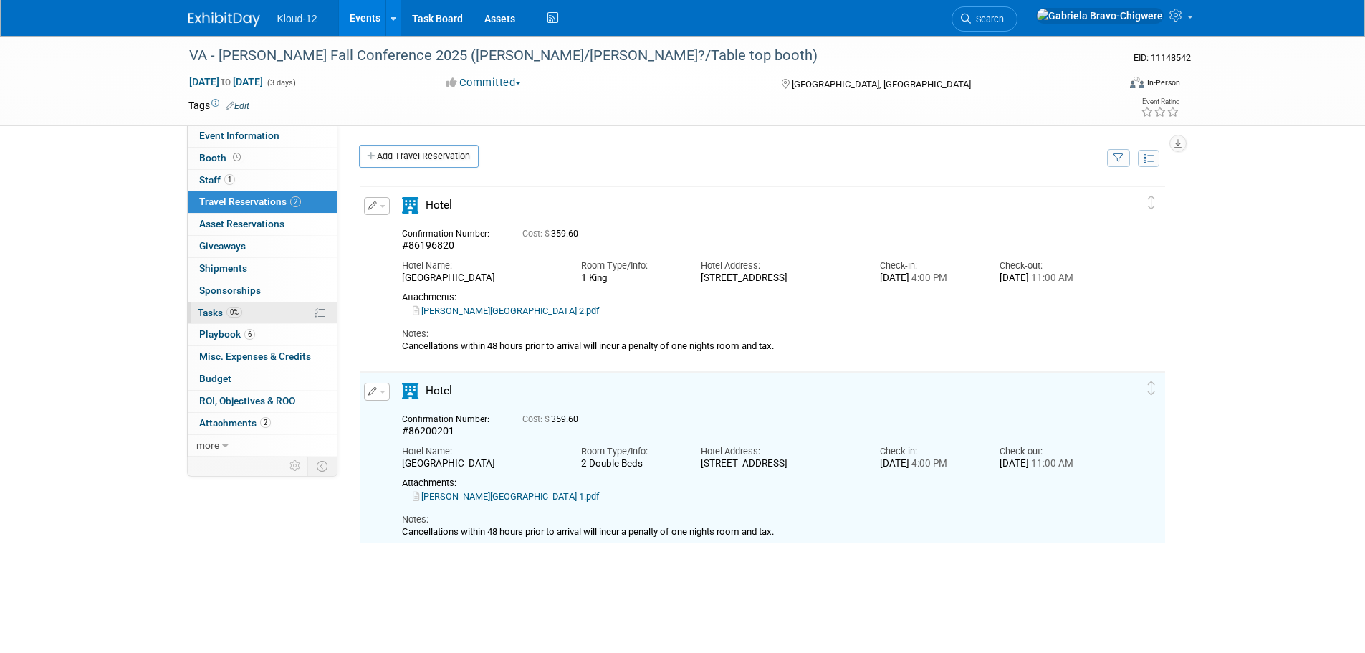
click at [220, 315] on span "Tasks 0%" at bounding box center [220, 312] width 44 height 11
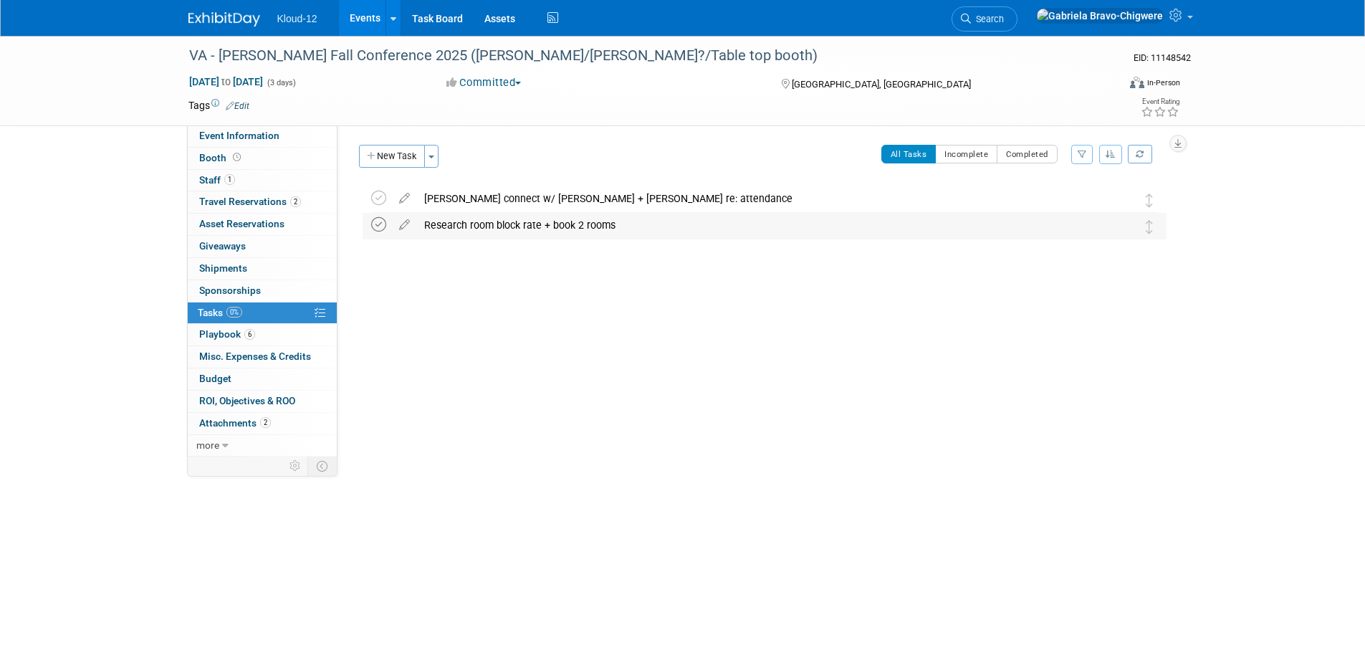
click at [377, 227] on icon at bounding box center [378, 224] width 15 height 15
click at [384, 163] on button "New Task" at bounding box center [392, 156] width 66 height 23
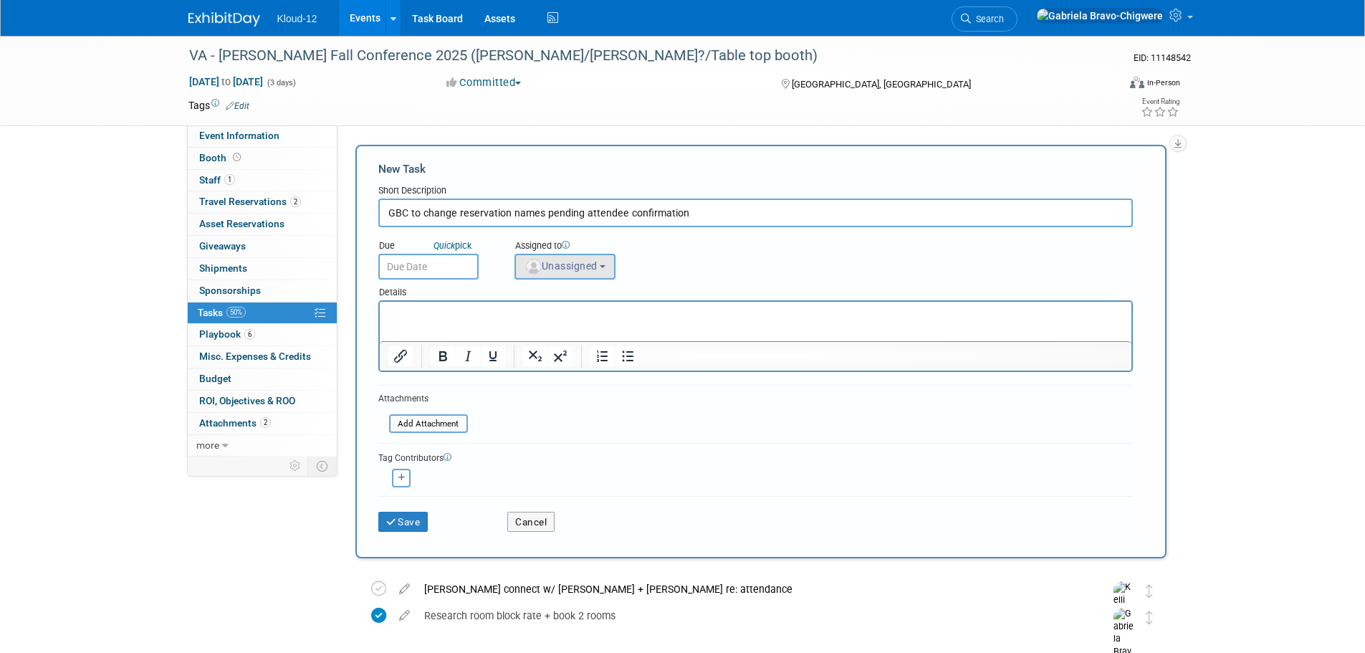
type input "GBC to change reservation names pending attendee confirmation"
click at [546, 269] on span "Unassigned" at bounding box center [560, 265] width 73 height 11
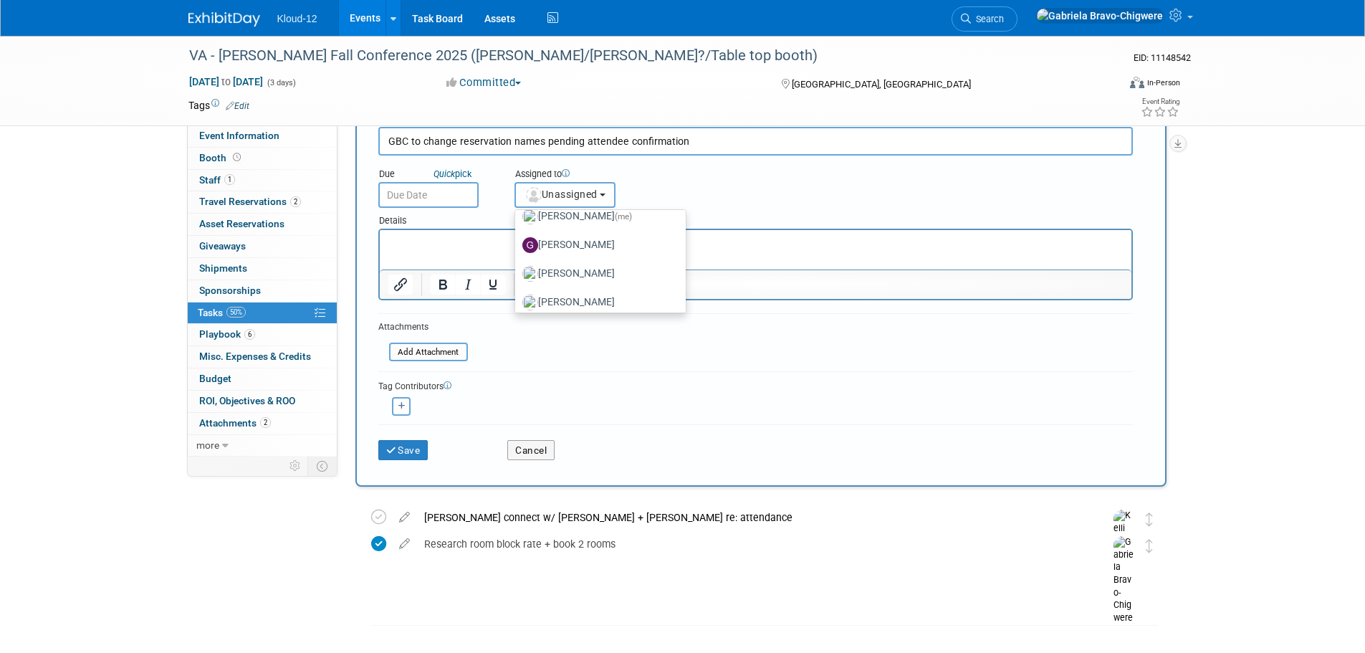
scroll to position [122, 0]
click at [601, 253] on label "[PERSON_NAME] (me)" at bounding box center [597, 251] width 150 height 23
click at [517, 253] on input "[PERSON_NAME] (me)" at bounding box center [512, 249] width 9 height 9
select select "d8e981c9-2ce1-439f-a2cb-944ca003229d"
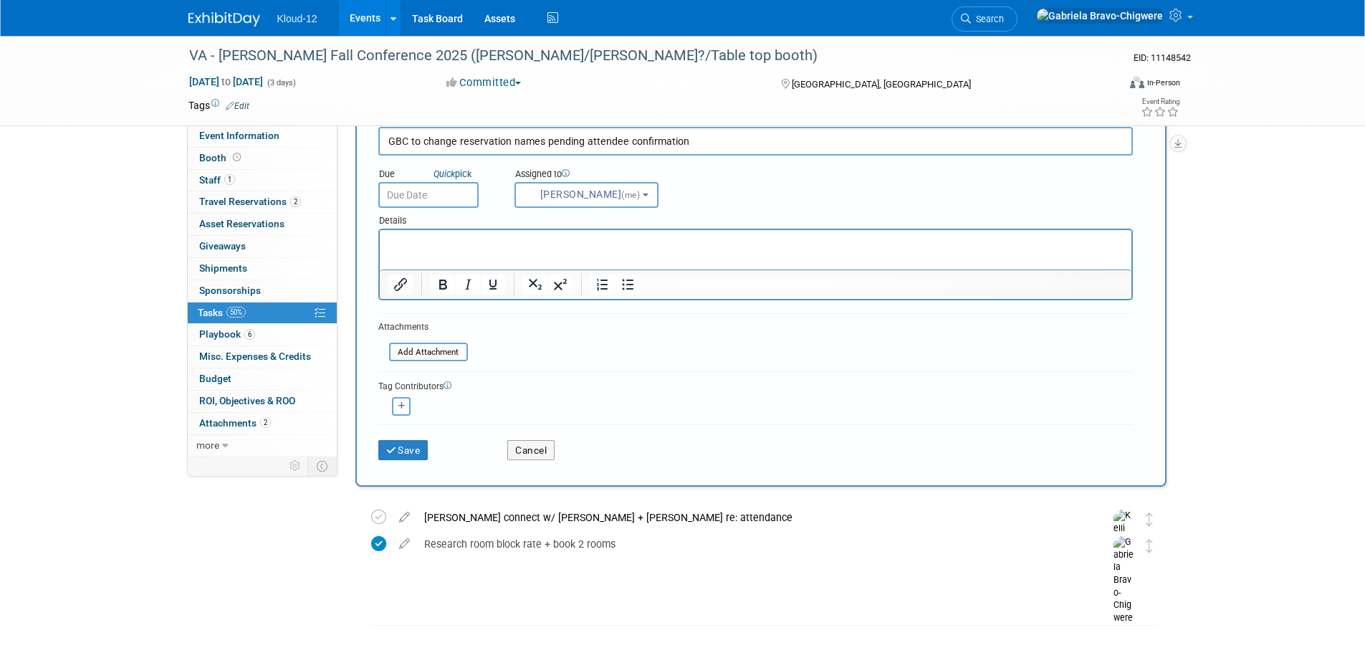
click at [461, 199] on input "text" at bounding box center [428, 195] width 100 height 26
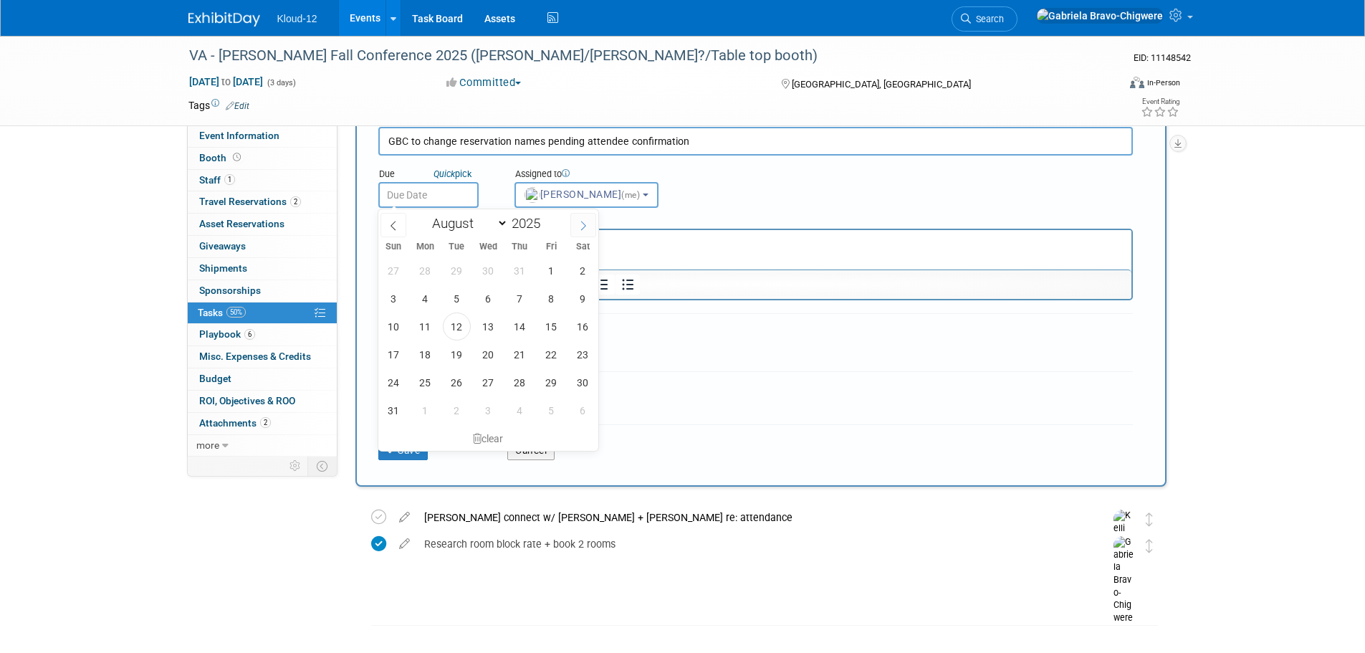
click at [586, 226] on icon at bounding box center [583, 226] width 10 height 10
select select "9"
click at [429, 355] on span "20" at bounding box center [425, 354] width 28 height 28
type input "[DATE]"
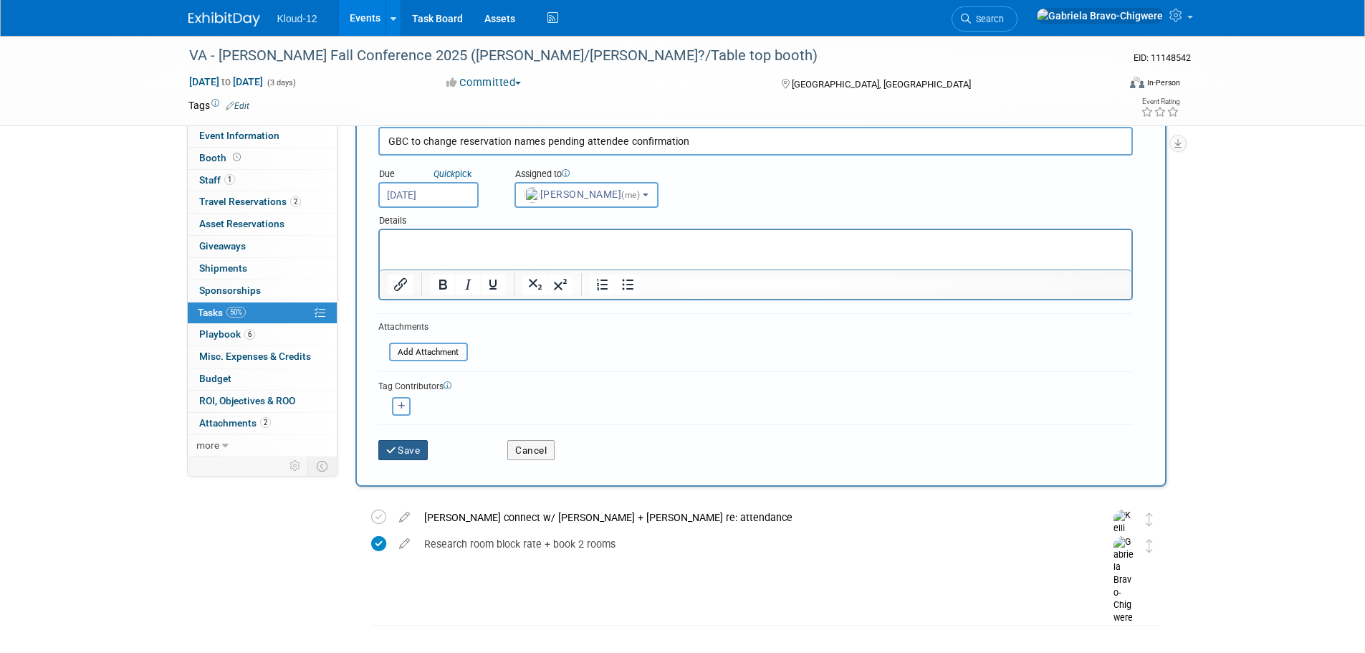
click at [411, 446] on button "Save" at bounding box center [403, 450] width 50 height 20
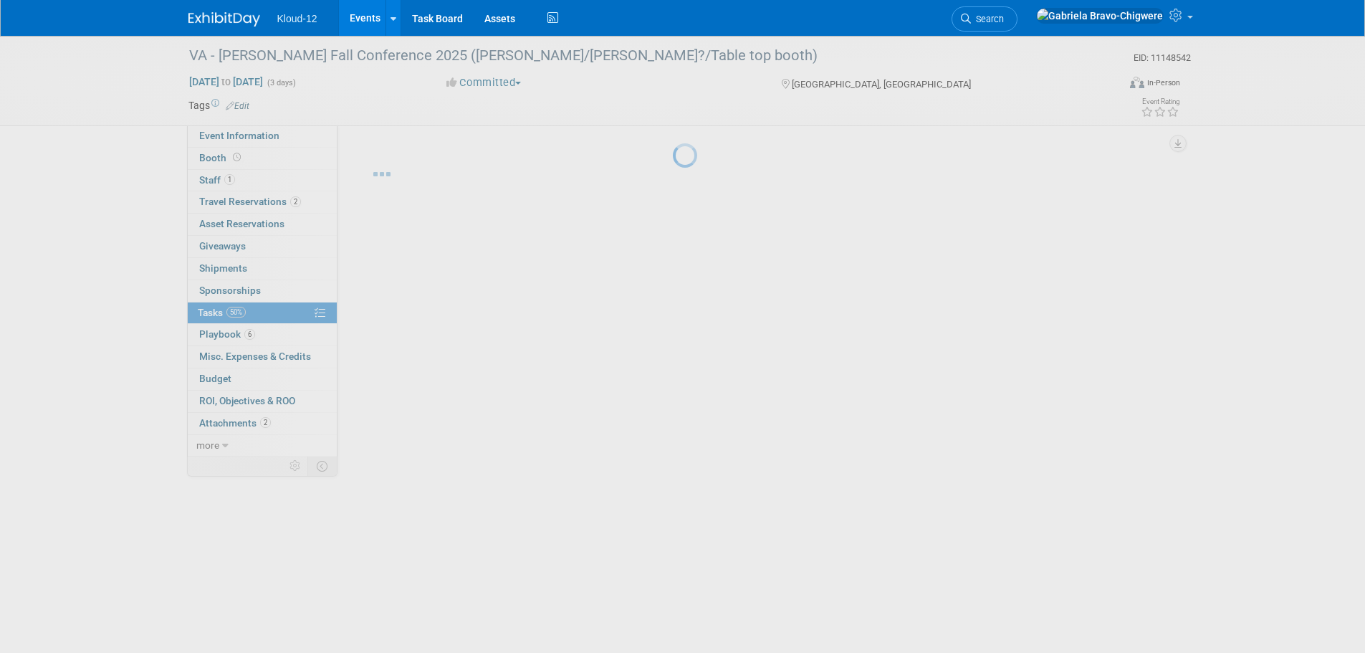
scroll to position [0, 0]
